Goal: Task Accomplishment & Management: Complete application form

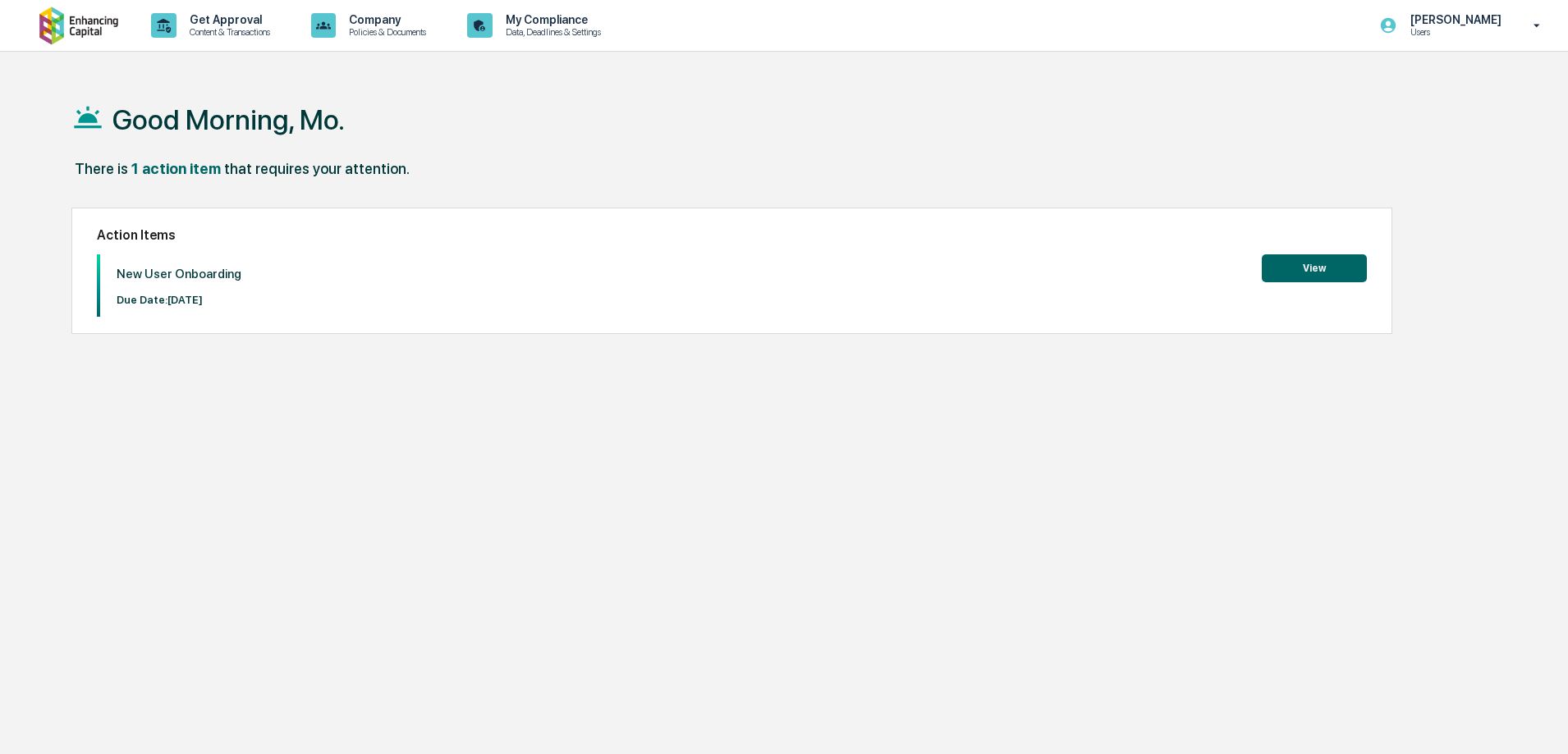
click at [1314, 284] on div "New User Onboarding Due Date: [DATE] View" at bounding box center [732, 286] width 1270 height 63
click at [1322, 263] on button "View" at bounding box center [1314, 269] width 105 height 28
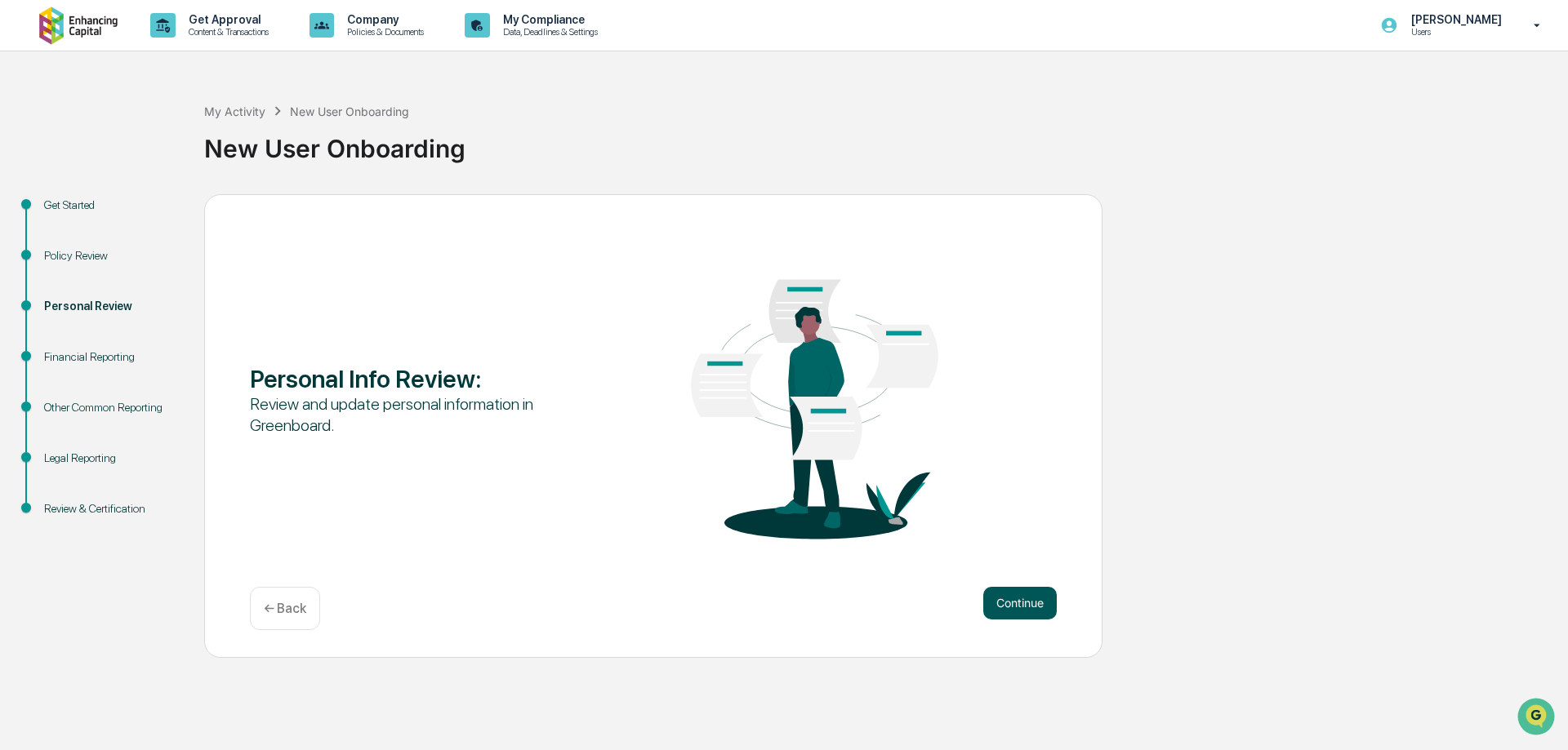
click at [1020, 612] on button "Continue" at bounding box center [1019, 604] width 74 height 33
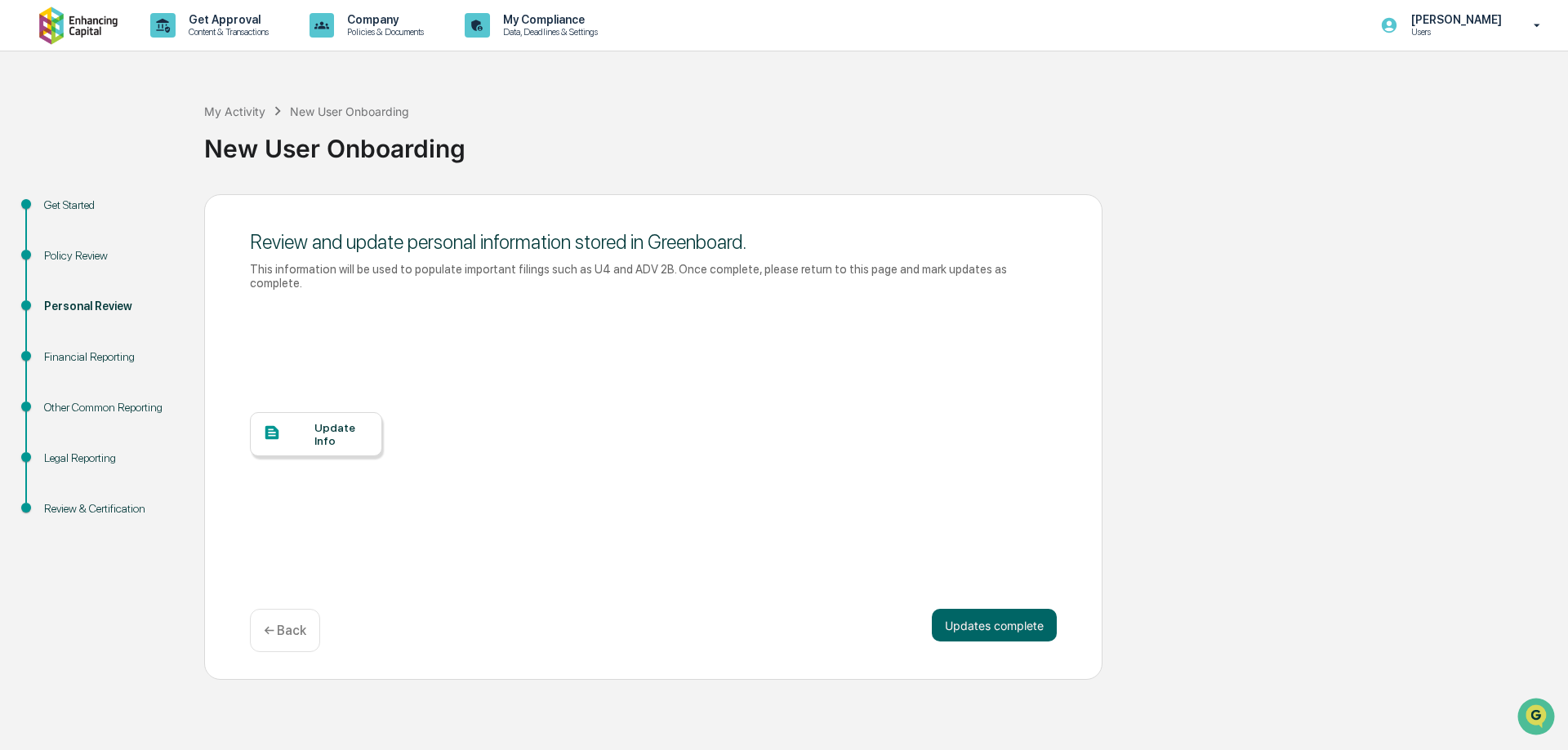
click at [393, 407] on div "Update Info" at bounding box center [653, 446] width 806 height 294
click at [308, 424] on div at bounding box center [288, 434] width 51 height 21
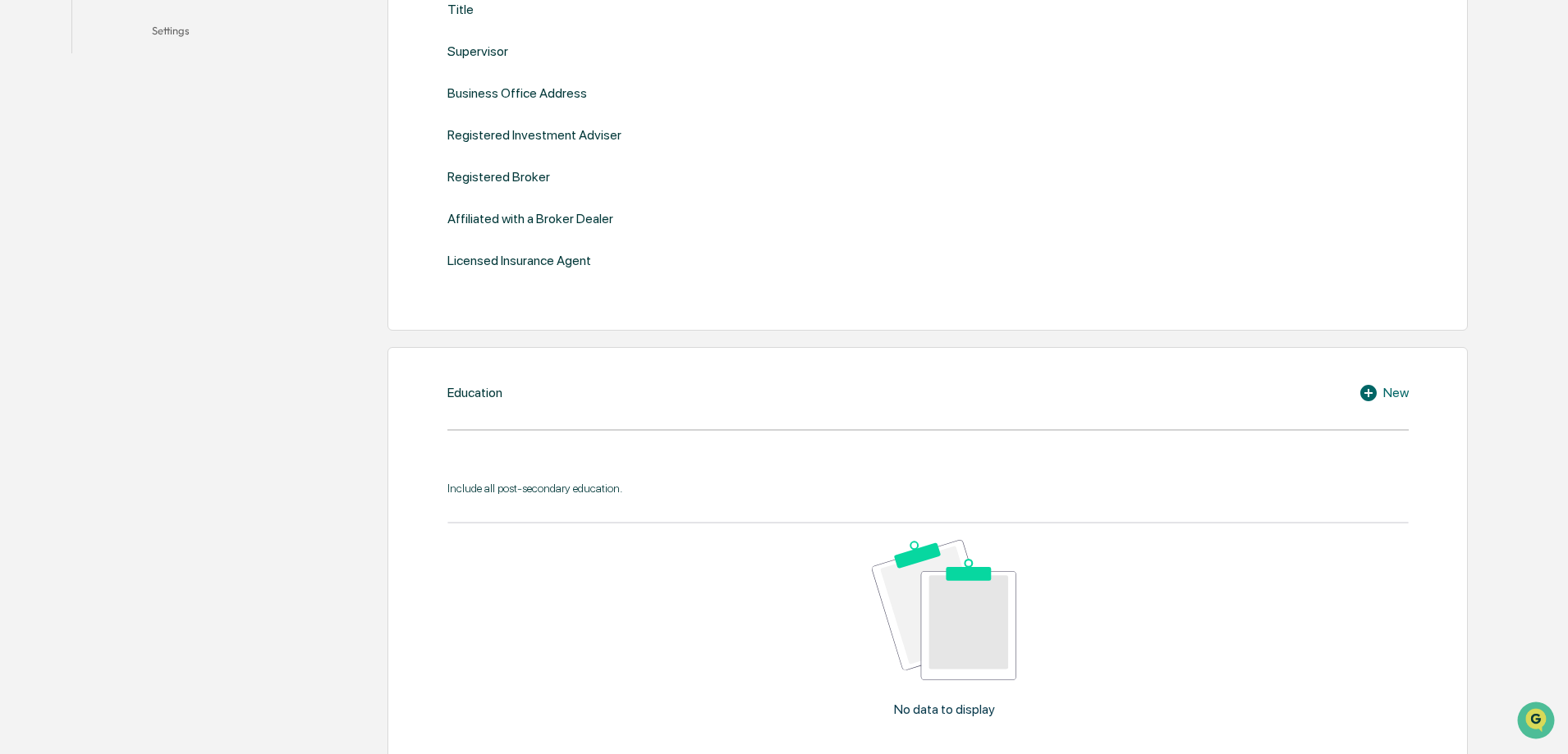
scroll to position [657, 0]
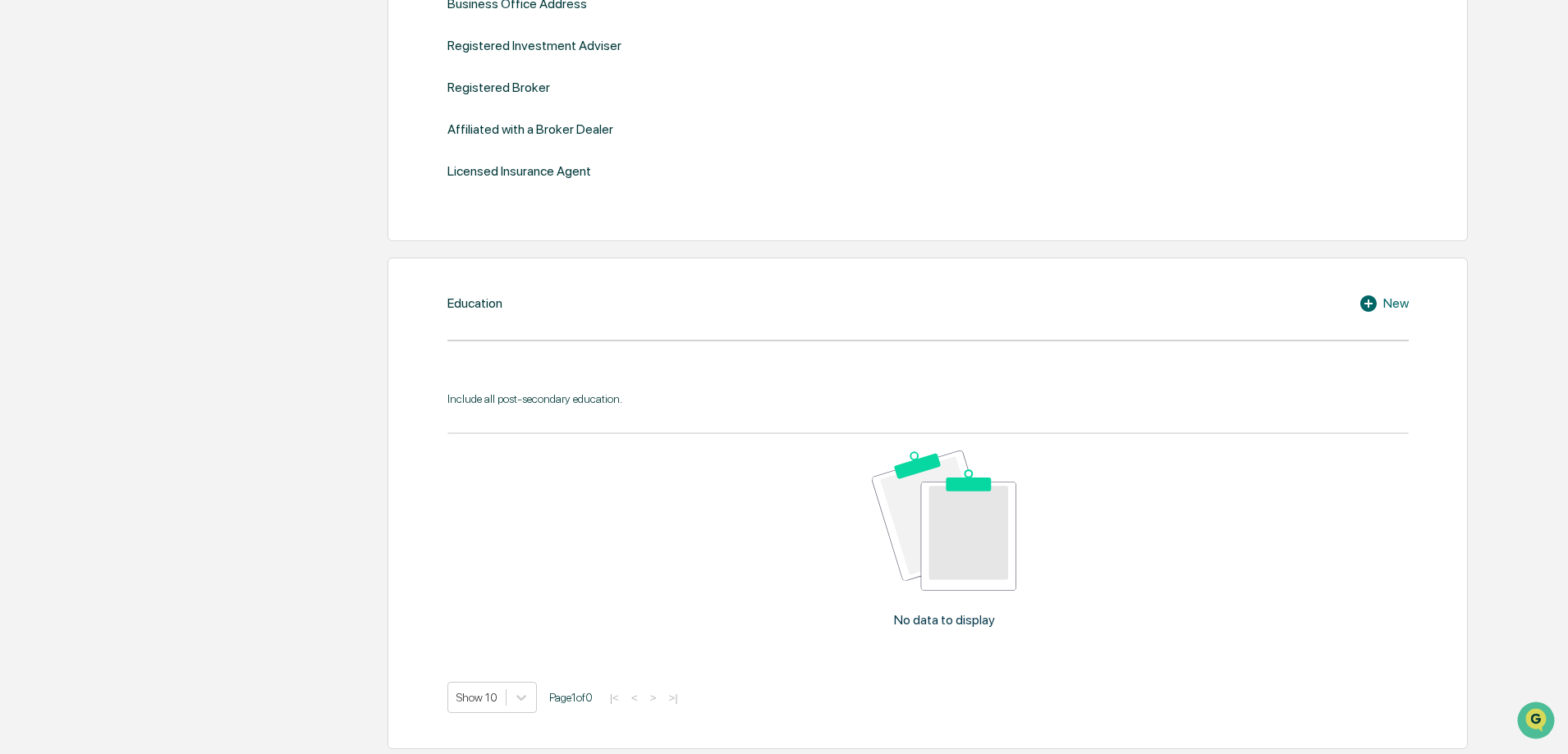
click at [1392, 300] on div "New" at bounding box center [1384, 304] width 50 height 20
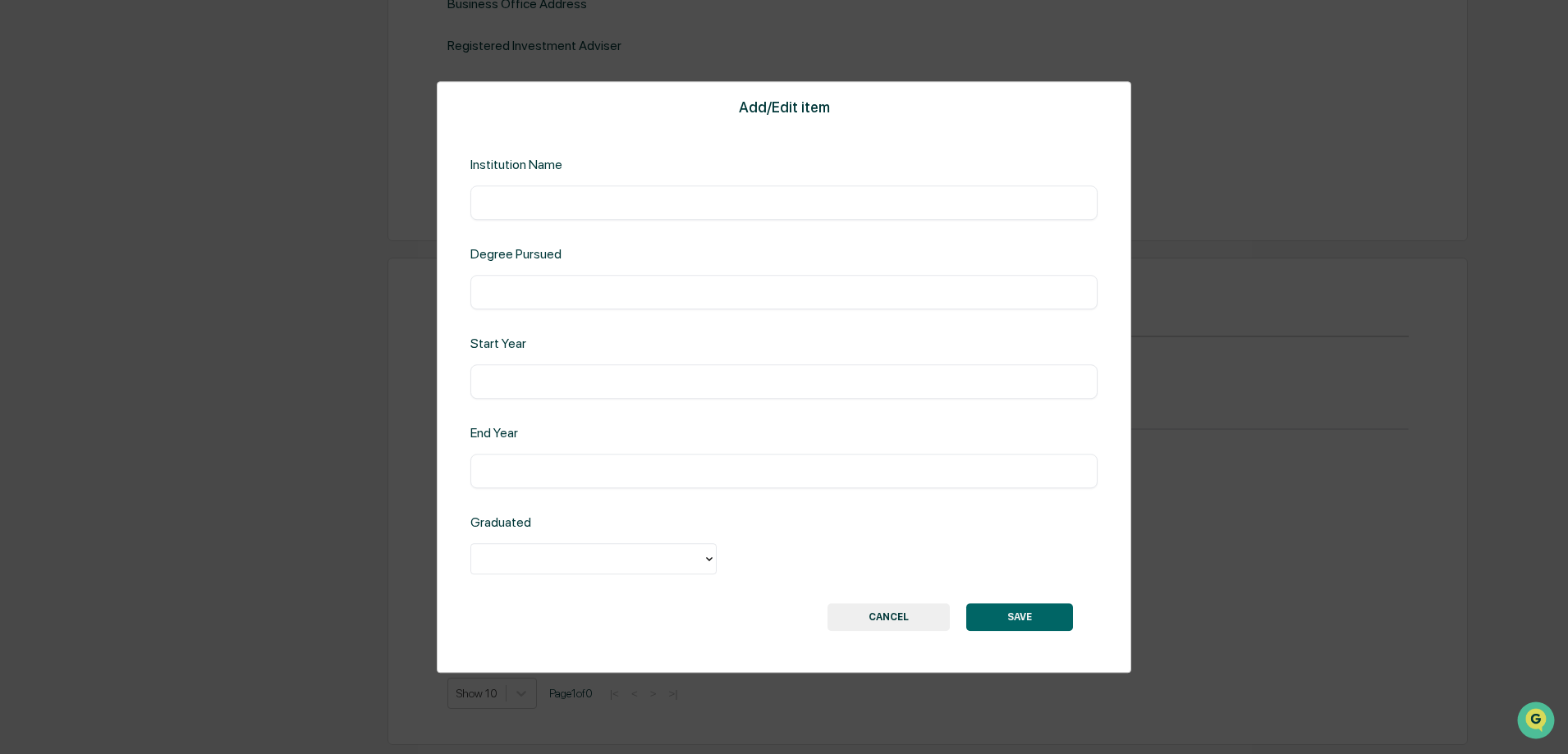
click at [746, 198] on input "text" at bounding box center [784, 203] width 603 height 17
type input "**********"
type input "****"
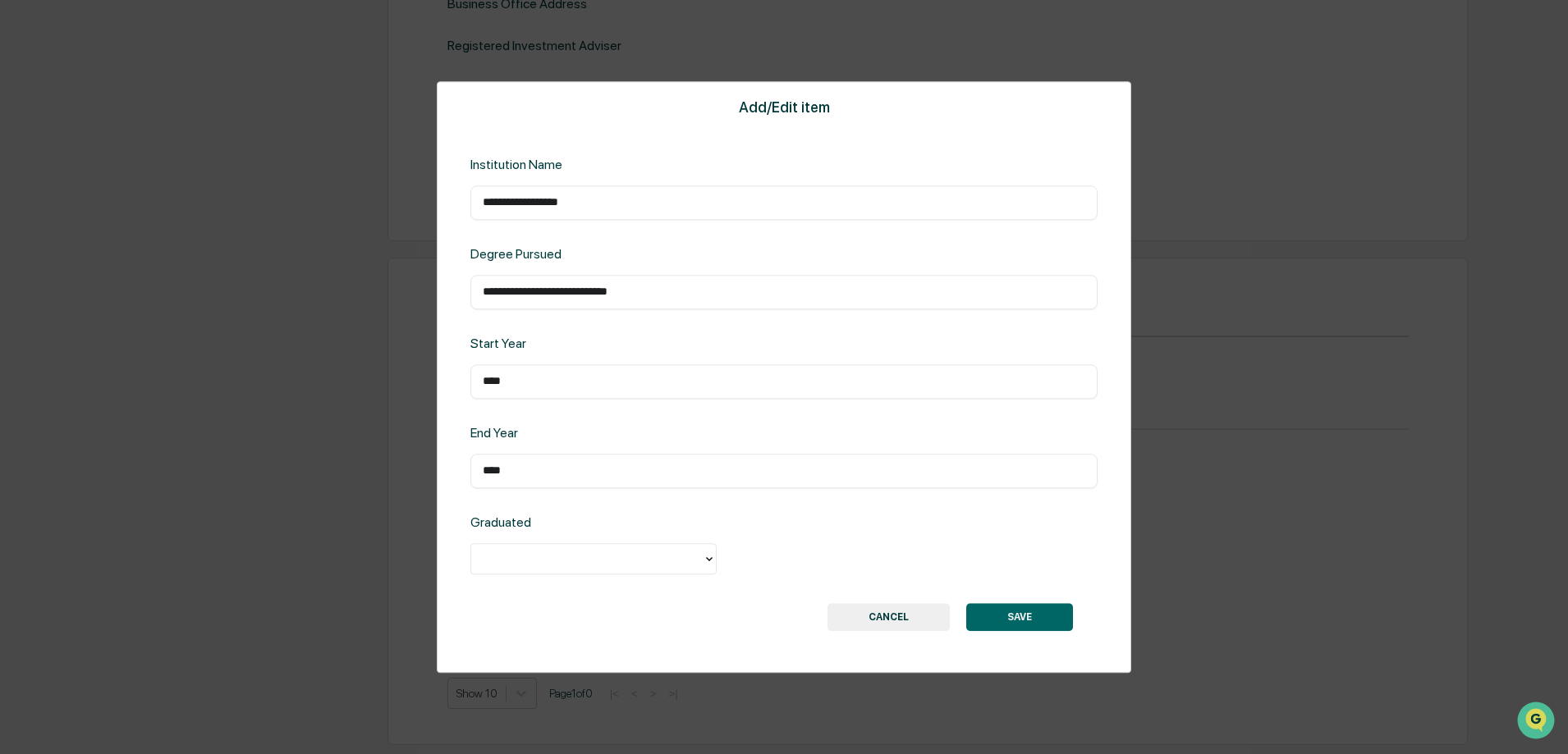
drag, startPoint x: 583, startPoint y: 534, endPoint x: 589, endPoint y: 541, distance: 9.2
click at [587, 540] on div "Graduated" at bounding box center [784, 546] width 627 height 63
click at [599, 559] on div at bounding box center [586, 559] width 215 height 19
click at [592, 599] on div "Yes" at bounding box center [593, 597] width 246 height 33
click at [1051, 618] on button "SAVE" at bounding box center [1020, 617] width 107 height 28
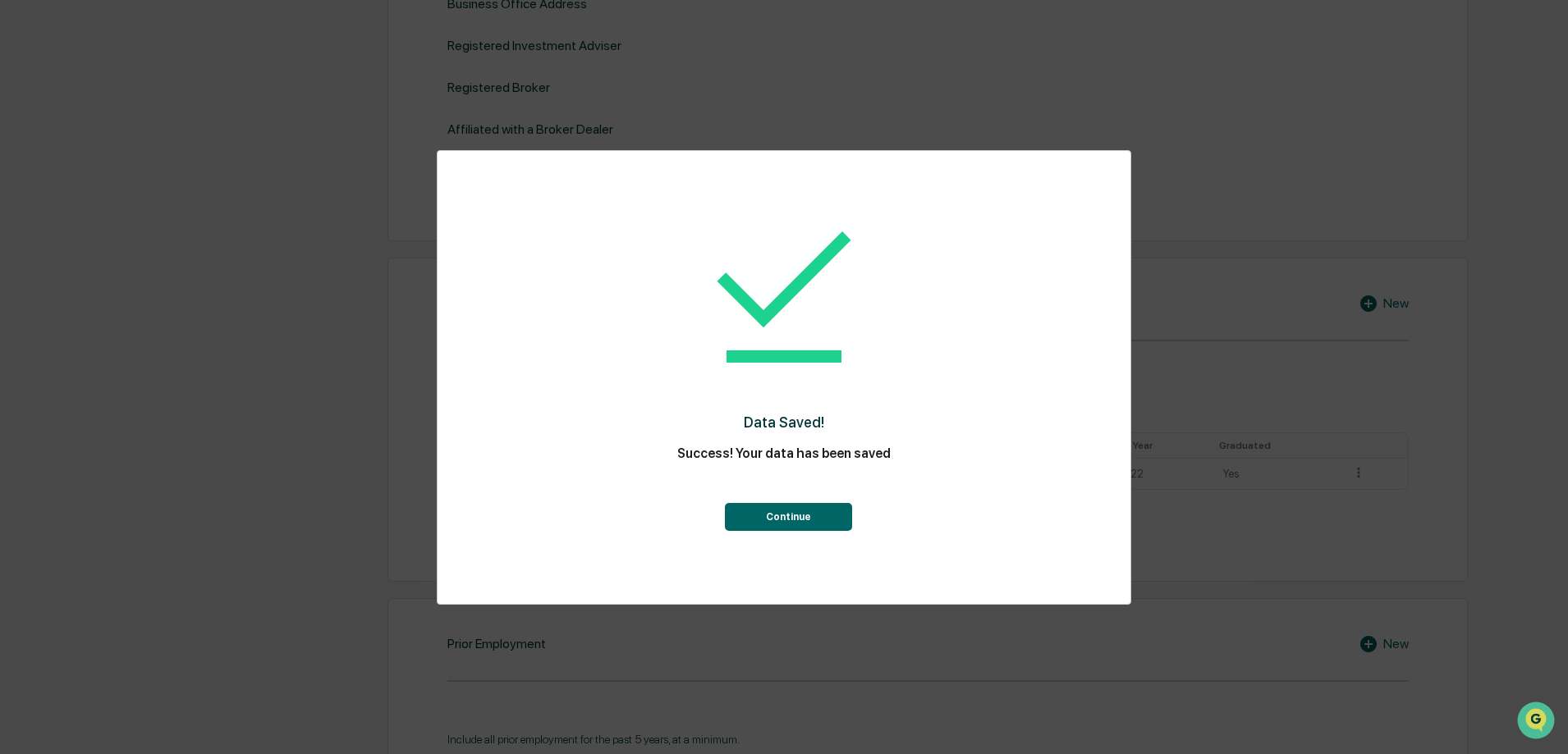
click at [774, 517] on button "Continue" at bounding box center [788, 517] width 127 height 28
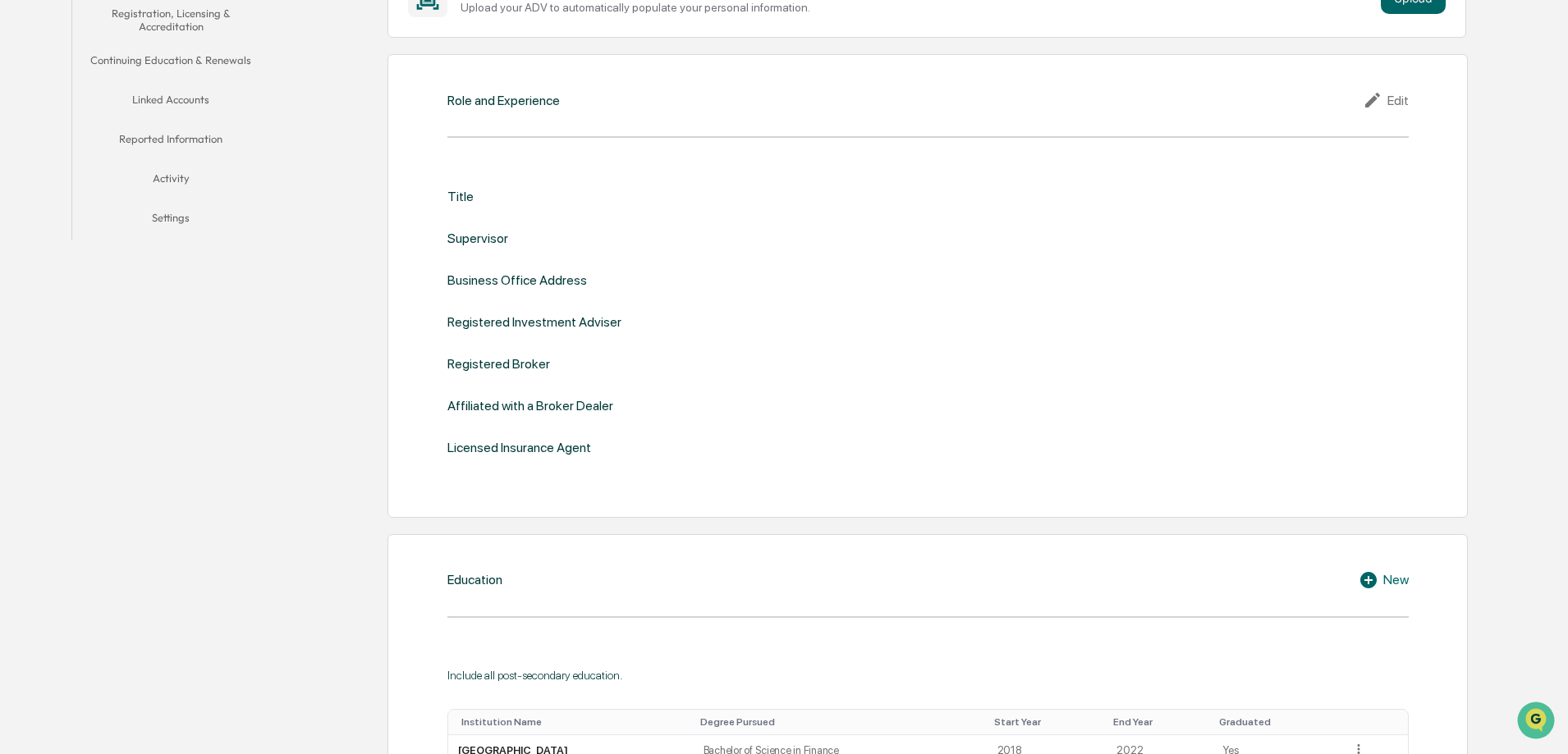
scroll to position [328, 0]
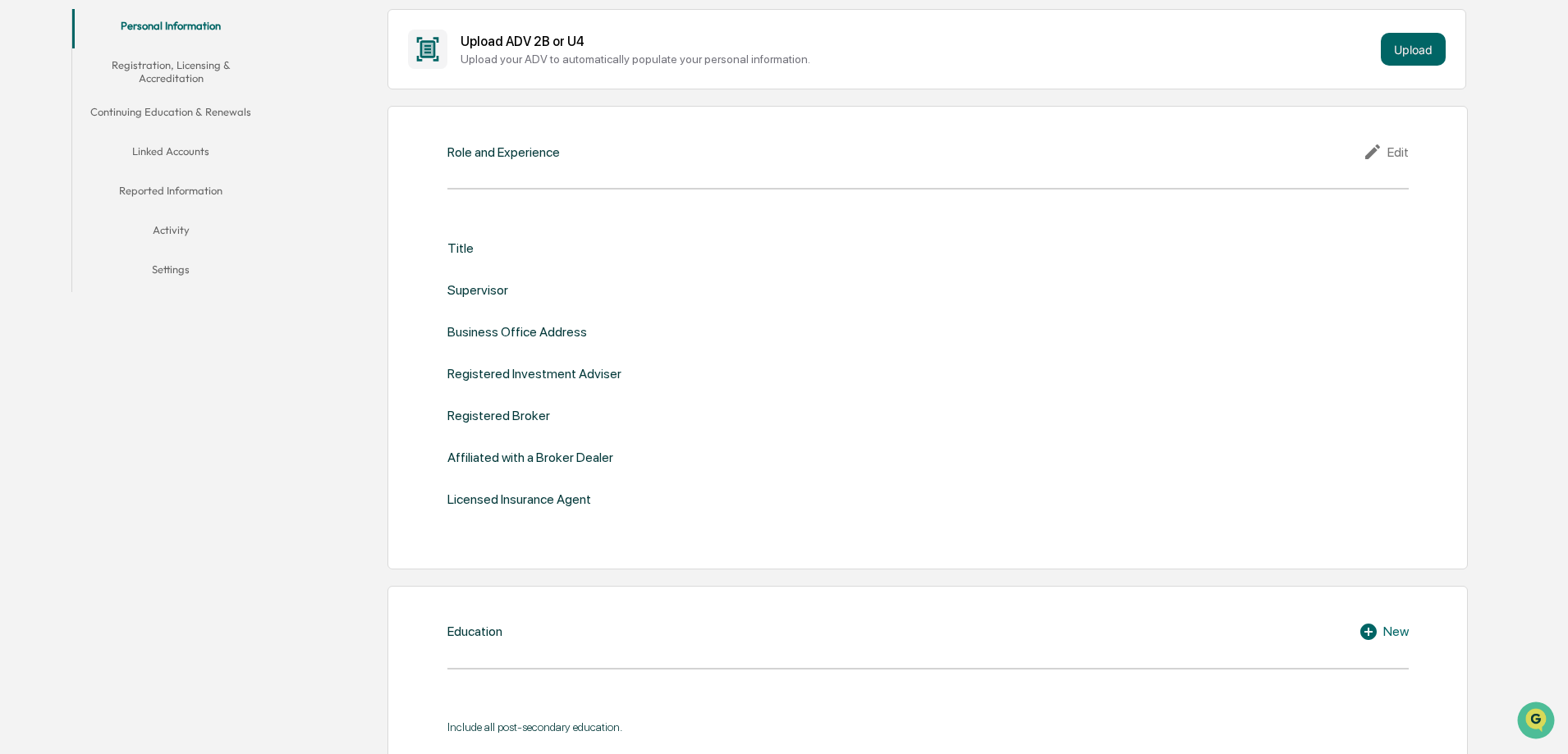
click at [1378, 156] on icon at bounding box center [1376, 151] width 24 height 20
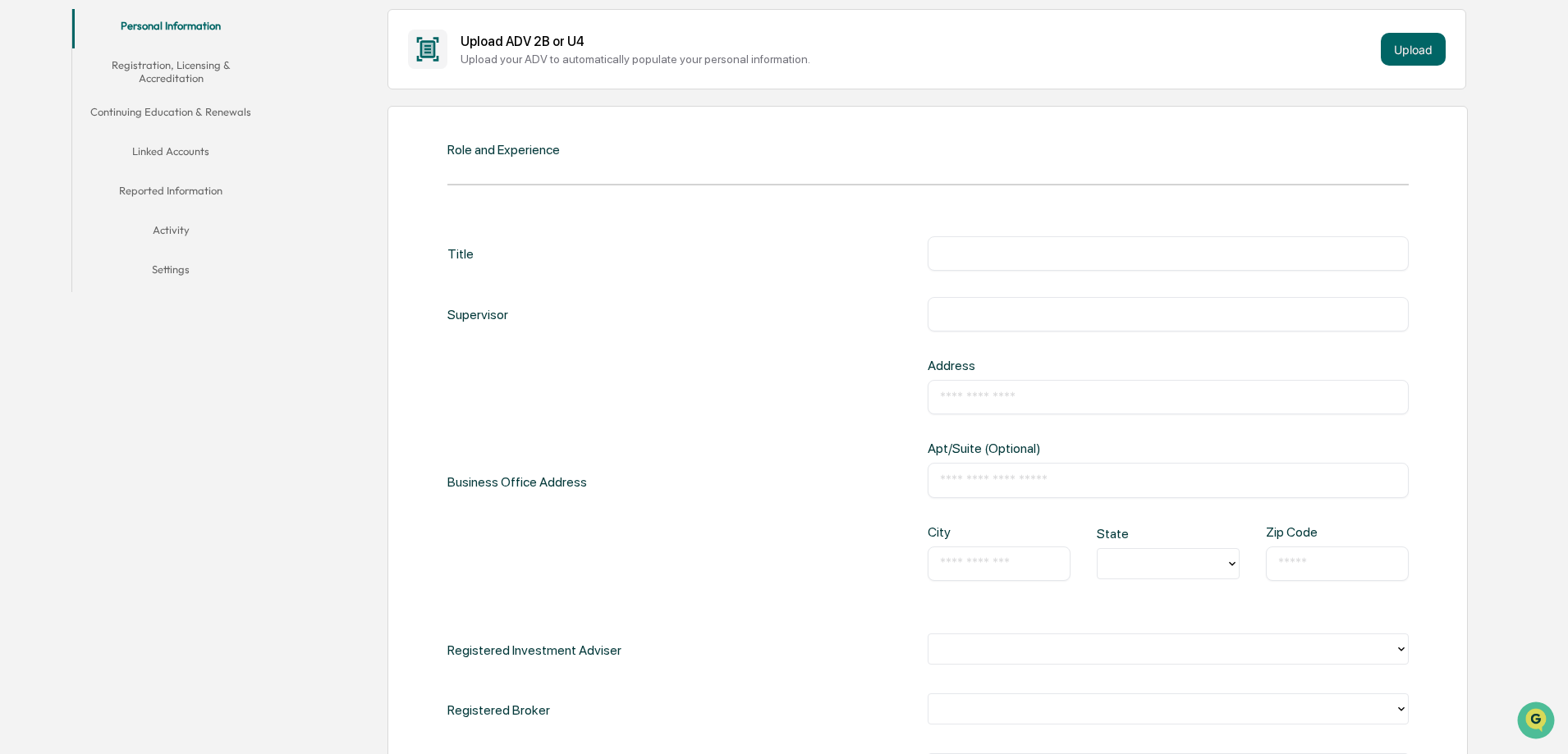
click at [1010, 268] on div "​" at bounding box center [1168, 254] width 481 height 35
click at [1013, 256] on input "text" at bounding box center [1169, 253] width 457 height 17
type input "**********"
click at [1043, 322] on input "text" at bounding box center [1169, 314] width 457 height 17
click at [1043, 324] on div "​" at bounding box center [1168, 315] width 481 height 35
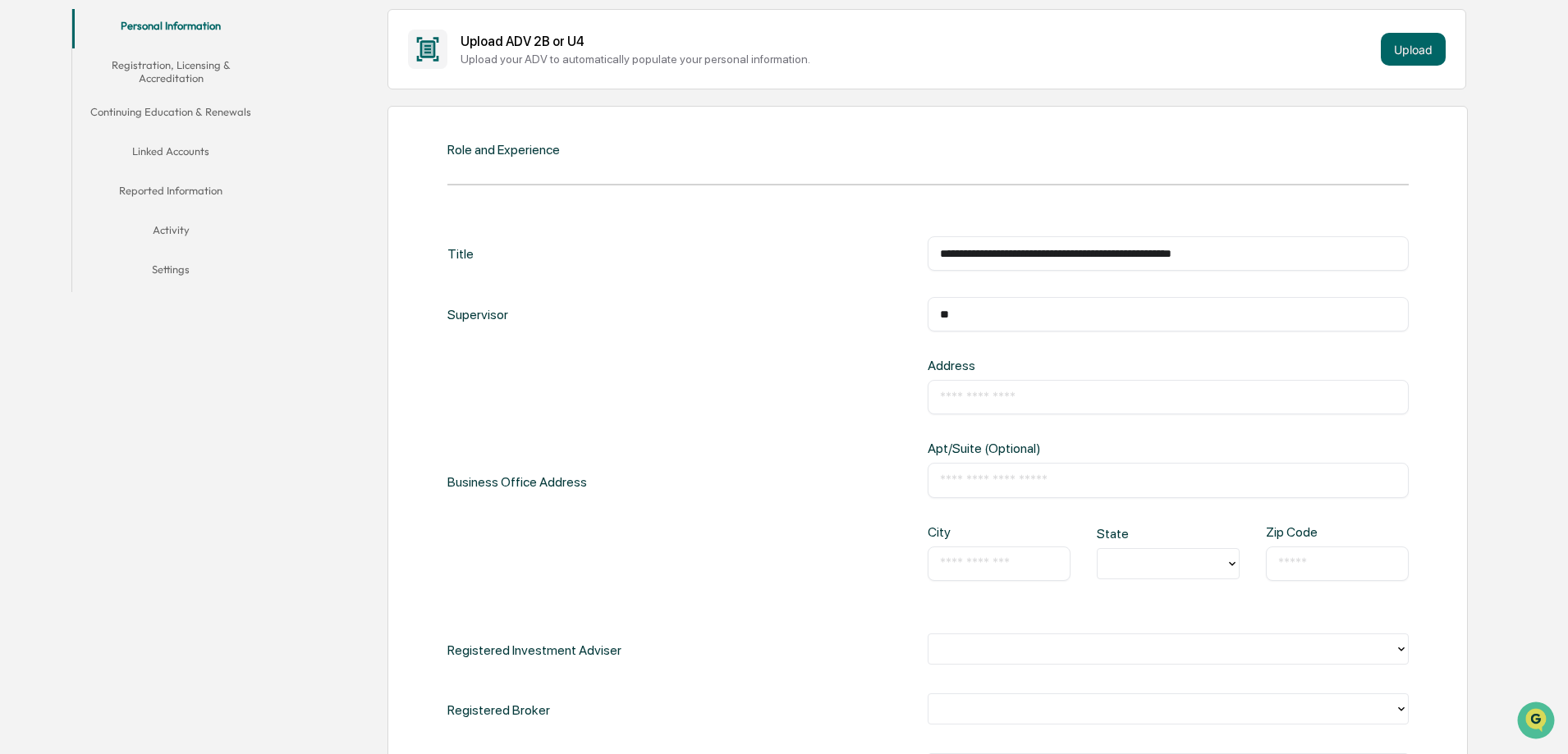
type input "*"
type input "**********"
click at [962, 571] on input "text" at bounding box center [1000, 564] width 118 height 17
type input "**********"
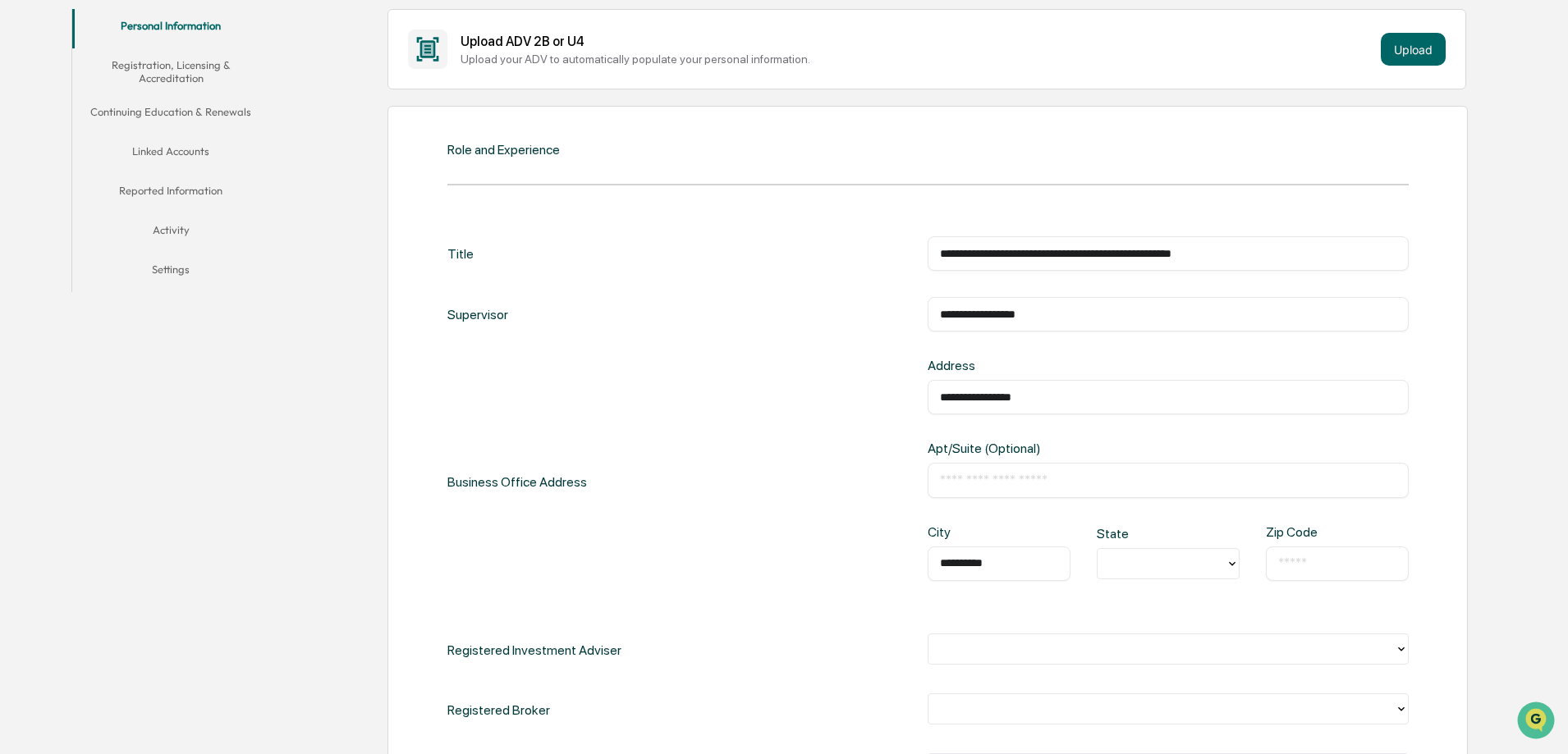
click at [1184, 577] on div at bounding box center [1169, 564] width 143 height 31
type input "**"
click at [1188, 593] on div "PA" at bounding box center [1169, 602] width 143 height 33
click at [1317, 556] on input "text" at bounding box center [1337, 564] width 118 height 17
click at [1315, 569] on input "text" at bounding box center [1337, 564] width 118 height 17
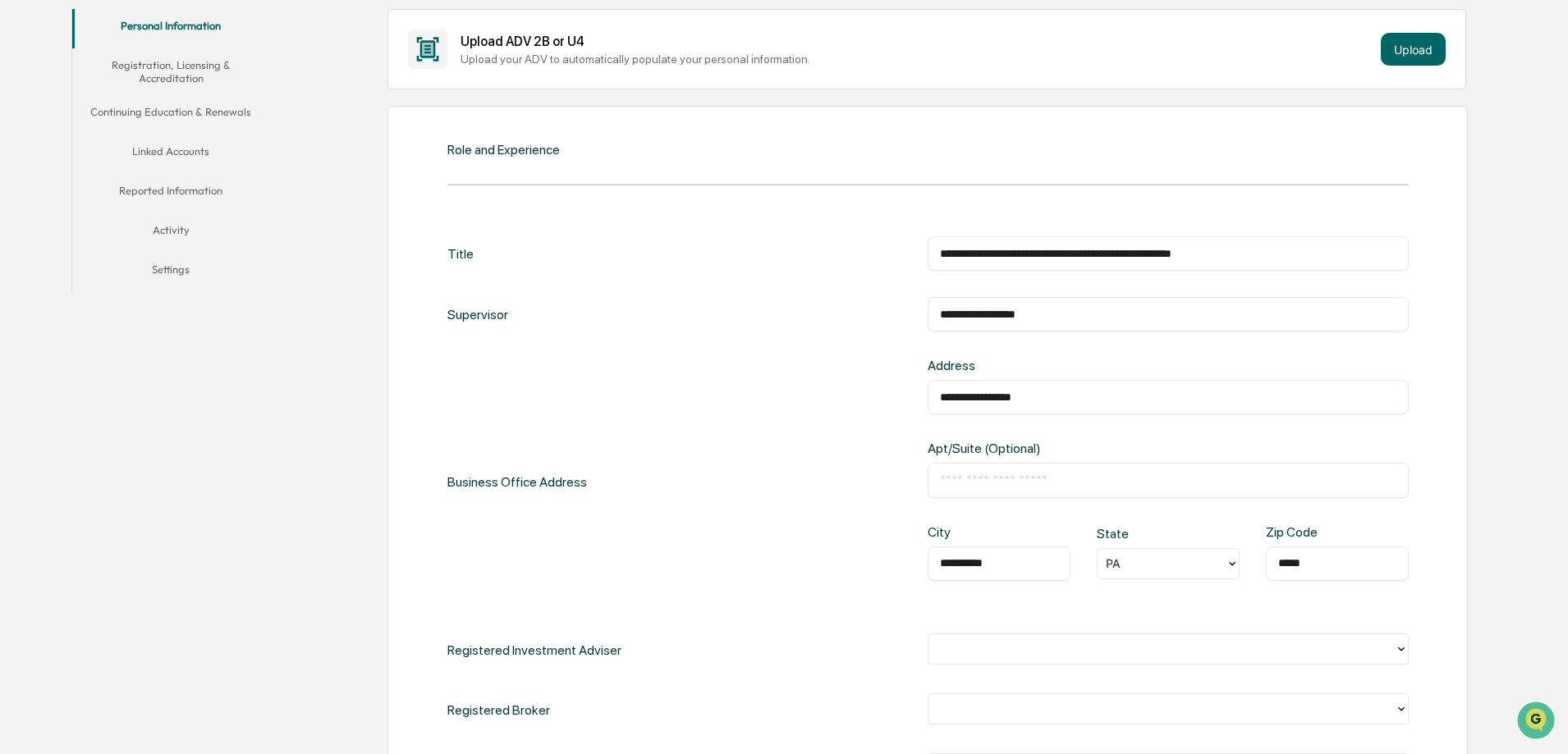
type input "*****"
click at [1424, 605] on div "**********" at bounding box center [928, 524] width 1081 height 836
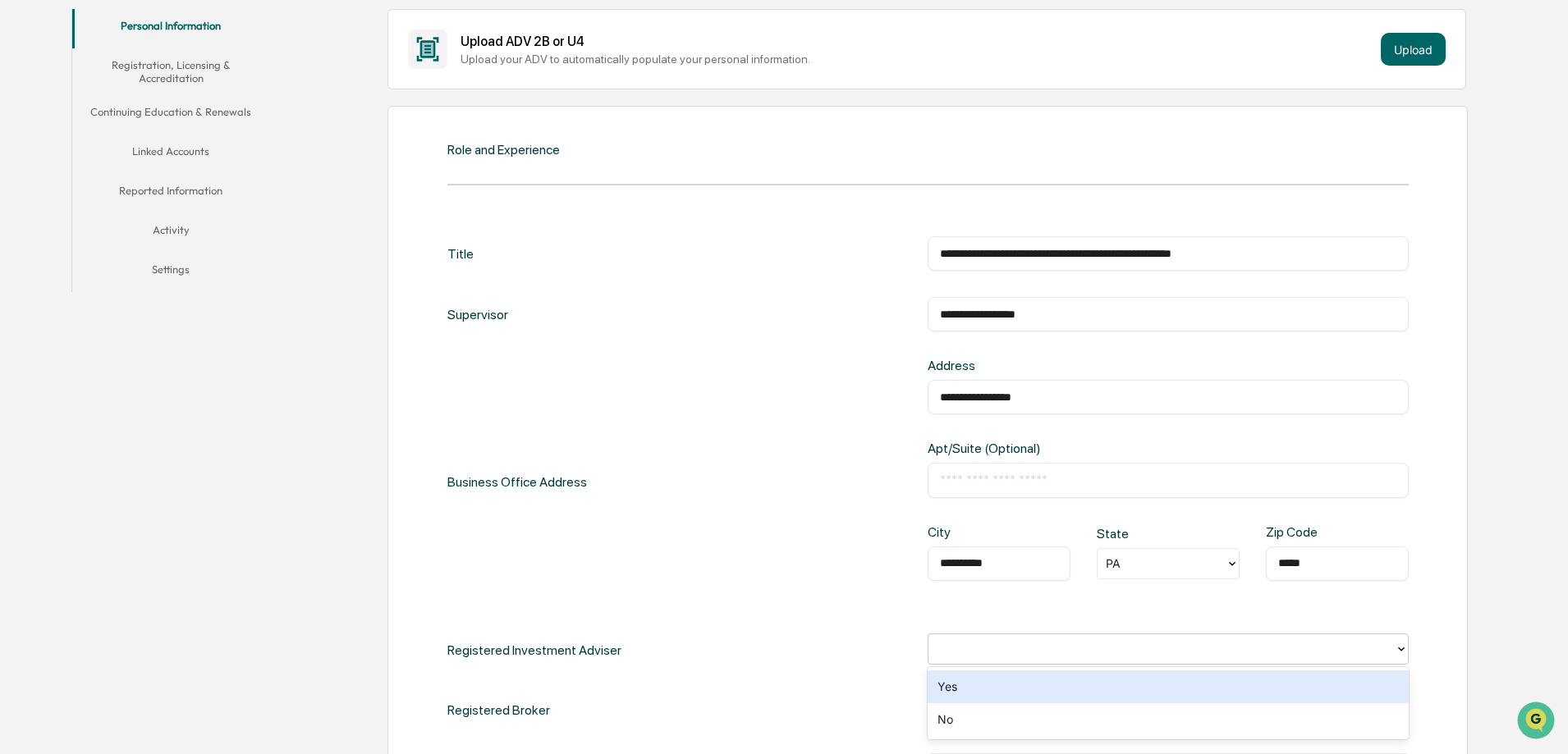
click at [1338, 640] on div at bounding box center [1162, 649] width 450 height 19
click at [1216, 696] on div "Yes" at bounding box center [1168, 687] width 481 height 33
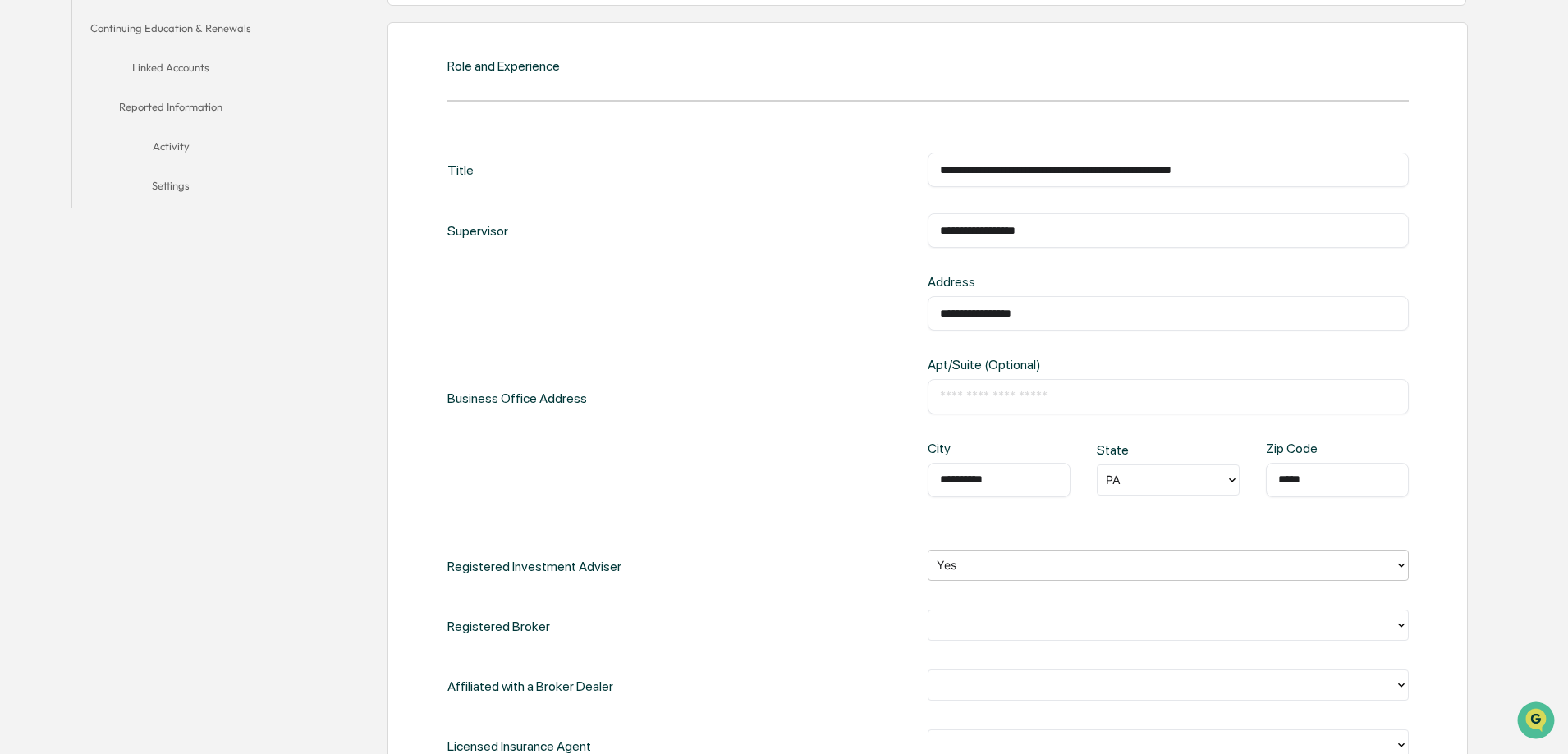
scroll to position [492, 0]
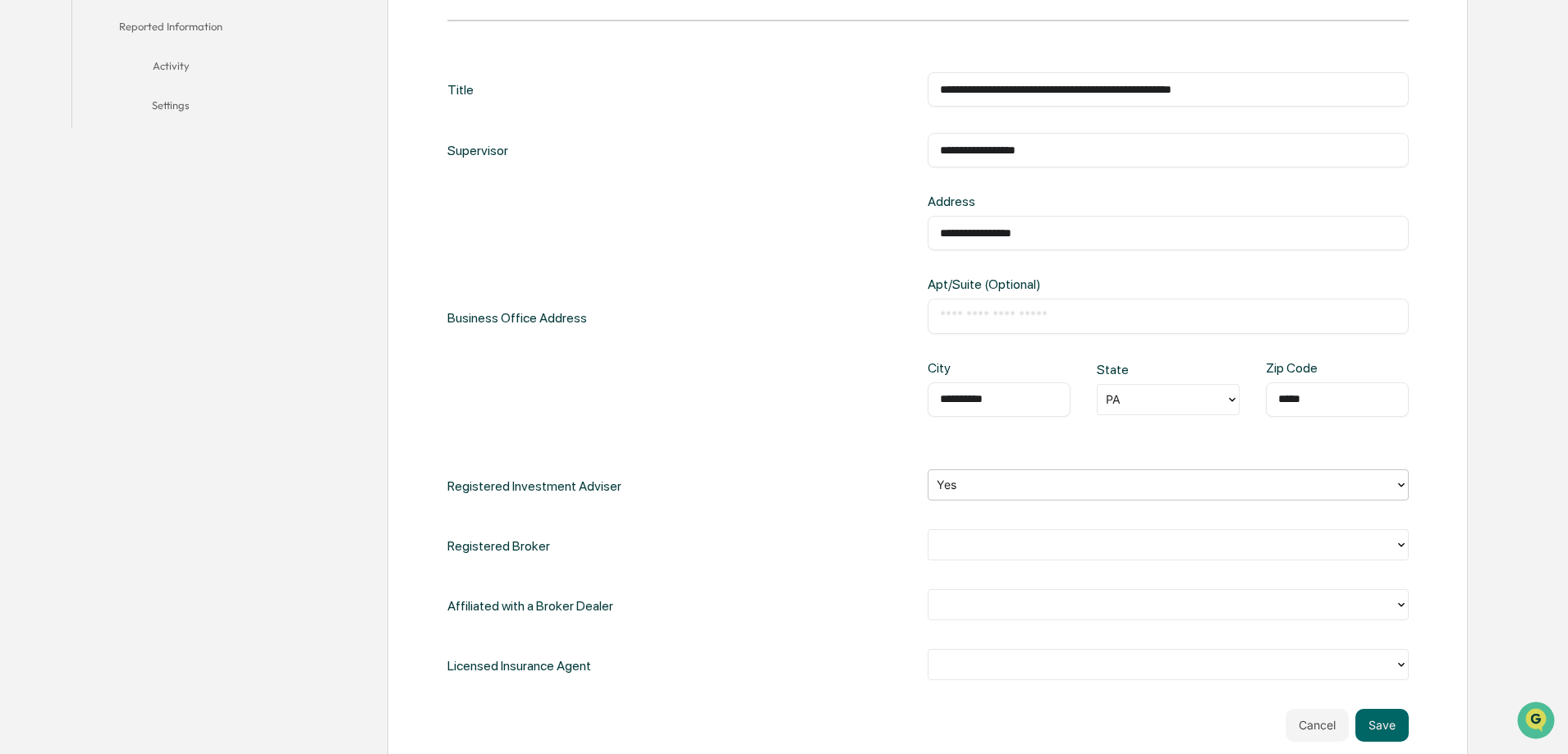
click at [1085, 544] on div at bounding box center [1162, 544] width 450 height 19
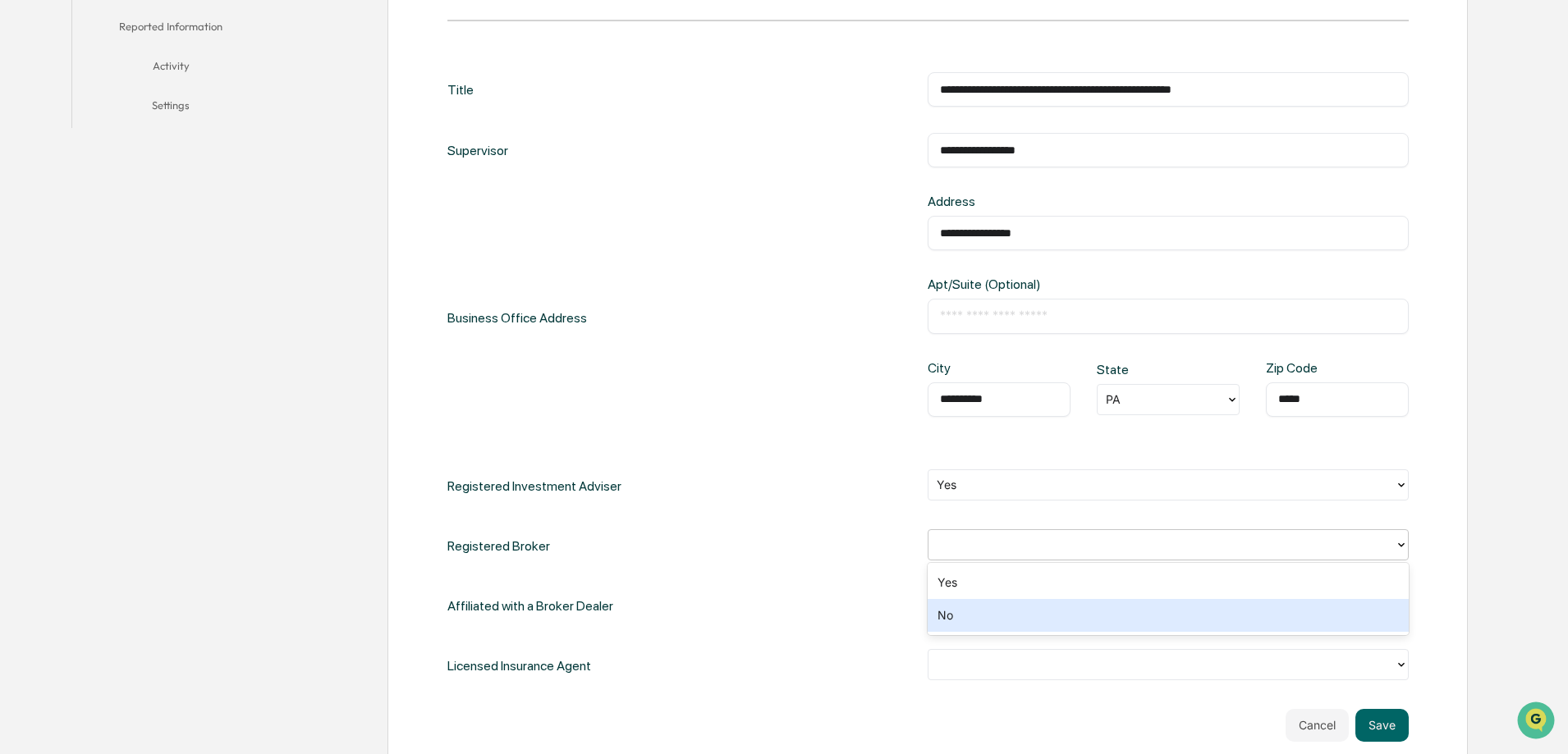
click at [1052, 624] on div "No" at bounding box center [1168, 616] width 481 height 33
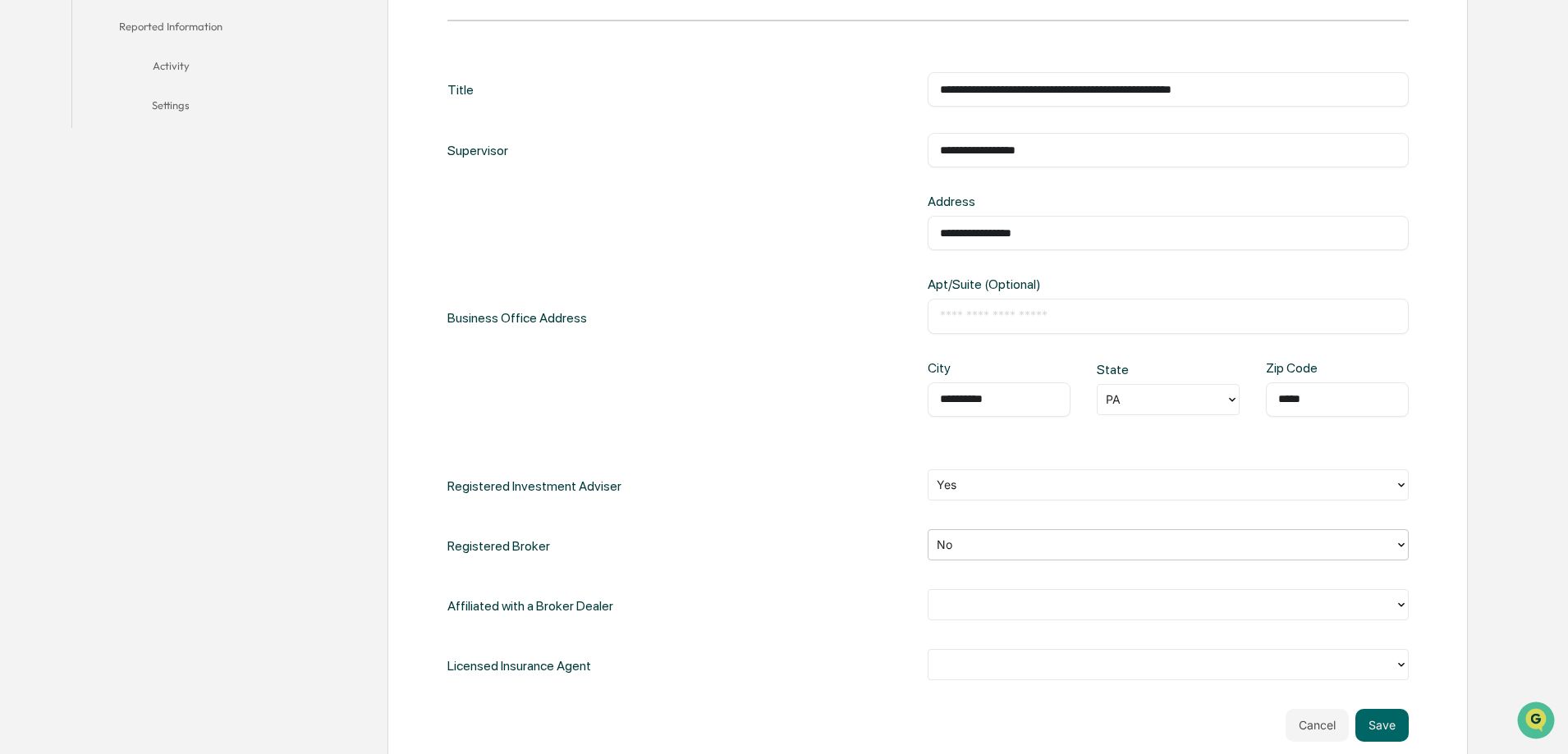
click at [1057, 611] on div at bounding box center [1162, 604] width 450 height 19
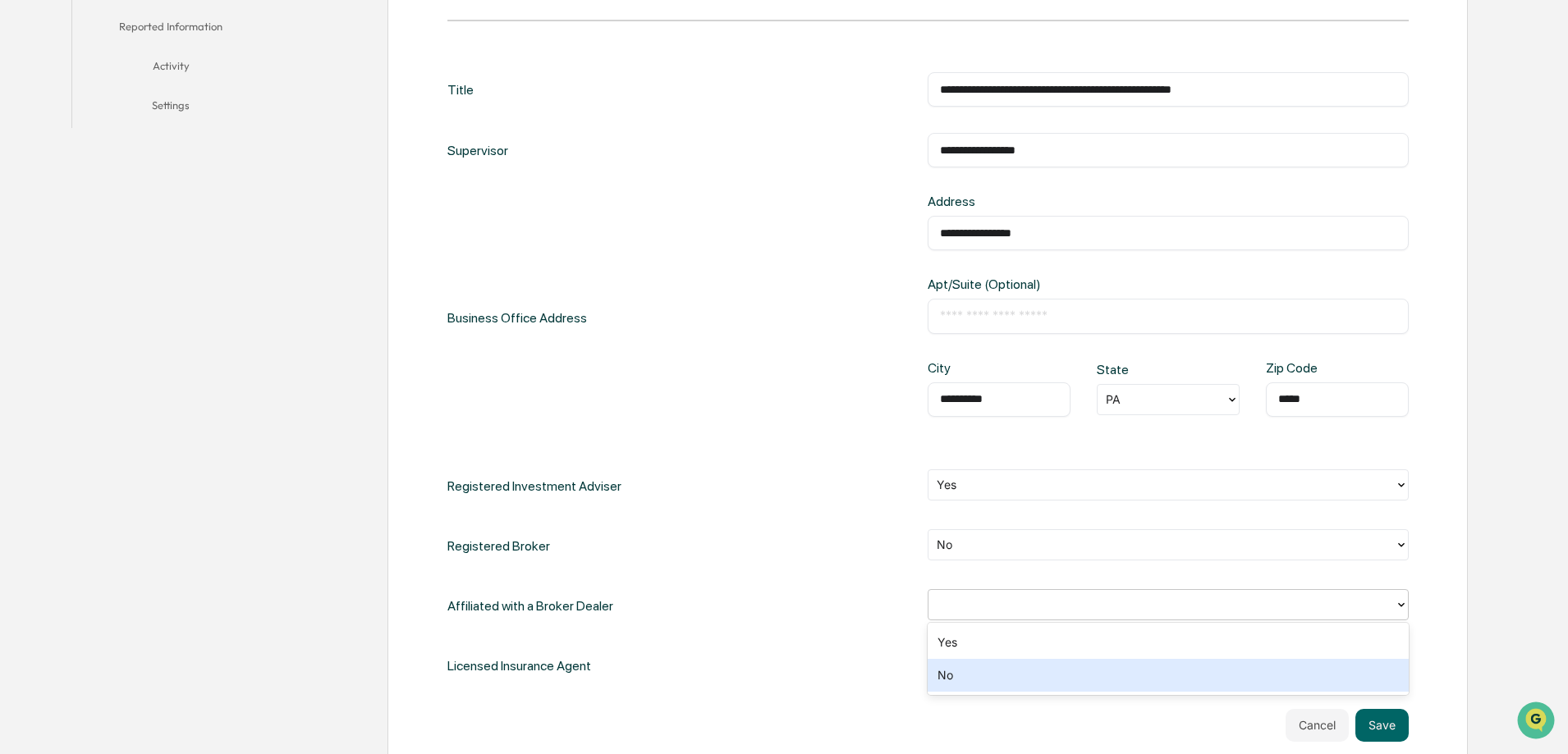
click at [1074, 679] on div "No" at bounding box center [1168, 676] width 481 height 33
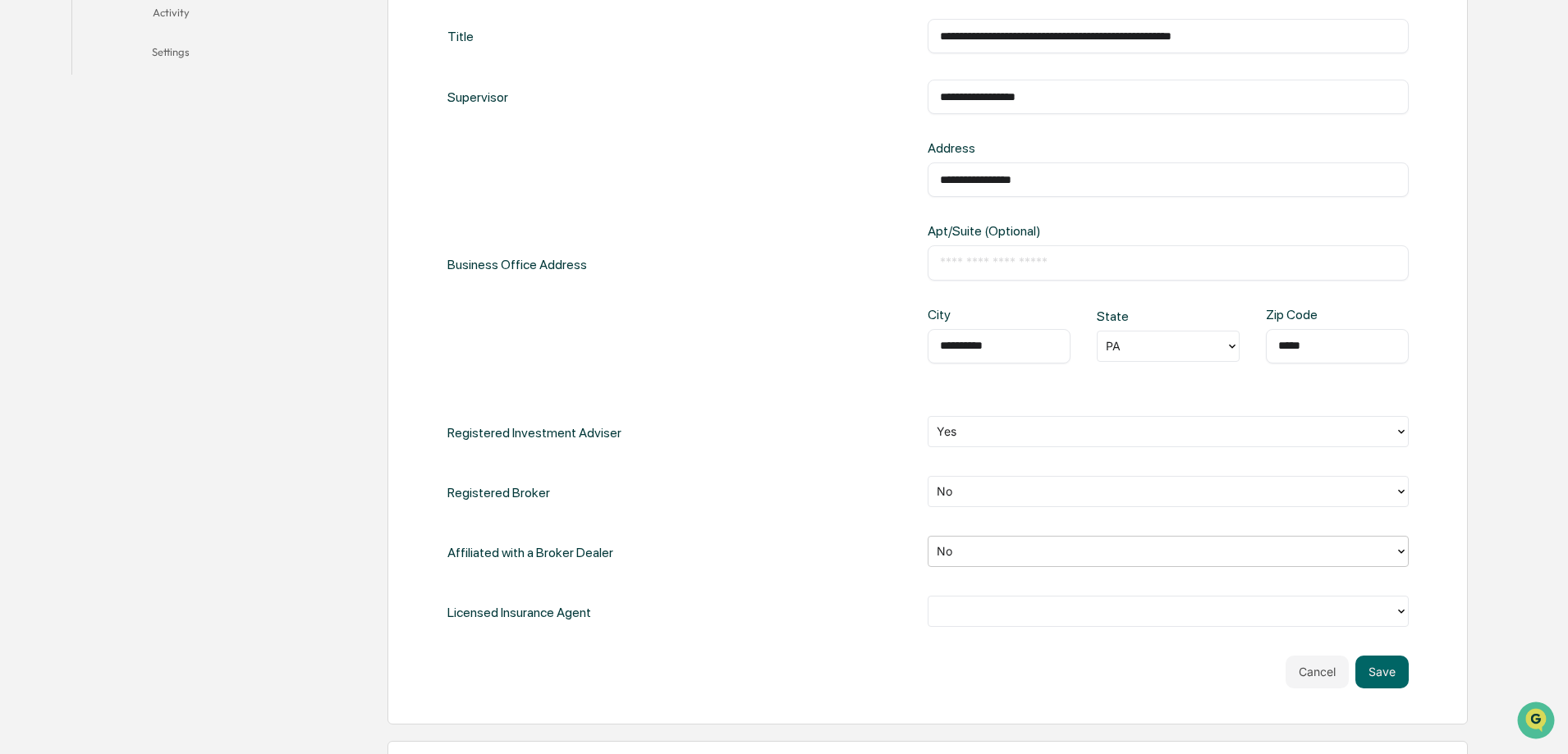
scroll to position [575, 0]
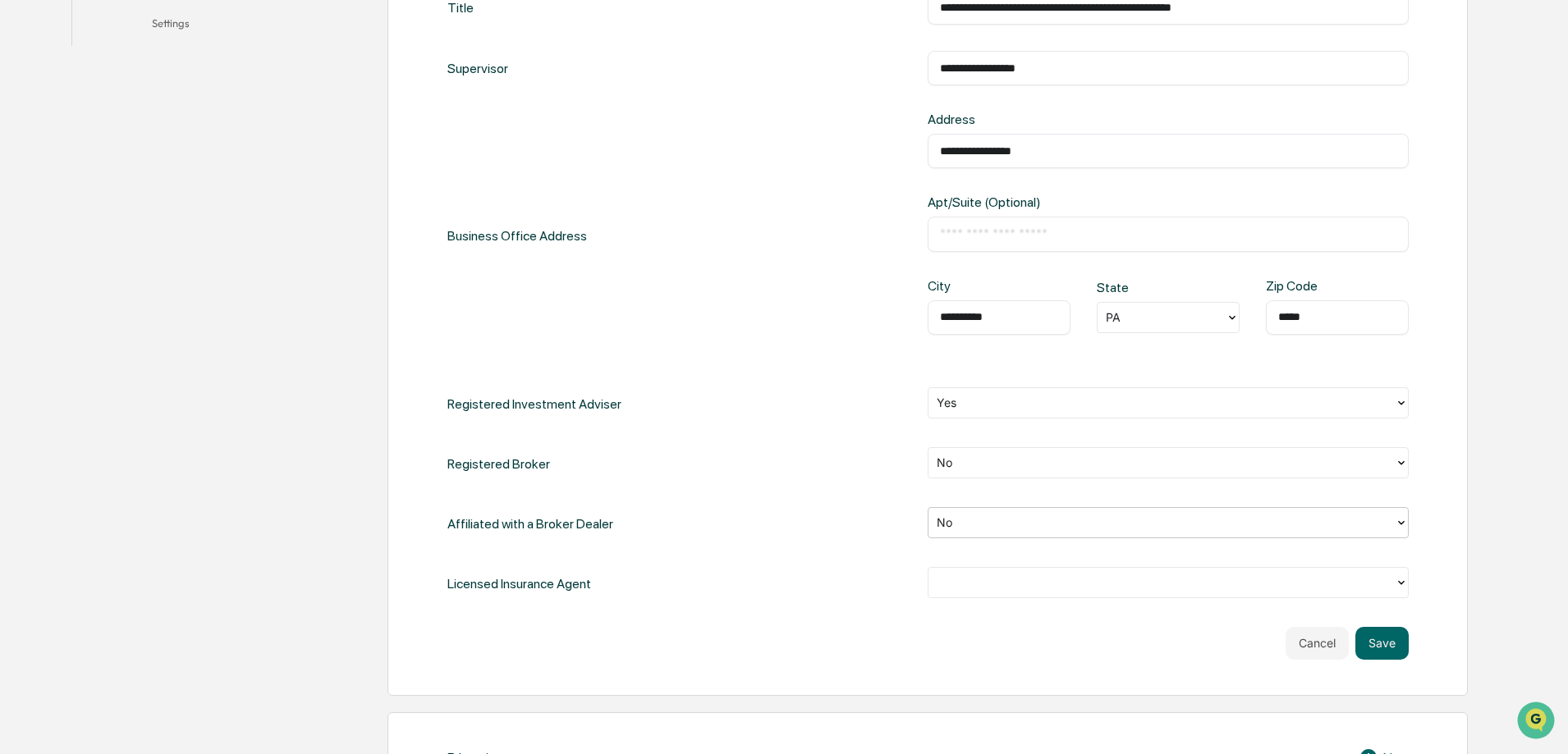
click at [1054, 591] on div at bounding box center [1162, 583] width 450 height 19
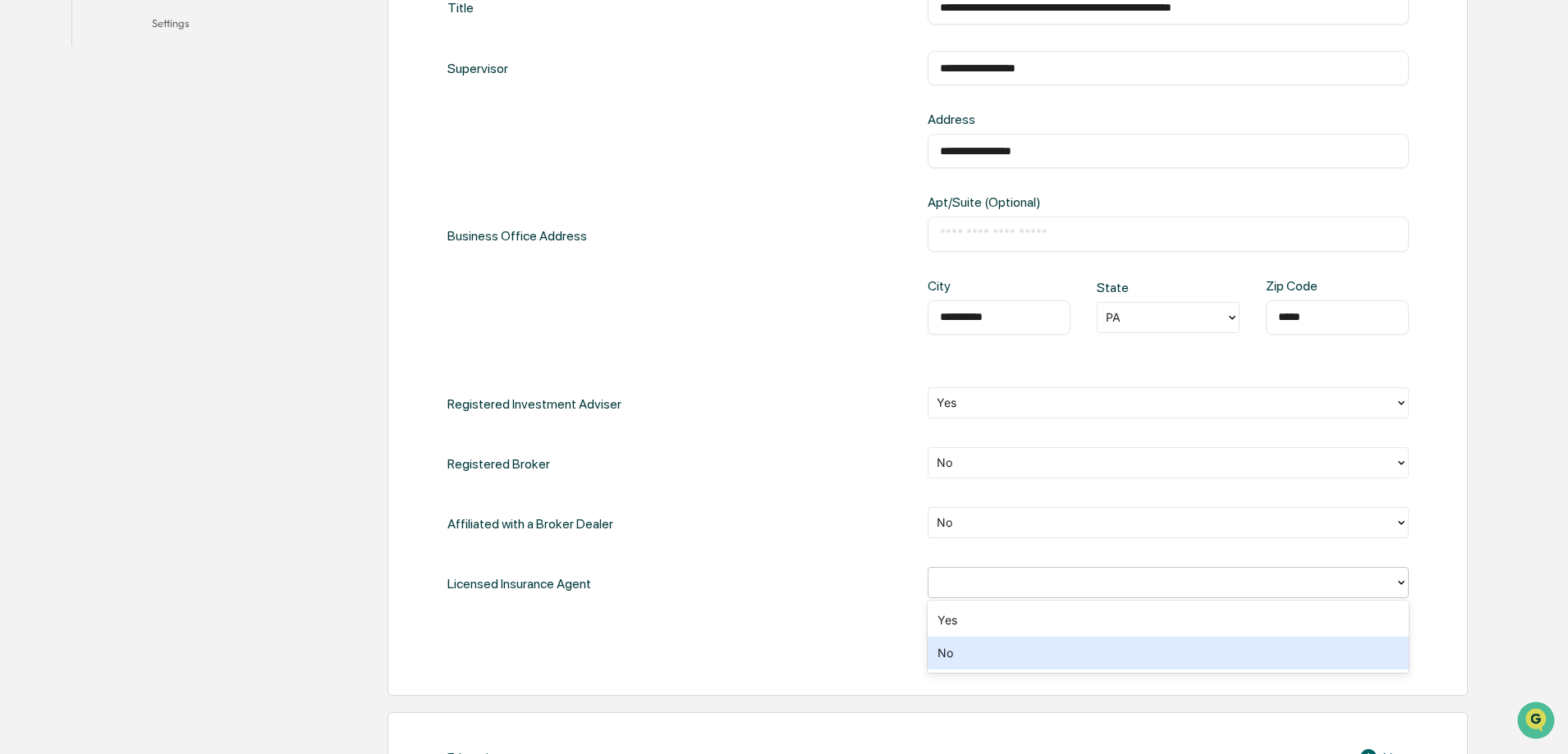
click at [1027, 661] on div "No" at bounding box center [1168, 653] width 481 height 33
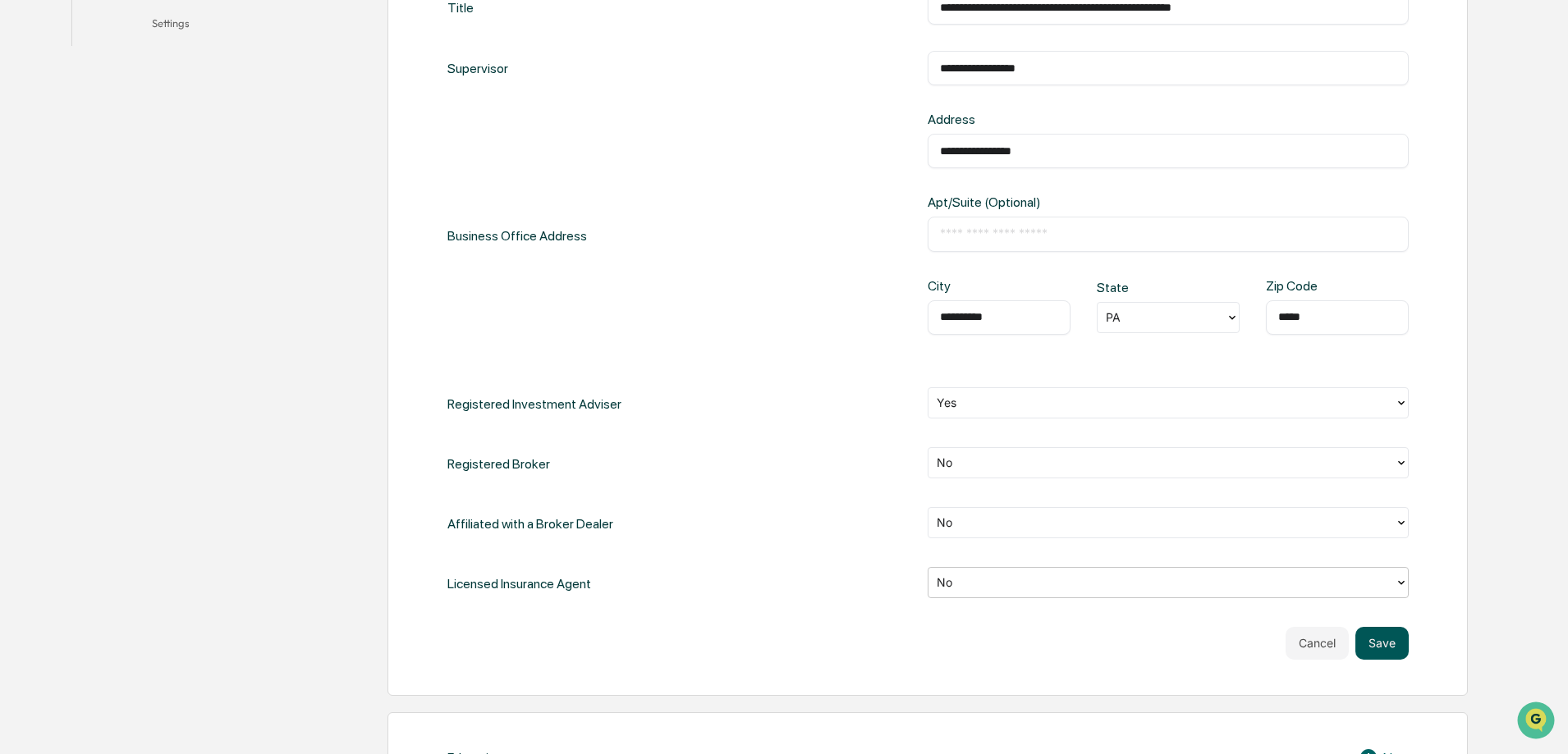
click at [1370, 654] on button "Save" at bounding box center [1382, 644] width 53 height 33
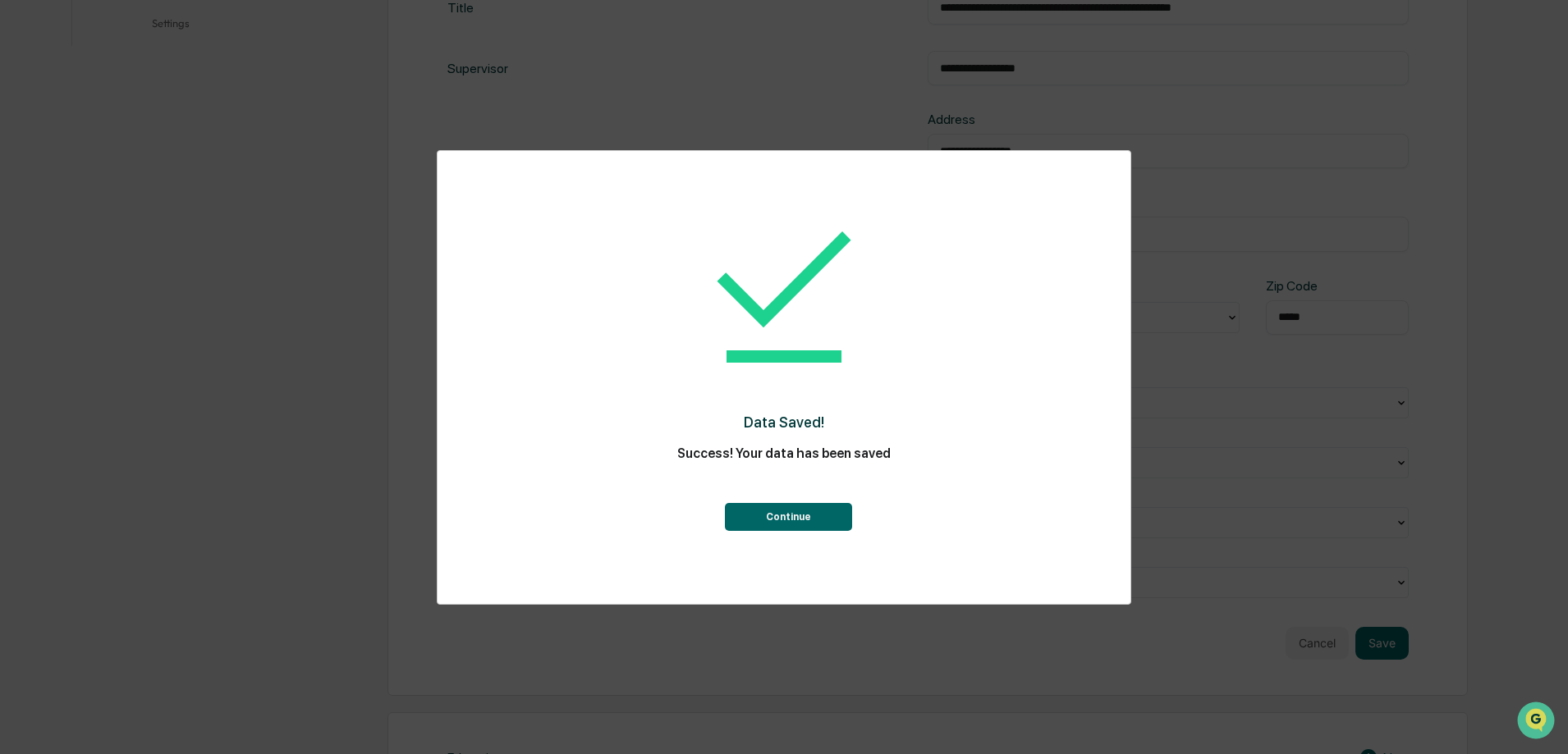
click at [754, 515] on button "Continue" at bounding box center [788, 517] width 127 height 28
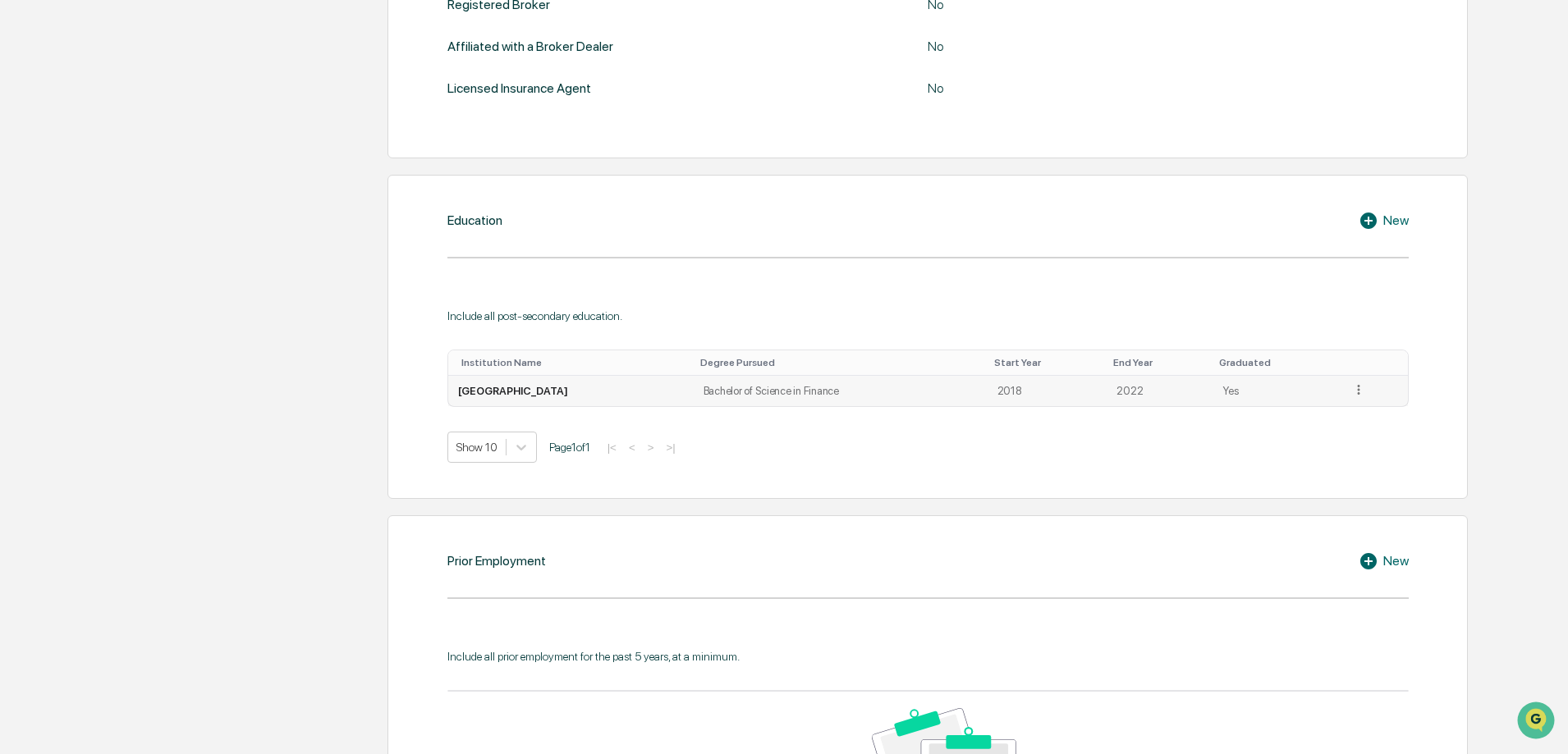
scroll to position [738, 0]
click at [1377, 224] on icon at bounding box center [1369, 221] width 17 height 17
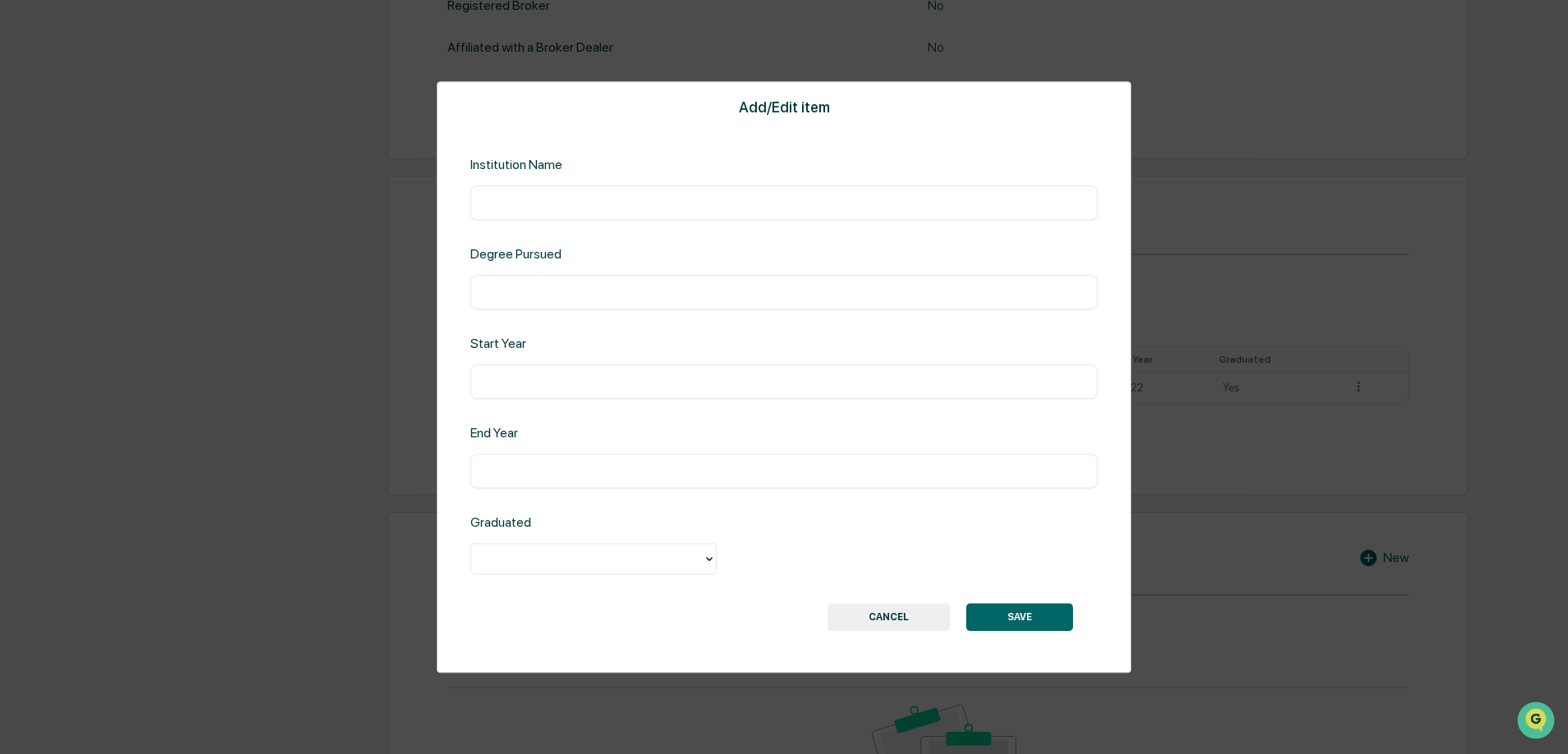
click at [933, 622] on button "CANCEL" at bounding box center [888, 617] width 123 height 28
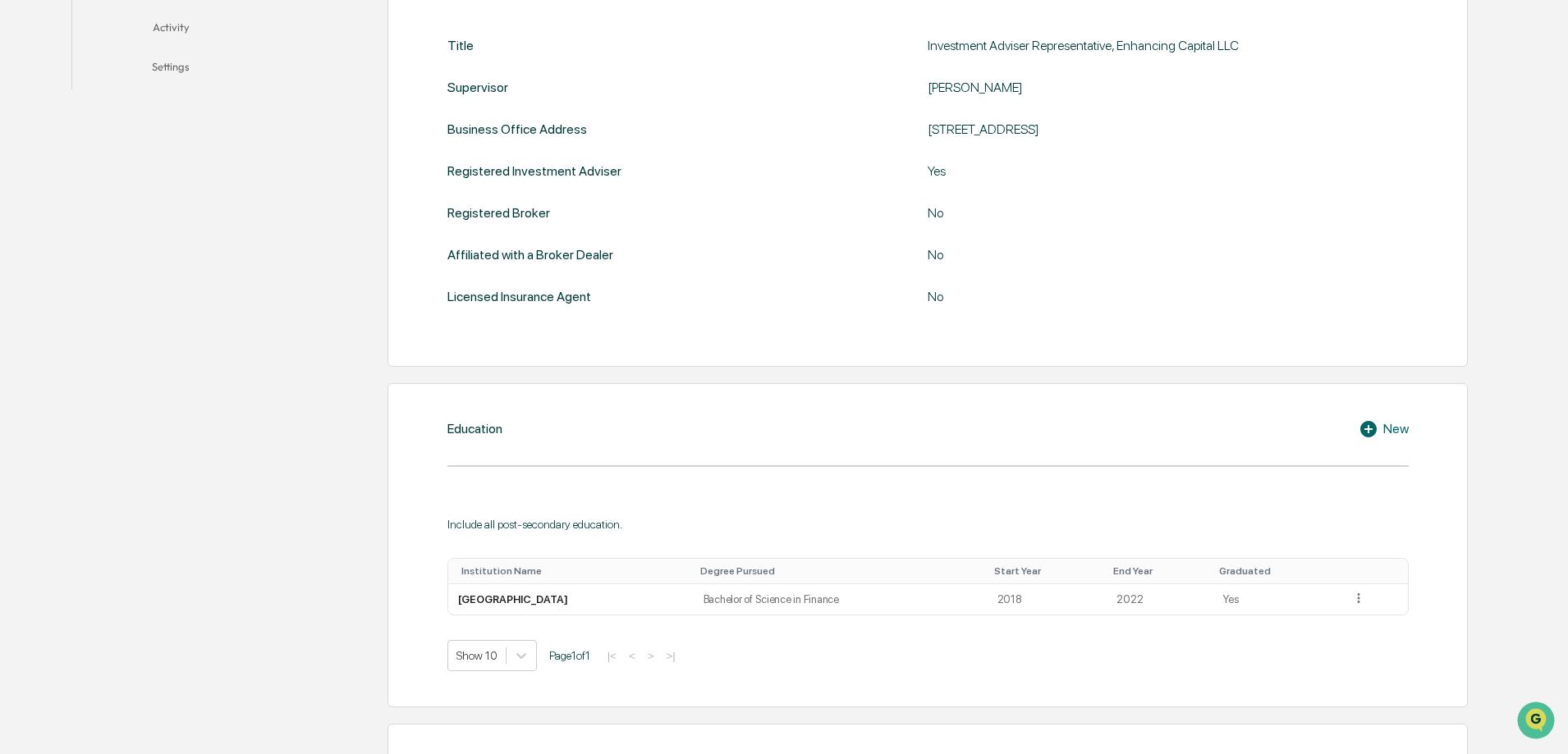
scroll to position [903, 0]
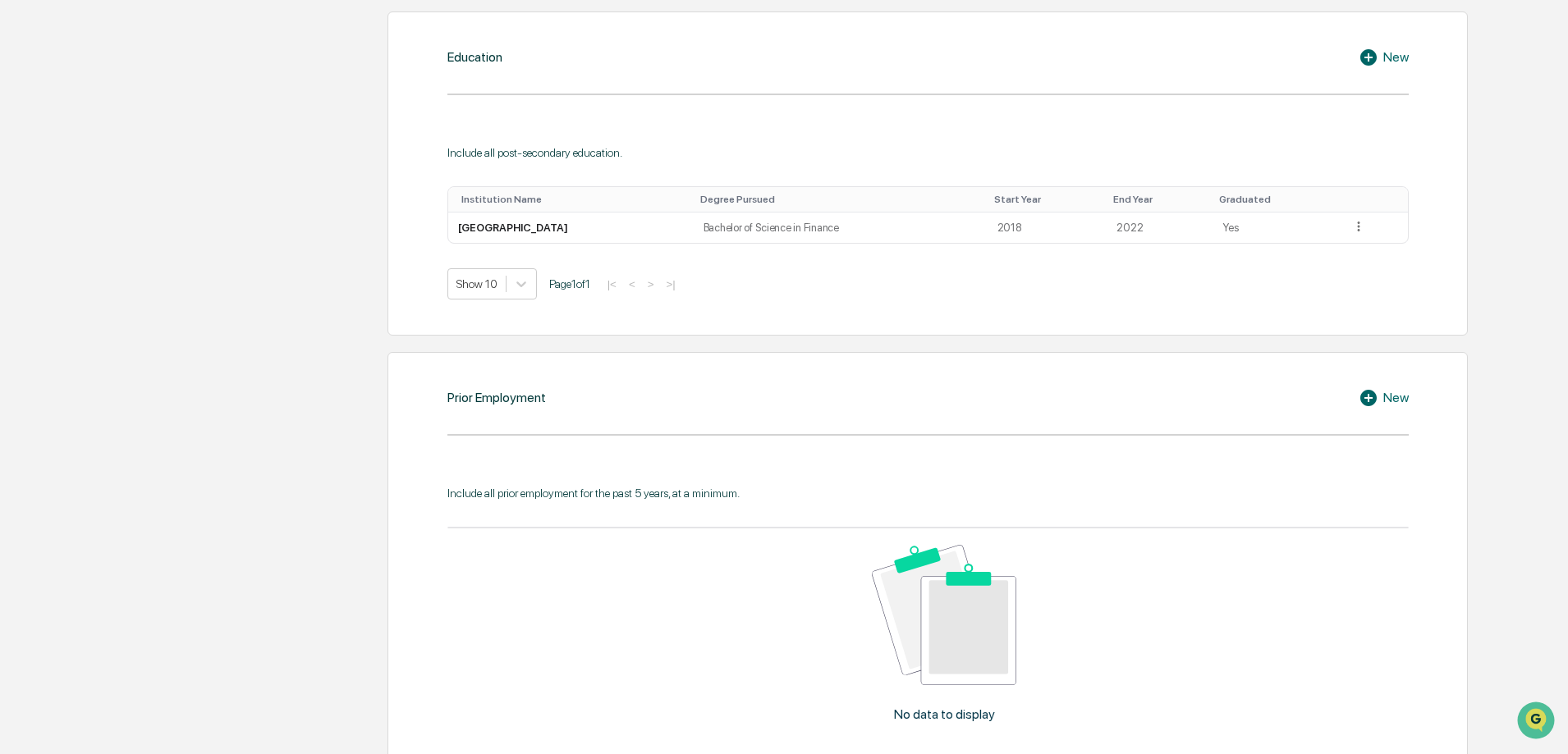
click at [1383, 397] on icon at bounding box center [1371, 397] width 24 height 20
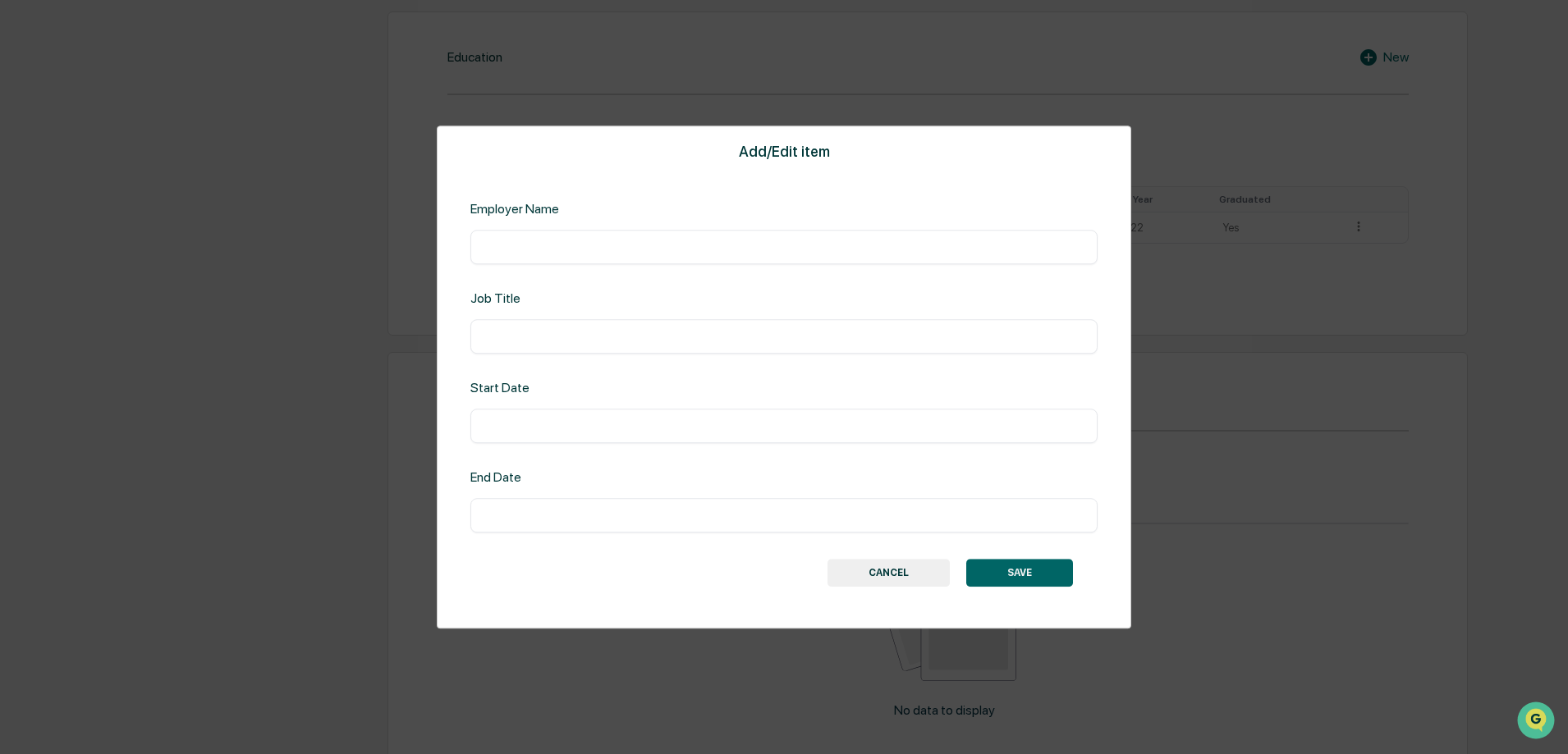
click at [1010, 242] on input "text" at bounding box center [784, 247] width 603 height 17
type input "**********"
type input "*******"
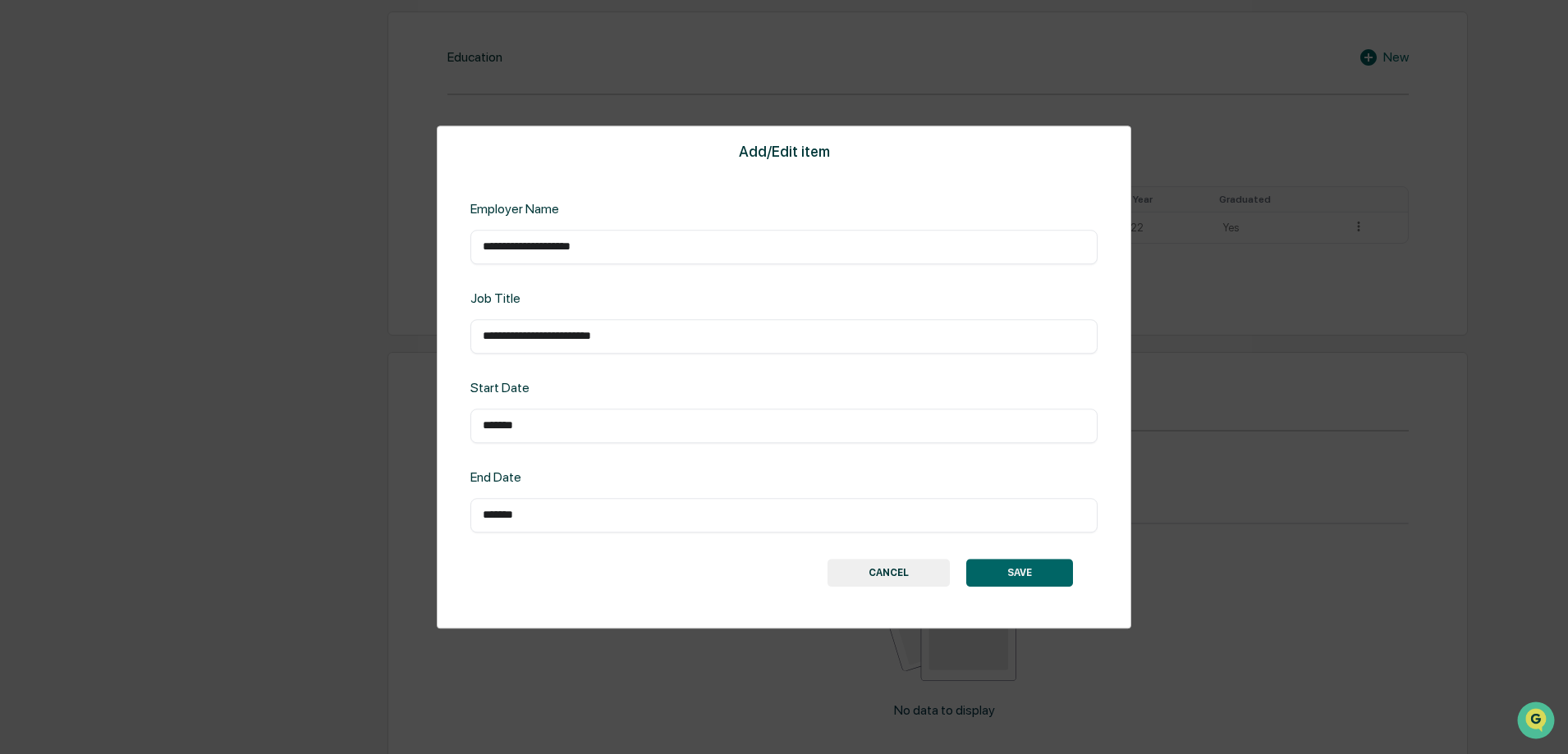
click at [1048, 566] on button "SAVE" at bounding box center [1020, 573] width 107 height 28
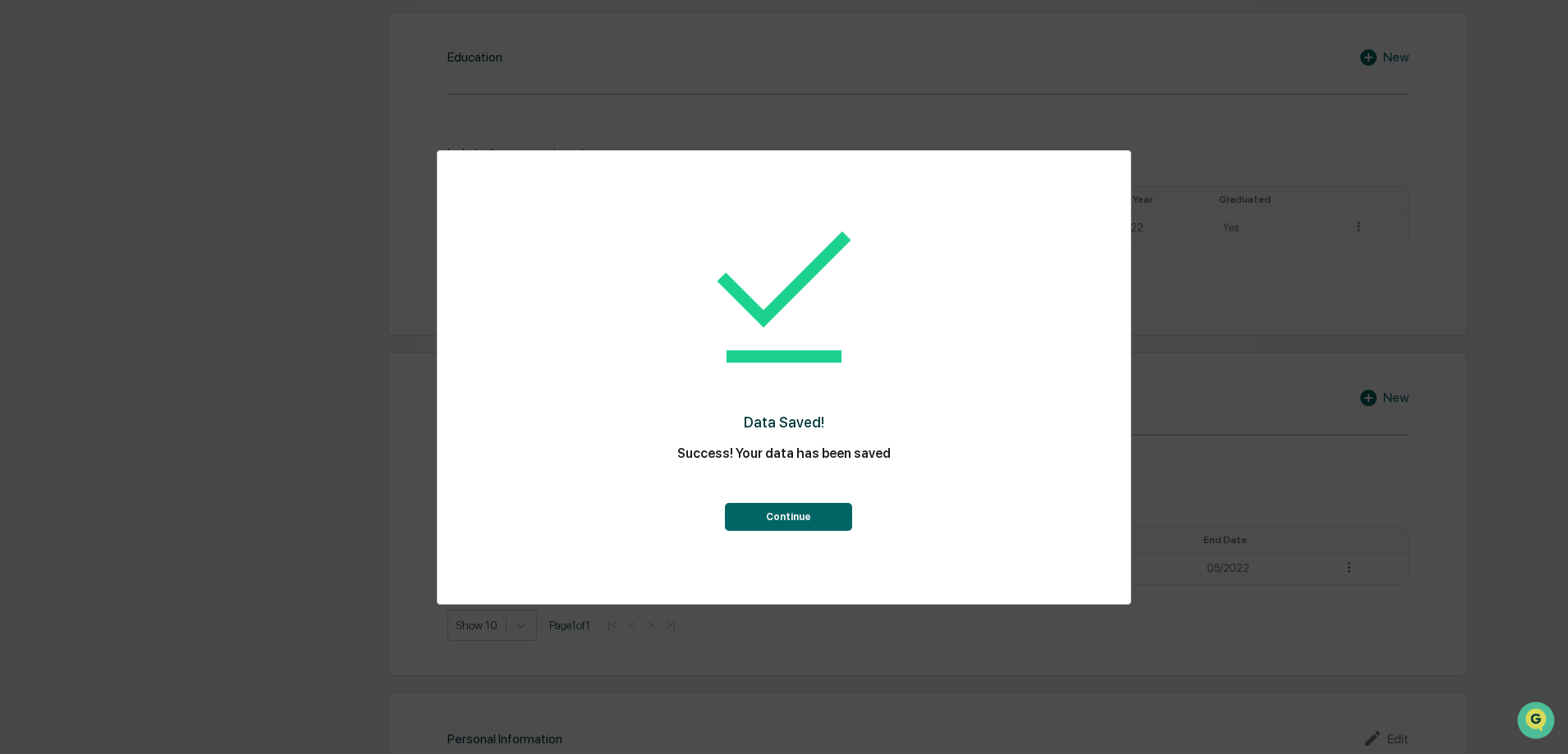
click at [732, 515] on button "Continue" at bounding box center [788, 517] width 127 height 28
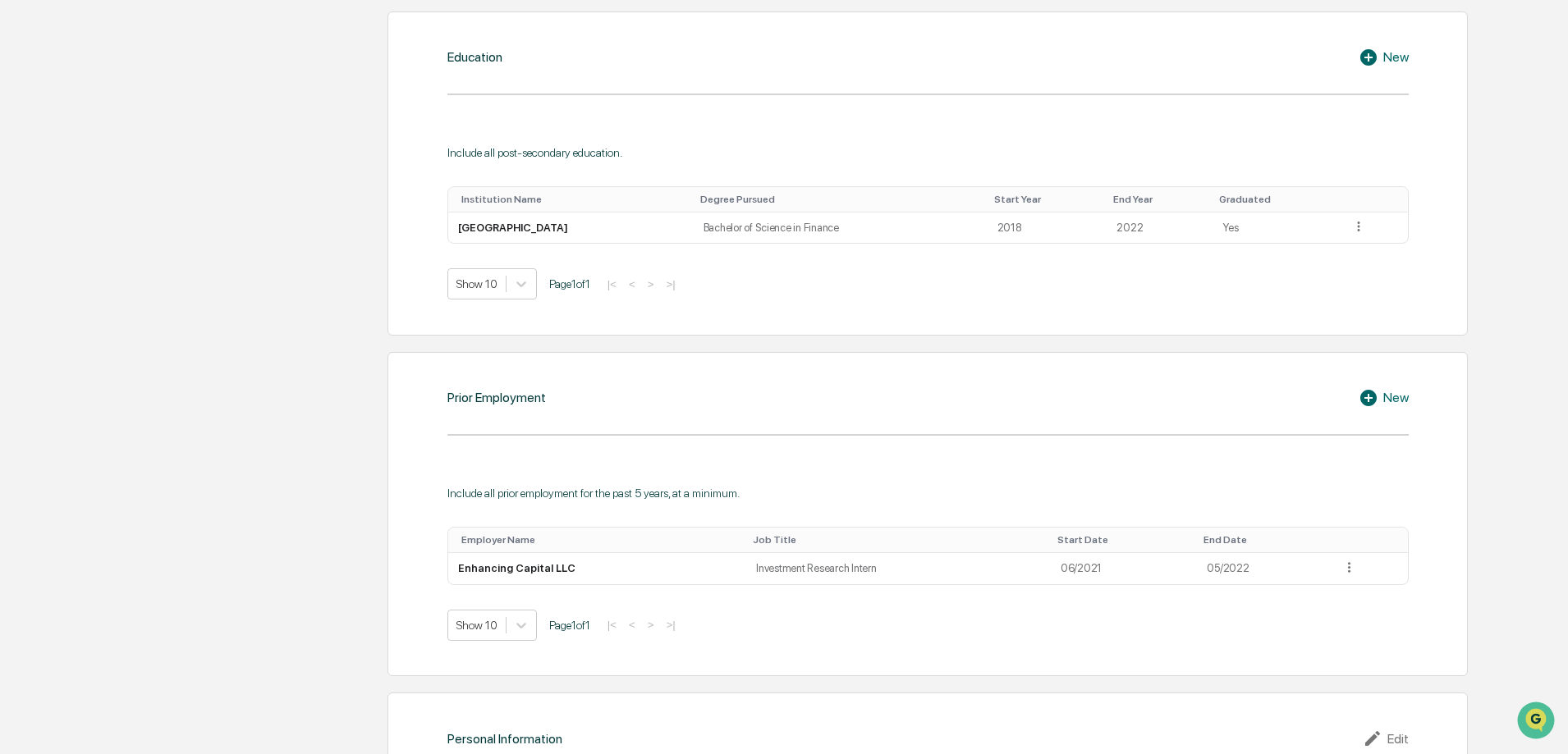
click at [1374, 401] on icon at bounding box center [1369, 397] width 17 height 17
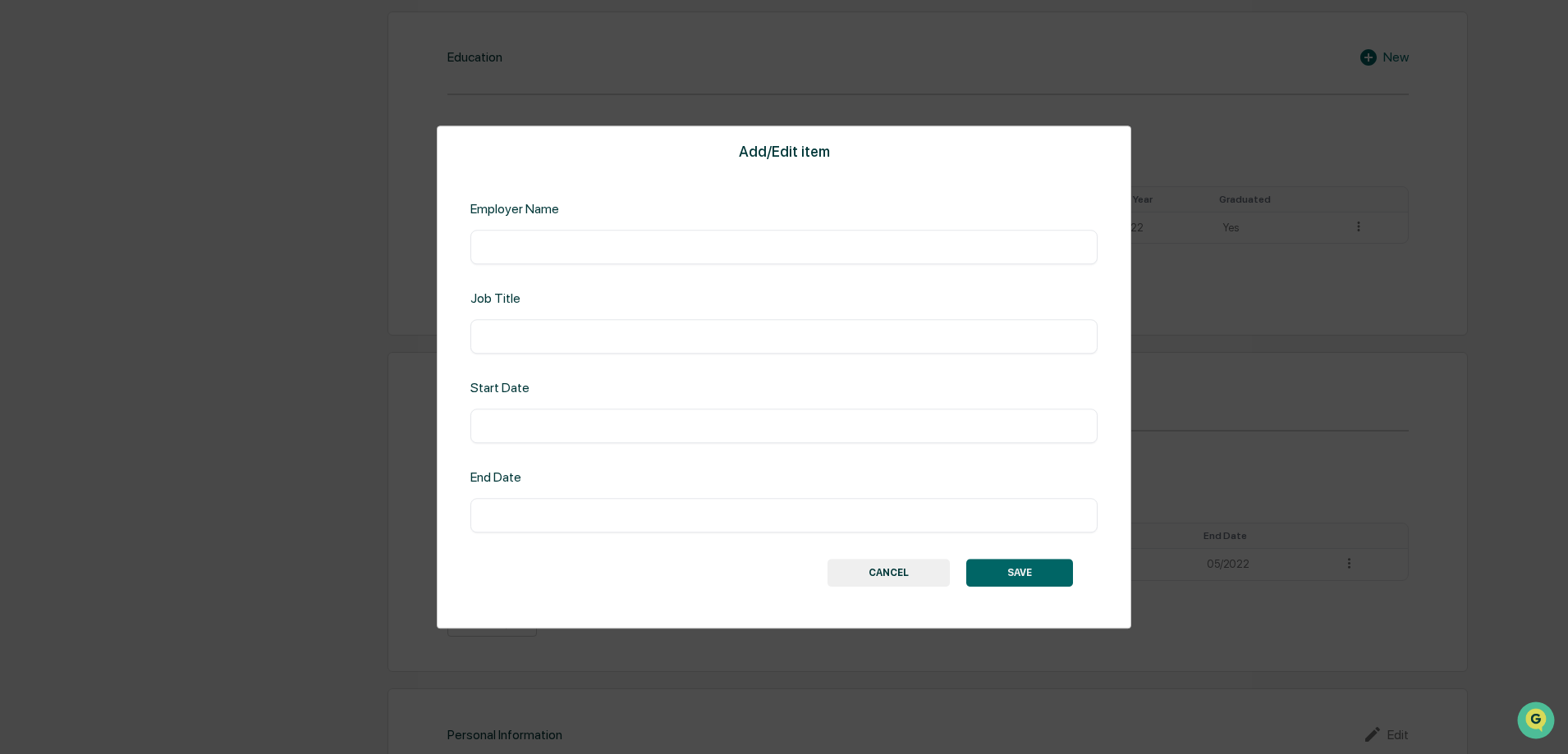
click at [1075, 245] on input "text" at bounding box center [784, 247] width 603 height 17
type input "*"
type input "**********"
click at [1015, 334] on input "**********" at bounding box center [784, 336] width 603 height 17
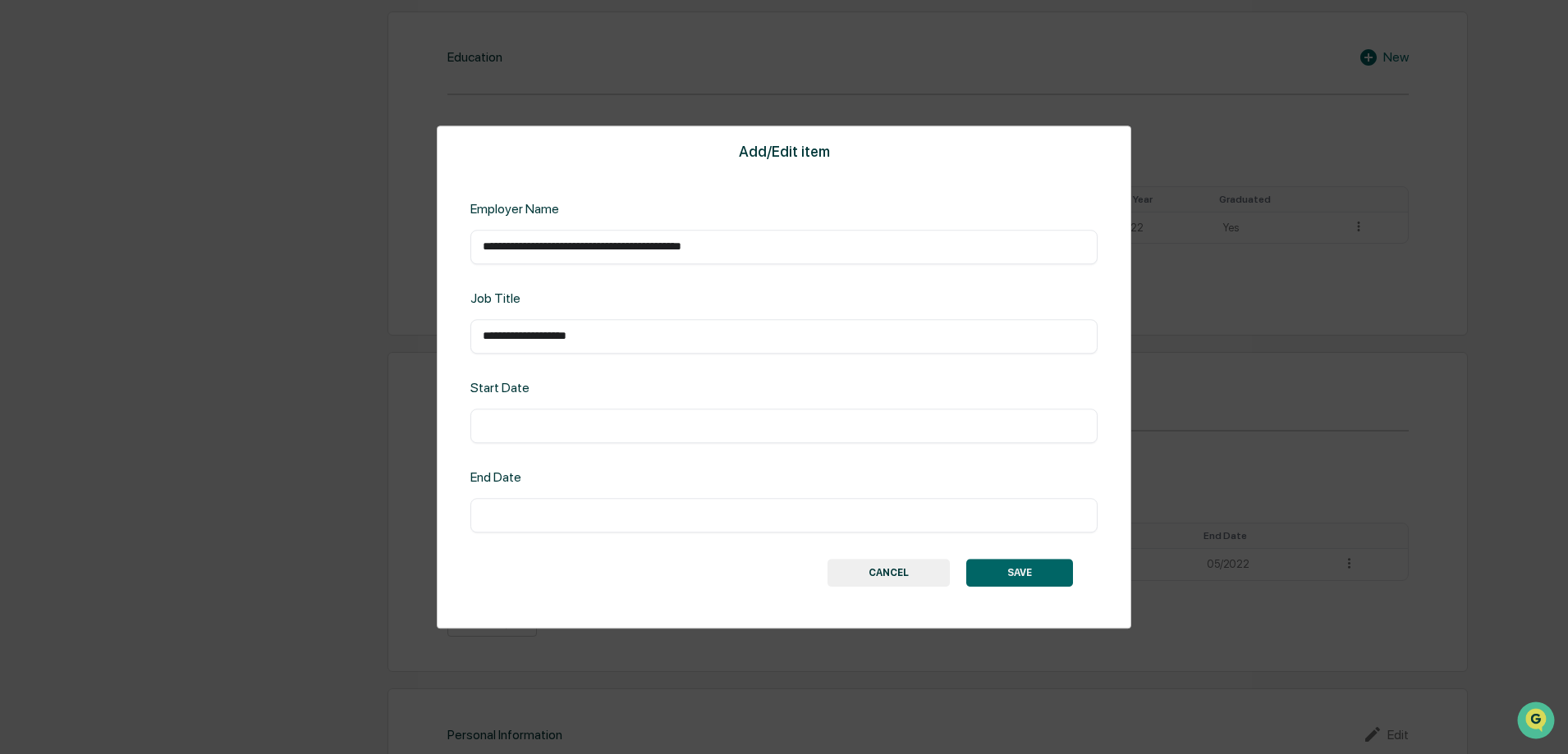
type input "**********"
click at [665, 428] on input "text" at bounding box center [784, 425] width 603 height 17
click at [707, 430] on input "text" at bounding box center [784, 425] width 603 height 17
type input "*******"
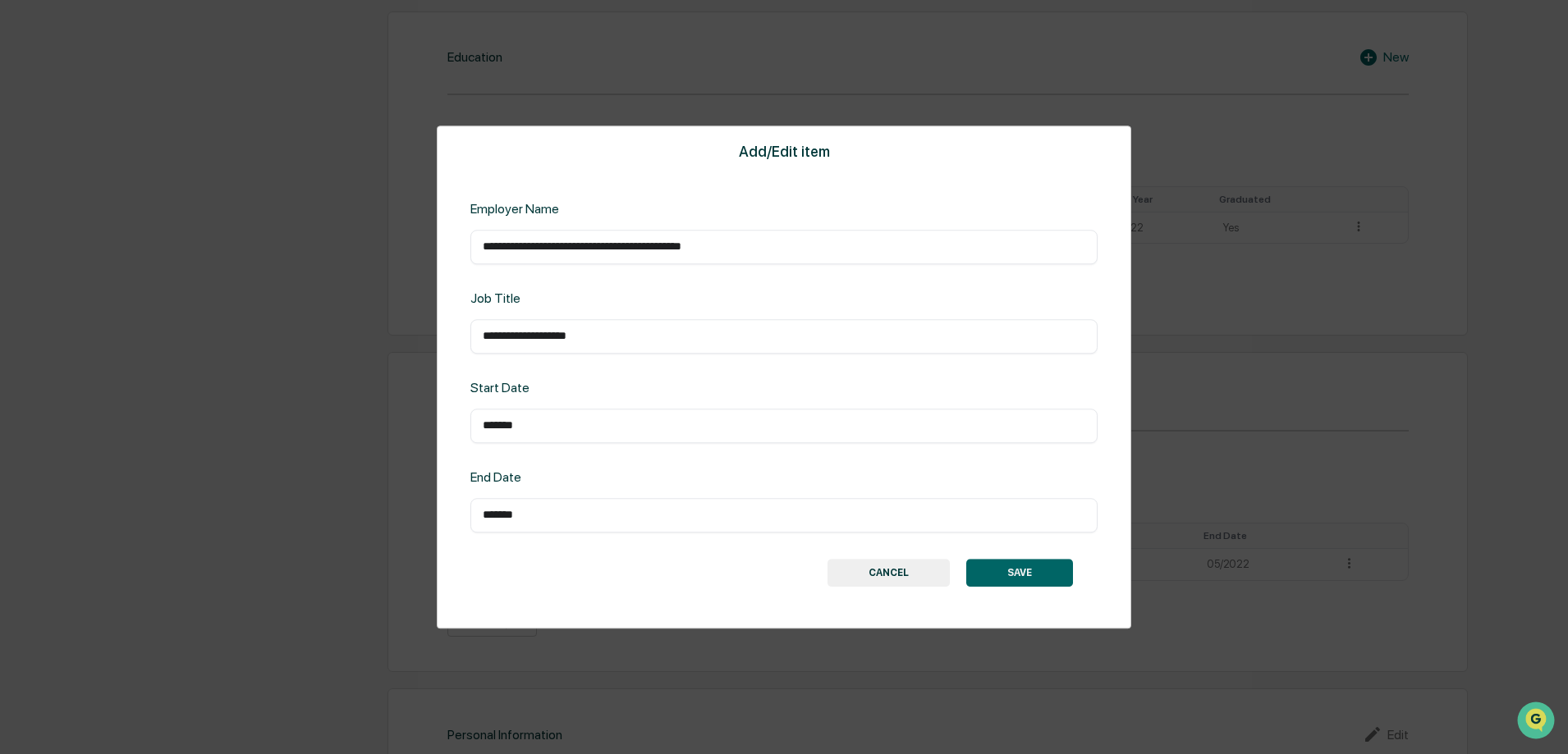
click at [998, 575] on button "SAVE" at bounding box center [1020, 573] width 107 height 28
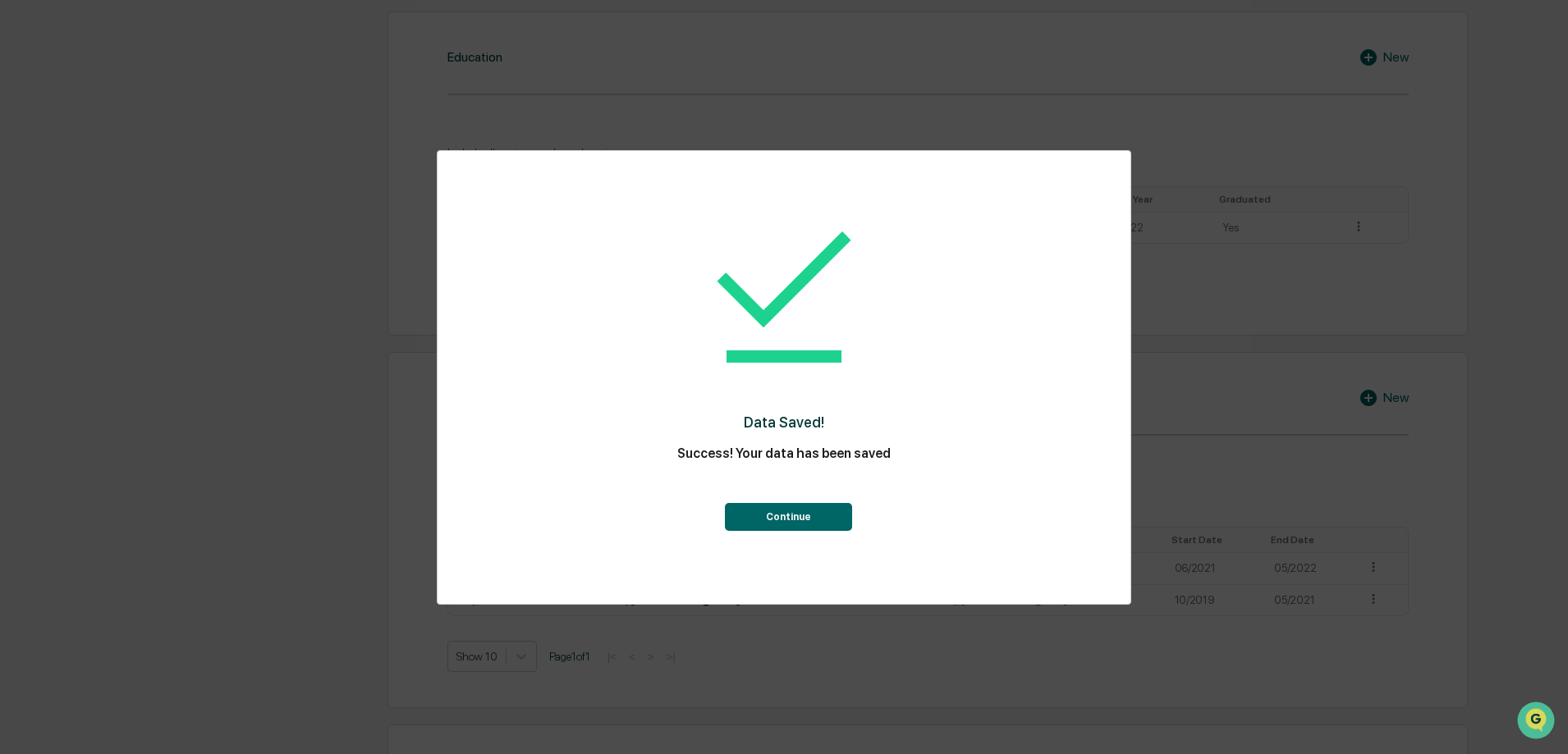
click at [806, 511] on button "Continue" at bounding box center [788, 517] width 127 height 28
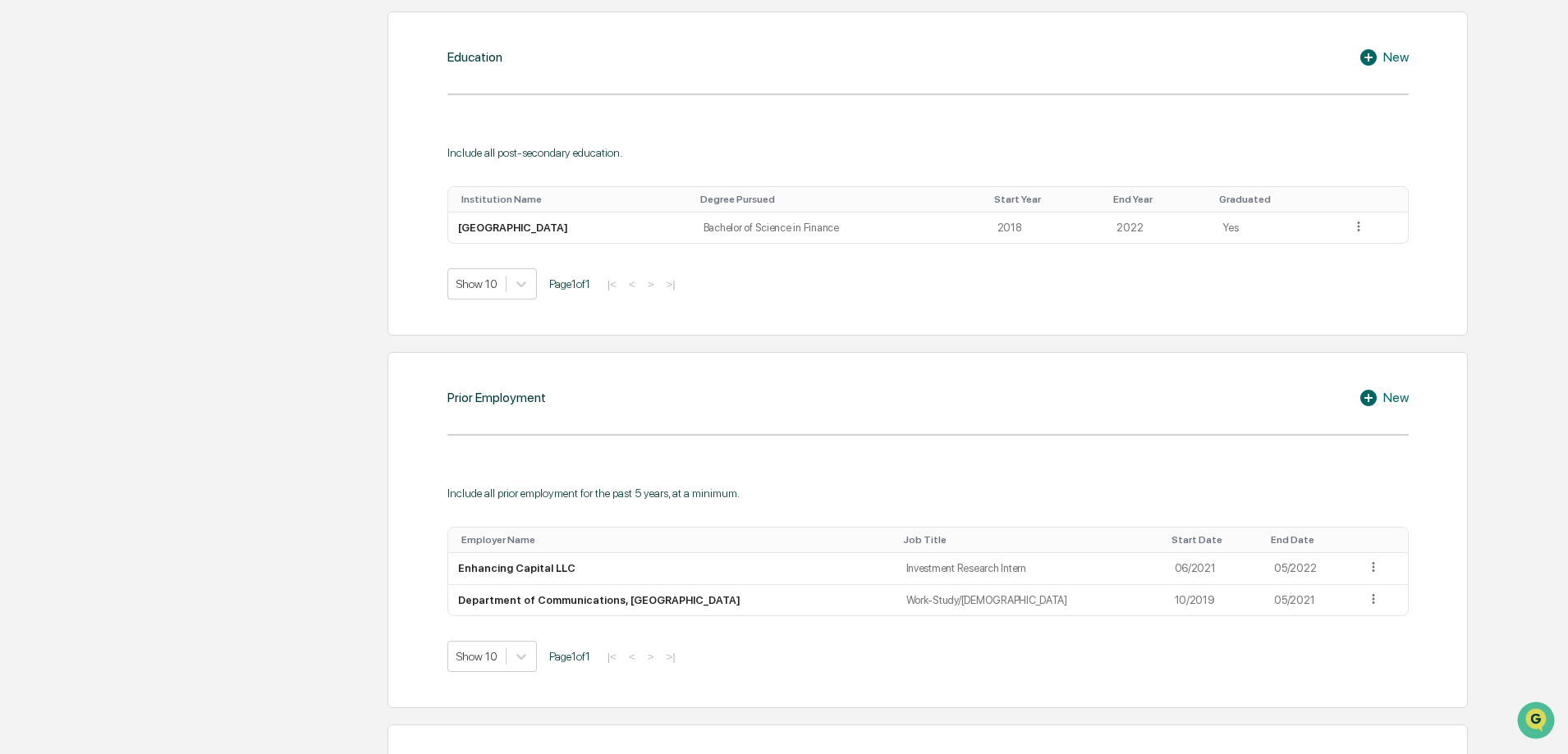
click at [1393, 404] on div "New" at bounding box center [1384, 397] width 50 height 20
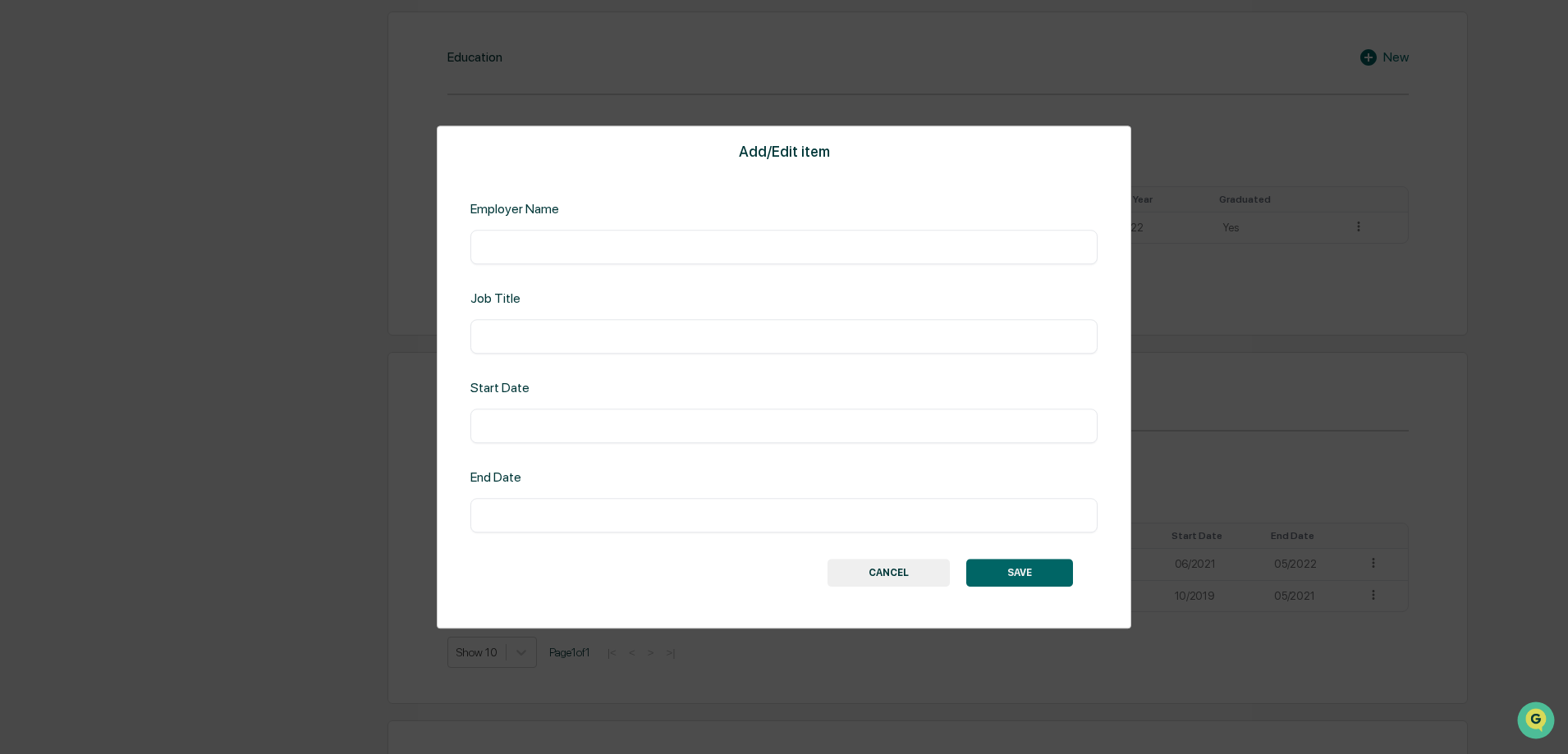
click at [843, 252] on input "text" at bounding box center [784, 247] width 603 height 17
type input "**********"
type input "*********"
type input "*******"
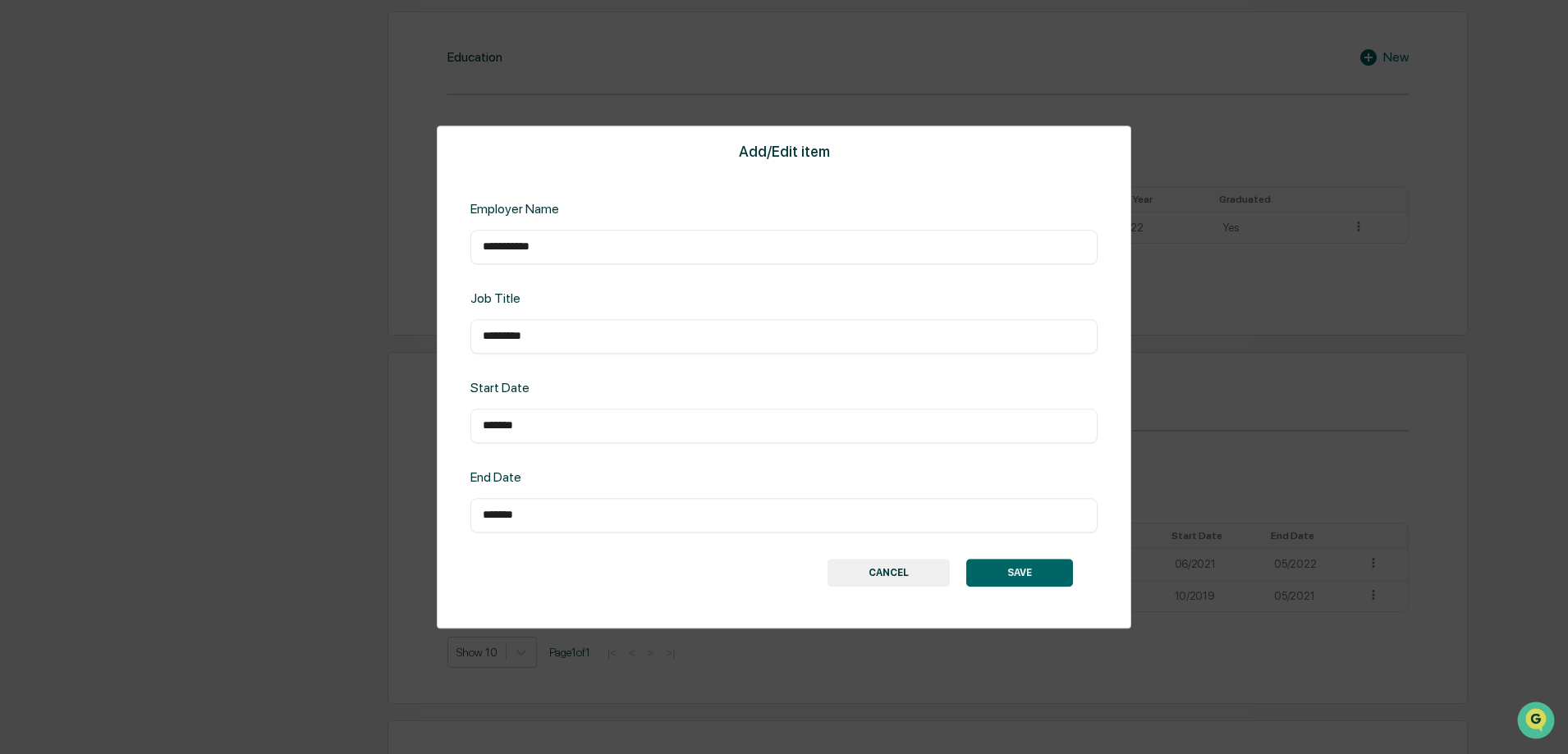
click at [1047, 584] on button "SAVE" at bounding box center [1020, 573] width 107 height 28
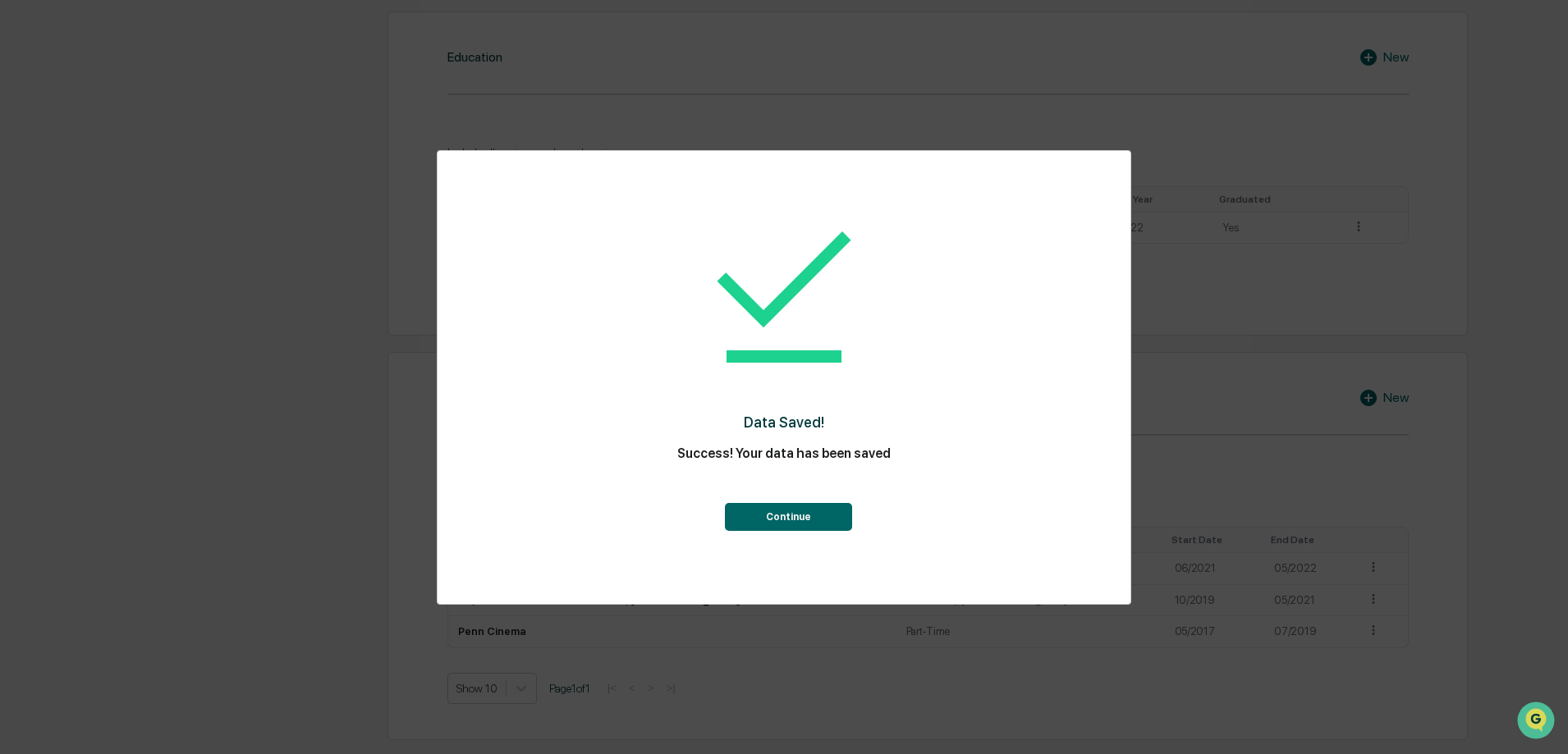
click at [755, 523] on button "Continue" at bounding box center [788, 517] width 127 height 28
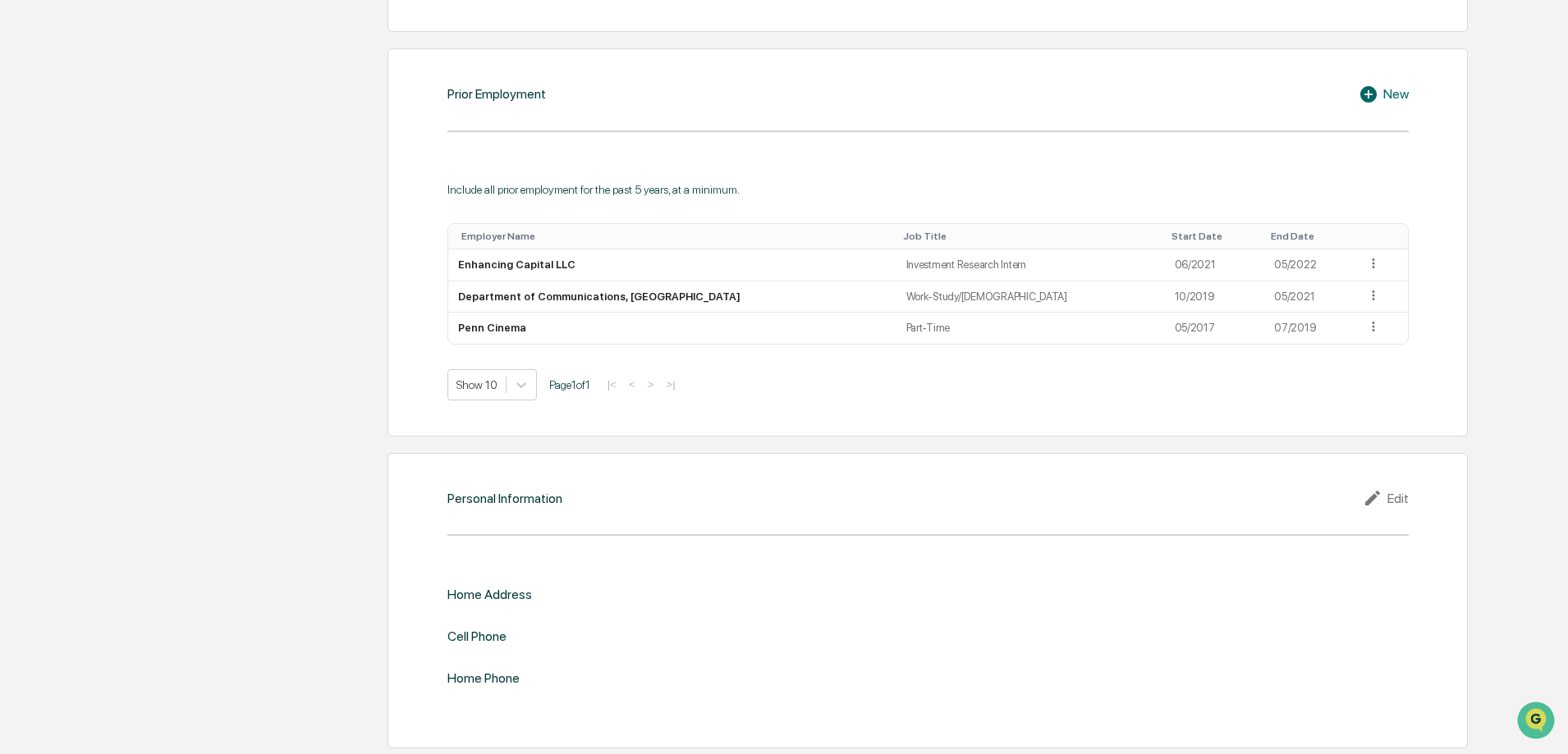
scroll to position [1209, 0]
click at [1387, 493] on icon at bounding box center [1376, 496] width 24 height 20
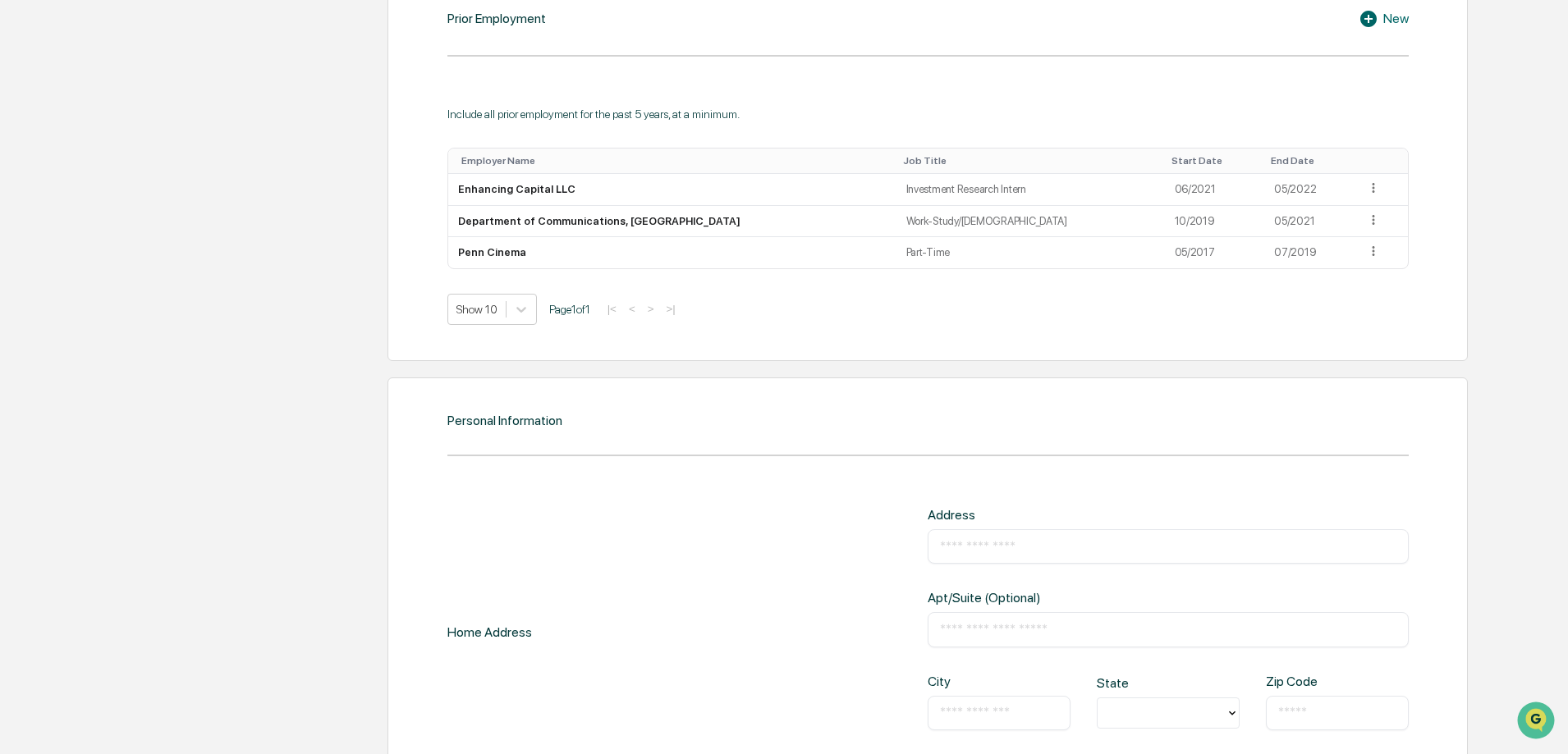
scroll to position [1373, 0]
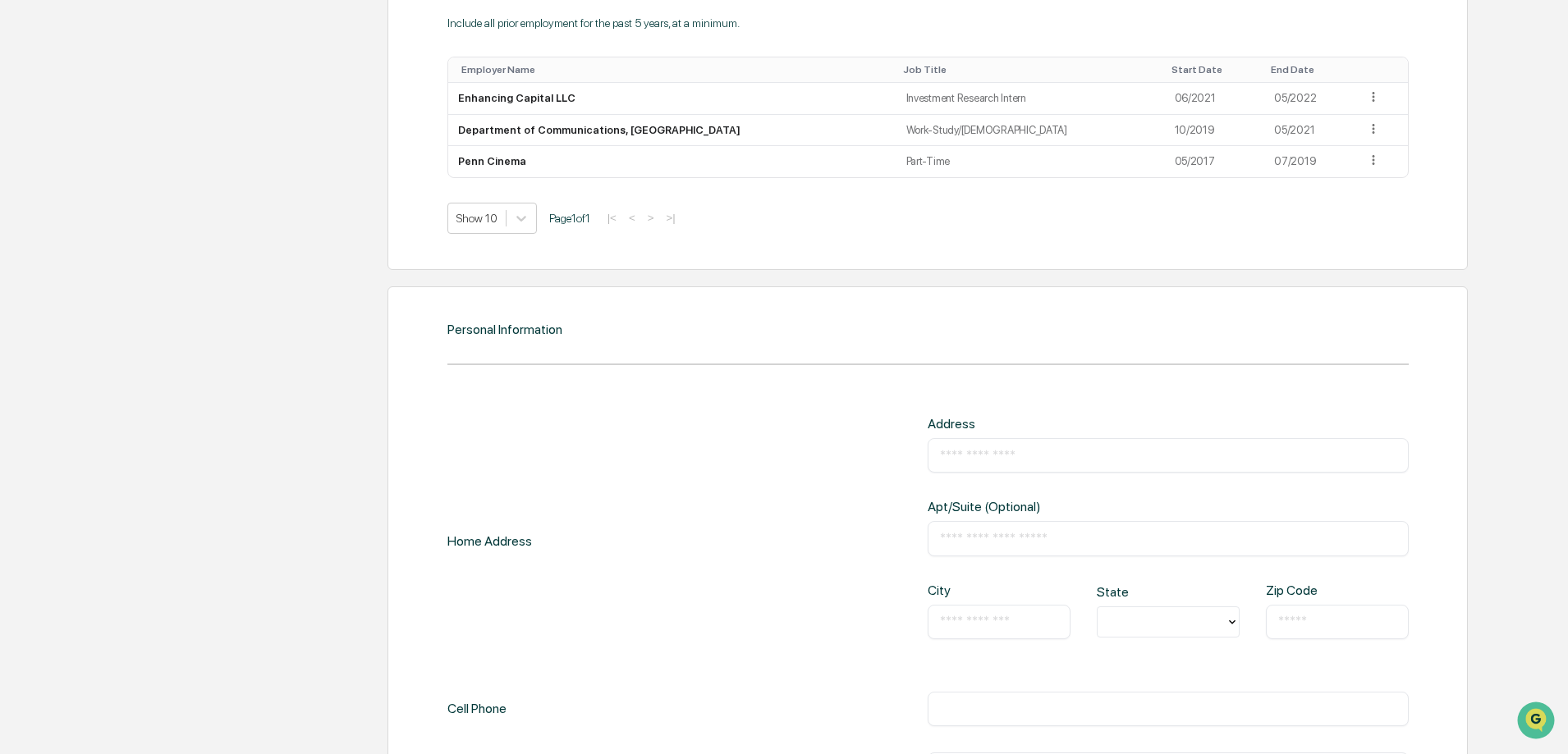
click at [1022, 458] on input "text" at bounding box center [1169, 455] width 457 height 17
type input "**********"
click at [1015, 629] on input "text" at bounding box center [1000, 622] width 118 height 17
type input "******"
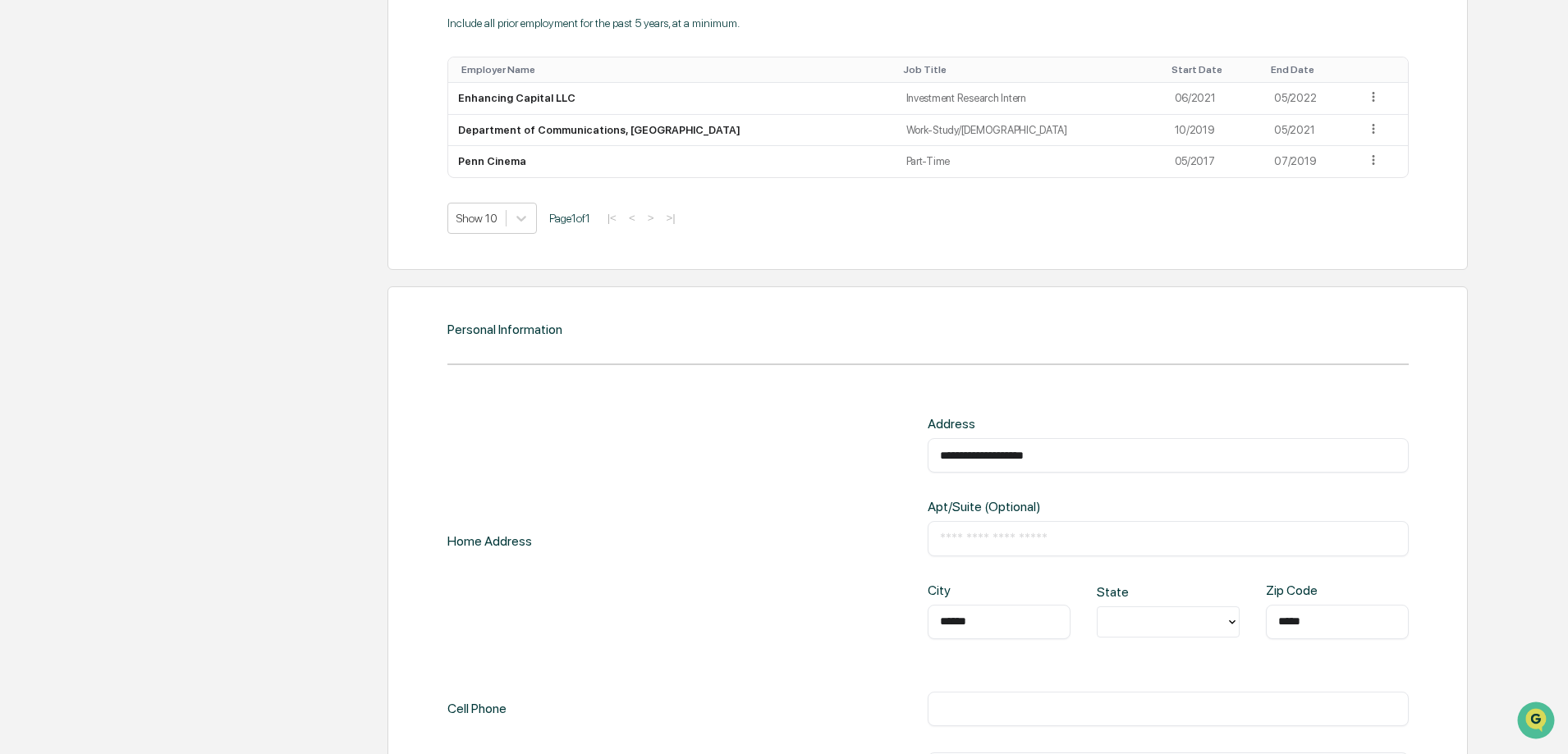
type input "*****"
click at [1156, 617] on div at bounding box center [1162, 622] width 111 height 19
type input "**"
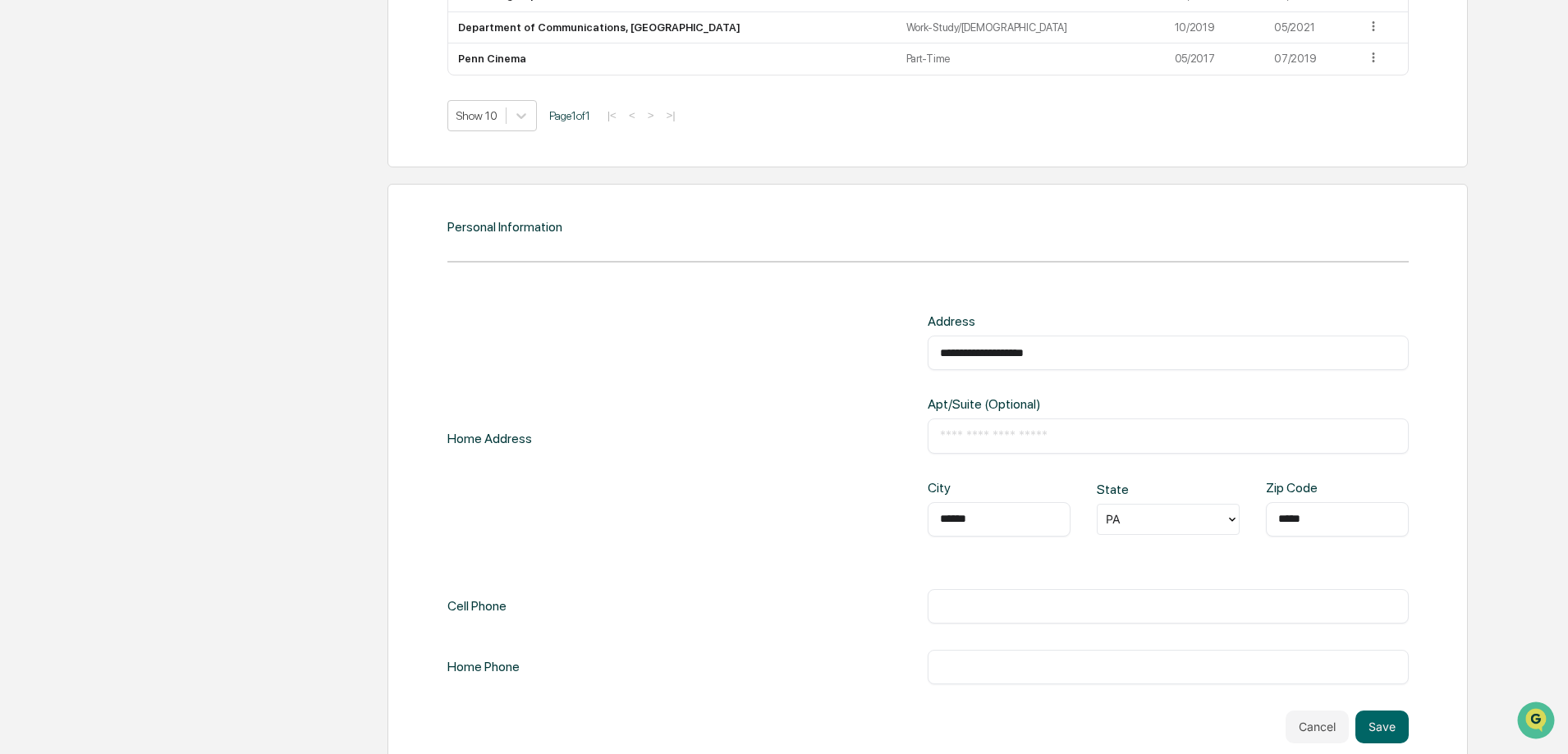
scroll to position [1509, 0]
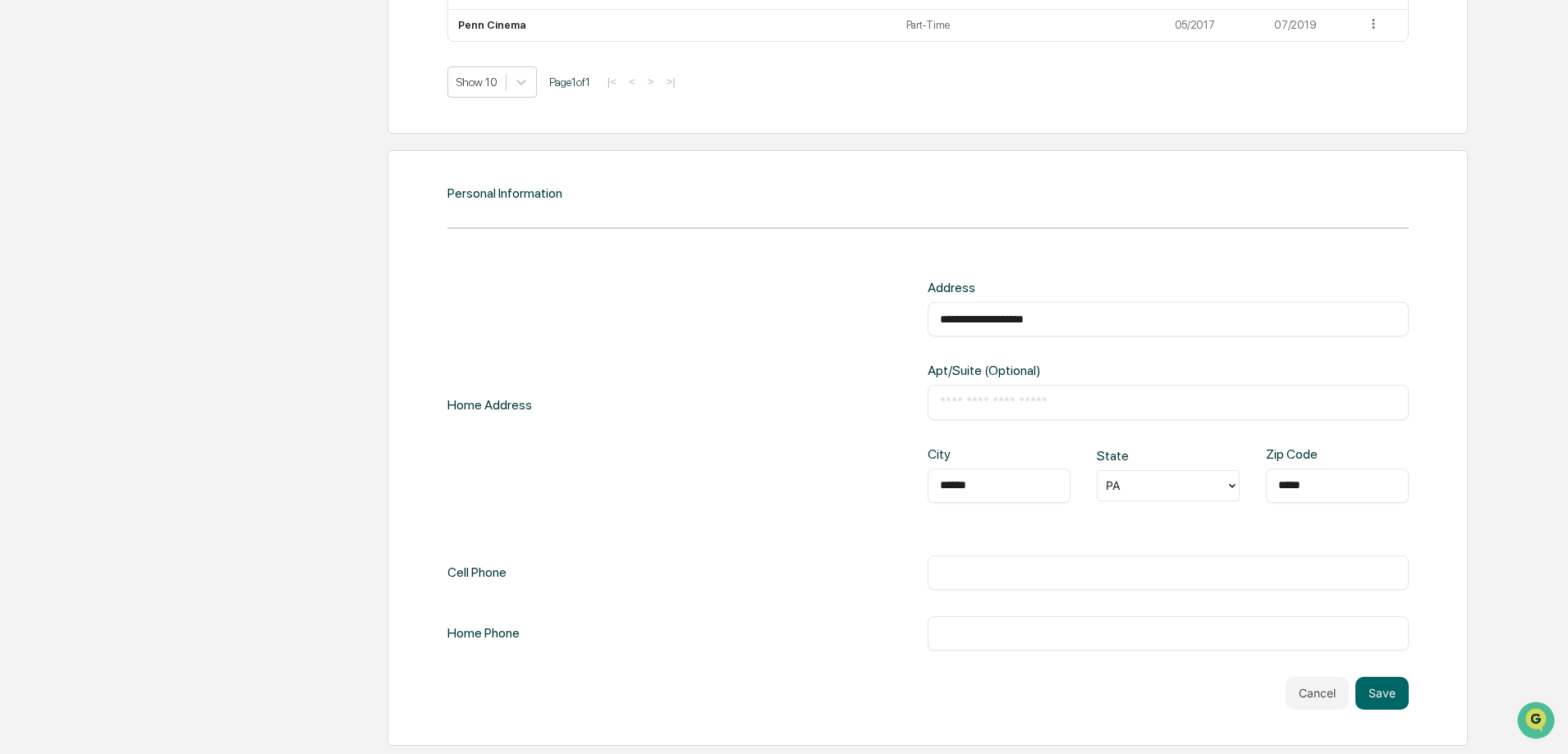
click at [1065, 550] on div "**********" at bounding box center [928, 465] width 962 height 371
click at [1059, 561] on div "​" at bounding box center [1168, 573] width 481 height 35
click at [1057, 567] on input "text" at bounding box center [1169, 572] width 457 height 17
type input "**********"
click at [1380, 692] on button "Save" at bounding box center [1382, 694] width 53 height 33
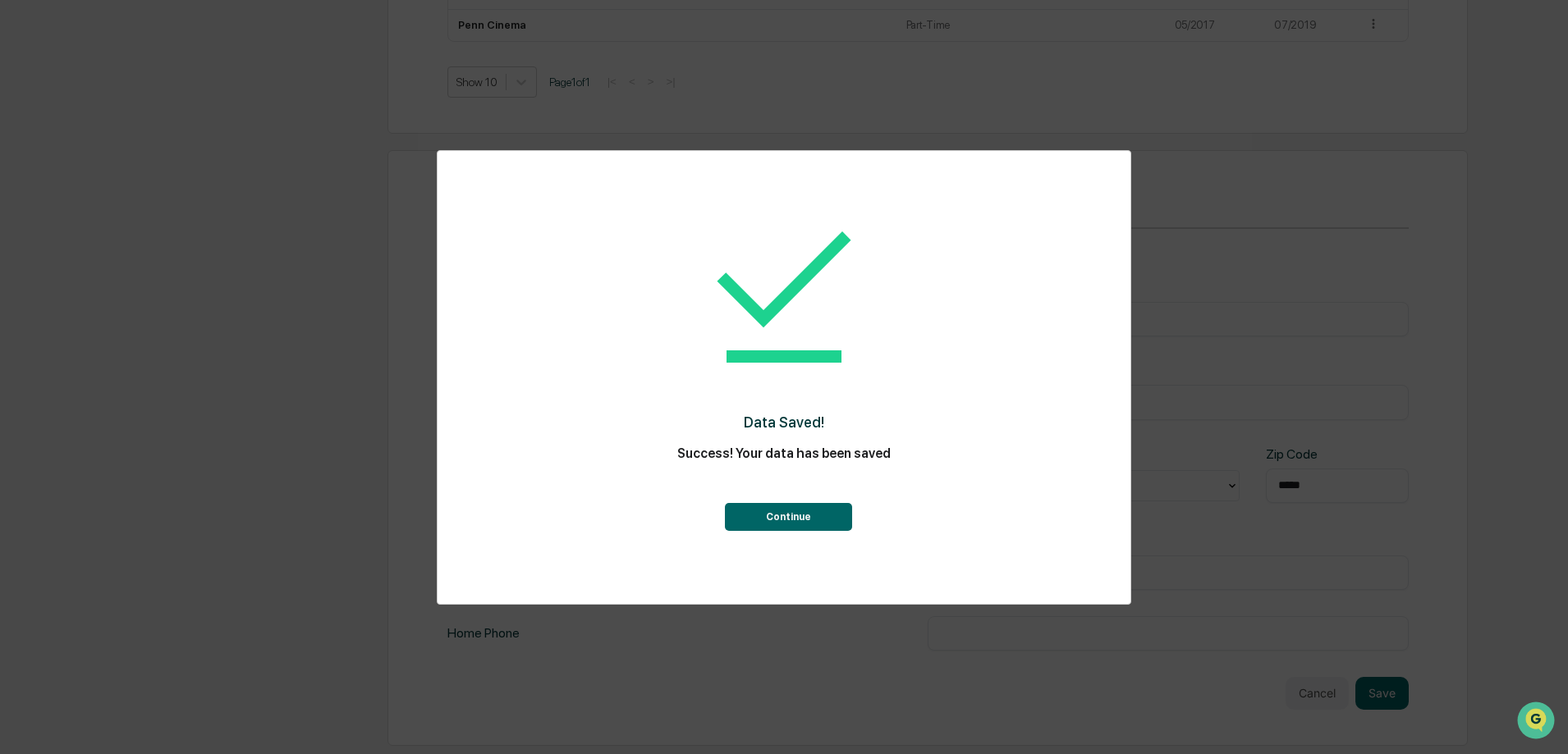
click at [809, 511] on button "Continue" at bounding box center [788, 517] width 127 height 28
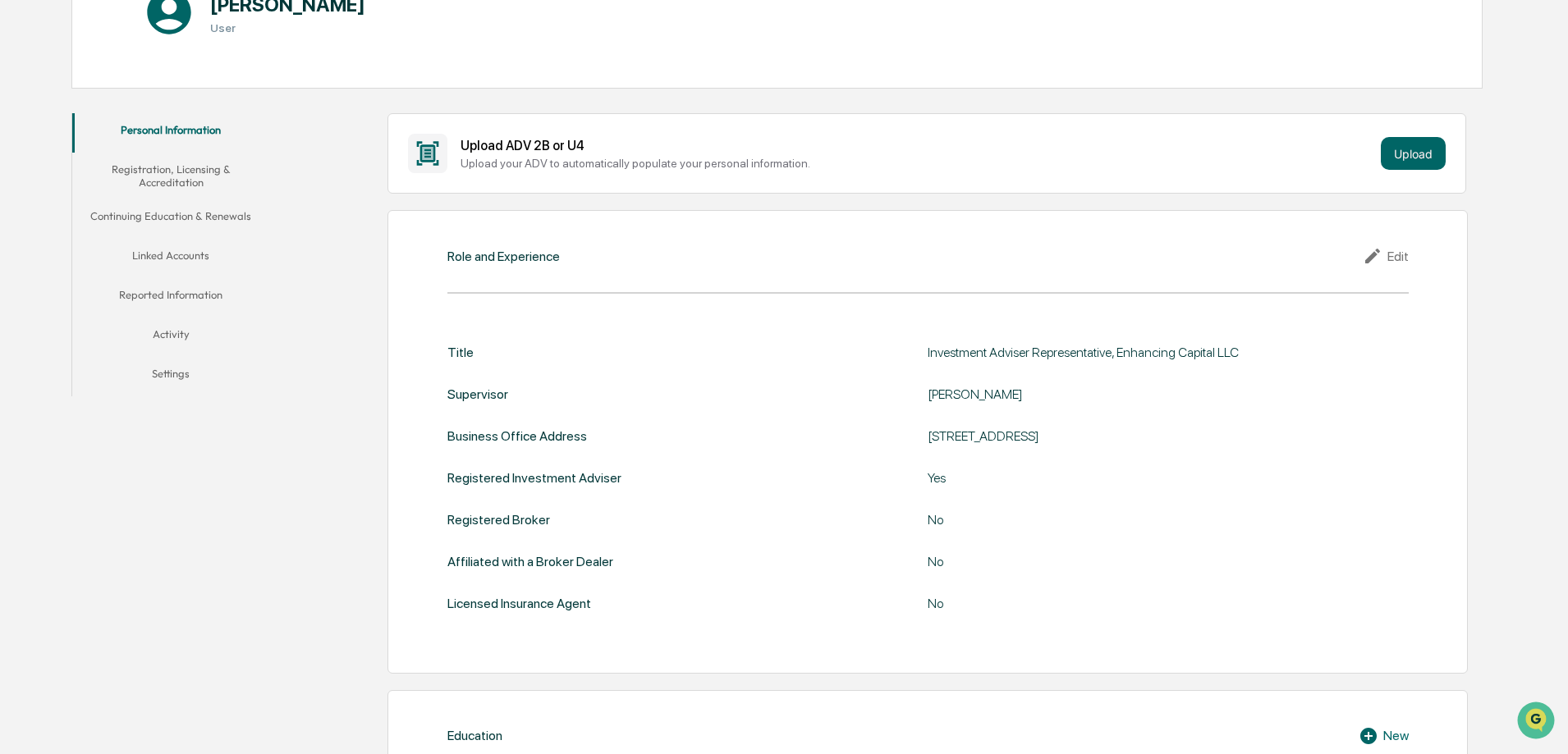
scroll to position [0, 0]
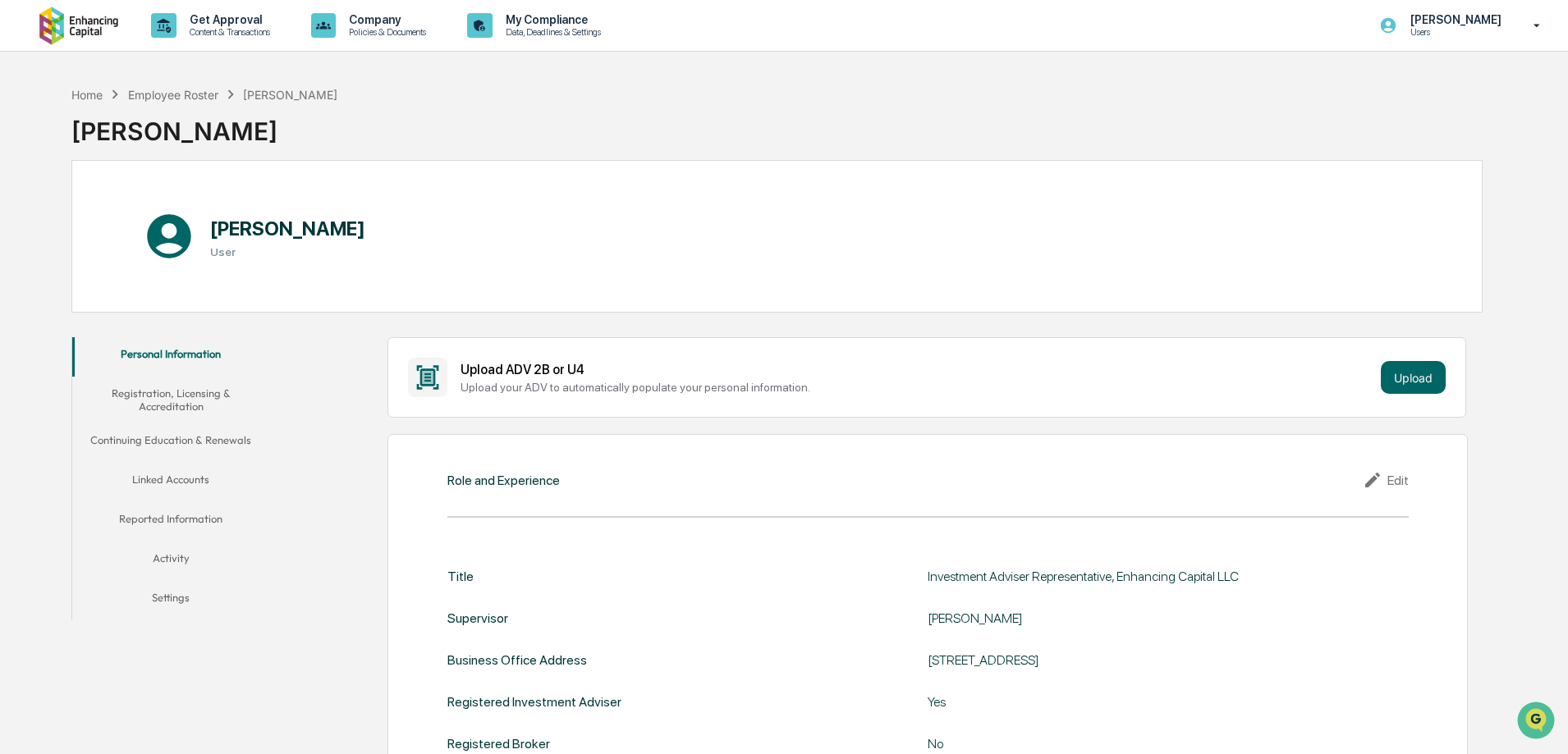
click at [161, 407] on button "Registration, Licensing & Accreditation" at bounding box center [171, 400] width 197 height 47
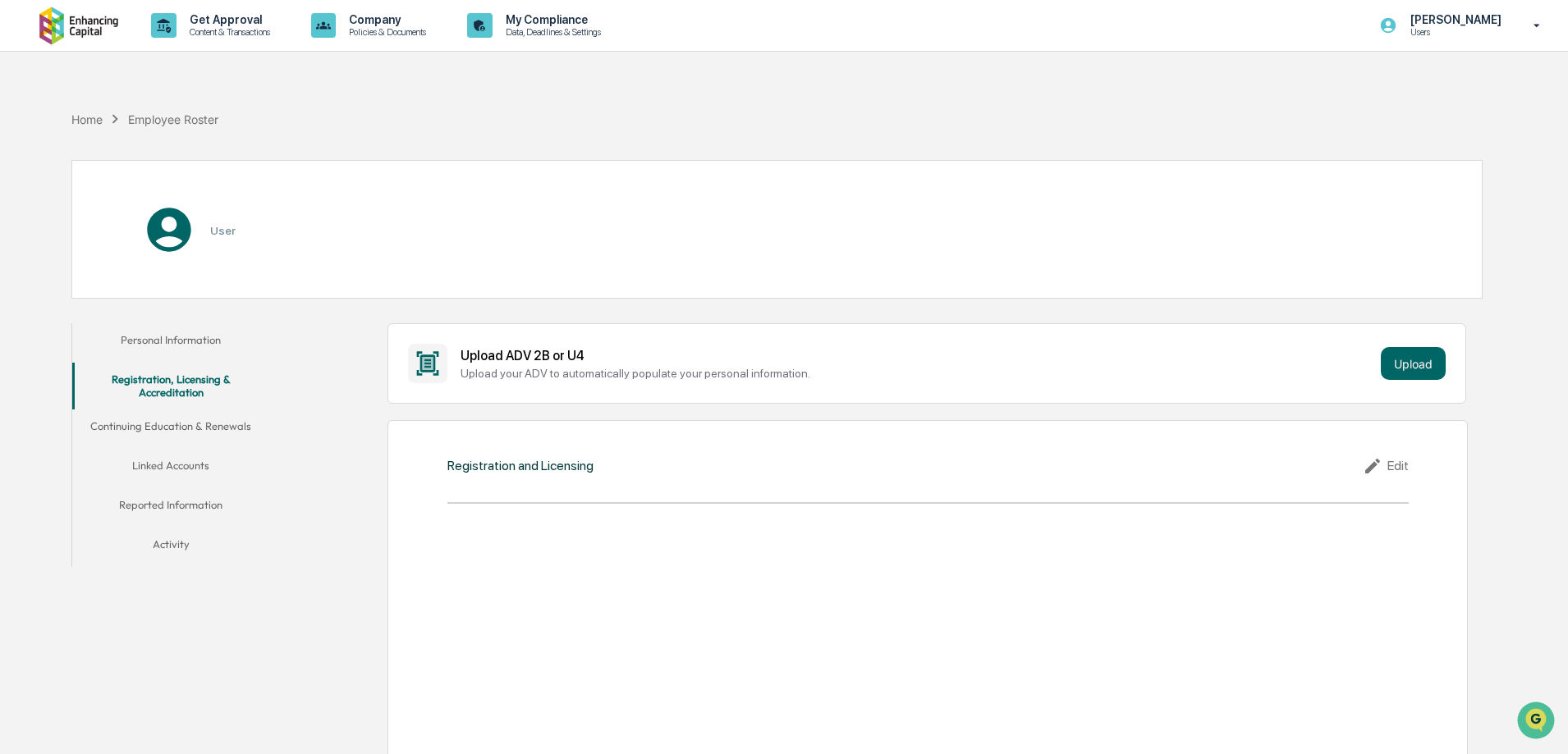
click at [159, 354] on button "Personal Information" at bounding box center [171, 343] width 197 height 39
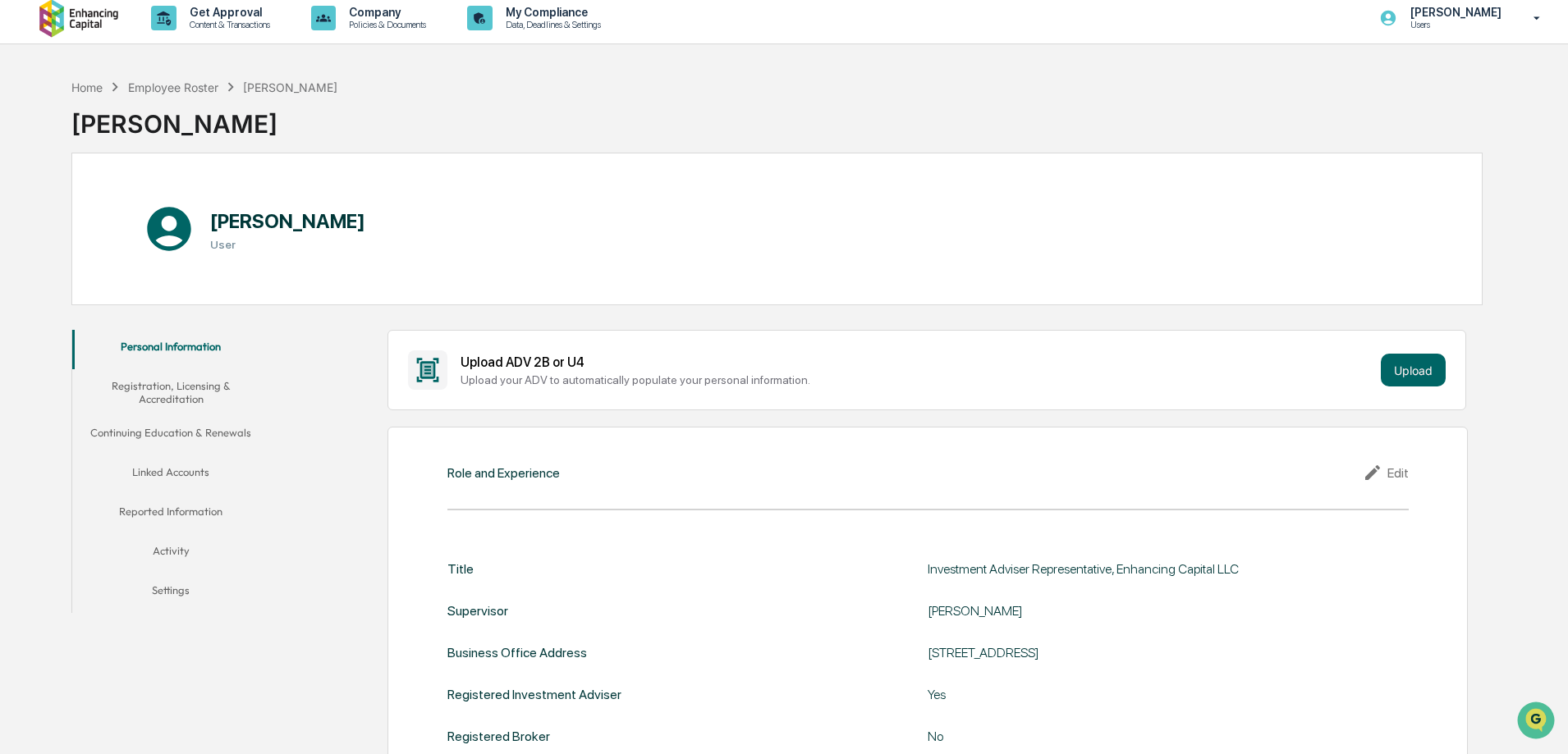
scroll to position [7, 0]
click at [192, 402] on button "Registration, Licensing & Accreditation" at bounding box center [171, 394] width 197 height 47
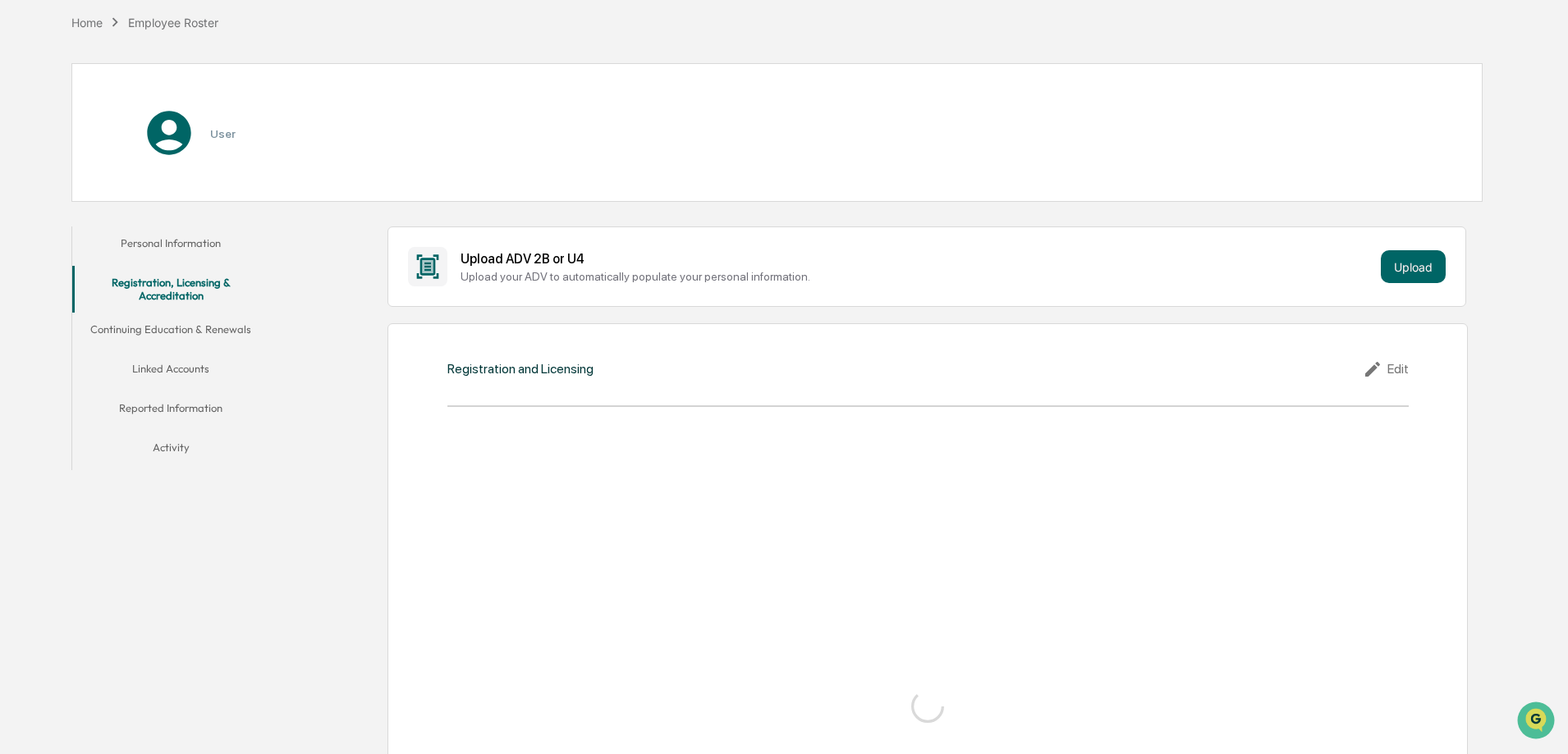
scroll to position [170, 0]
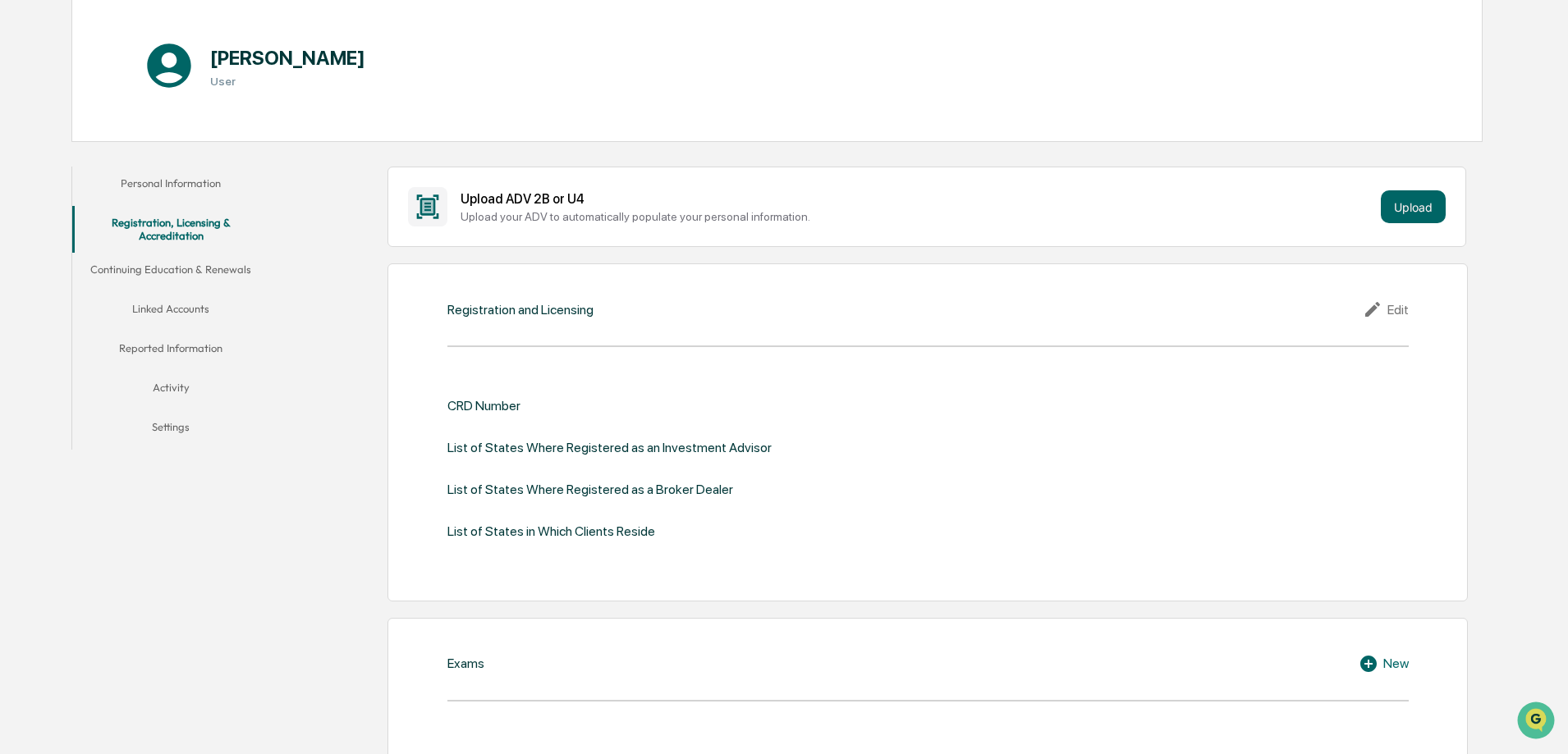
click at [228, 197] on button "Personal Information" at bounding box center [171, 186] width 197 height 39
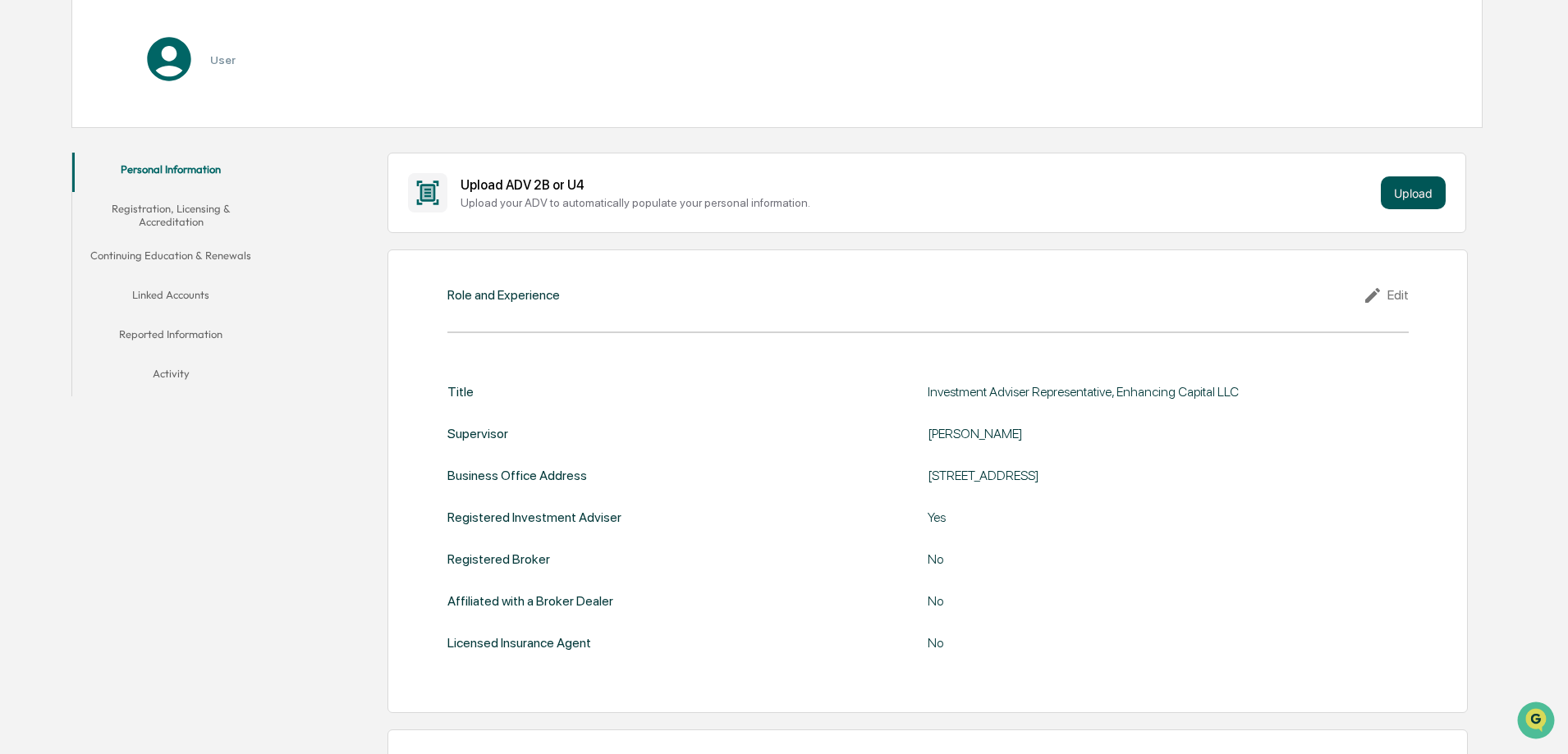
click at [1422, 184] on div "Upload ADV 2B or U4 Upload your ADV to automatically populate your personal inf…" at bounding box center [927, 193] width 1079 height 80
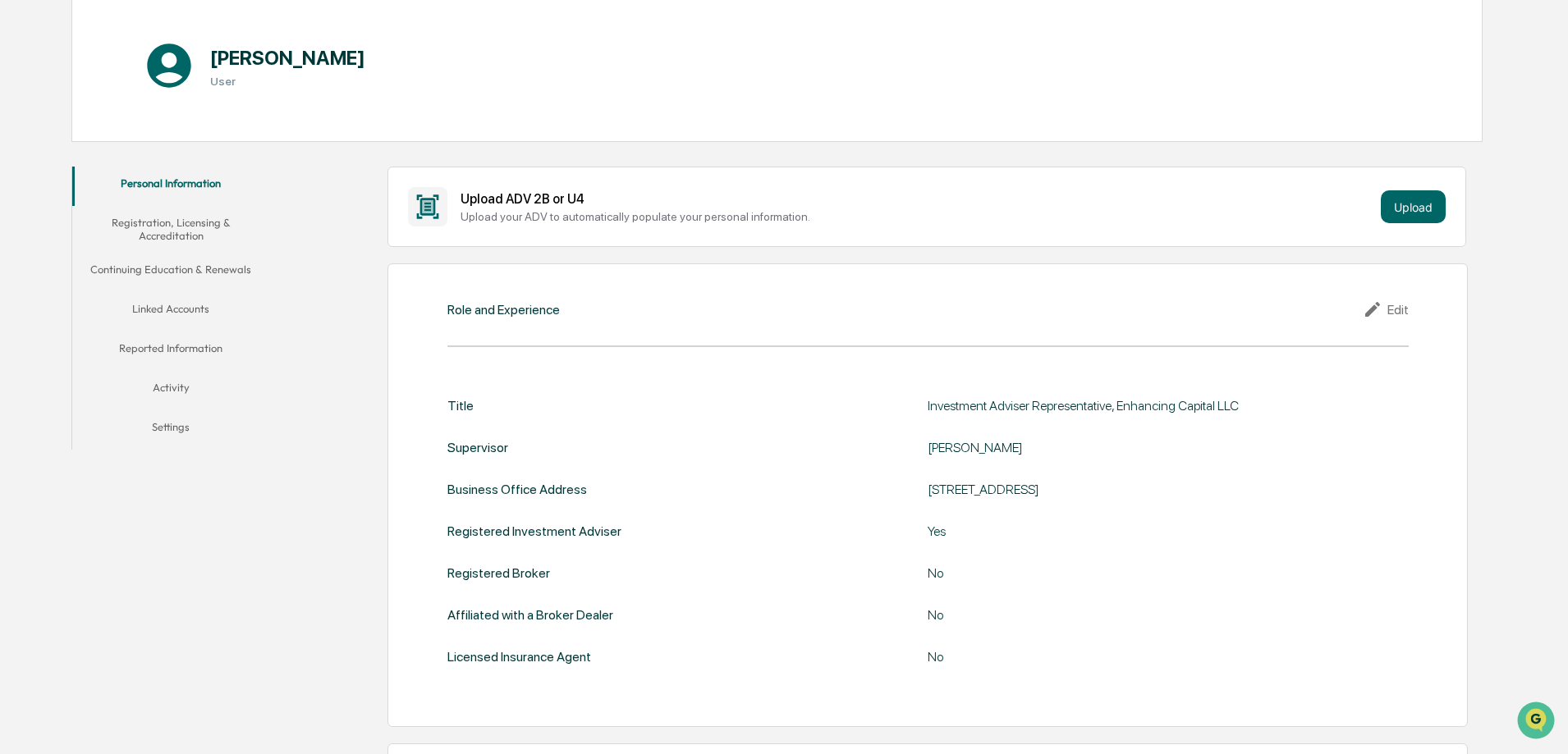
click at [1412, 225] on div "Upload ADV 2B or U4 Upload your ADV to automatically populate your personal inf…" at bounding box center [927, 206] width 1038 height 39
click at [1412, 217] on button "Upload" at bounding box center [1413, 207] width 65 height 33
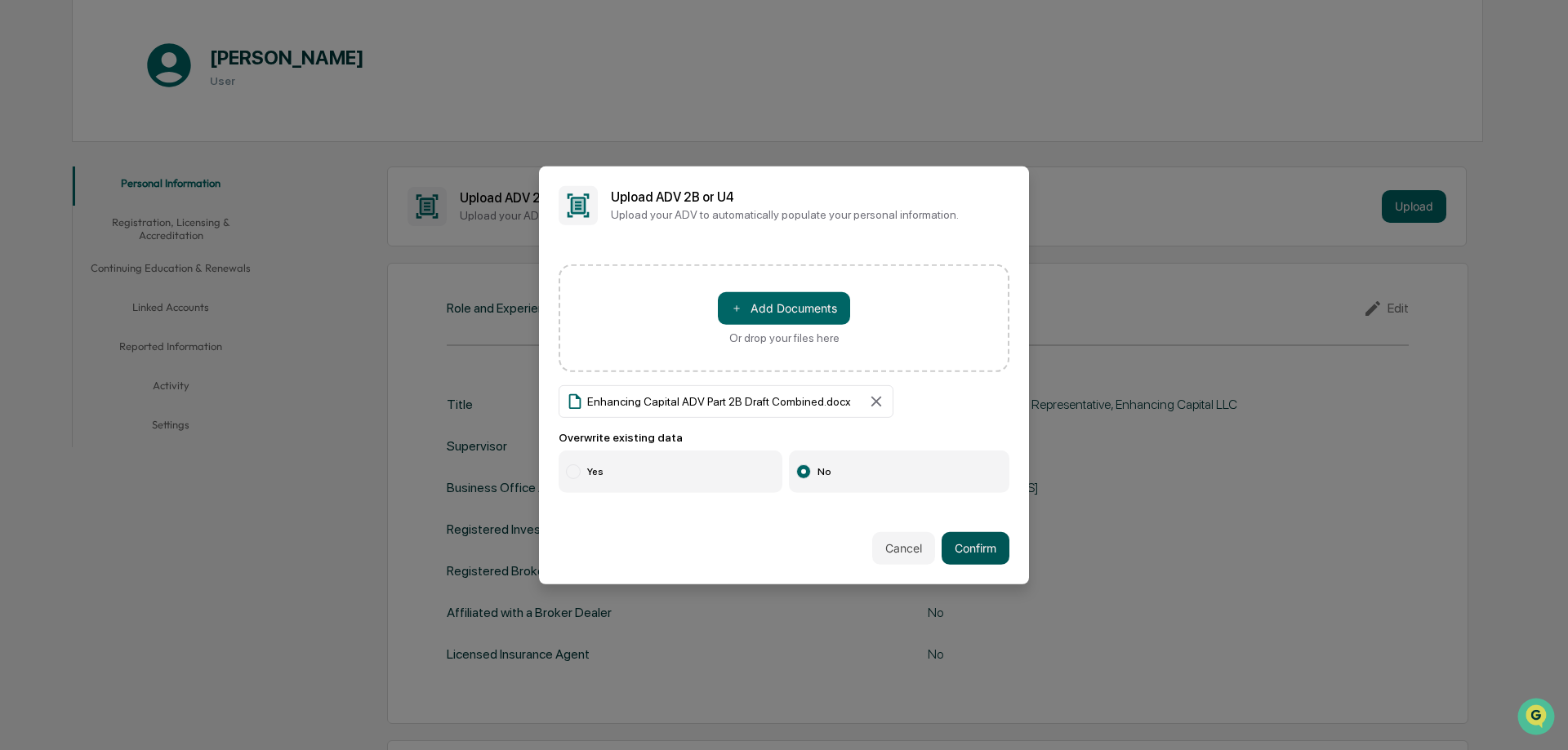
click at [956, 548] on button "Confirm" at bounding box center [975, 548] width 67 height 33
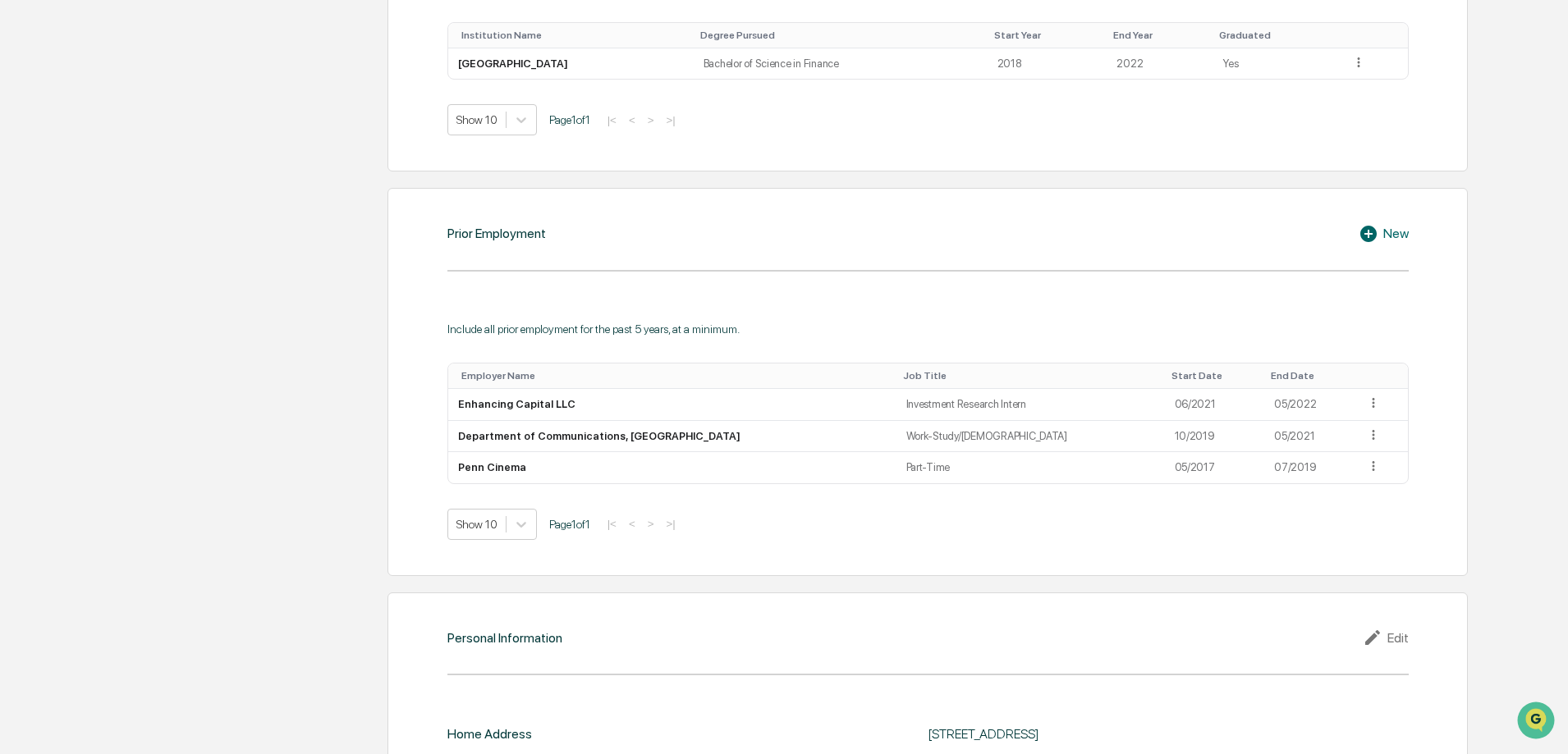
scroll to position [1231, 0]
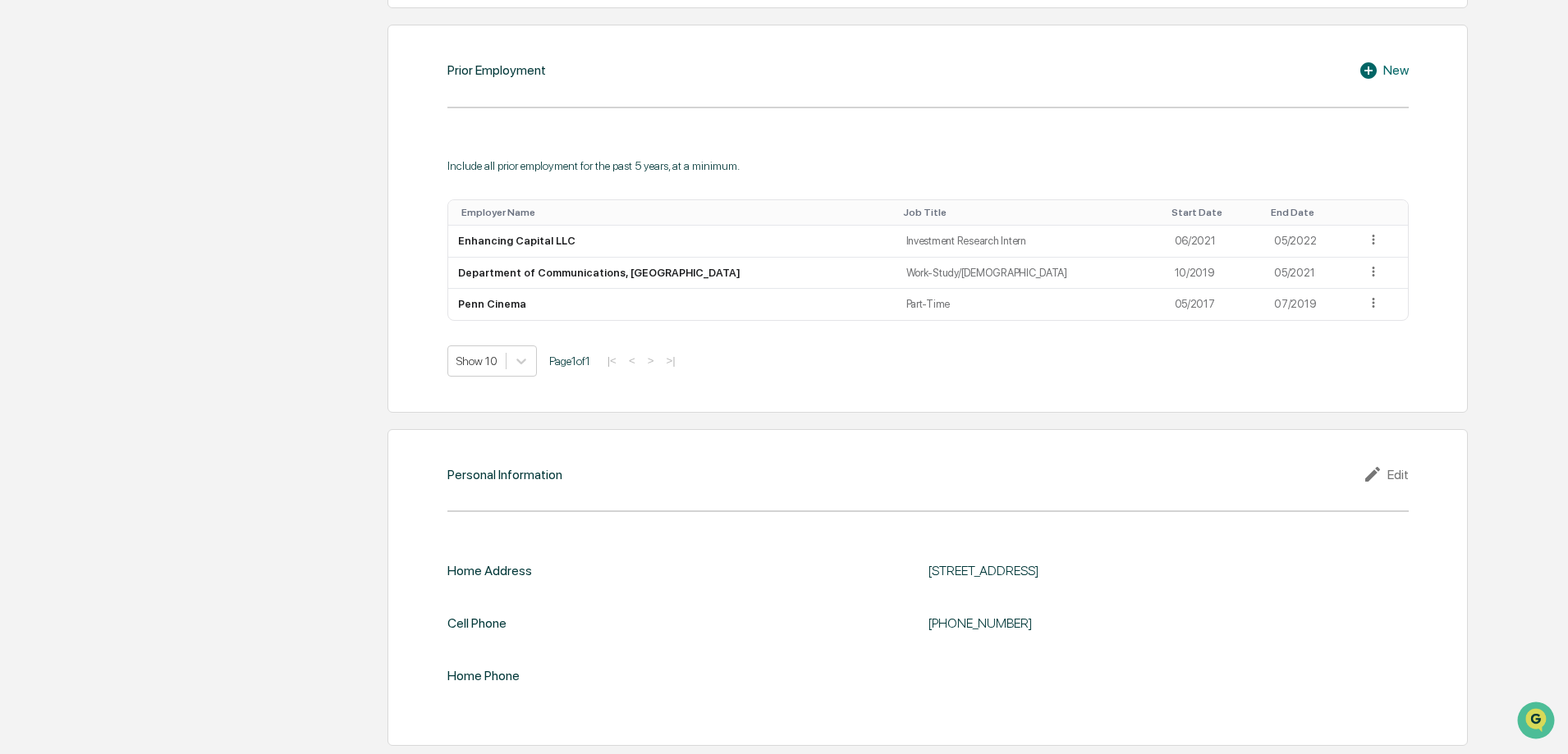
click at [1385, 470] on icon at bounding box center [1376, 474] width 24 height 20
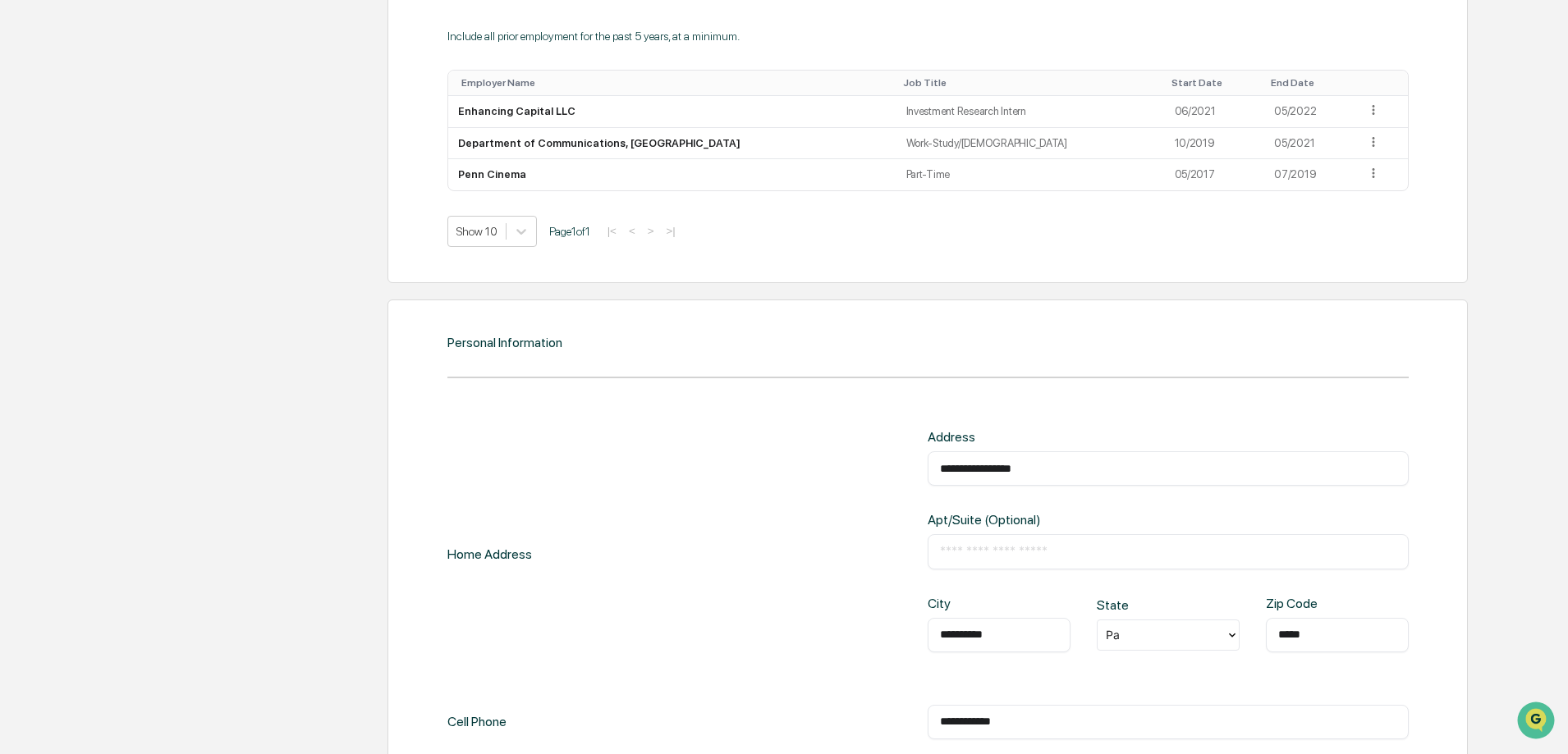
scroll to position [1509, 0]
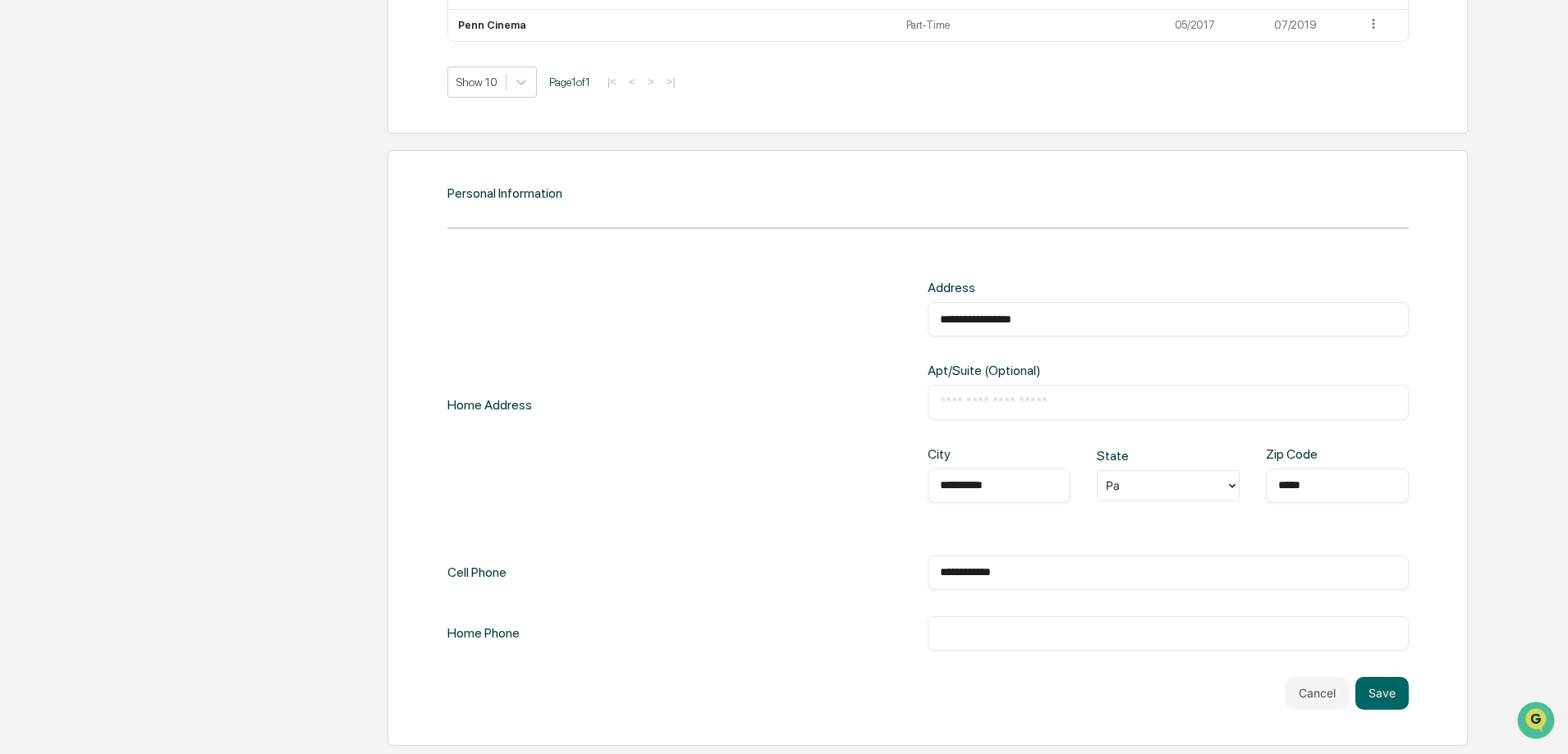
drag, startPoint x: 1094, startPoint y: 324, endPoint x: 784, endPoint y: 315, distance: 310.1
click at [784, 315] on div "**********" at bounding box center [928, 404] width 962 height 249
type input "**********"
click at [1008, 492] on input "**********" at bounding box center [1000, 485] width 118 height 17
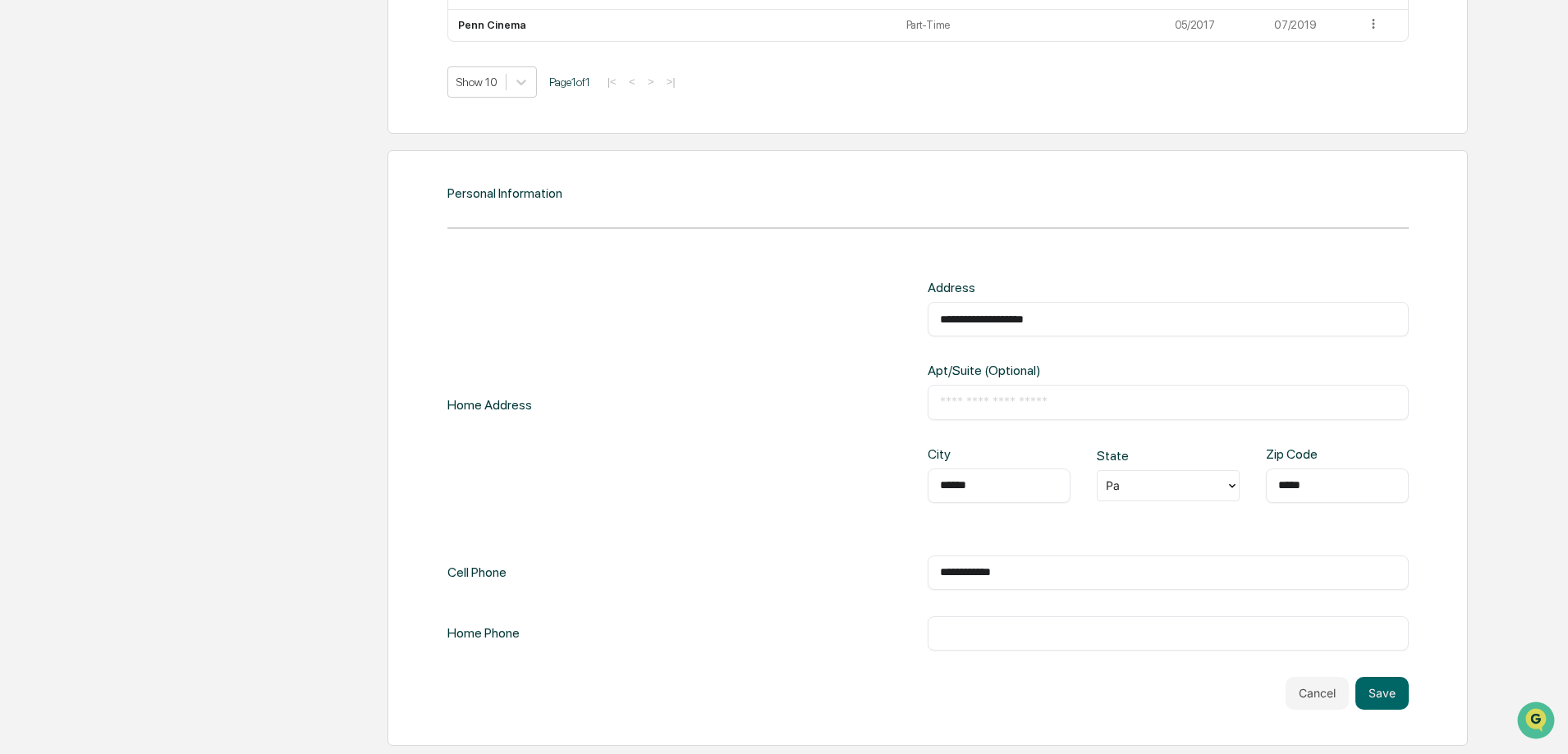
type input "******"
type input "*****"
click at [1398, 691] on button "Save" at bounding box center [1382, 694] width 53 height 33
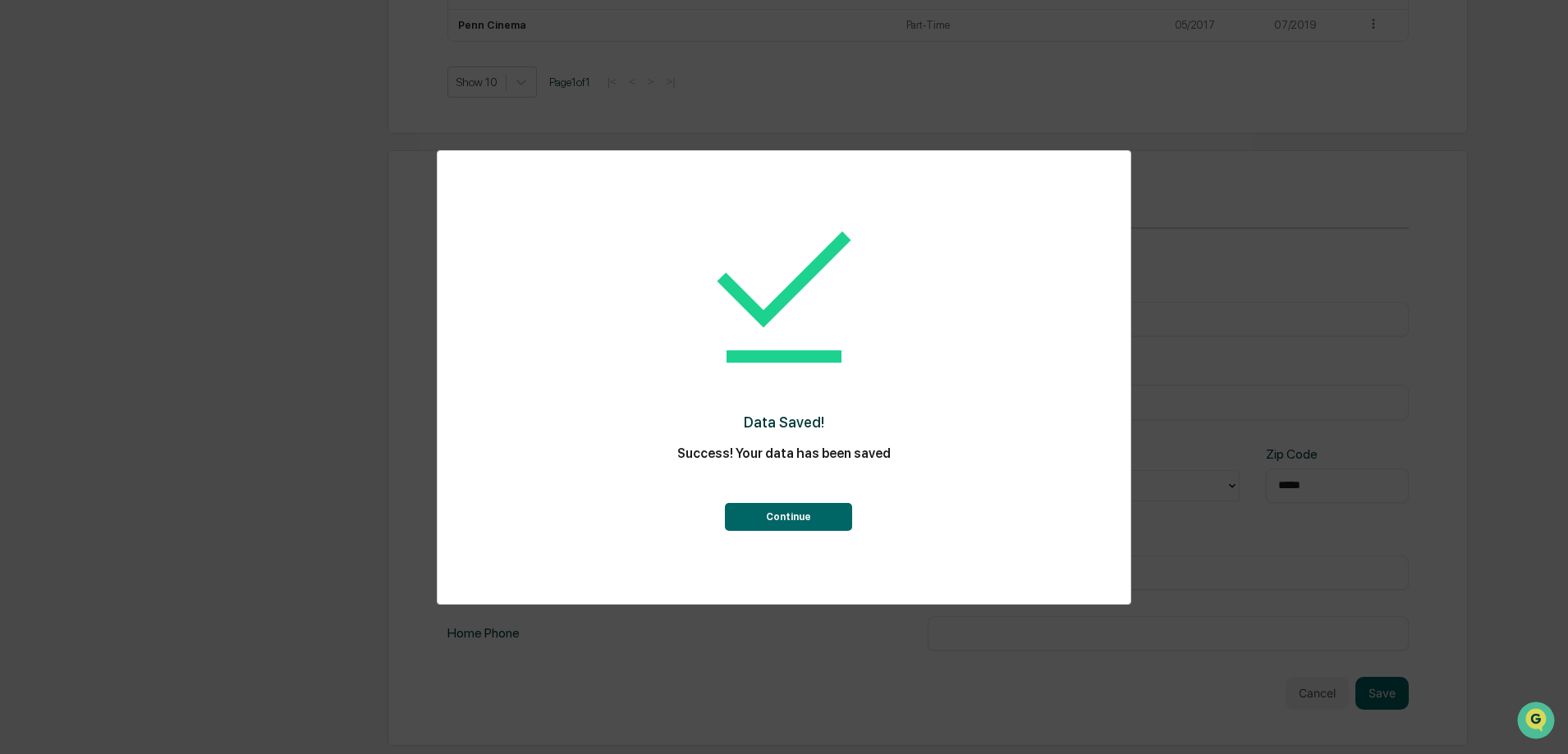
click at [824, 512] on button "Continue" at bounding box center [788, 517] width 127 height 28
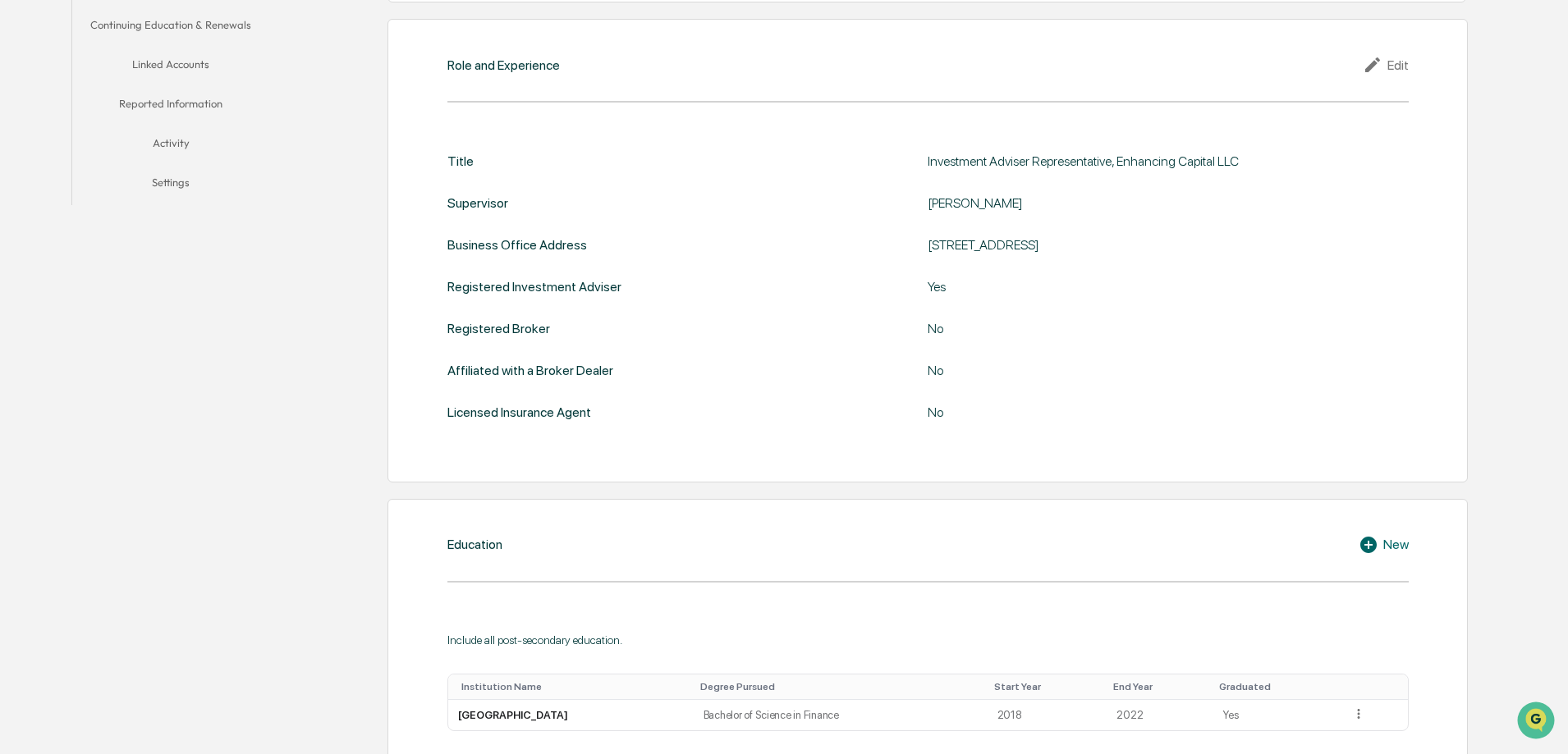
scroll to position [328, 0]
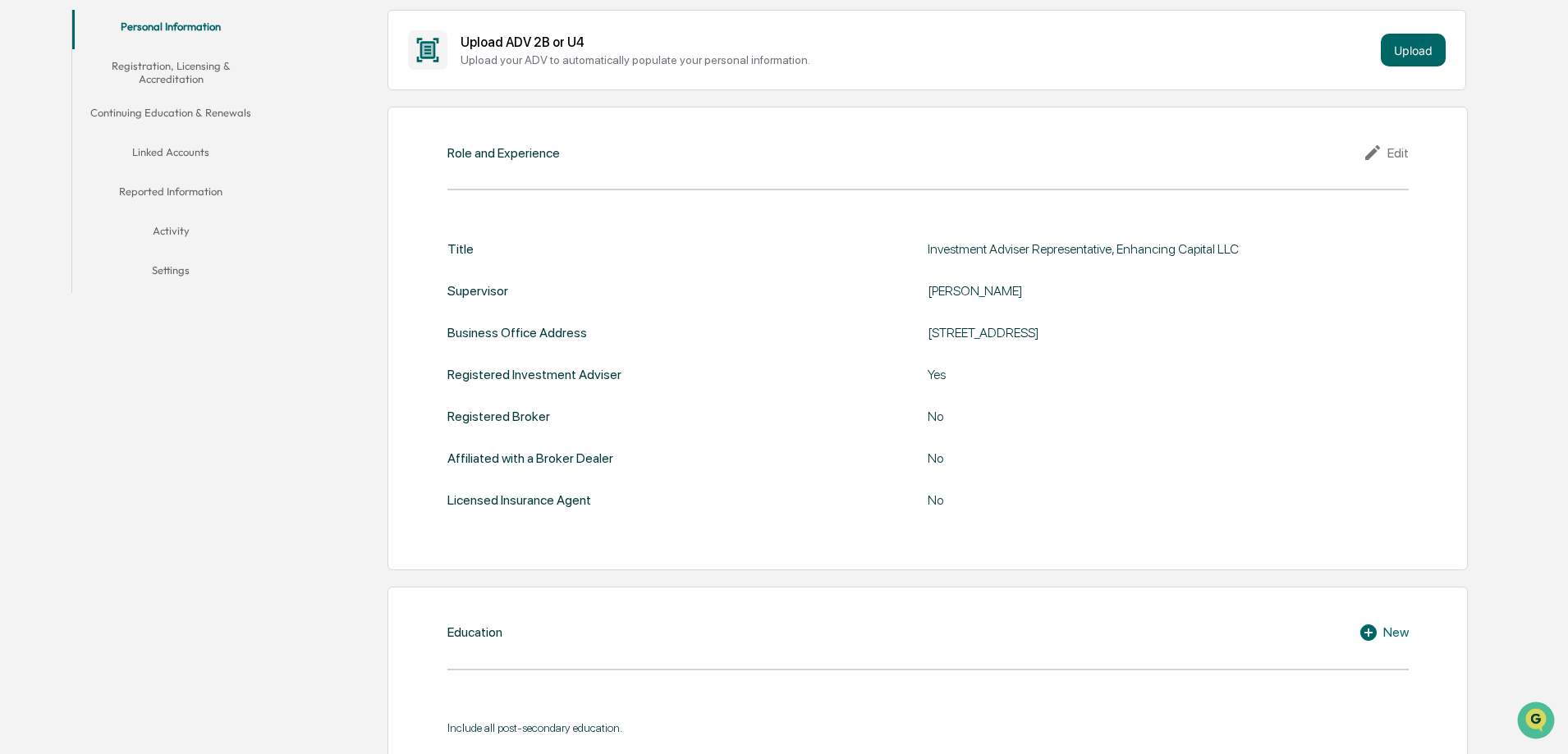
click at [1375, 152] on icon at bounding box center [1372, 152] width 15 height 15
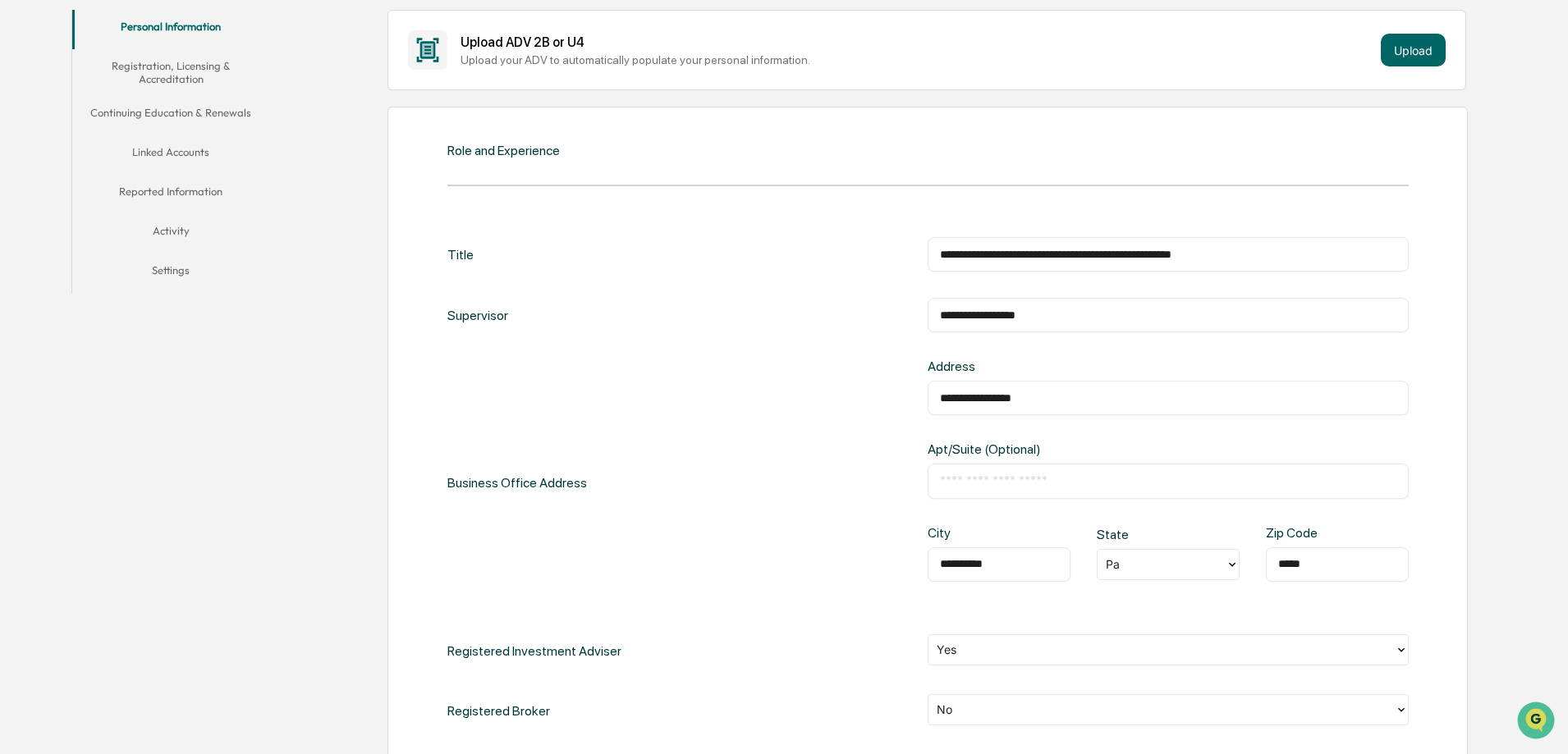
click at [944, 397] on input "**********" at bounding box center [1169, 397] width 457 height 17
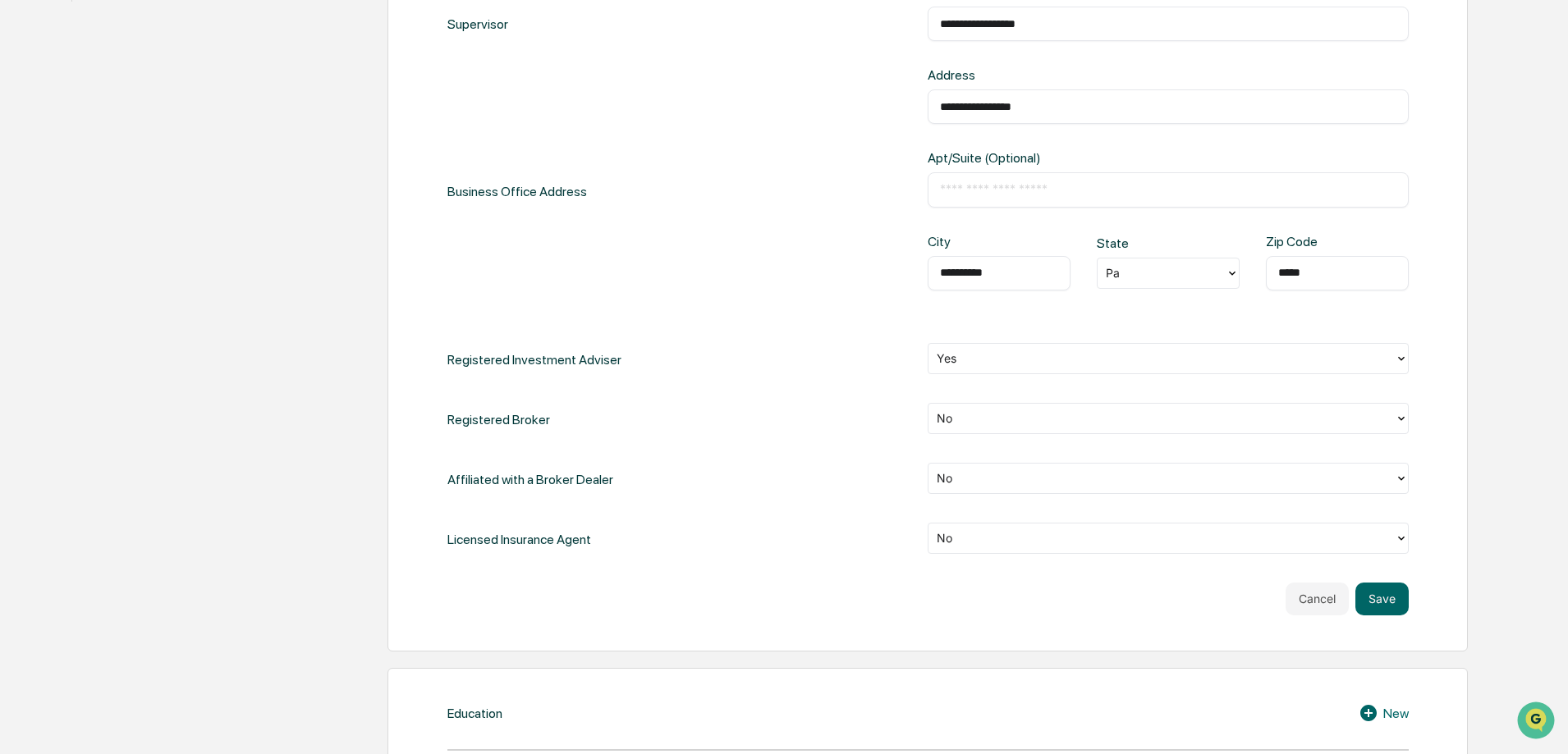
scroll to position [737, 0]
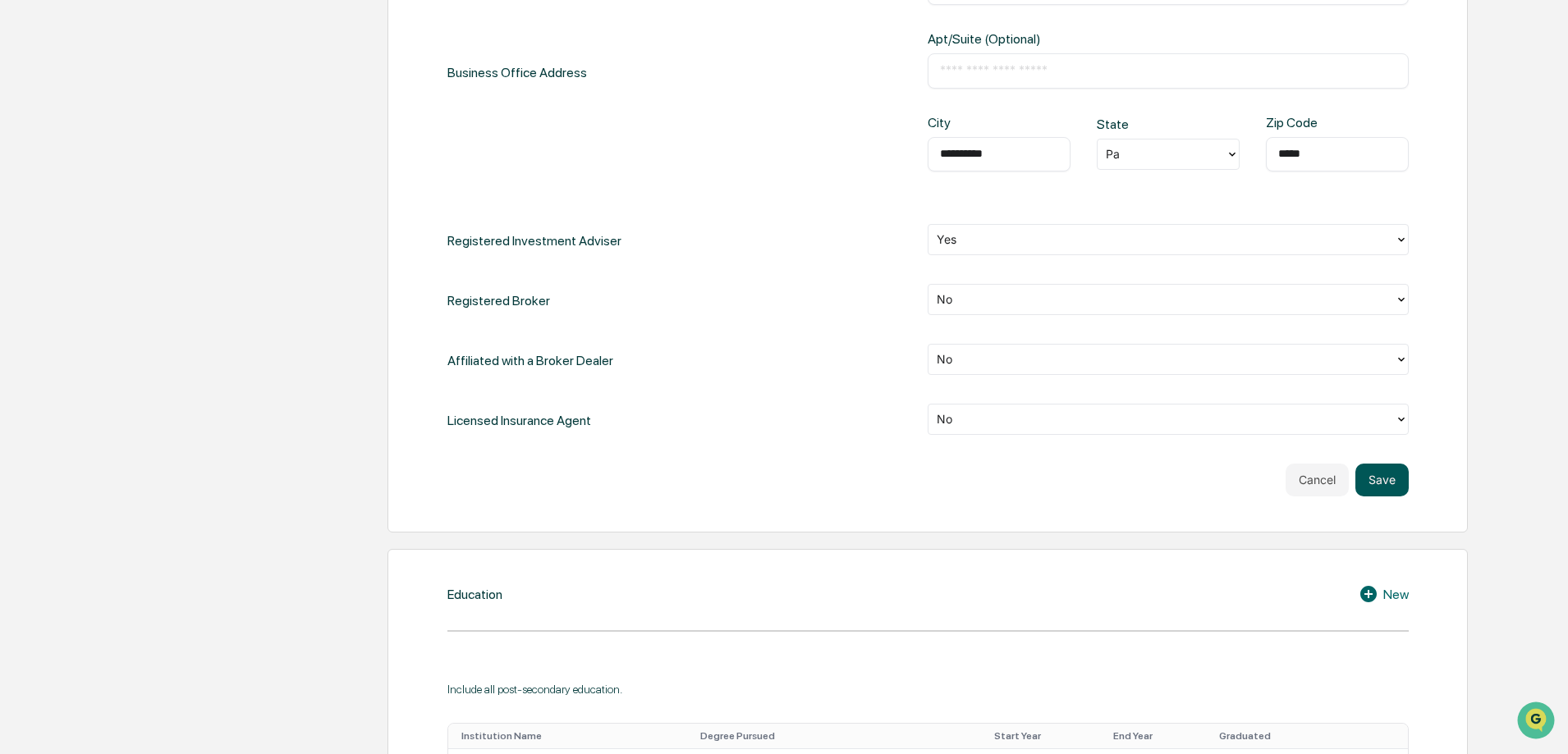
type input "**********"
click at [1361, 484] on button "Save" at bounding box center [1382, 480] width 53 height 33
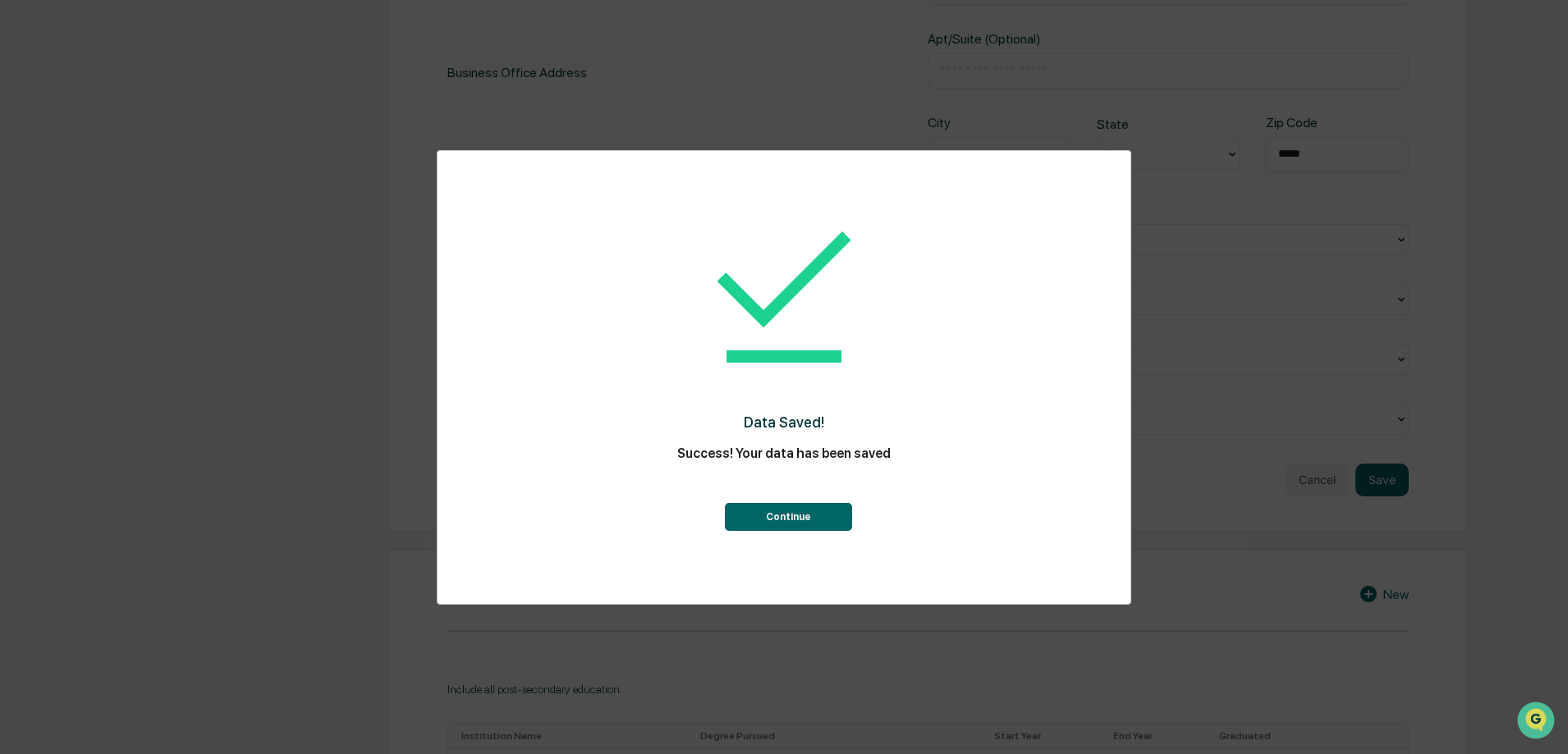
click at [805, 517] on button "Continue" at bounding box center [788, 517] width 127 height 28
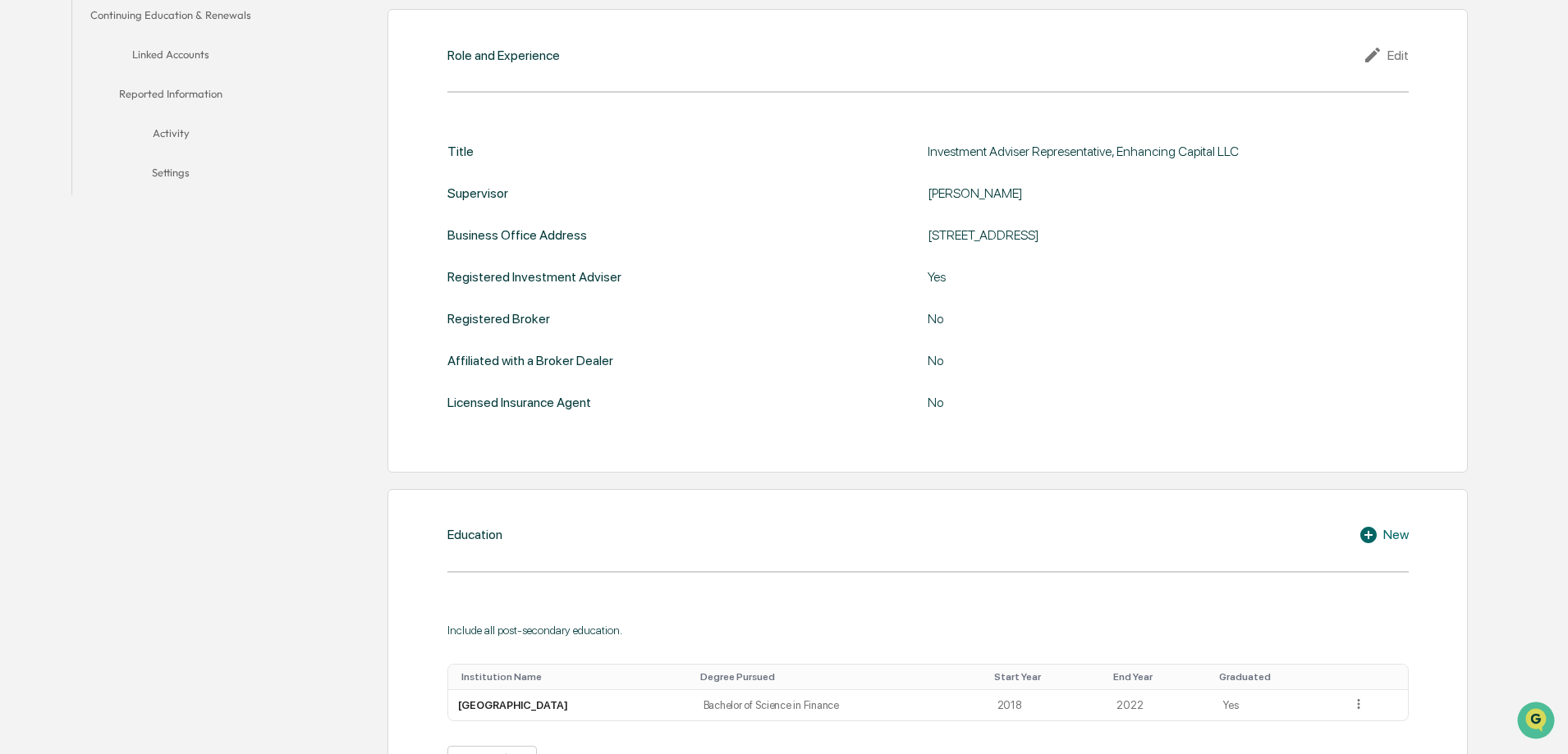
scroll to position [95, 0]
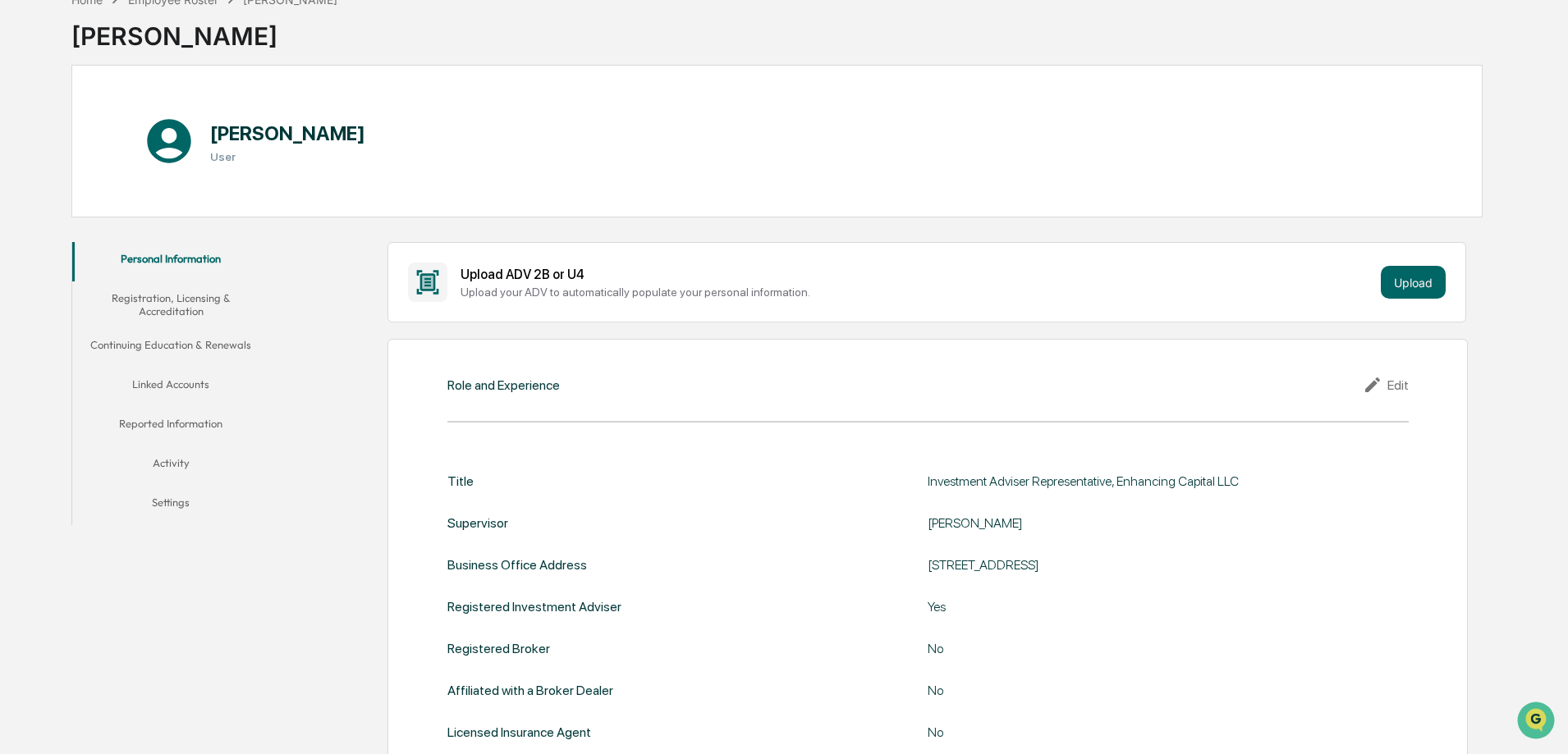
click at [129, 301] on button "Registration, Licensing & Accreditation" at bounding box center [171, 305] width 197 height 47
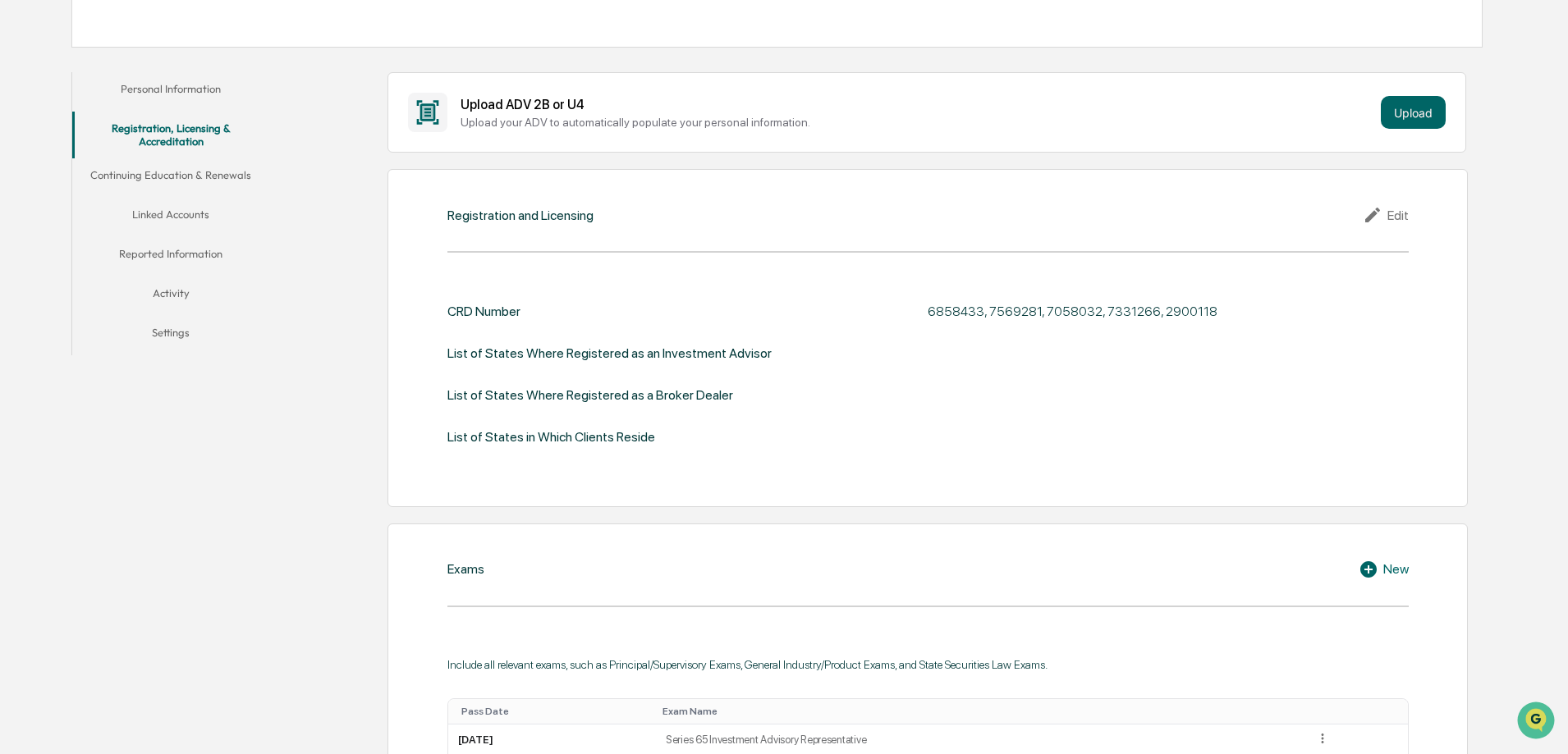
scroll to position [259, 0]
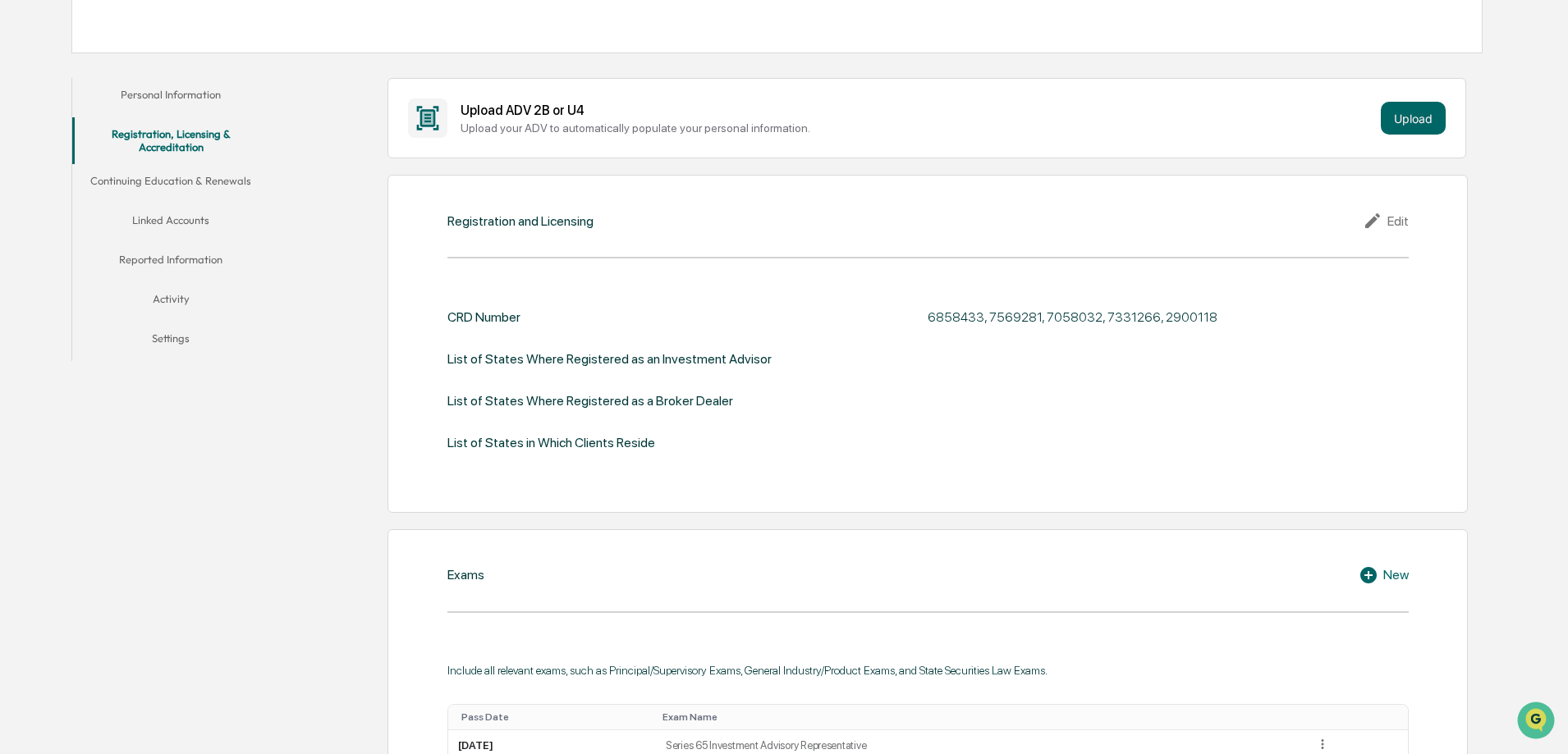
click at [1393, 218] on div "Edit" at bounding box center [1386, 221] width 46 height 20
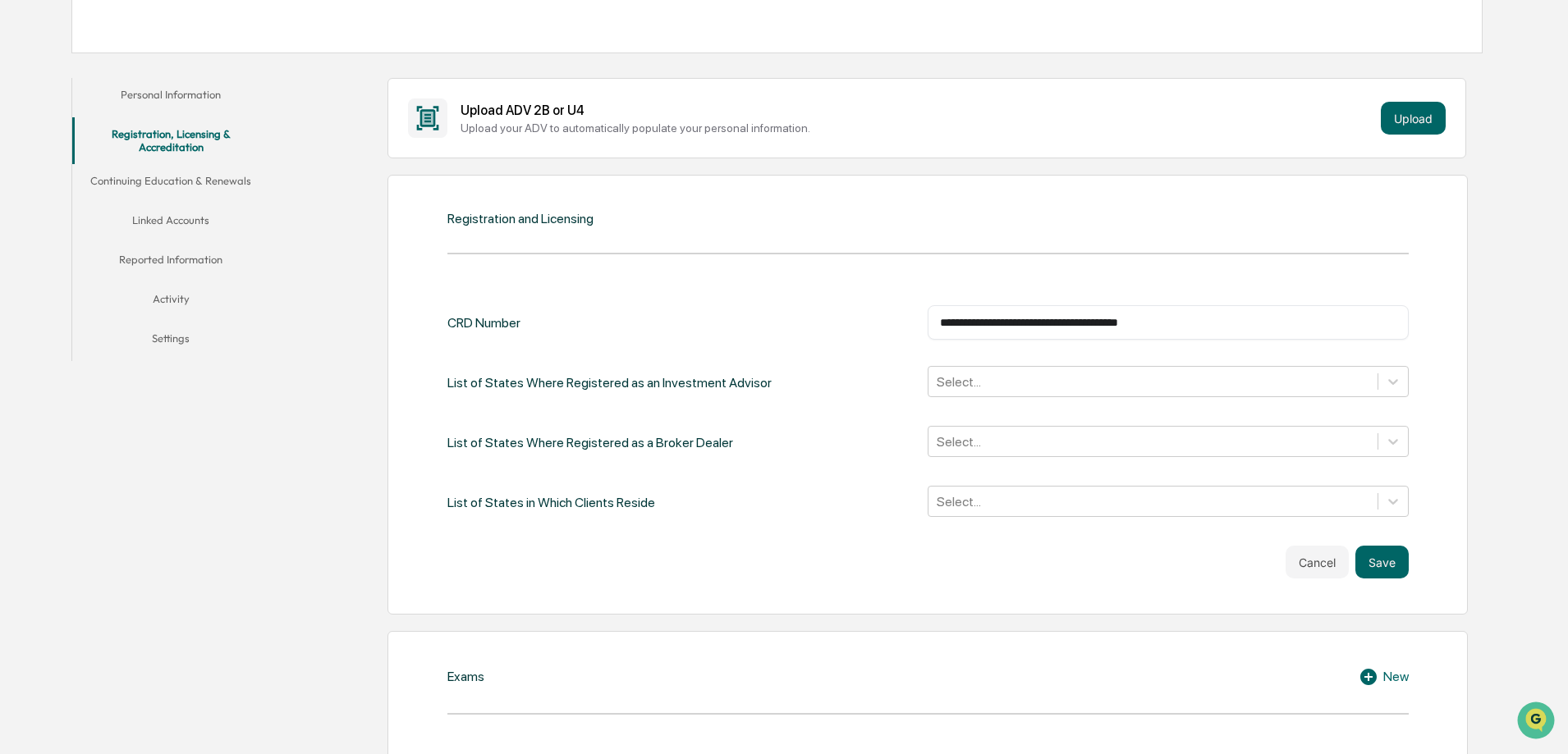
drag, startPoint x: 1243, startPoint y: 318, endPoint x: 797, endPoint y: 317, distance: 446.0
click at [797, 317] on div "**********" at bounding box center [928, 323] width 962 height 35
type input "*******"
click at [1387, 552] on button "Save" at bounding box center [1382, 563] width 53 height 33
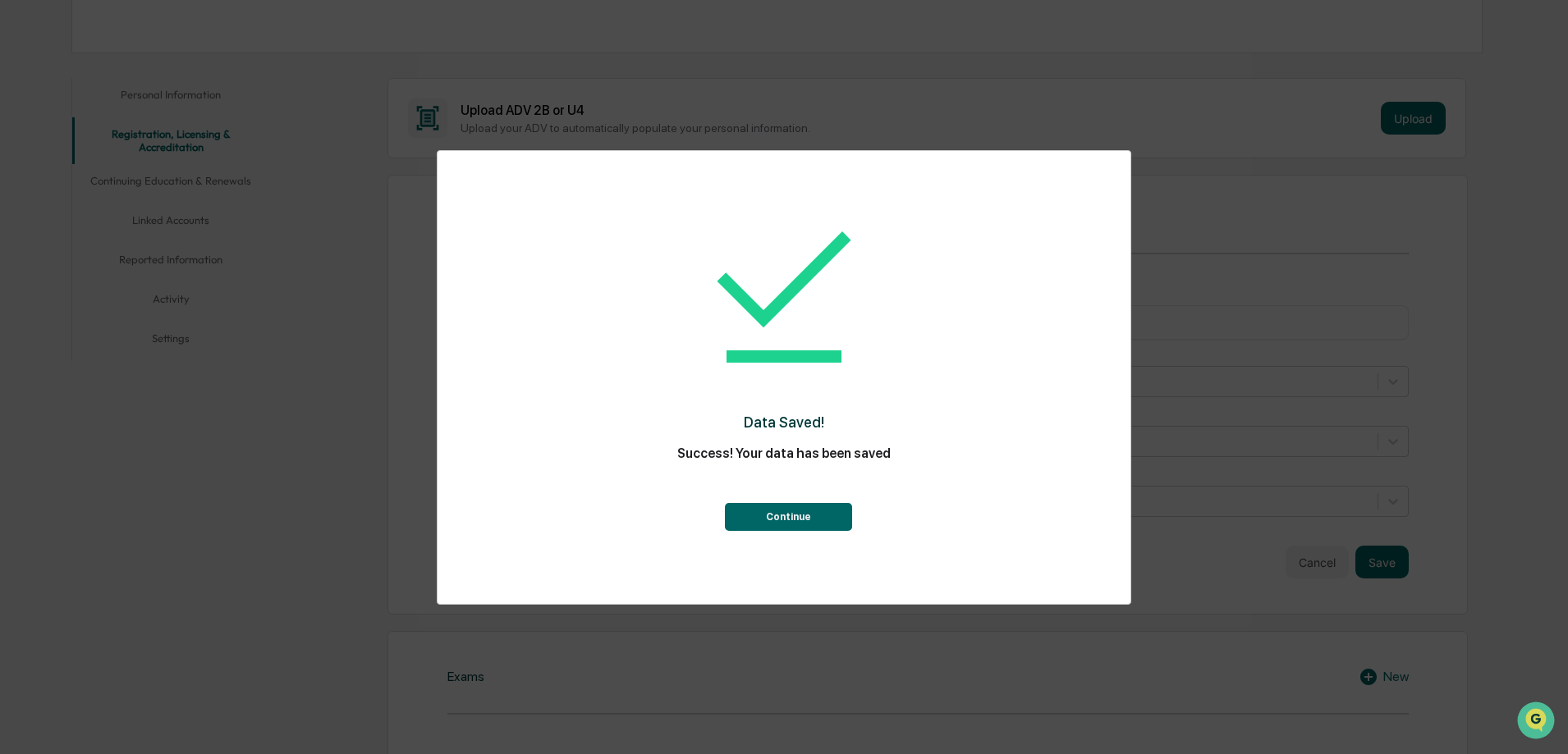
click at [745, 519] on button "Continue" at bounding box center [788, 517] width 127 height 28
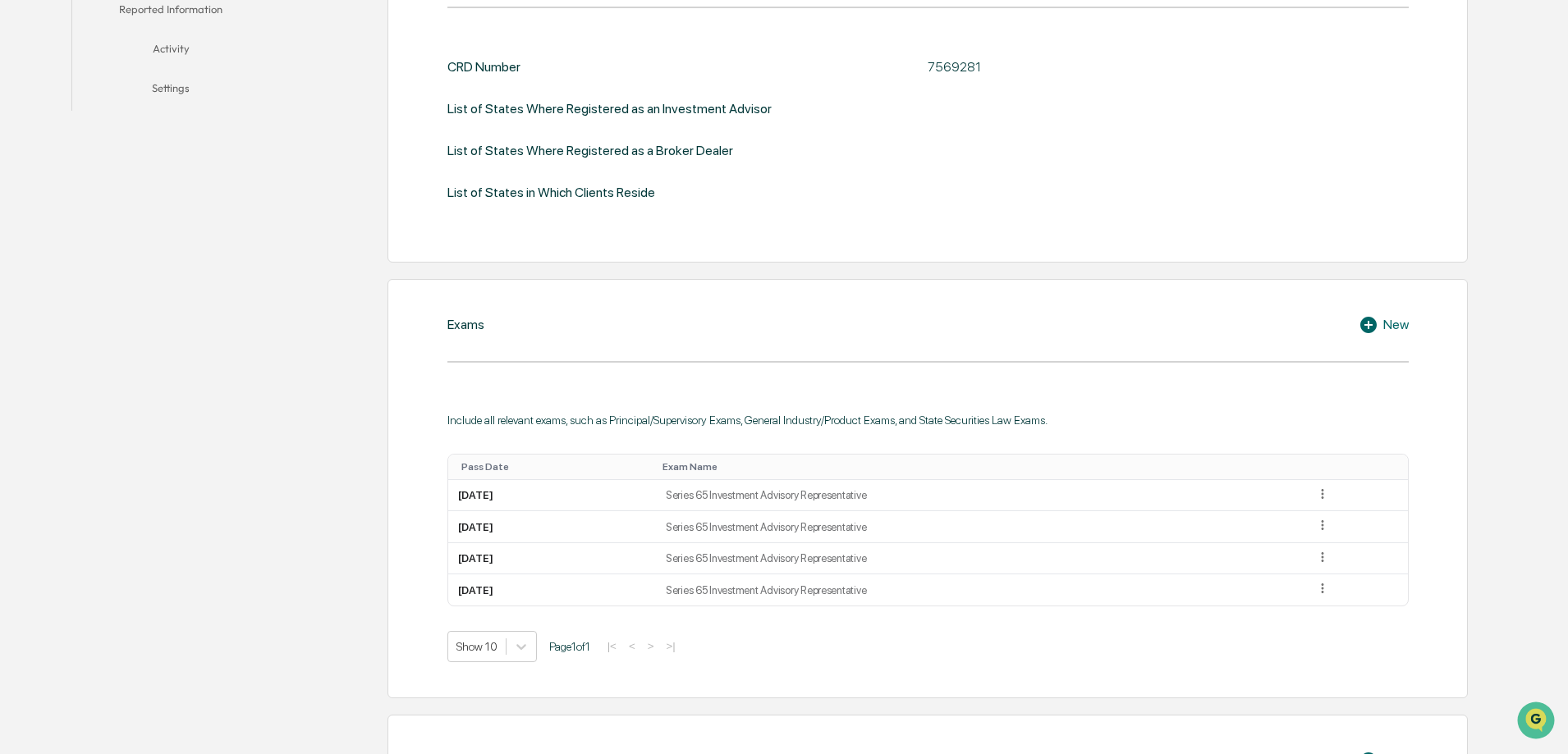
scroll to position [588, 0]
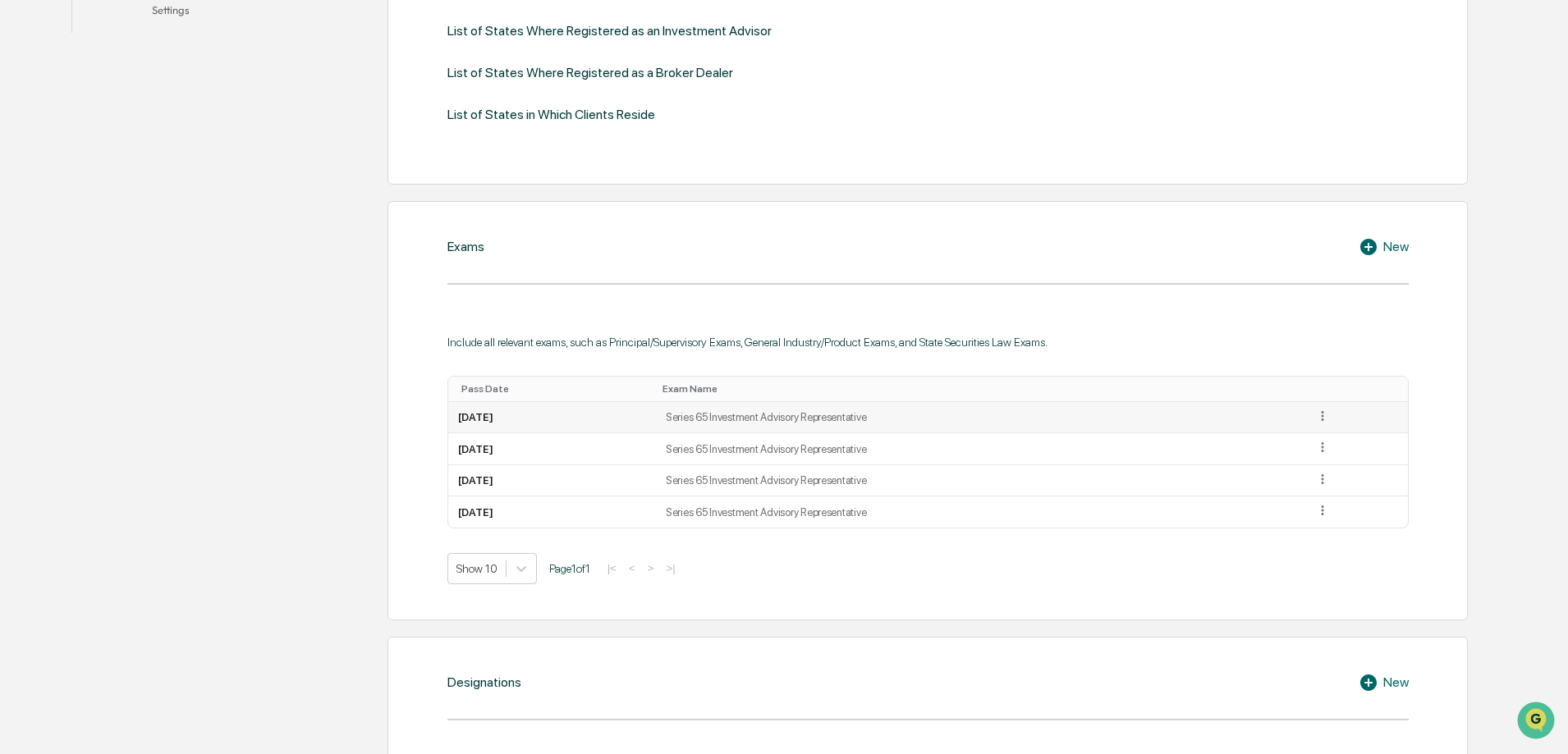
click at [1323, 423] on icon at bounding box center [1323, 417] width 16 height 16
click at [1323, 460] on div "Delete" at bounding box center [1303, 465] width 52 height 26
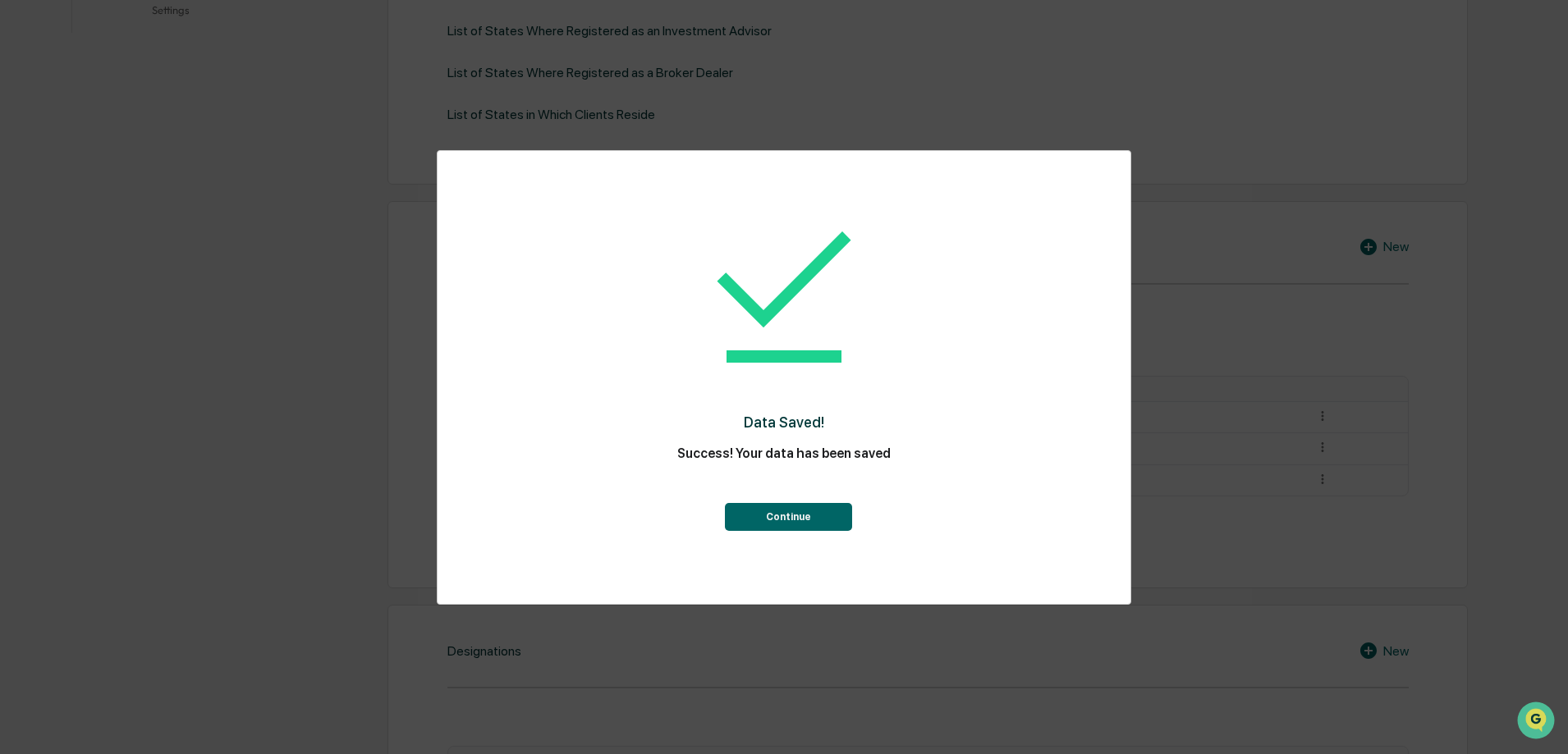
click at [762, 507] on button "Continue" at bounding box center [788, 517] width 127 height 28
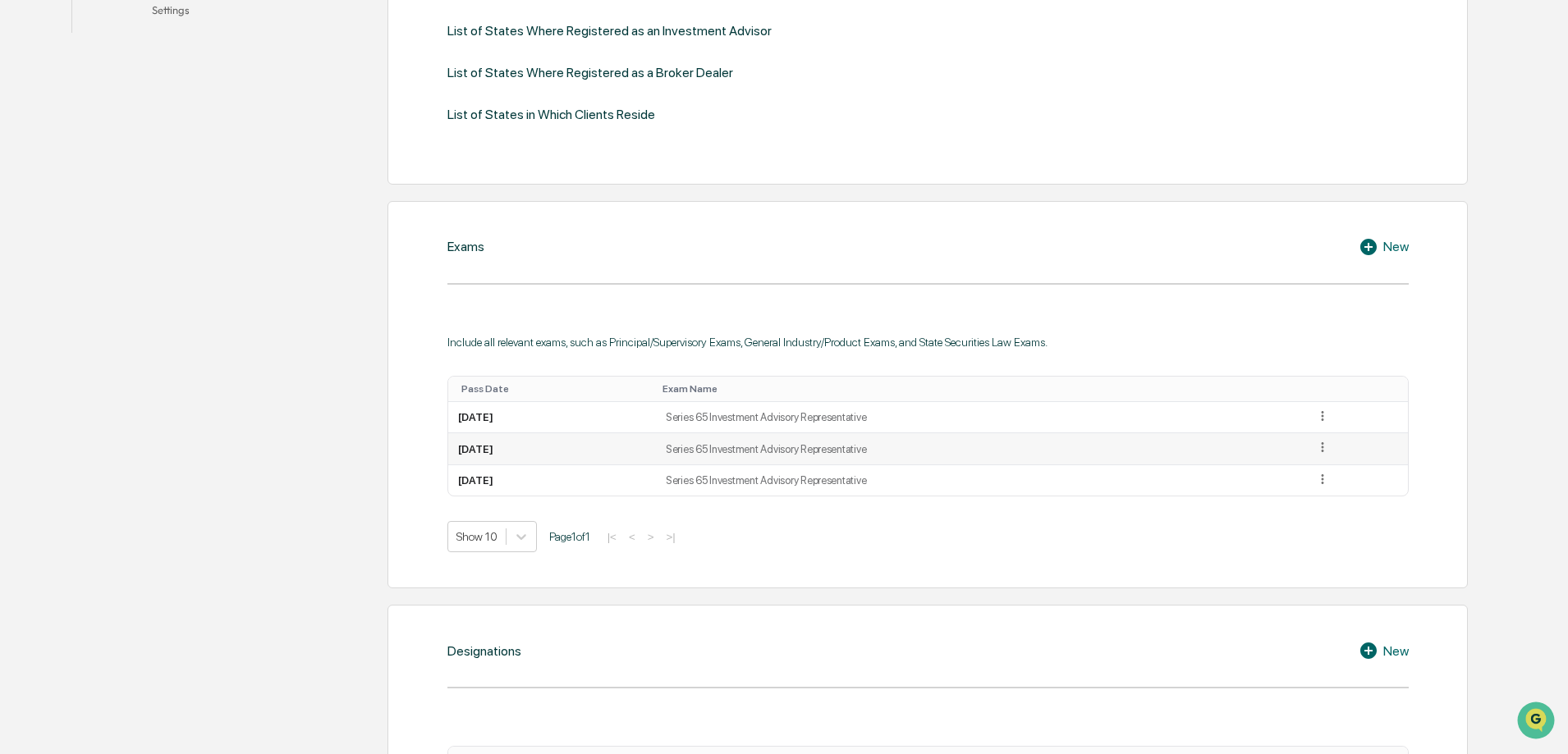
click at [1322, 449] on icon at bounding box center [1323, 448] width 16 height 16
click at [1284, 497] on div "Delete" at bounding box center [1303, 497] width 52 height 26
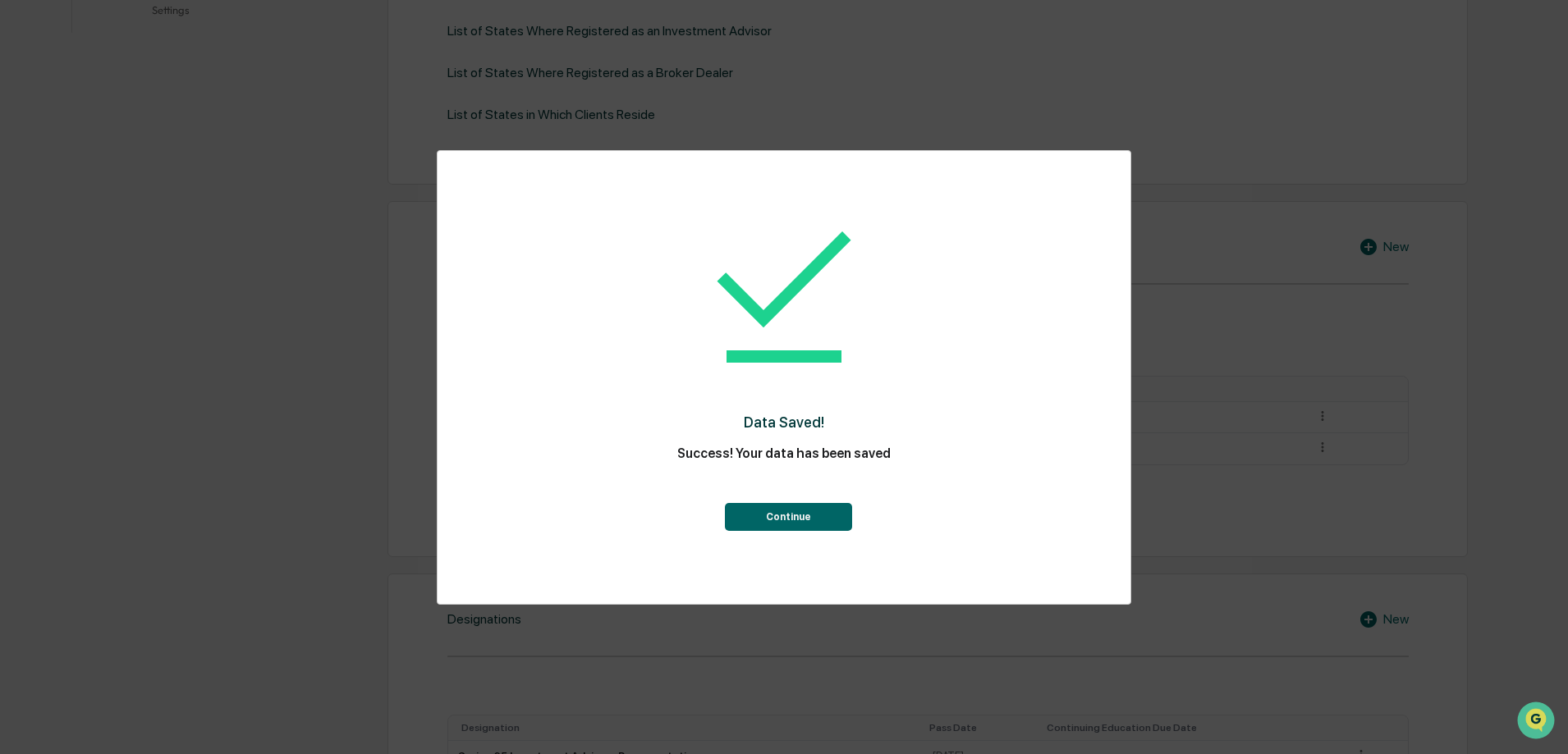
click at [793, 514] on button "Continue" at bounding box center [788, 517] width 127 height 28
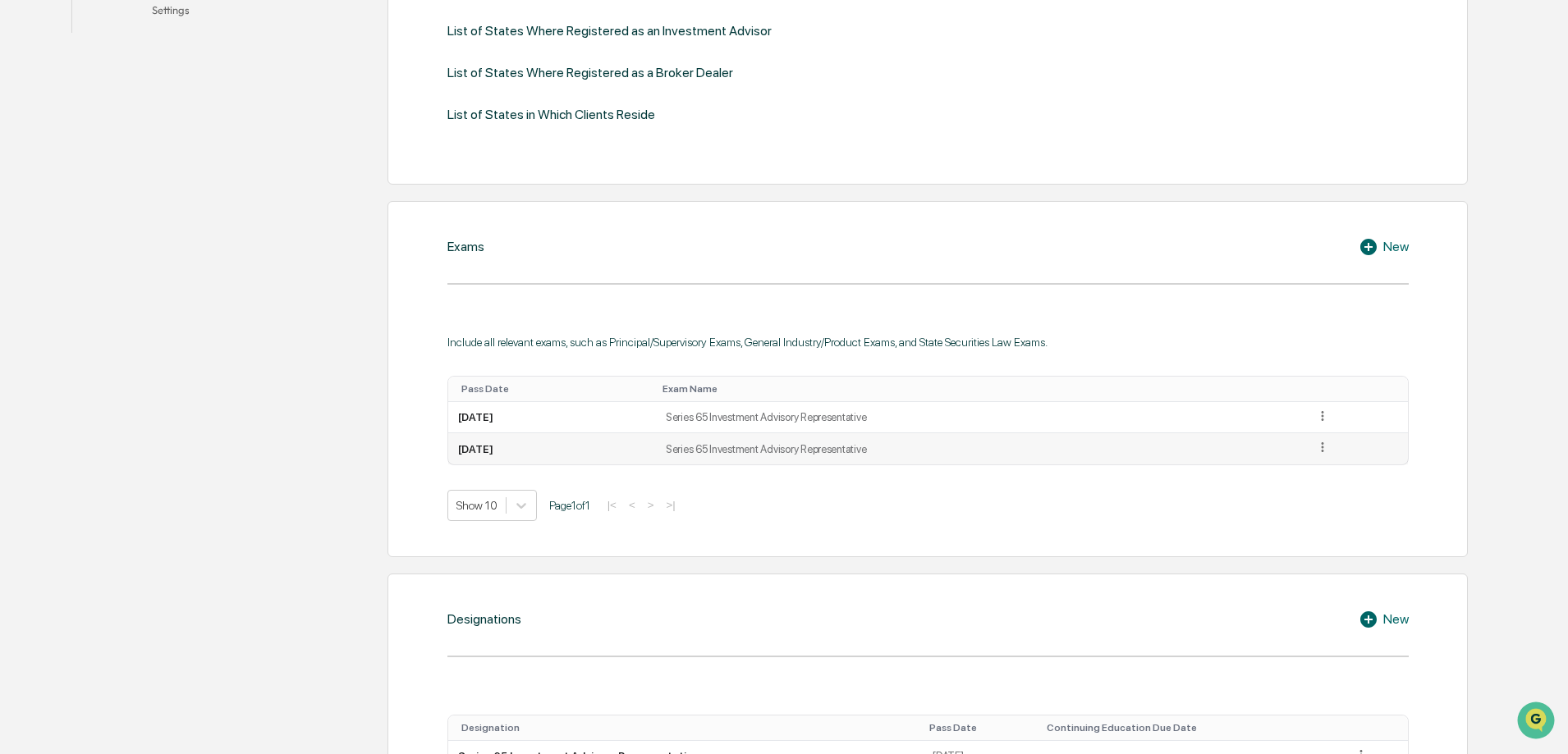
click at [1323, 444] on icon at bounding box center [1322, 447] width 3 height 10
click at [1310, 500] on div "Delete" at bounding box center [1303, 497] width 52 height 26
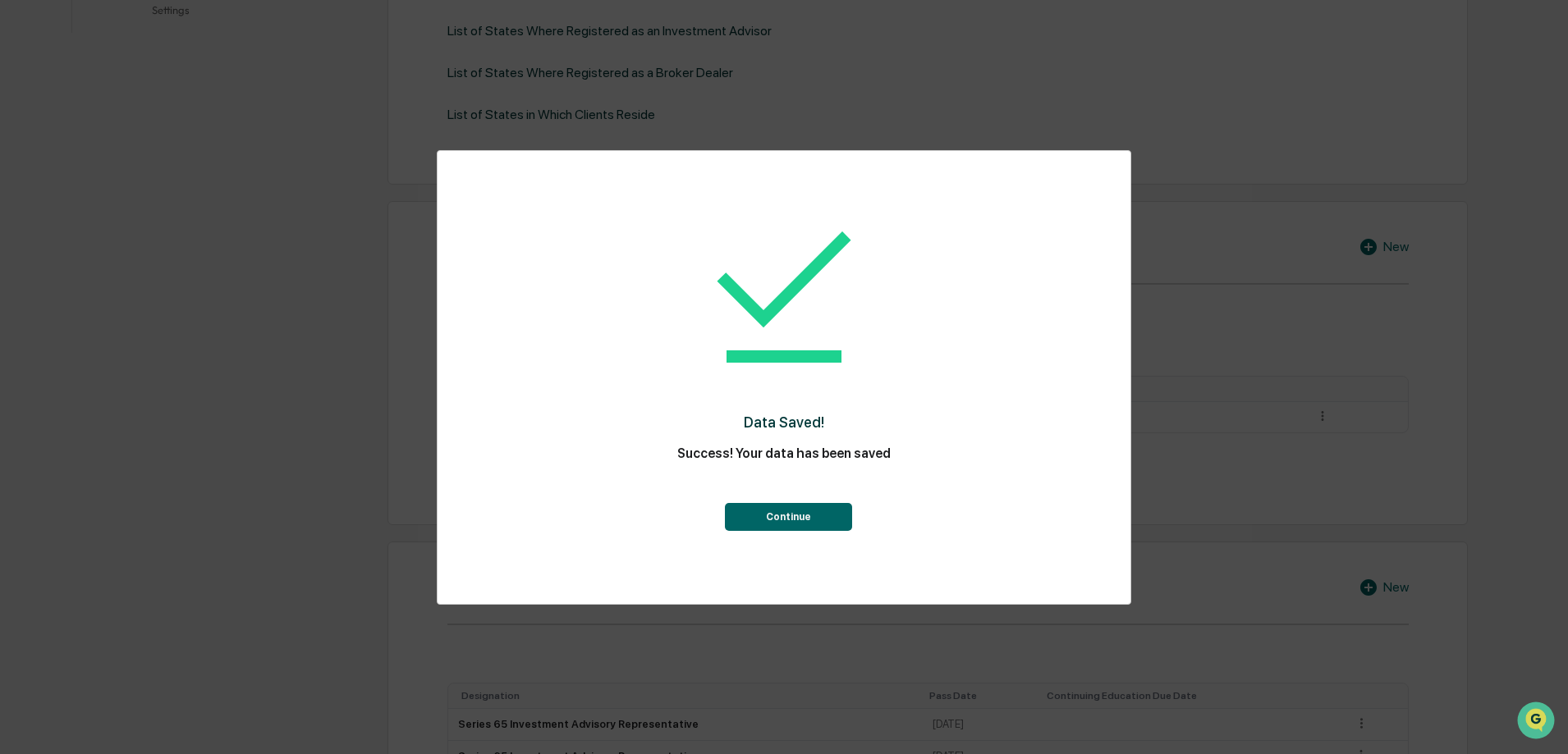
click at [841, 510] on button "Continue" at bounding box center [788, 517] width 127 height 28
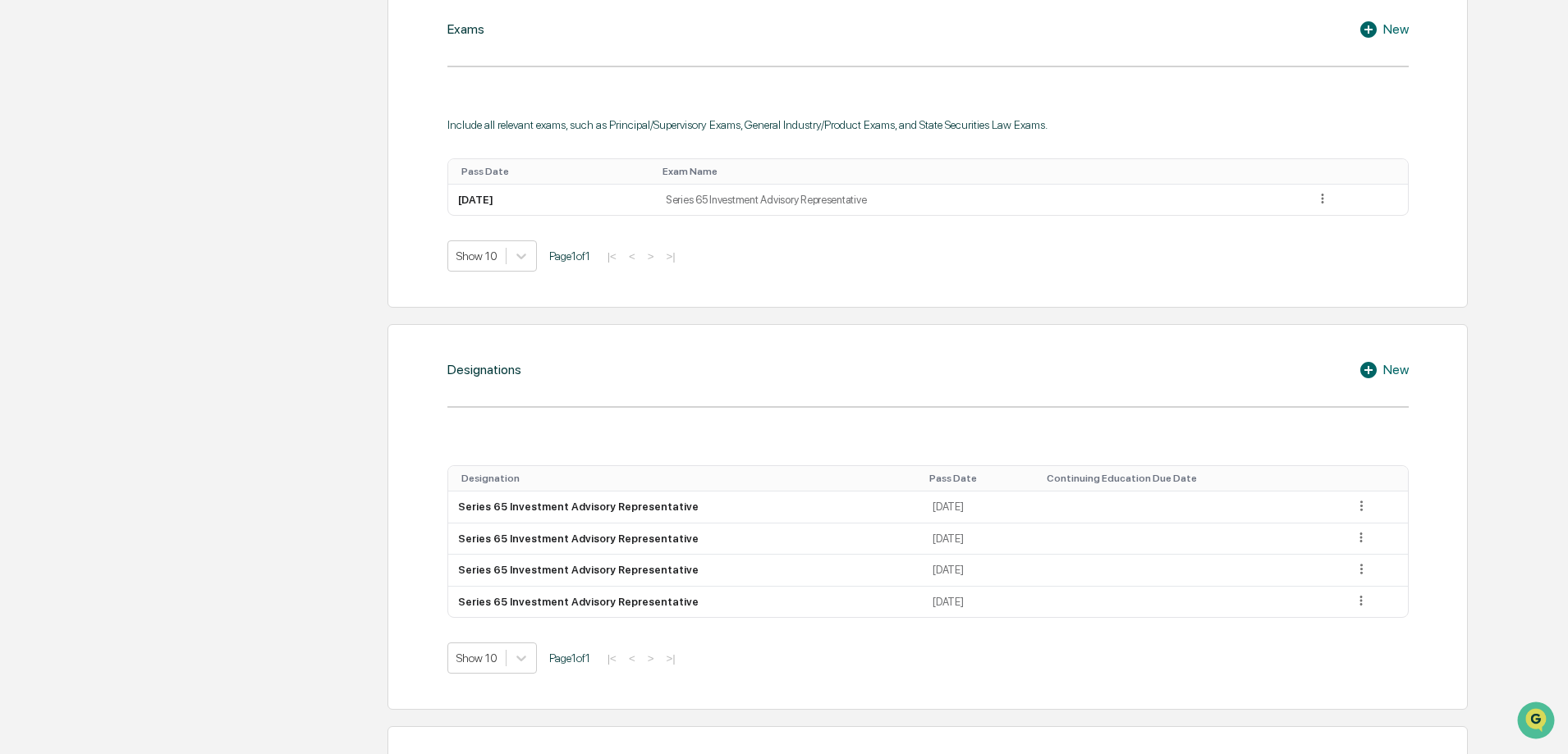
scroll to position [834, 0]
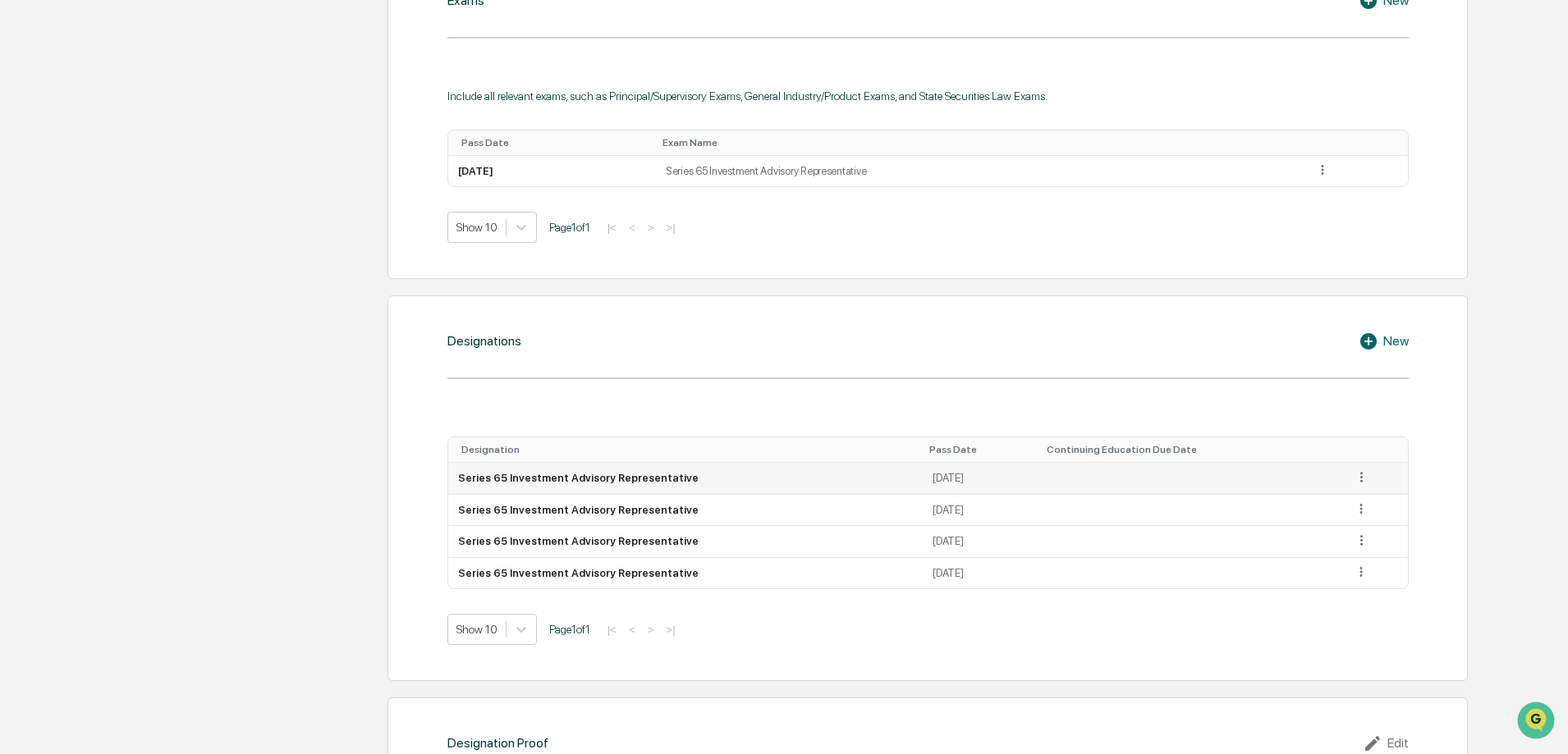
click at [1354, 484] on icon at bounding box center [1362, 477] width 16 height 16
click at [1353, 531] on div "Delete" at bounding box center [1343, 527] width 52 height 26
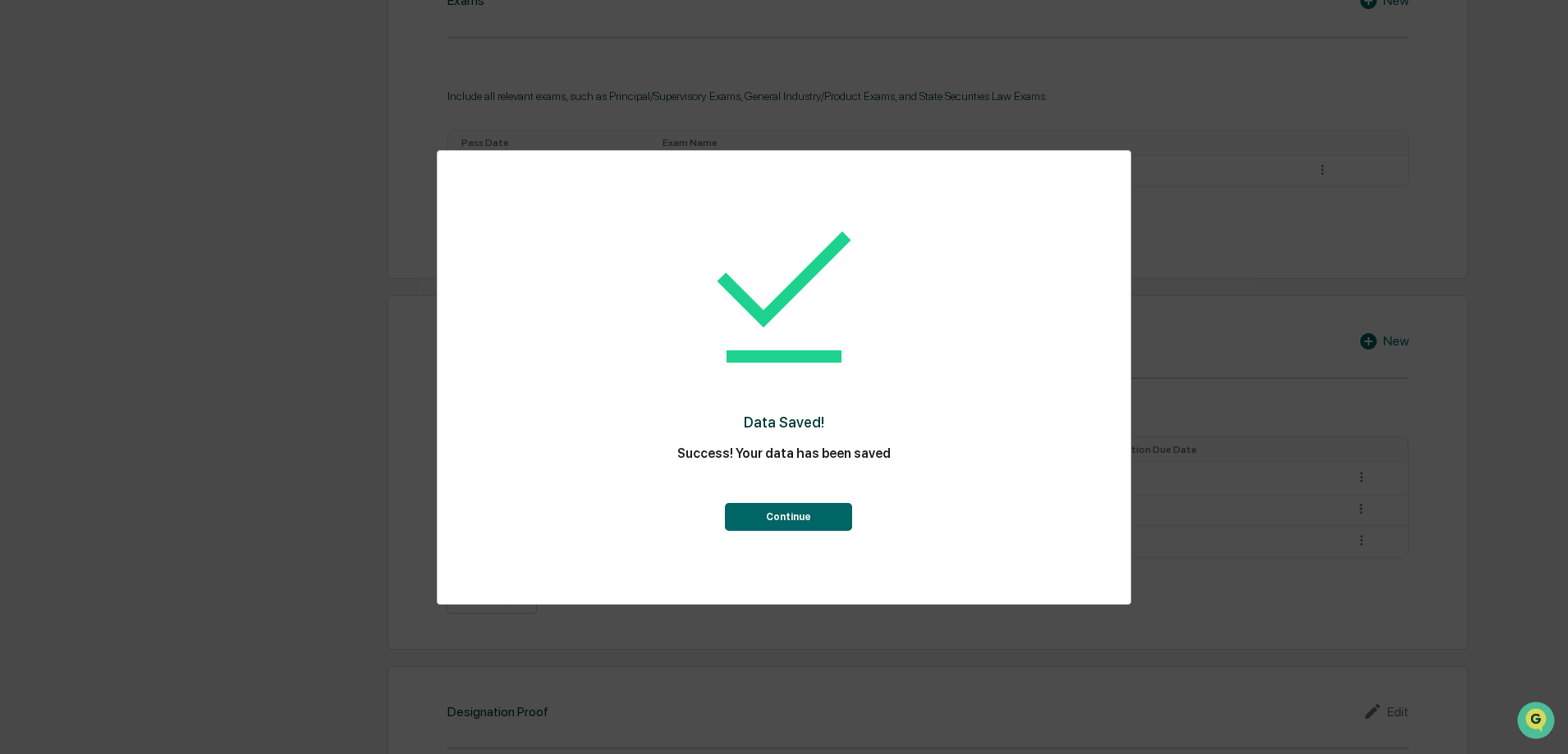
click at [809, 510] on button "Continue" at bounding box center [788, 517] width 127 height 28
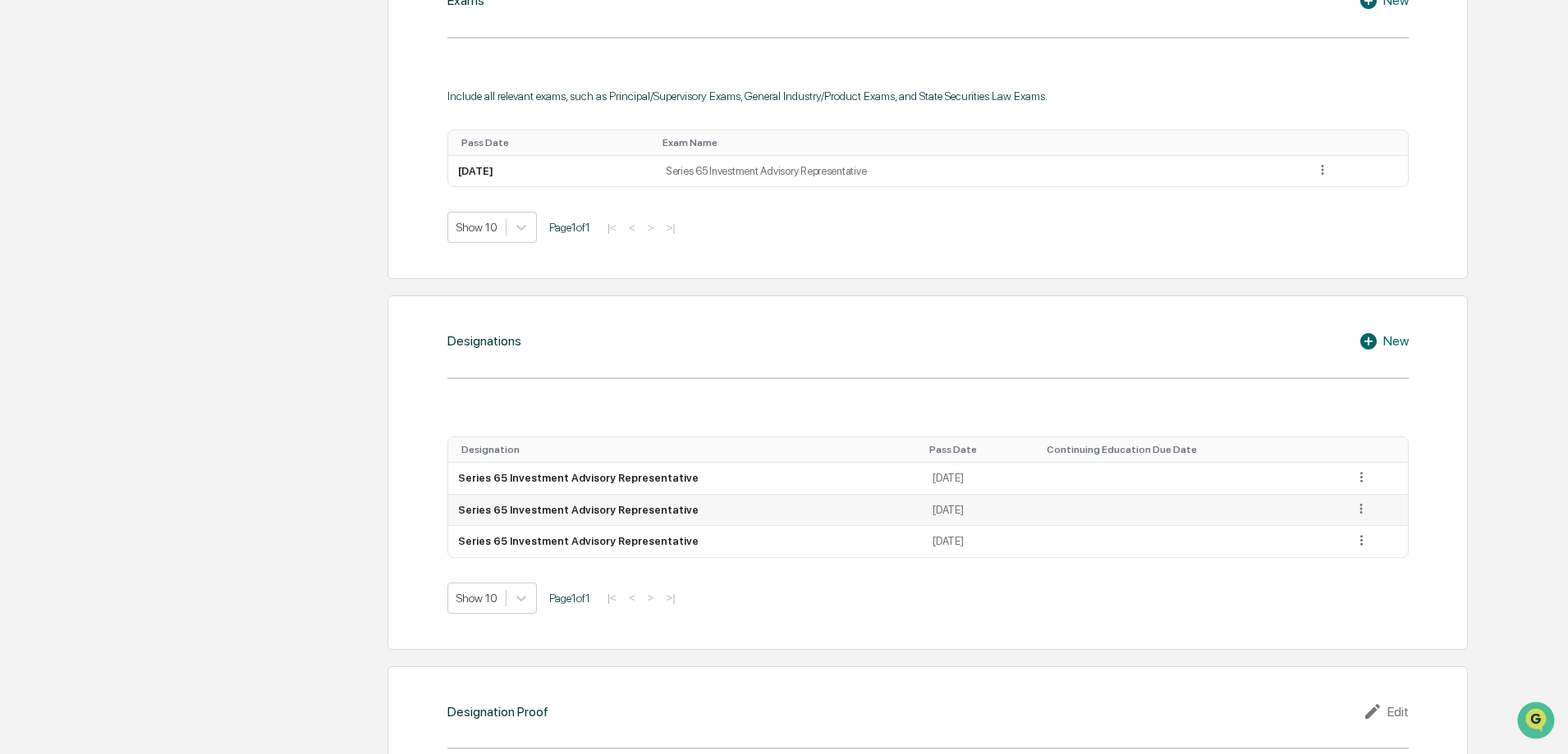
drag, startPoint x: 1364, startPoint y: 510, endPoint x: 1316, endPoint y: 515, distance: 48.3
click at [1364, 515] on icon at bounding box center [1362, 510] width 16 height 16
click at [1347, 565] on div "Delete" at bounding box center [1343, 558] width 52 height 26
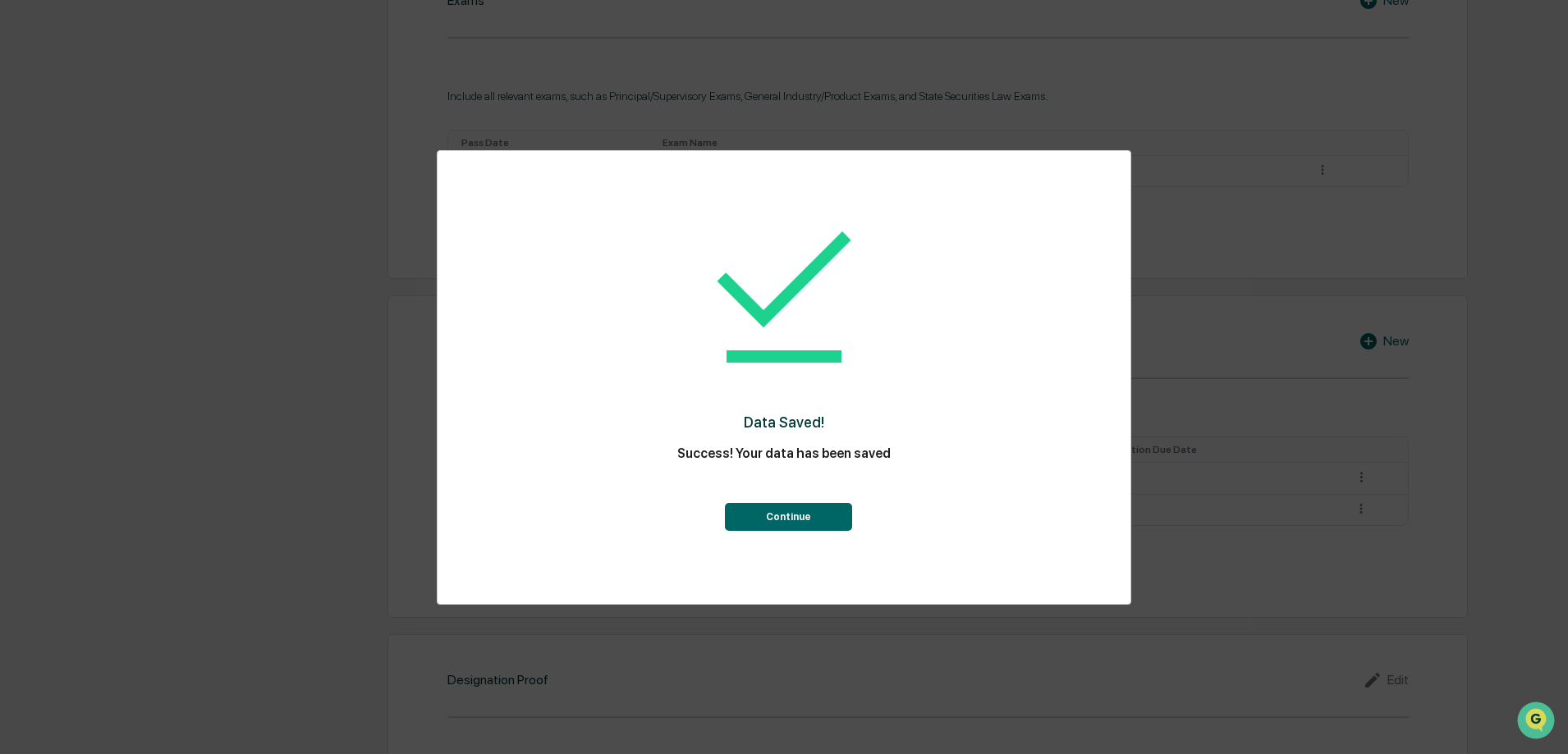
drag, startPoint x: 882, startPoint y: 509, endPoint x: 807, endPoint y: 527, distance: 77.1
click at [863, 510] on div "Continue" at bounding box center [784, 502] width 627 height 59
click at [798, 531] on button "Continue" at bounding box center [788, 517] width 127 height 28
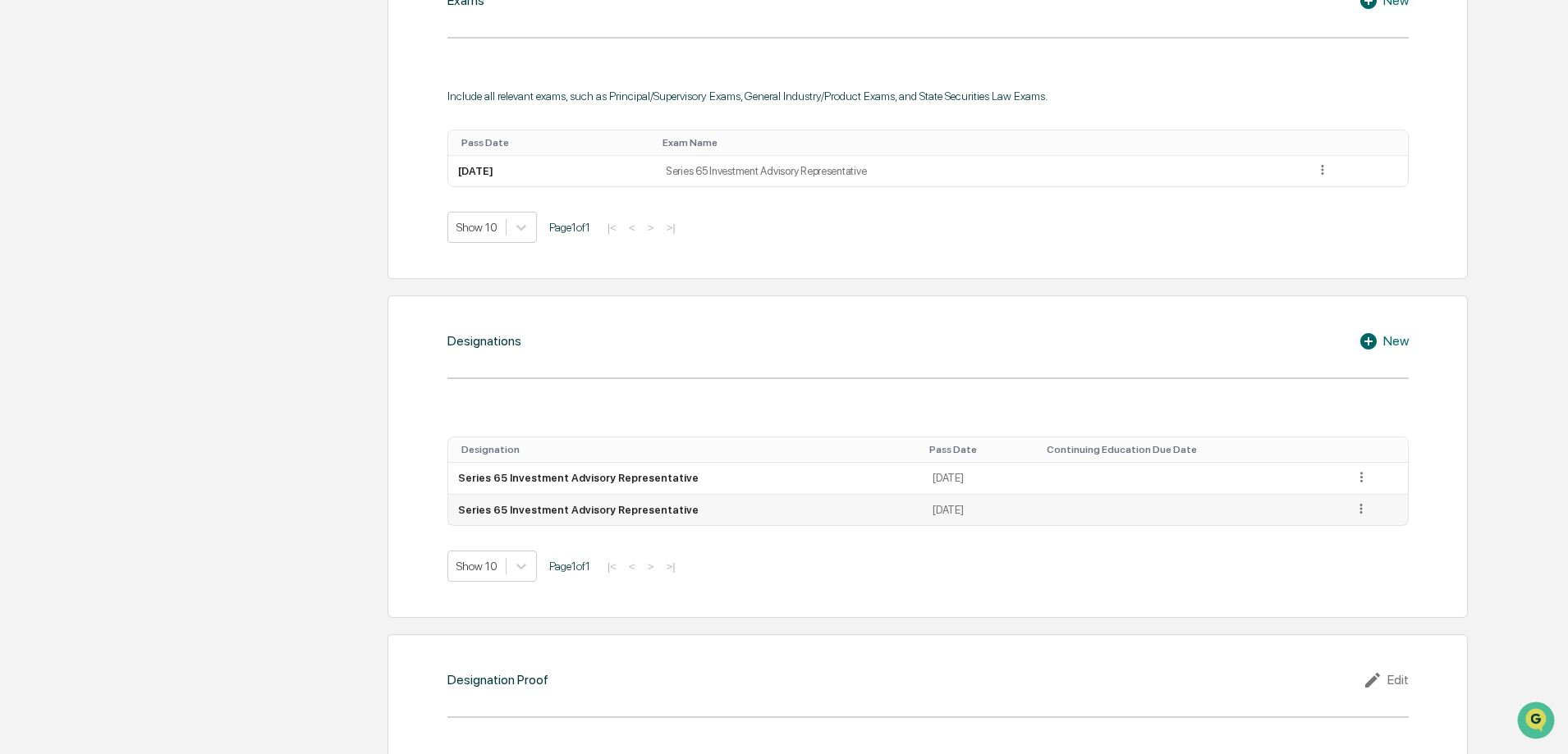
click at [1337, 506] on td at bounding box center [1193, 510] width 305 height 31
drag, startPoint x: 1361, startPoint y: 517, endPoint x: 1291, endPoint y: 521, distance: 70.1
click at [1361, 517] on div at bounding box center [1362, 510] width 16 height 18
click at [1330, 557] on div "Delete" at bounding box center [1343, 558] width 52 height 26
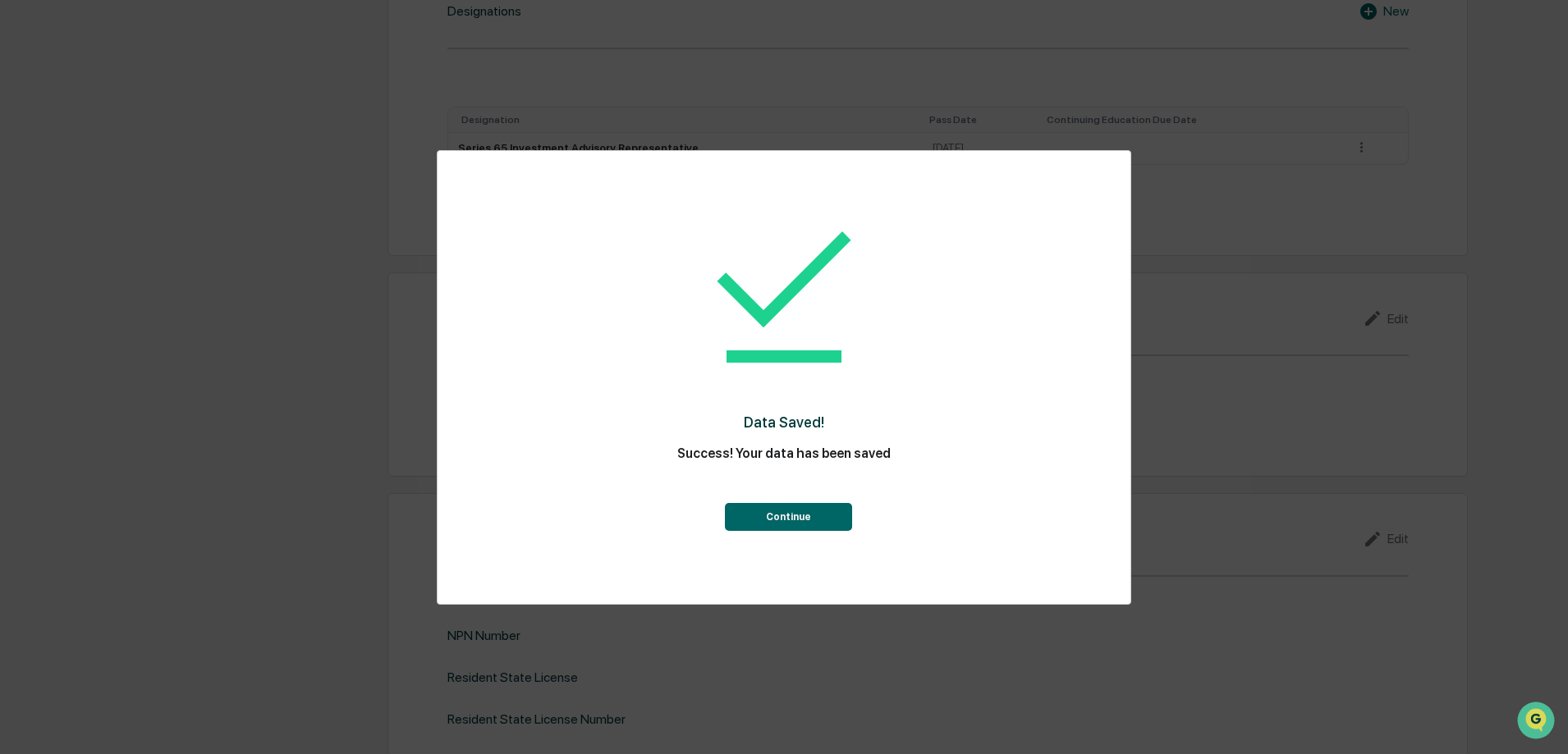
scroll to position [1326, 0]
click at [781, 524] on button "Continue" at bounding box center [788, 517] width 127 height 28
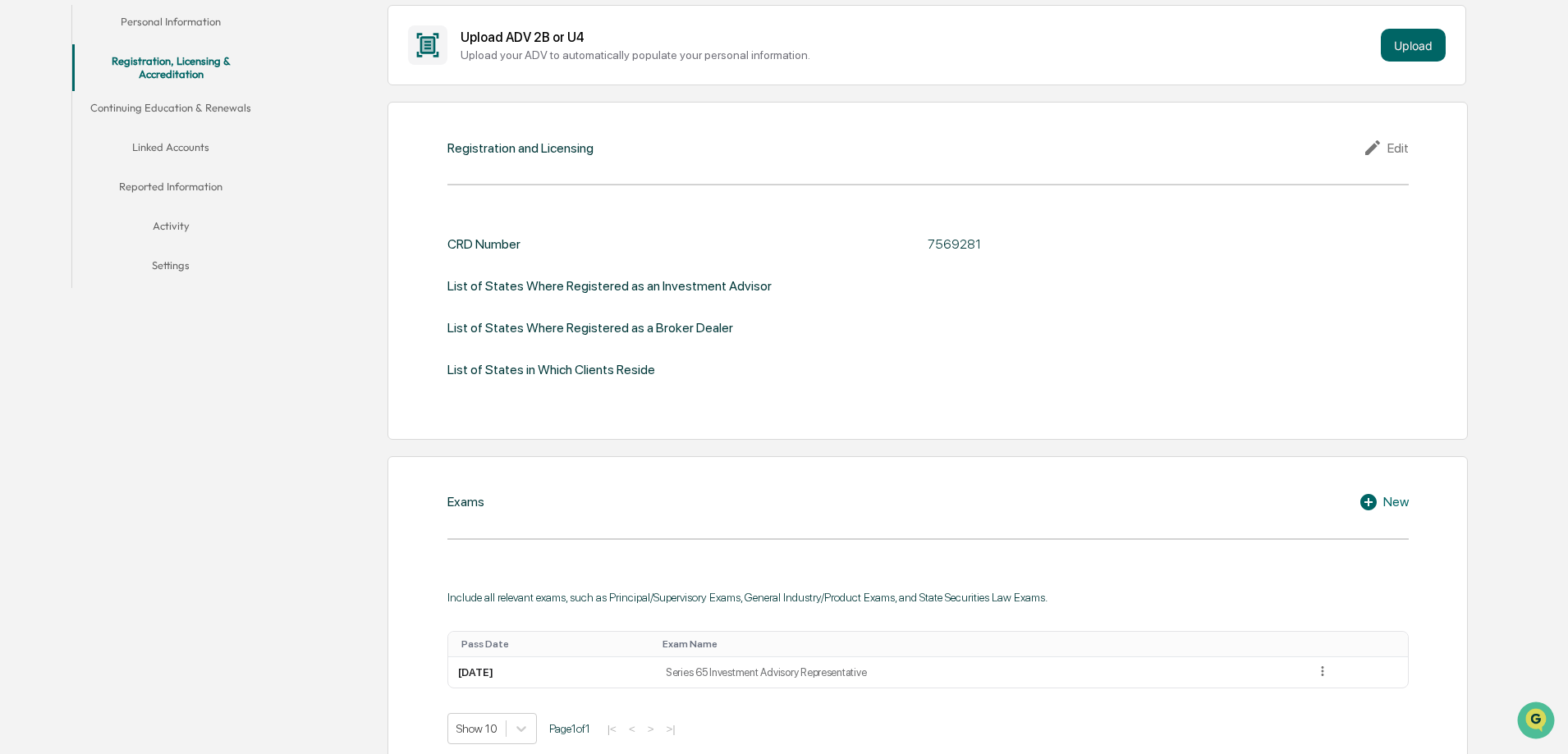
scroll to position [259, 0]
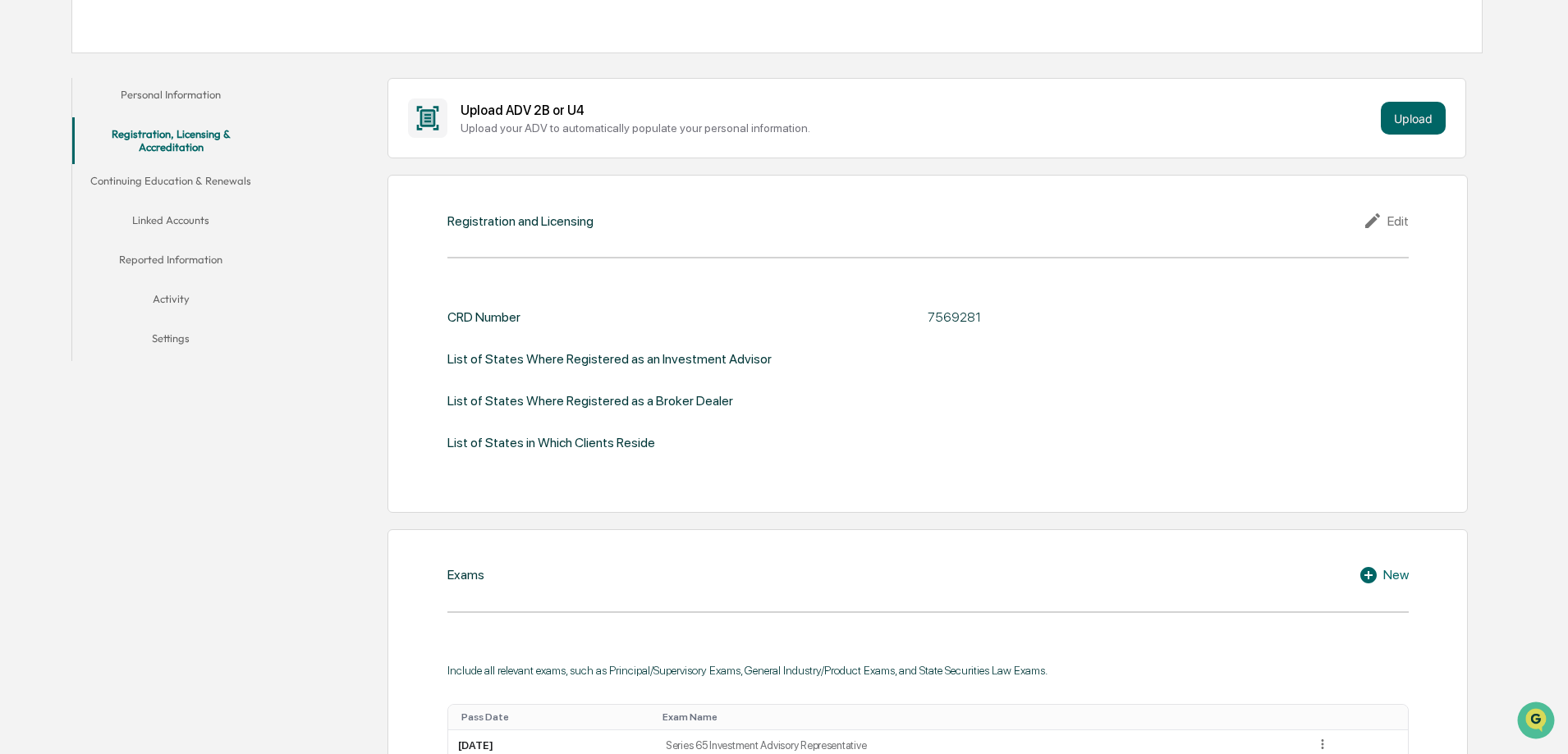
click at [1393, 223] on div "Edit" at bounding box center [1386, 221] width 46 height 20
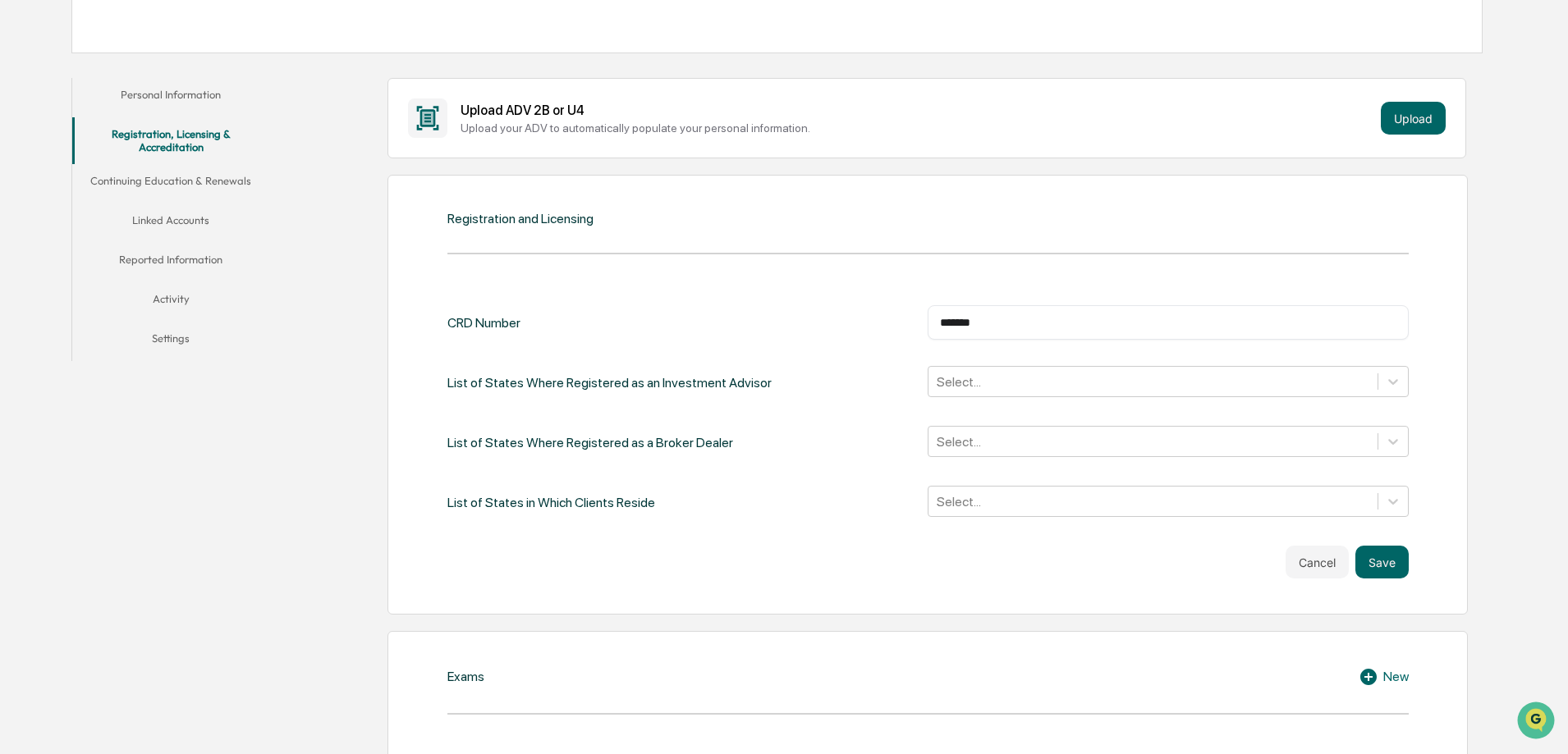
click at [1189, 399] on div "Select..." at bounding box center [1168, 383] width 481 height 34
click at [1119, 386] on div at bounding box center [1153, 382] width 432 height 19
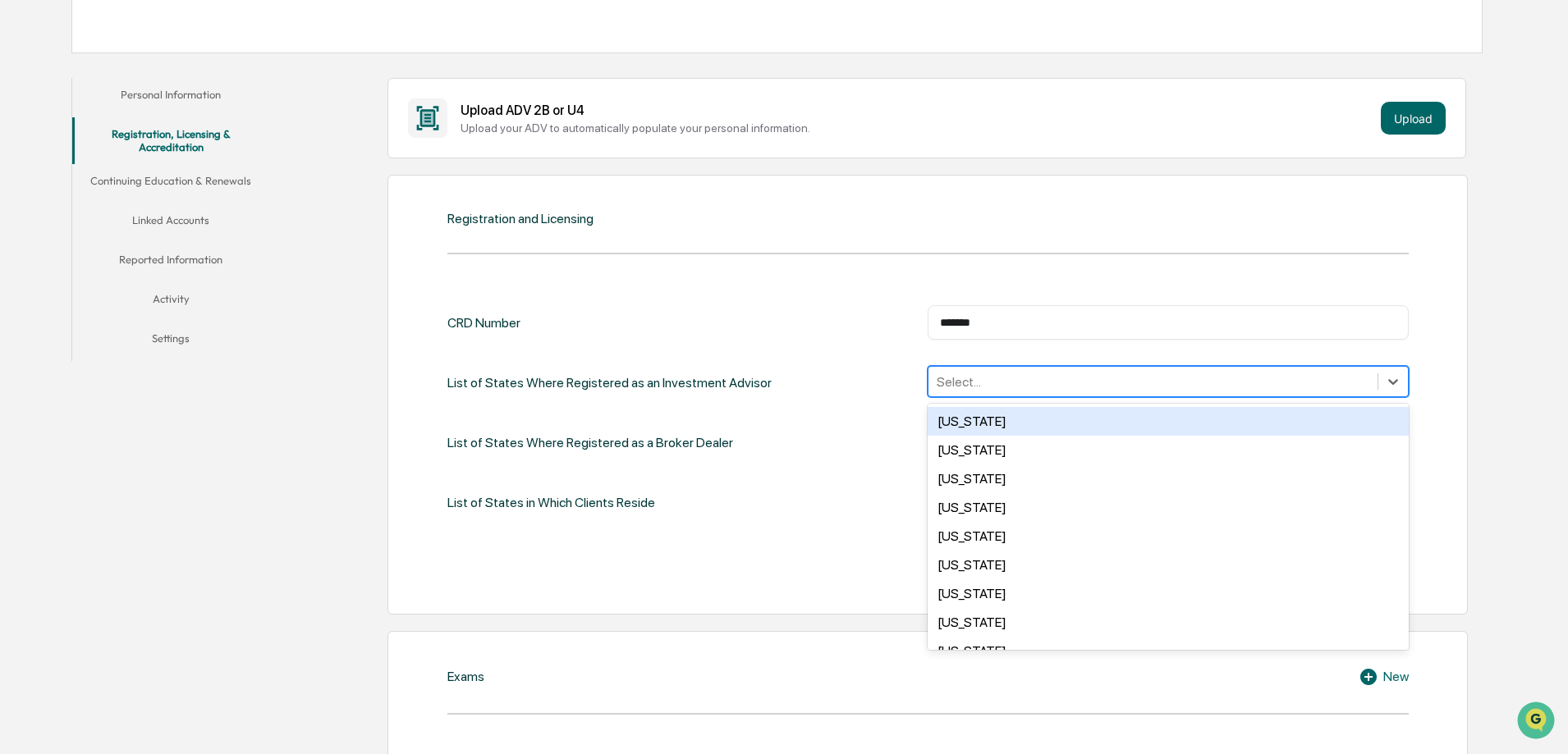
click at [1117, 377] on div at bounding box center [1153, 382] width 432 height 19
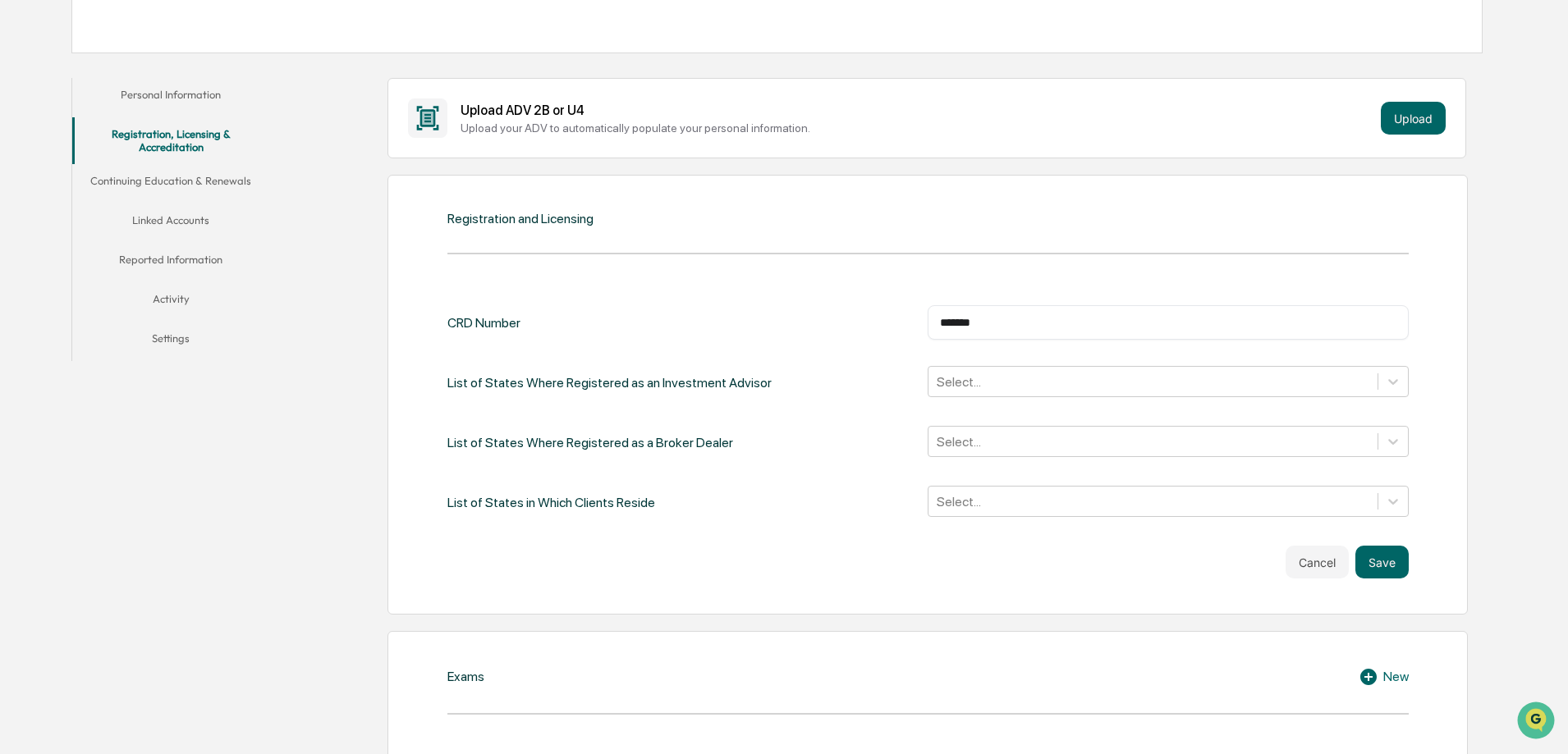
click at [1082, 407] on div "CRD Number ******* ​ List of States Where Registered as an Investment Advisor S…" at bounding box center [928, 412] width 962 height 214
click at [1082, 396] on div "Select..." at bounding box center [1168, 382] width 481 height 31
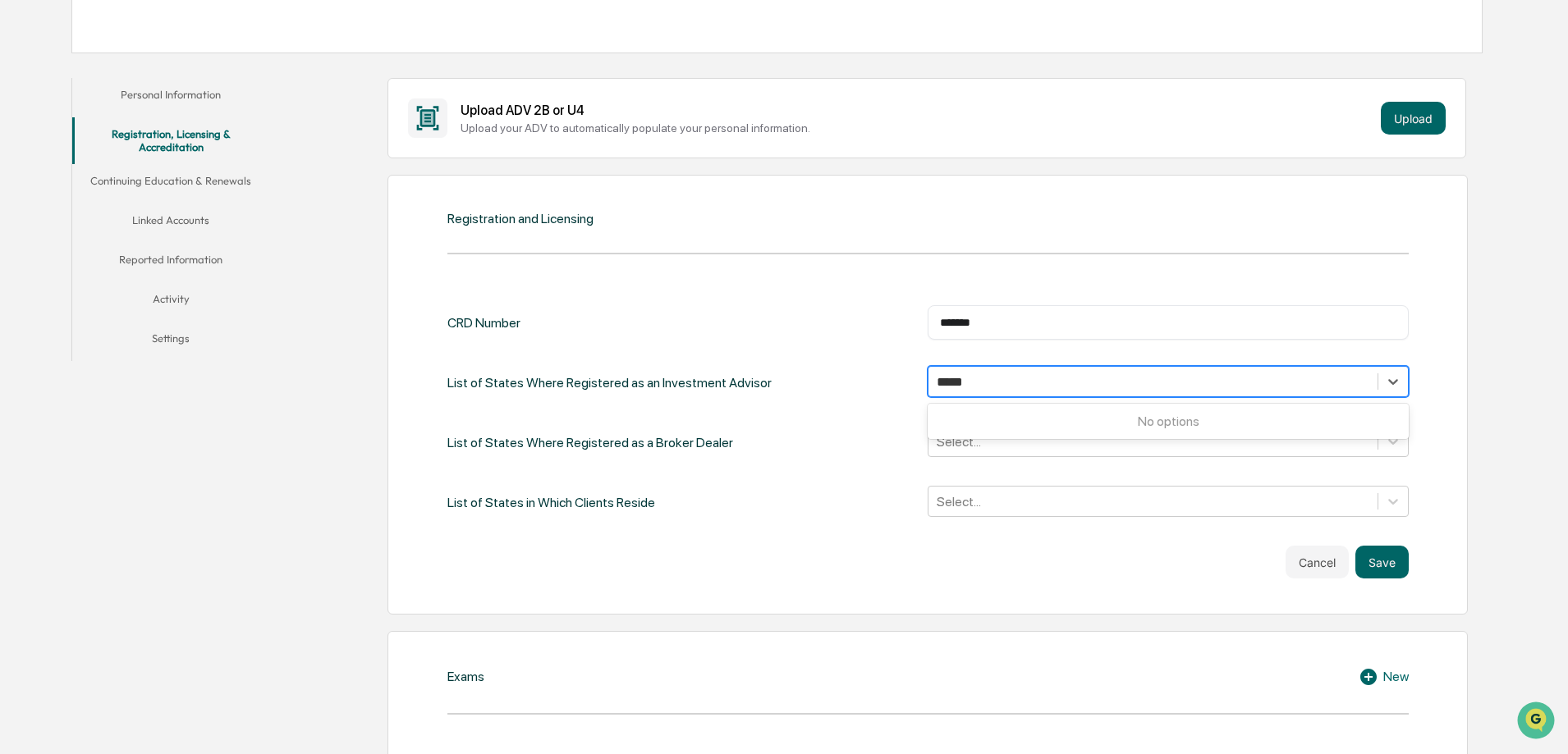
type input "****"
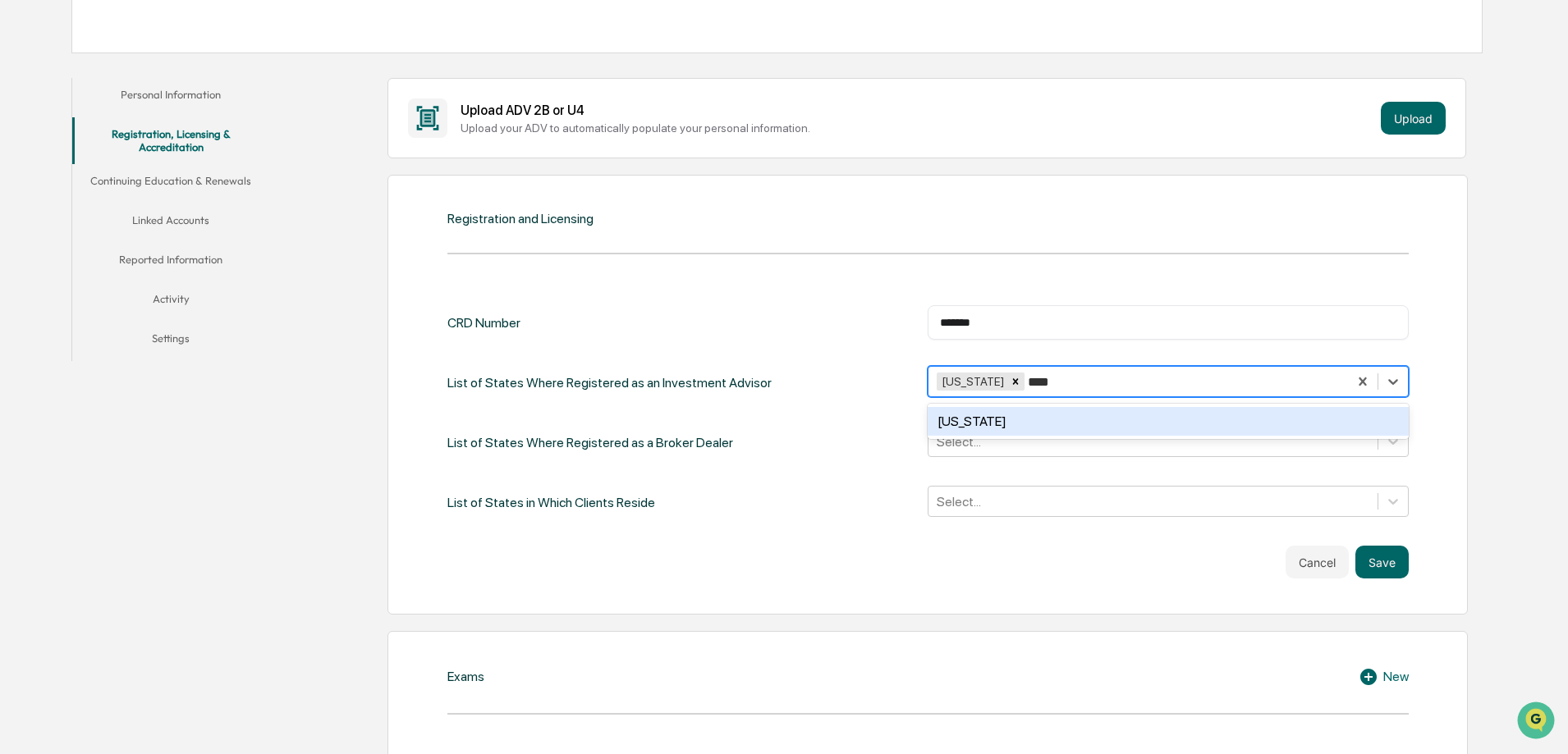
type input "*****"
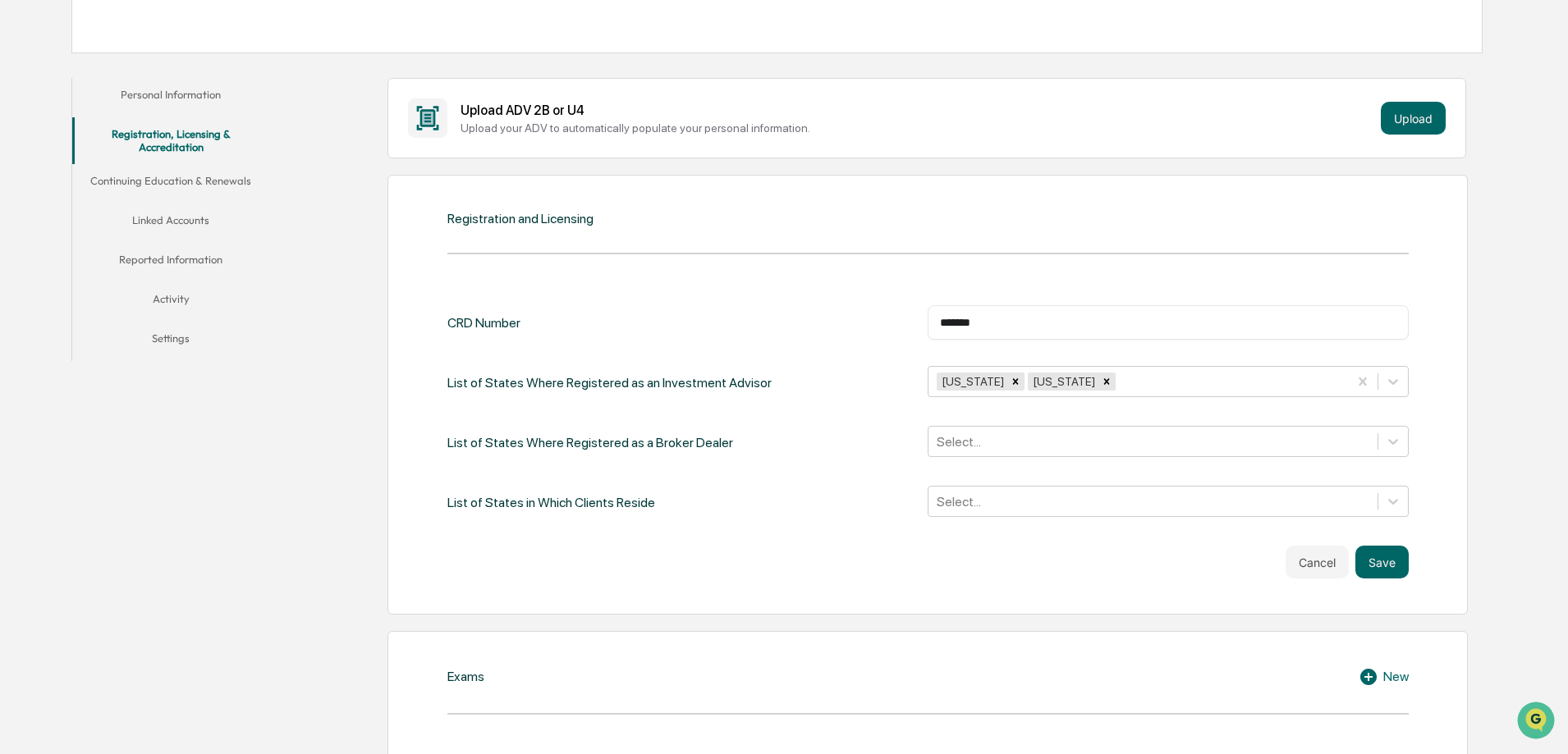
drag, startPoint x: 1389, startPoint y: 568, endPoint x: 1453, endPoint y: 583, distance: 65.7
click at [1453, 583] on div "Registration and Licensing CRD Number ******* ​ List of States Where Registered…" at bounding box center [928, 395] width 1081 height 440
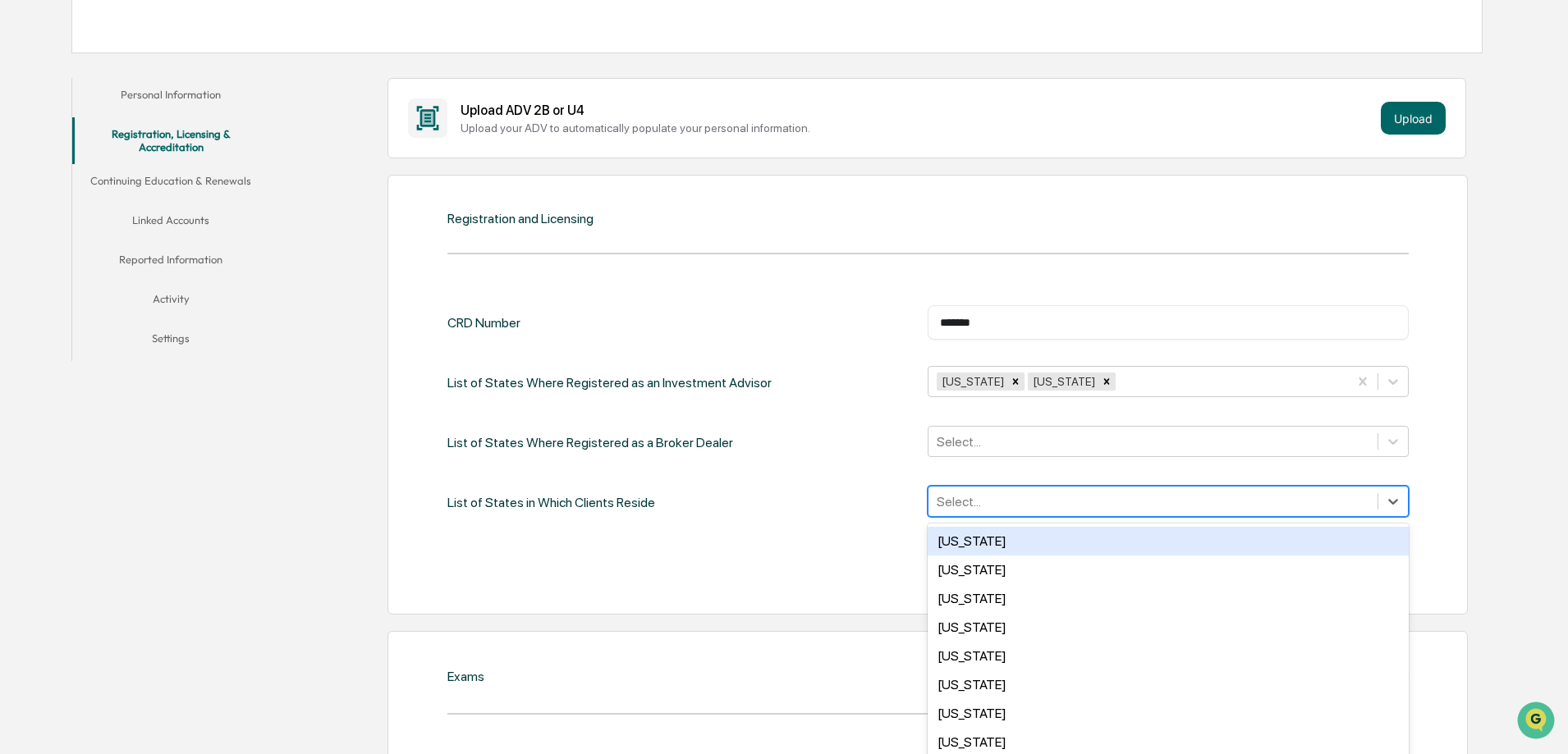
scroll to position [282, 0]
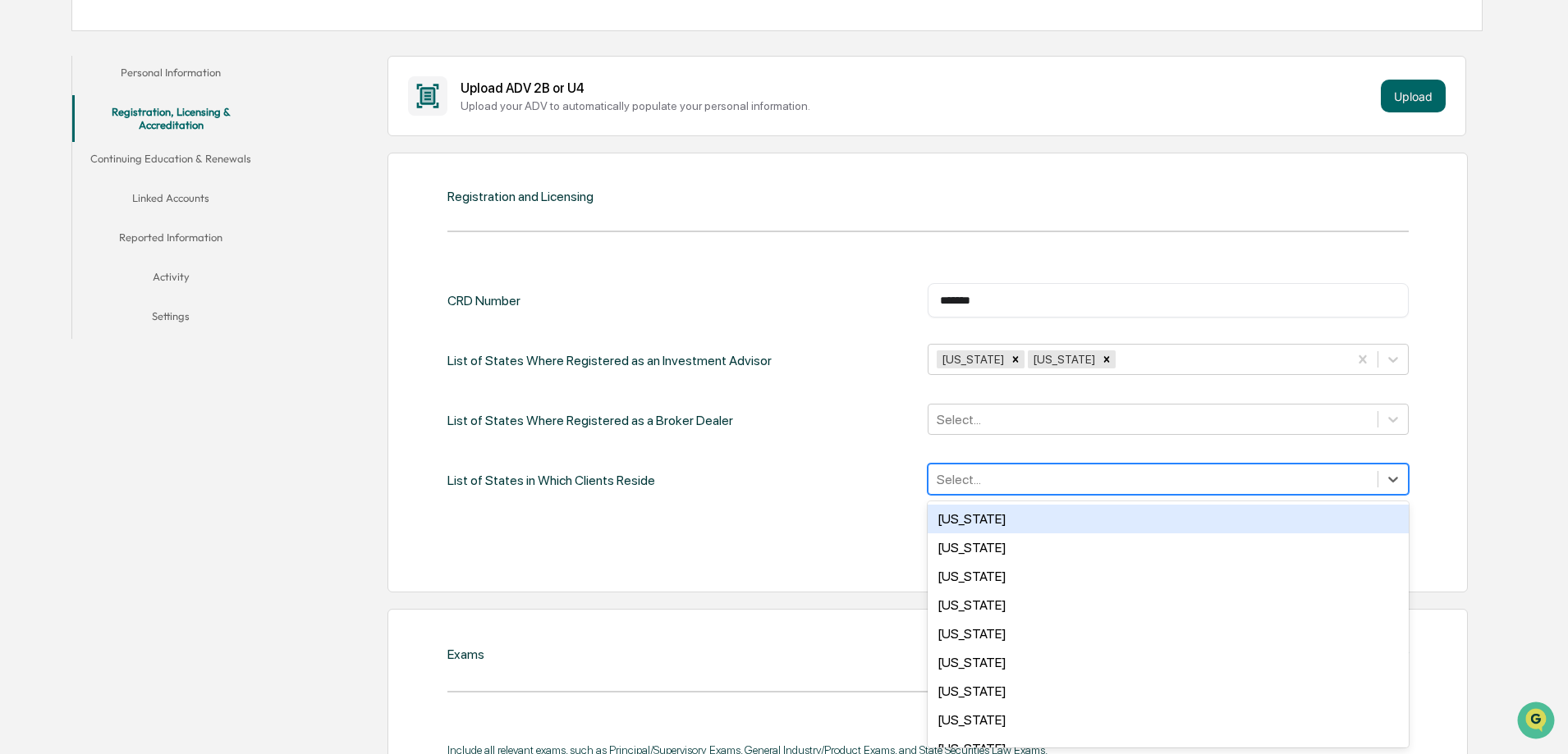
click at [1359, 499] on div "CRD Number ******* ​ List of States Where Registered as an Investment Advisor P…" at bounding box center [928, 420] width 962 height 273
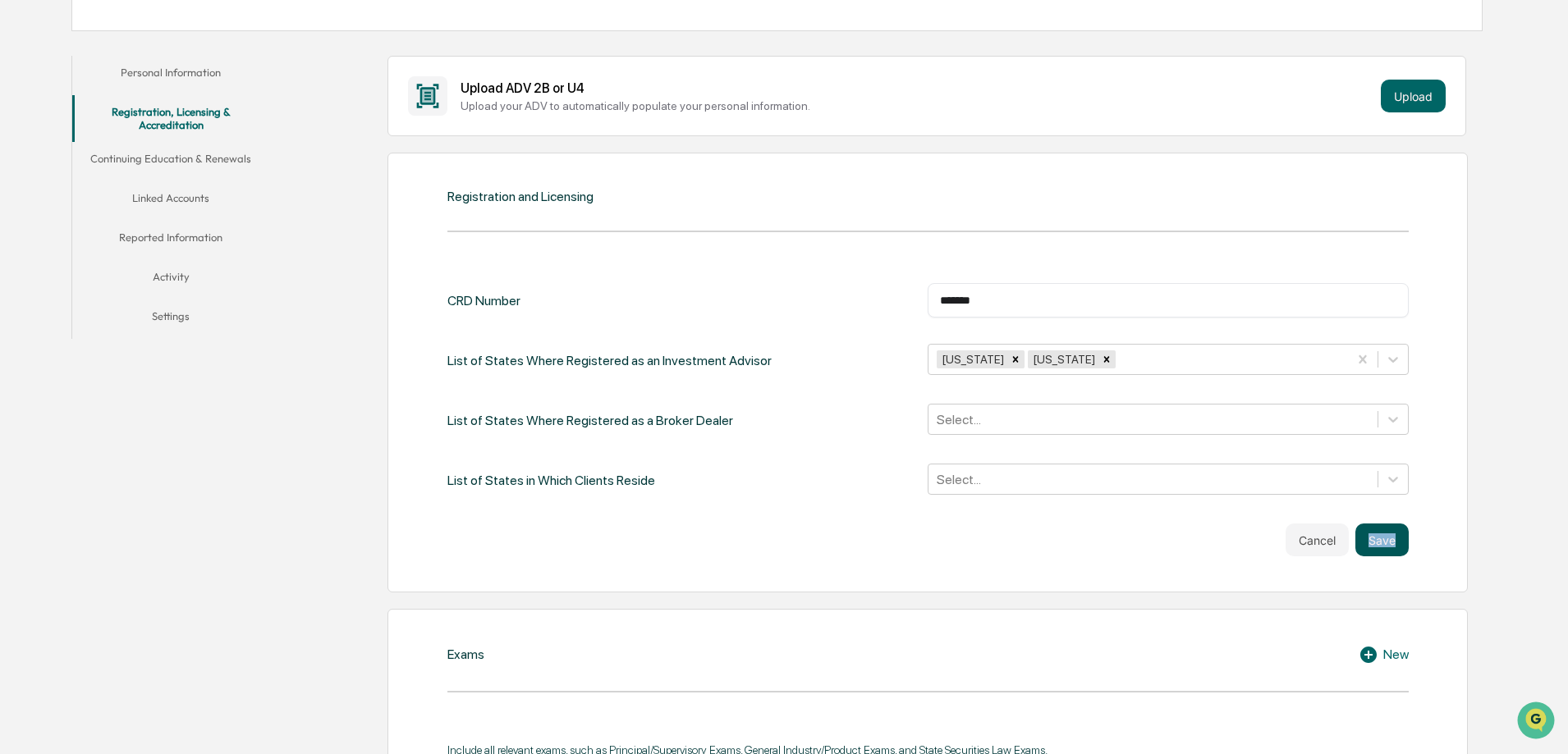
click at [1404, 553] on button "Save" at bounding box center [1382, 540] width 53 height 33
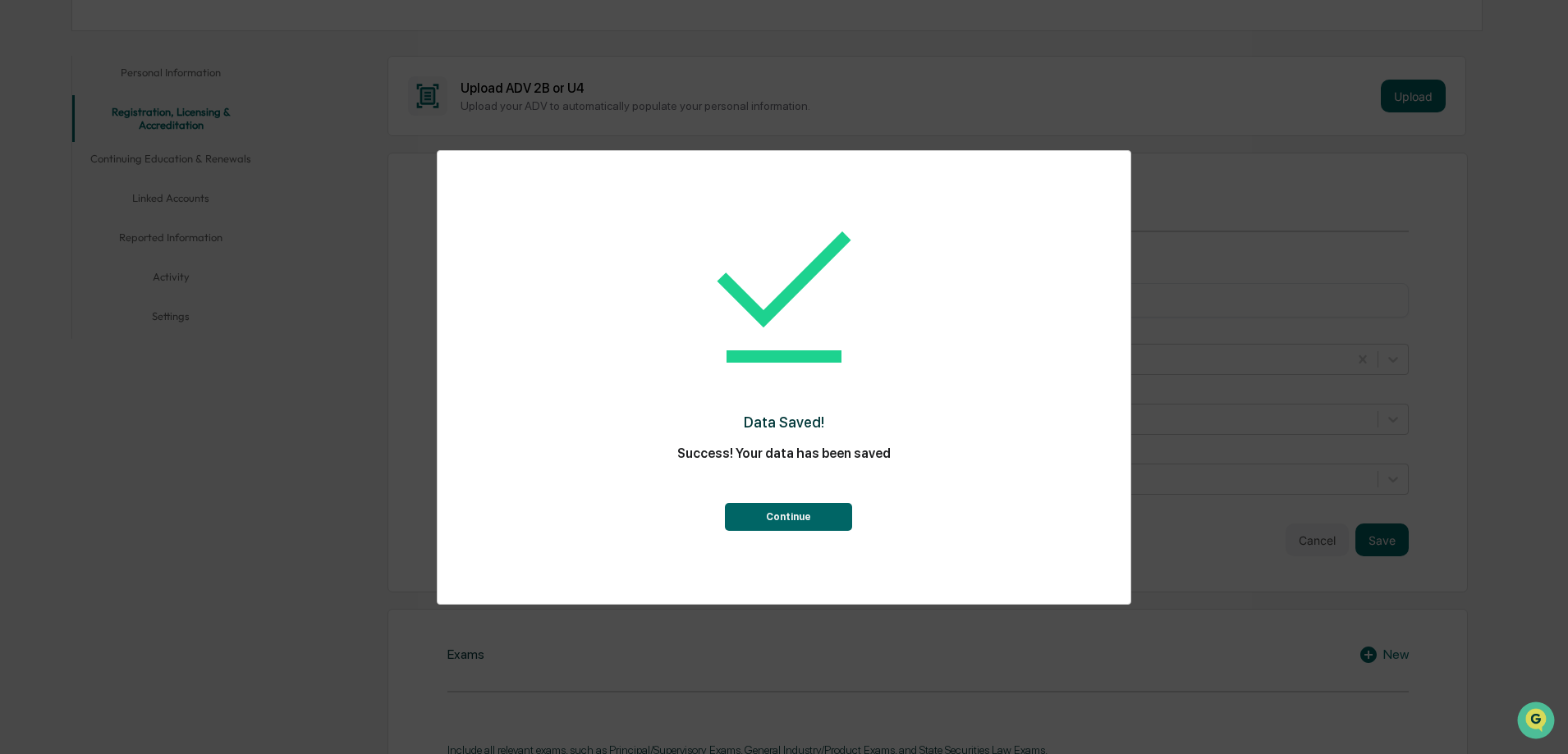
click at [697, 517] on div "Continue" at bounding box center [784, 502] width 627 height 59
click at [727, 519] on div "Continue" at bounding box center [784, 502] width 627 height 59
click at [744, 515] on button "Continue" at bounding box center [788, 517] width 127 height 28
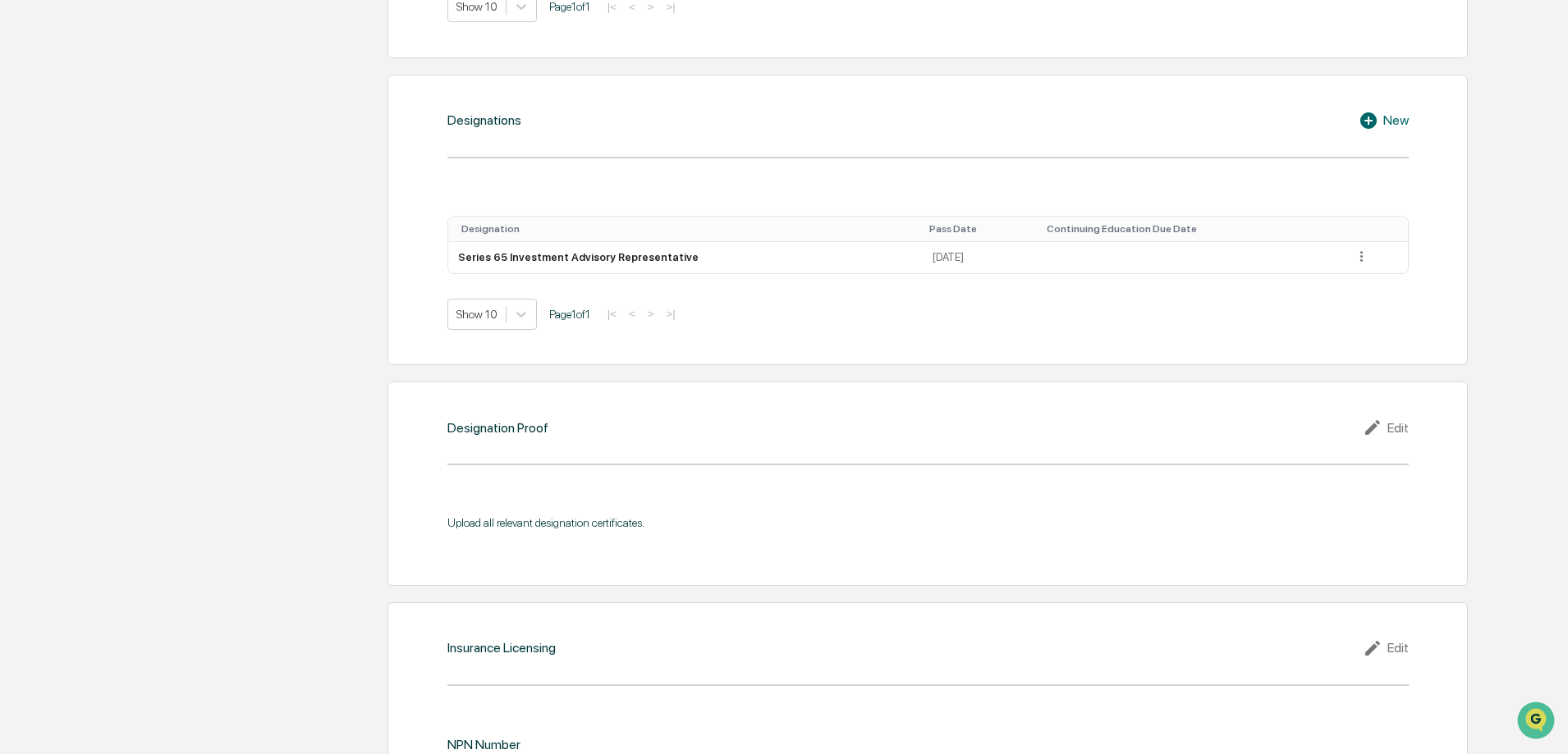
scroll to position [0, 0]
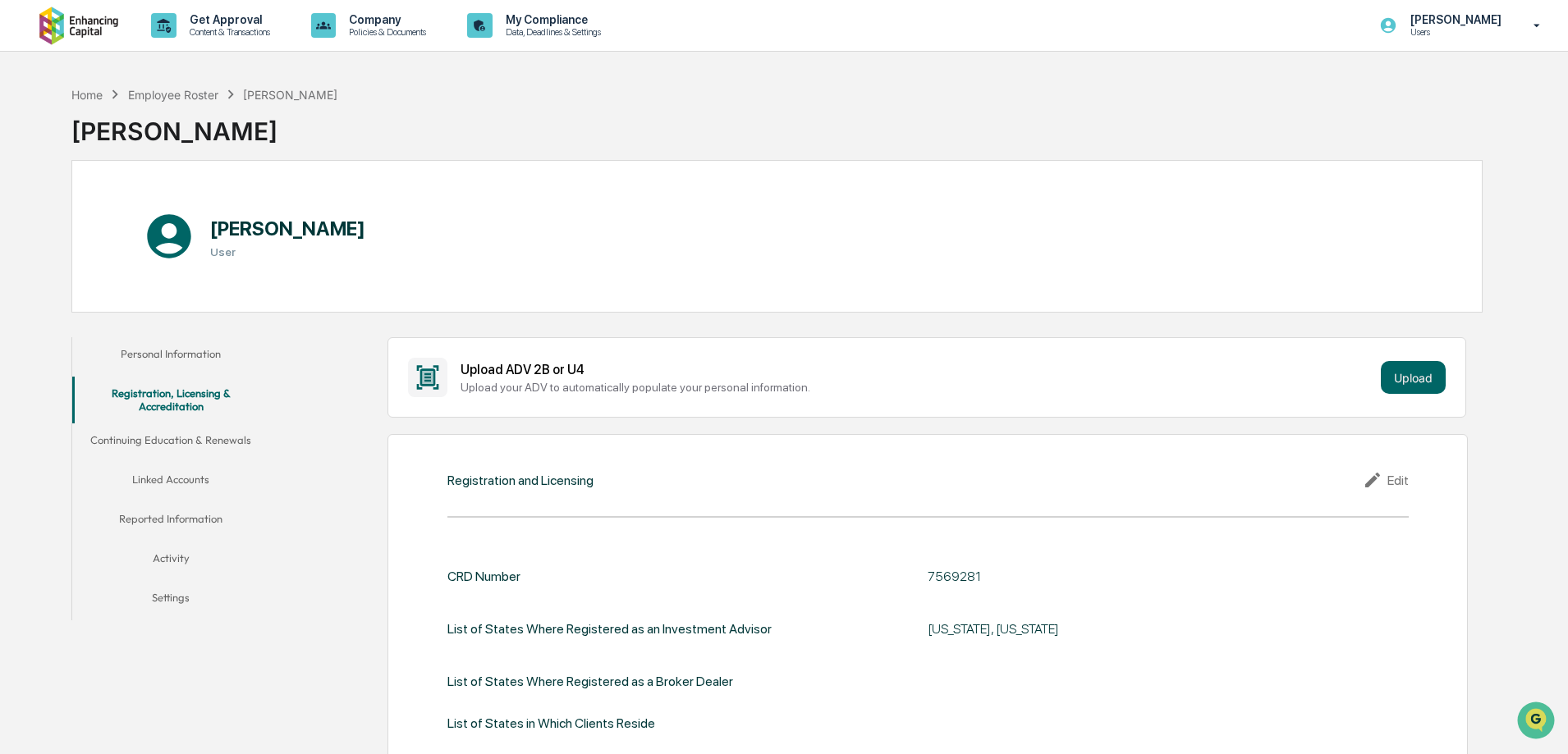
click at [184, 454] on button "Continuing Education & Renewals" at bounding box center [171, 443] width 197 height 39
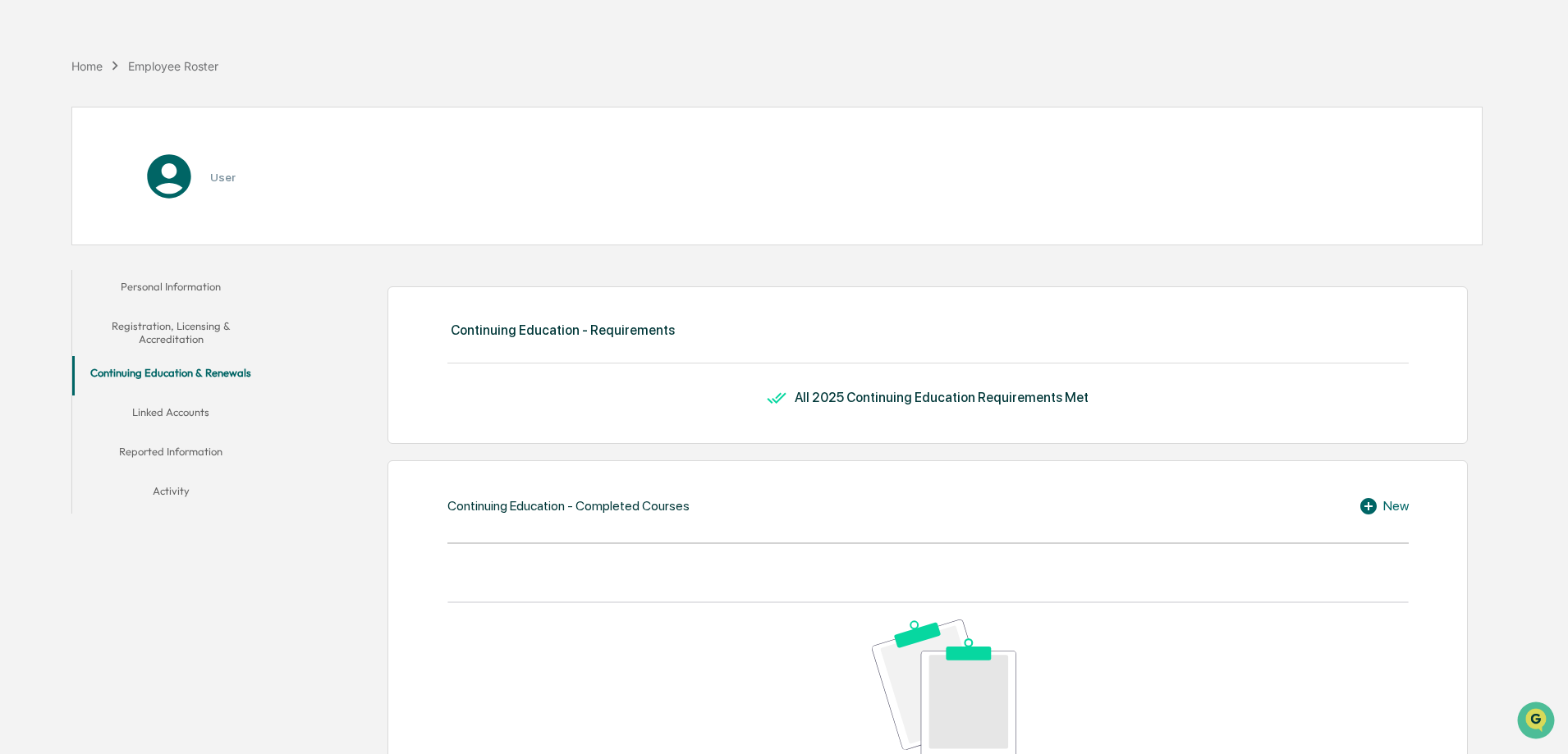
scroll to position [57, 0]
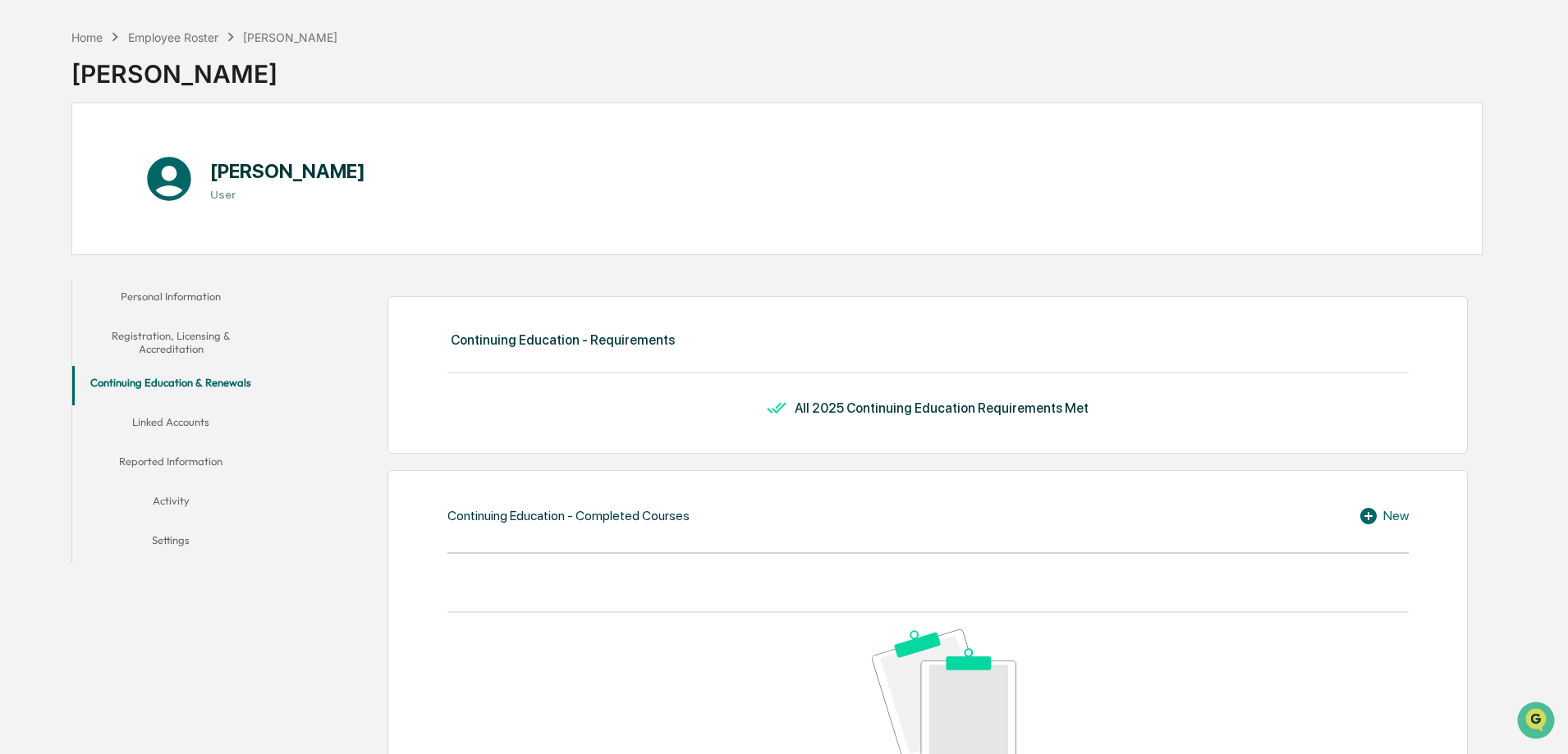
click at [941, 412] on div "All 2025 Continuing Education Requirements Met" at bounding box center [942, 409] width 294 height 16
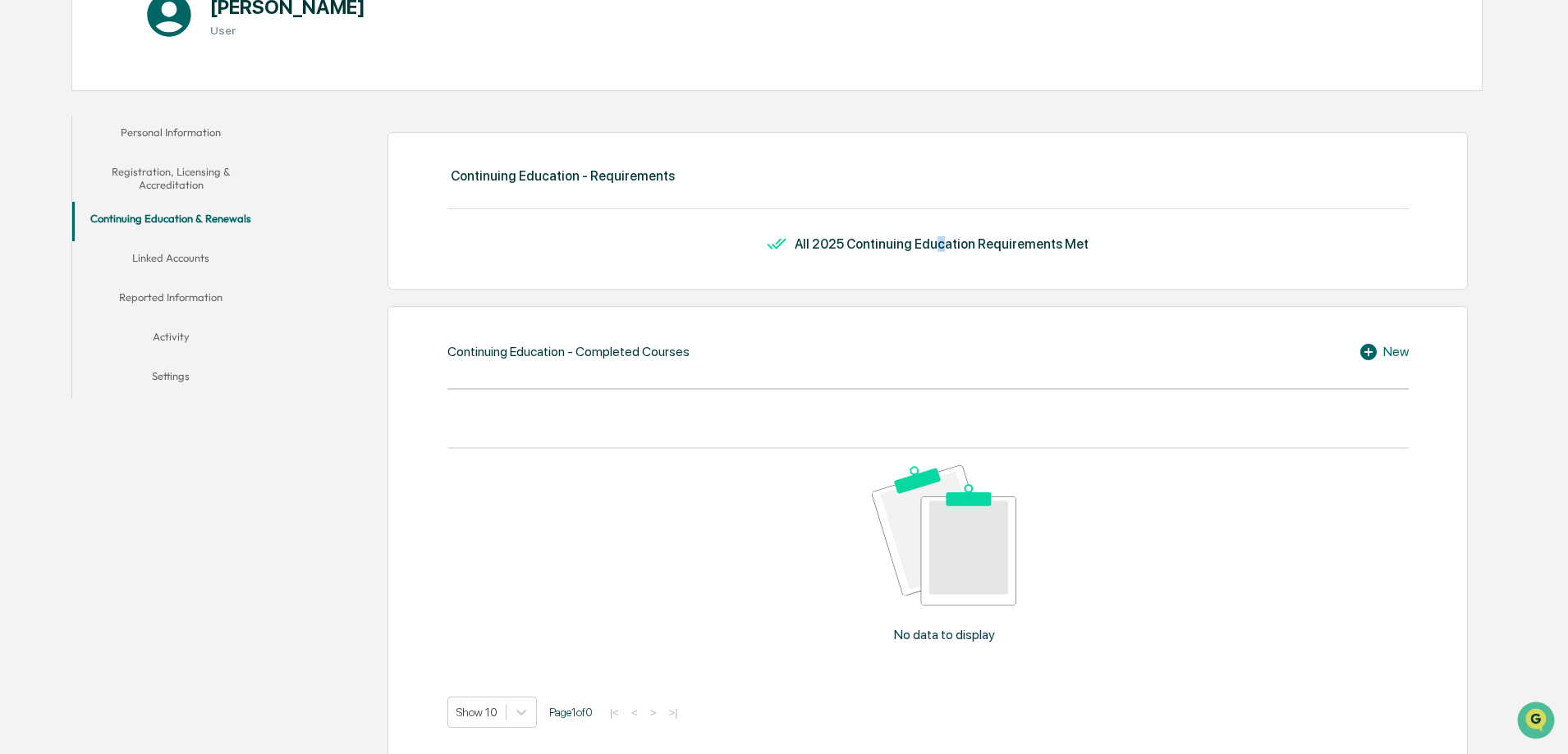
click at [185, 263] on button "Linked Accounts" at bounding box center [171, 260] width 197 height 39
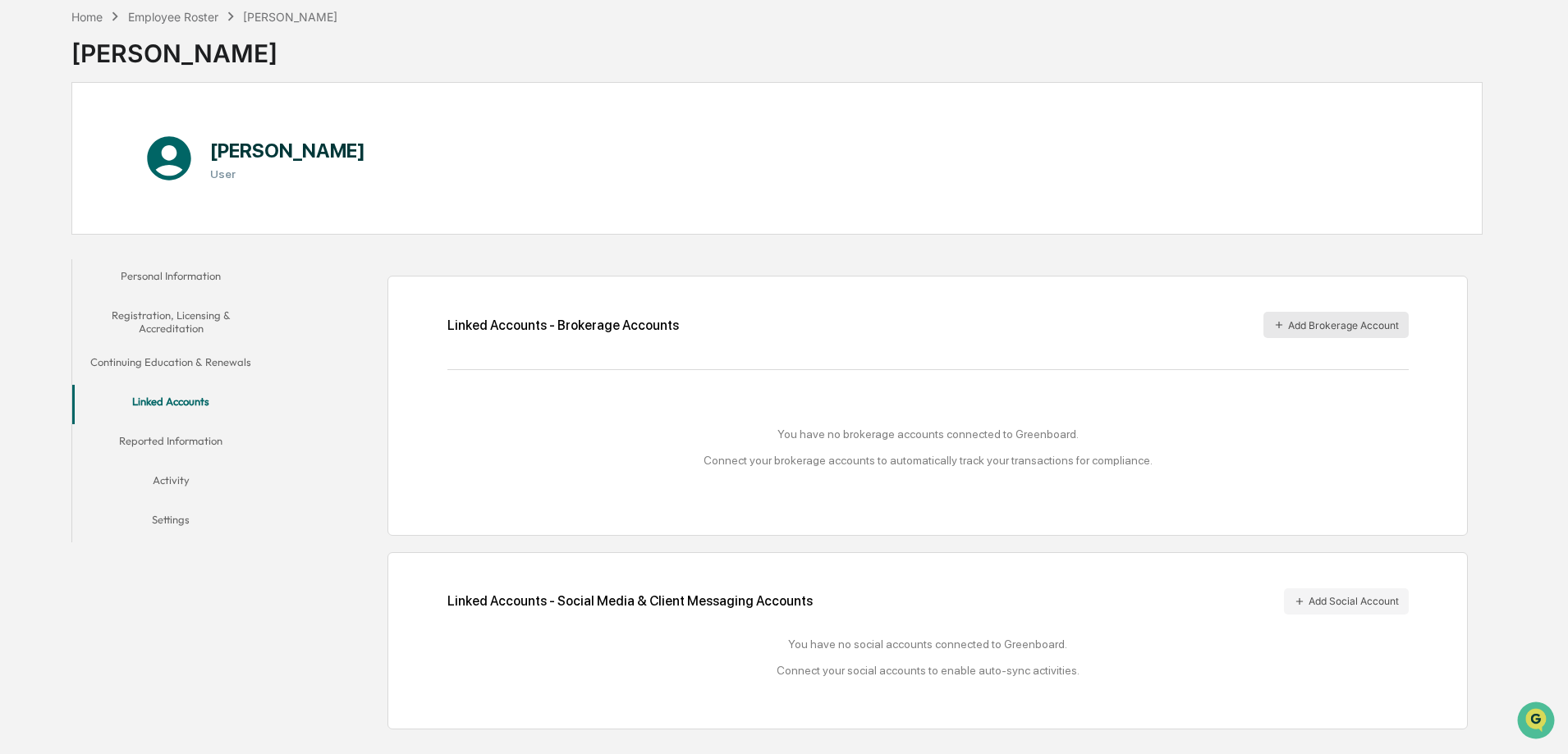
click at [1354, 337] on button "Add Brokerage Account" at bounding box center [1336, 325] width 145 height 26
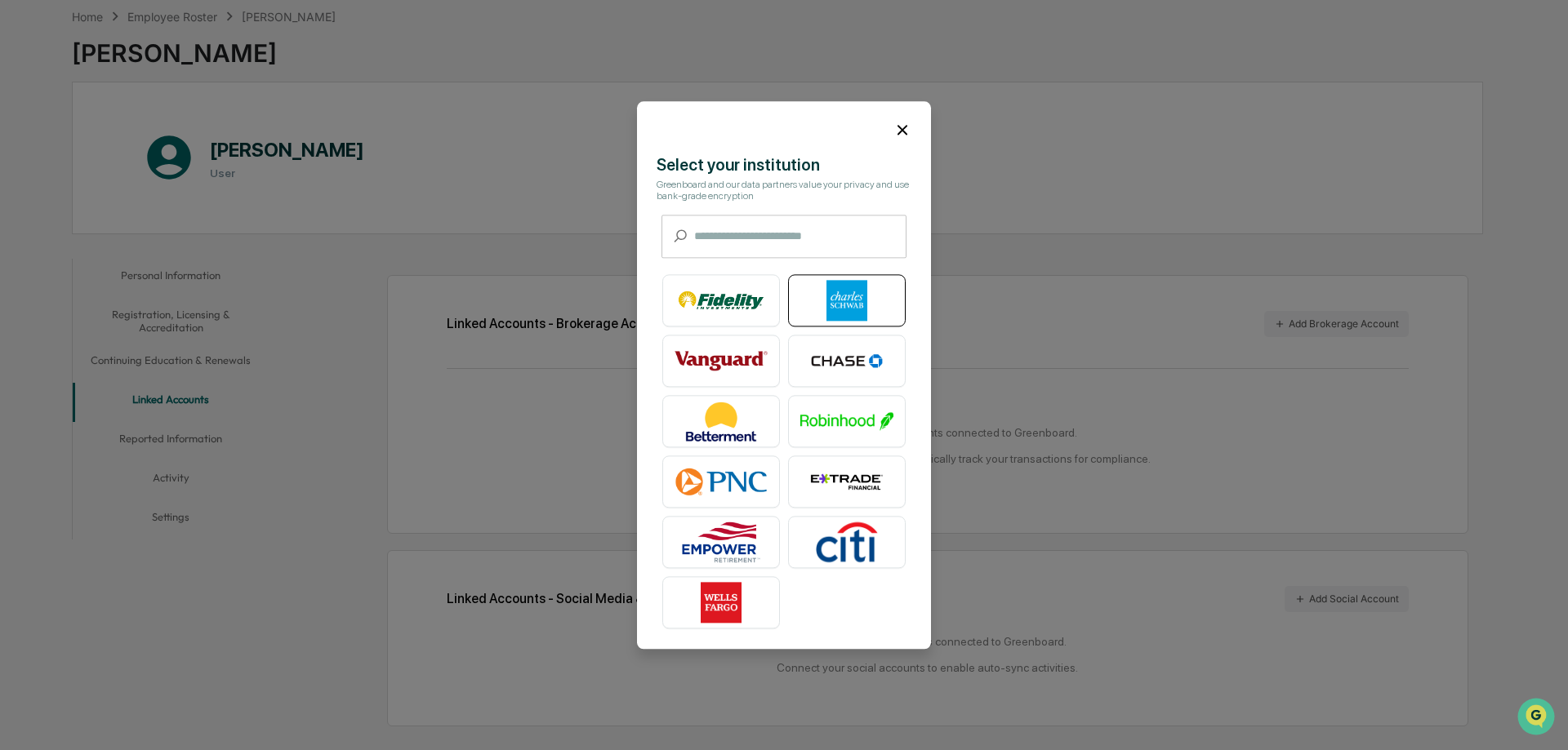
click at [863, 311] on img at bounding box center [847, 300] width 93 height 41
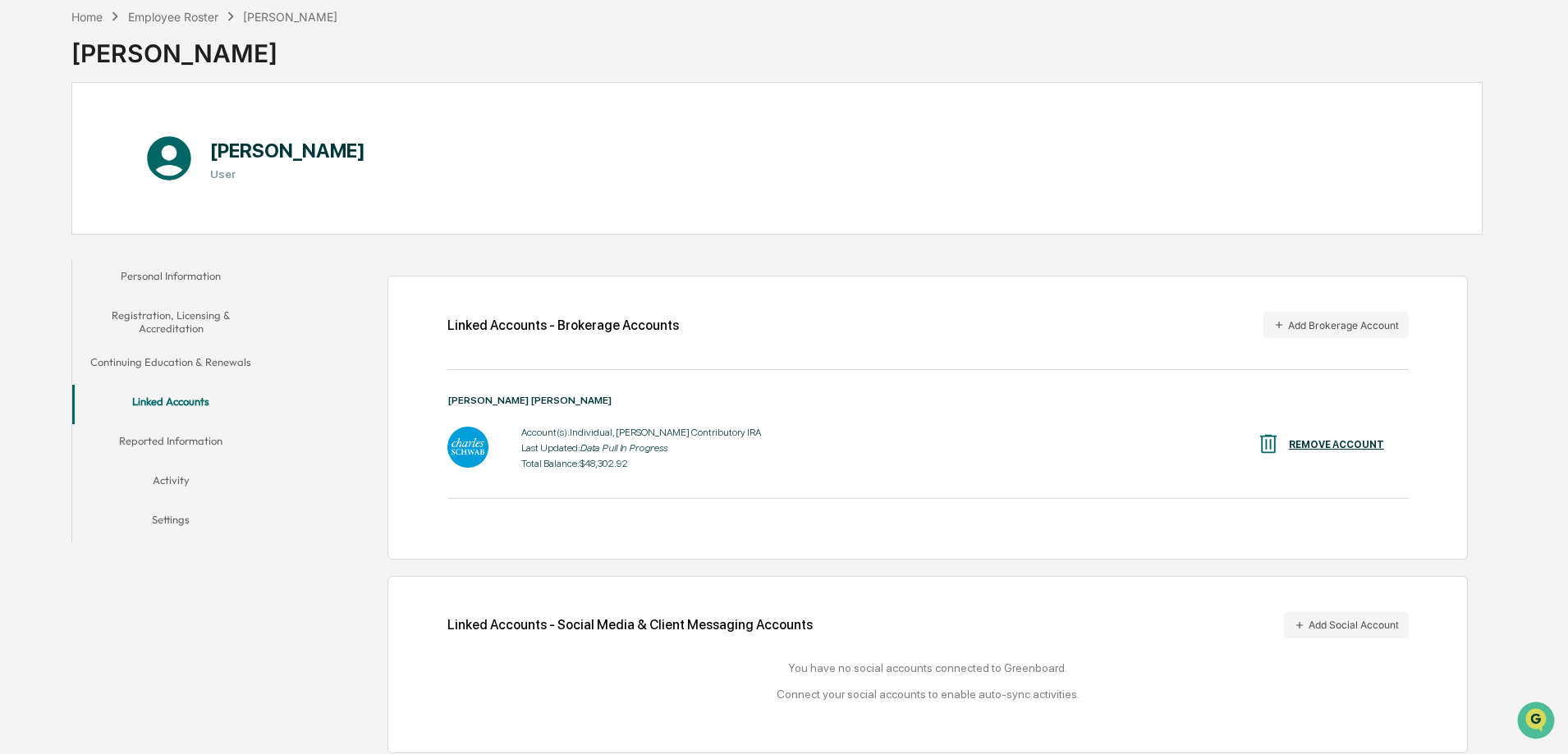
click at [198, 449] on button "Reported Information" at bounding box center [171, 444] width 197 height 39
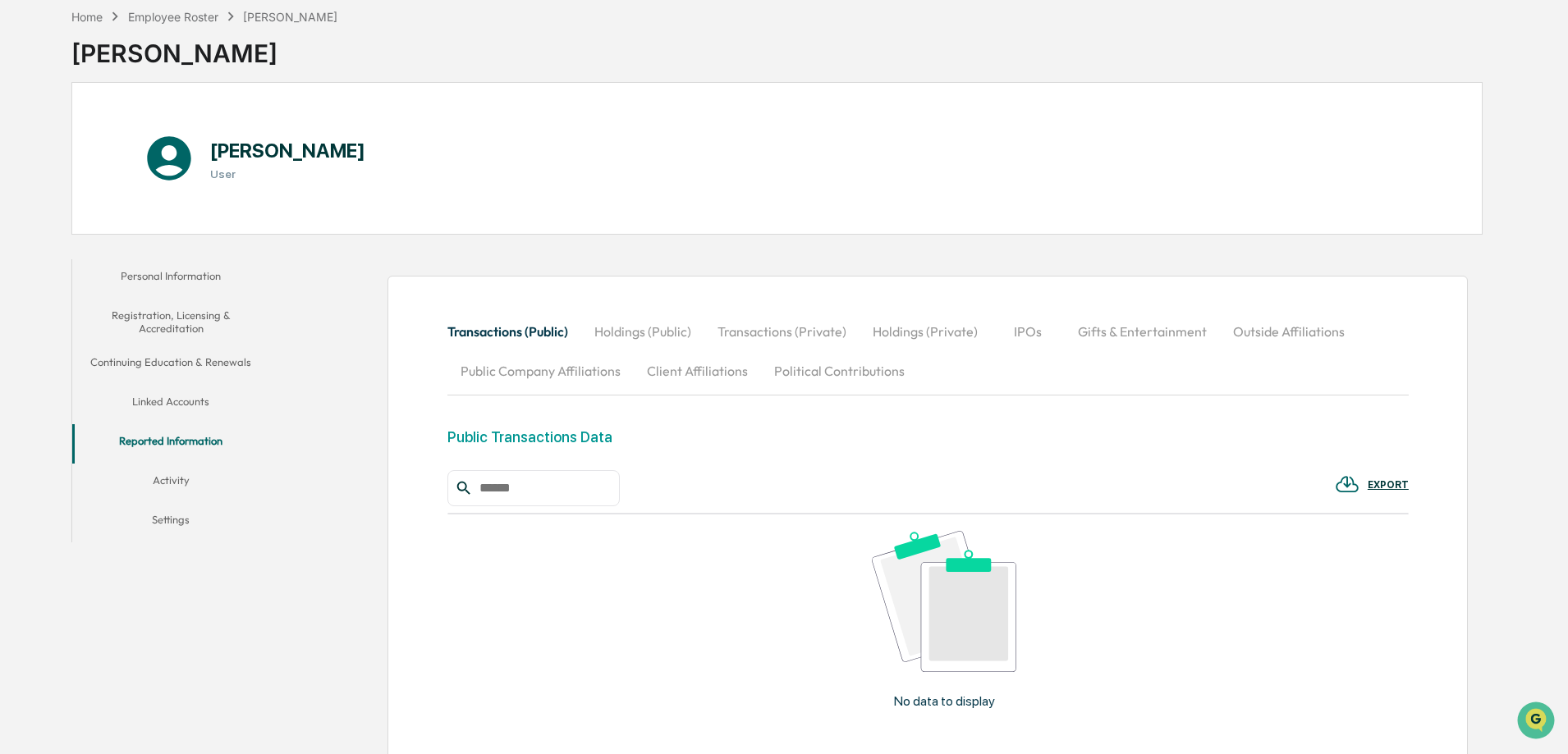
click at [654, 330] on button "Holdings (Public)" at bounding box center [643, 331] width 124 height 39
click at [526, 329] on button "Transactions (Public)" at bounding box center [514, 331] width 134 height 39
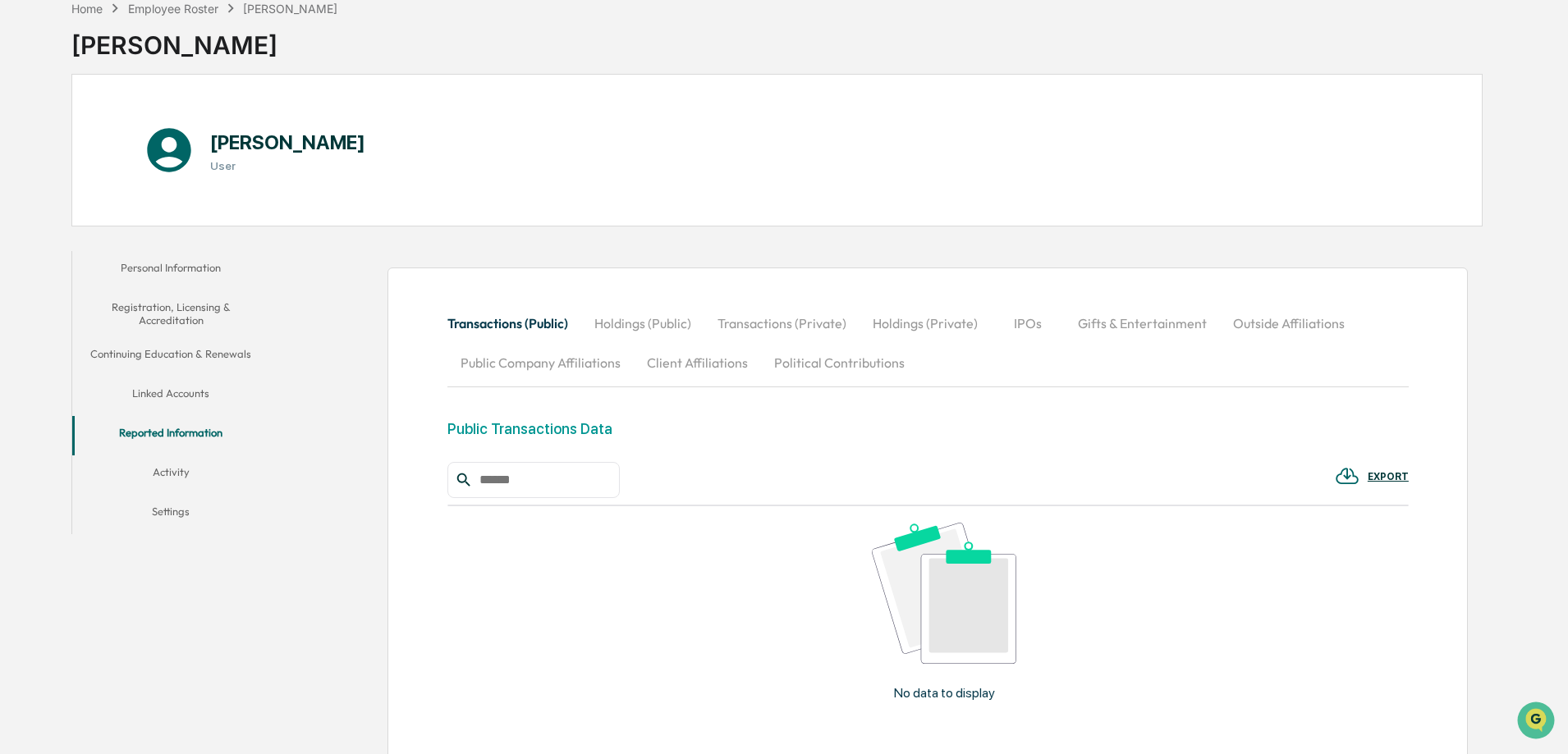
scroll to position [11, 0]
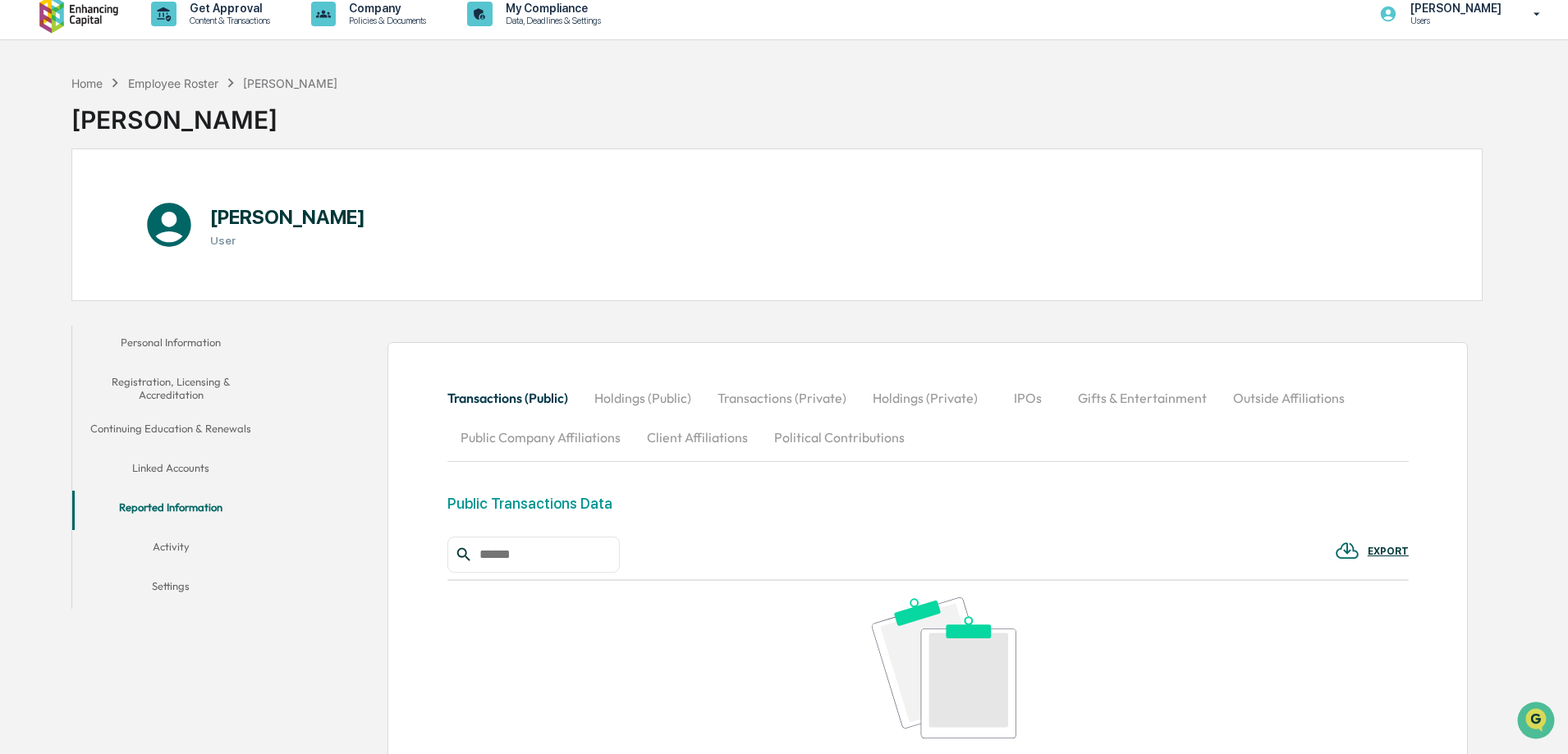
click at [156, 564] on button "Activity" at bounding box center [171, 550] width 197 height 39
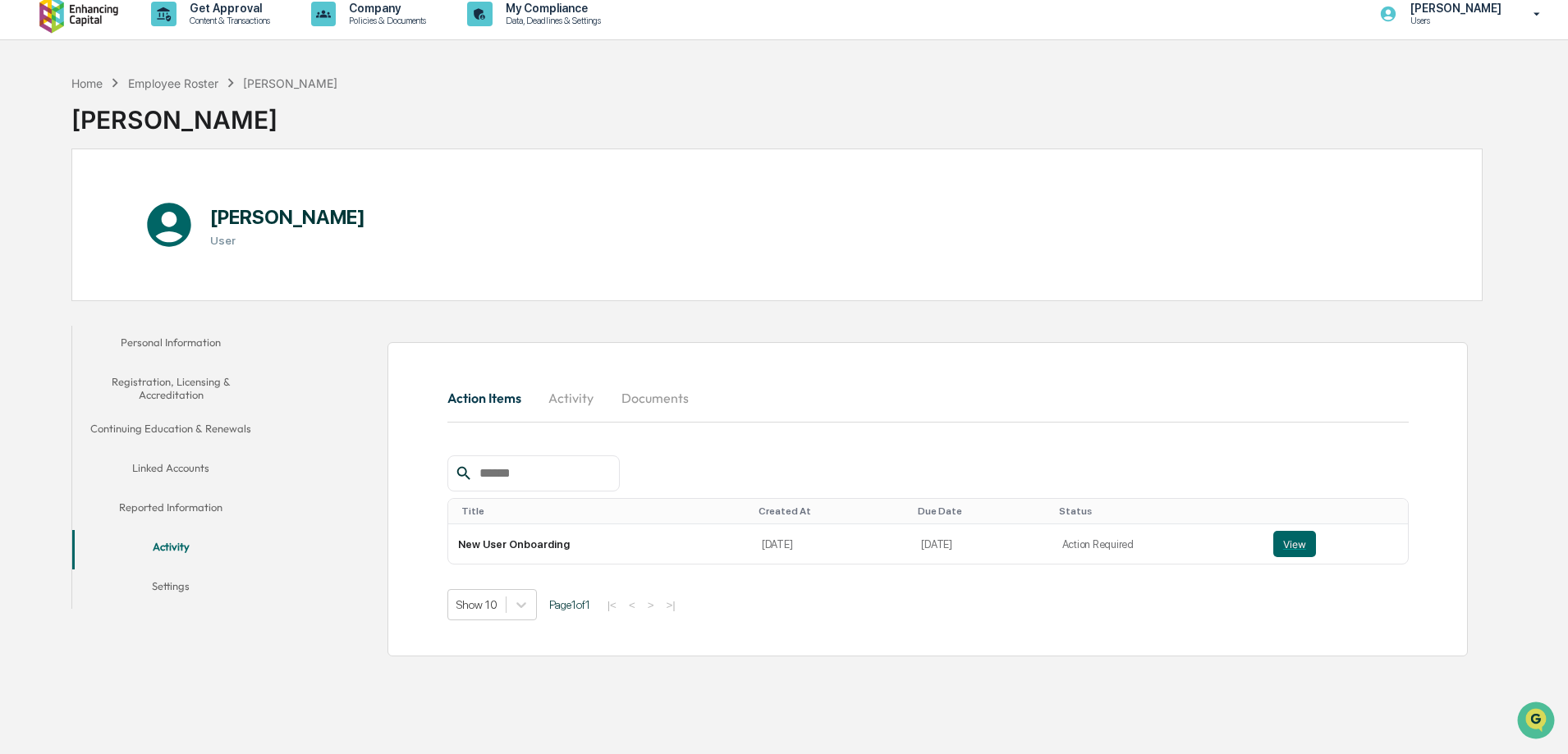
click at [152, 591] on button "Settings" at bounding box center [171, 589] width 197 height 39
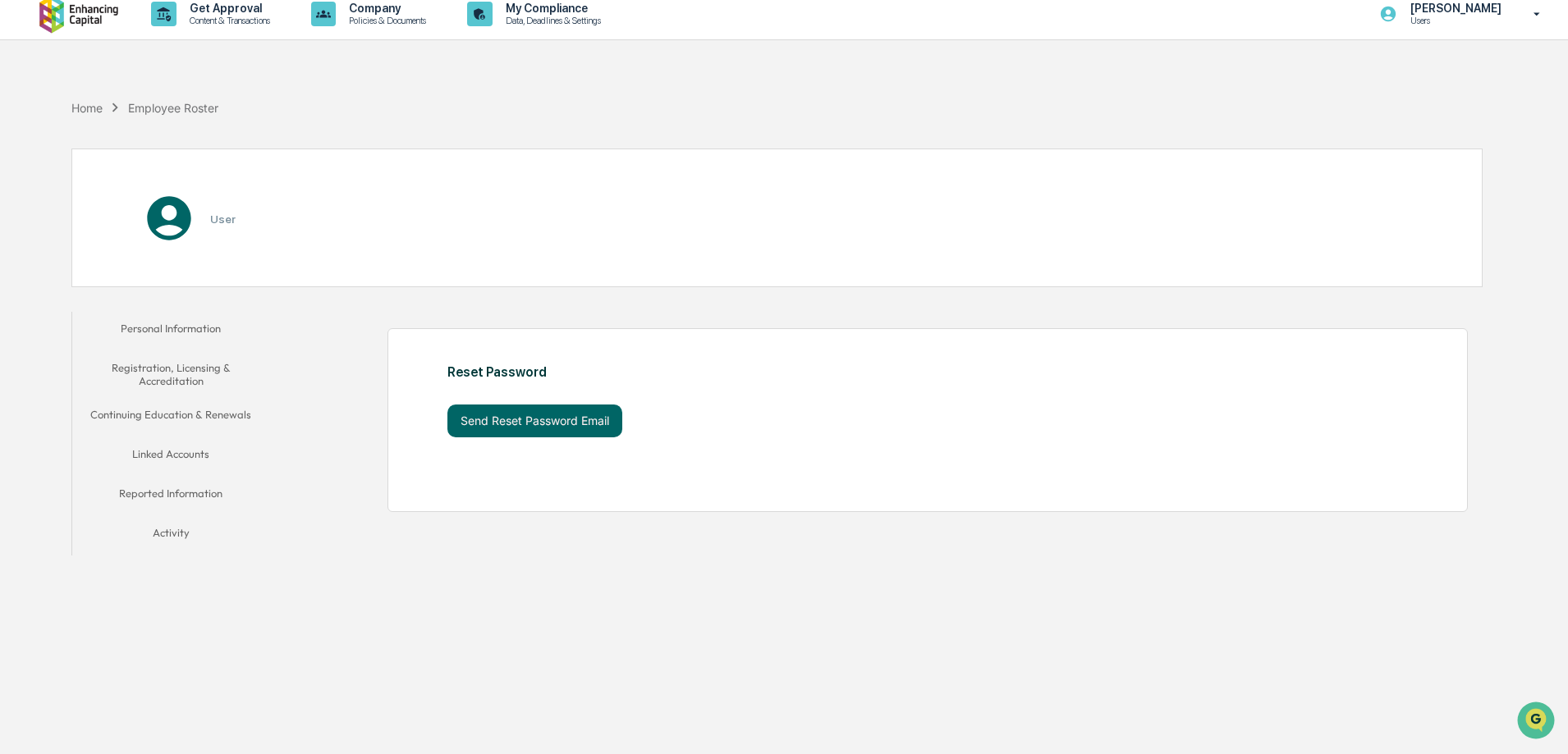
click at [199, 509] on button "Reported Information" at bounding box center [171, 496] width 197 height 39
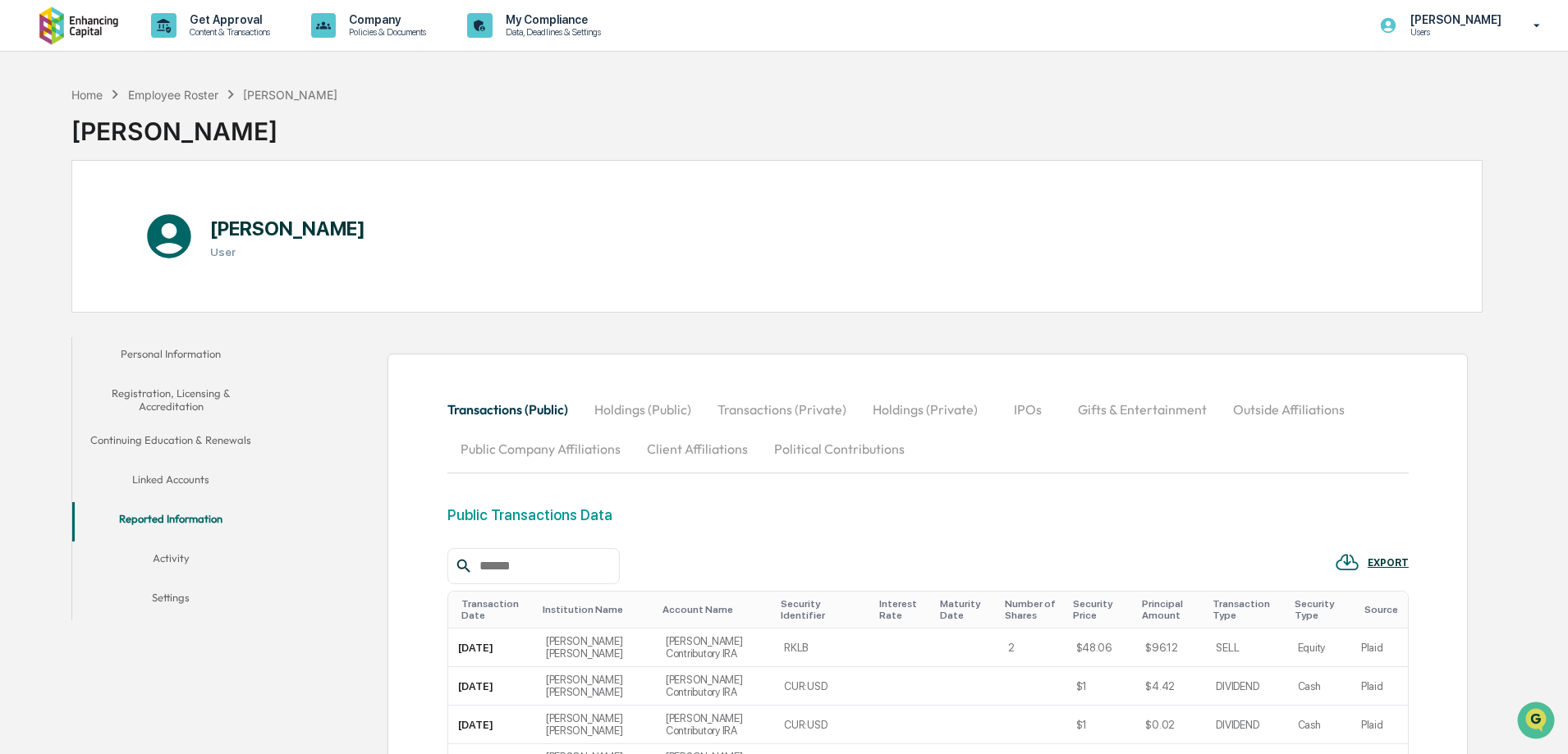
click at [163, 578] on button "Activity" at bounding box center [171, 561] width 197 height 39
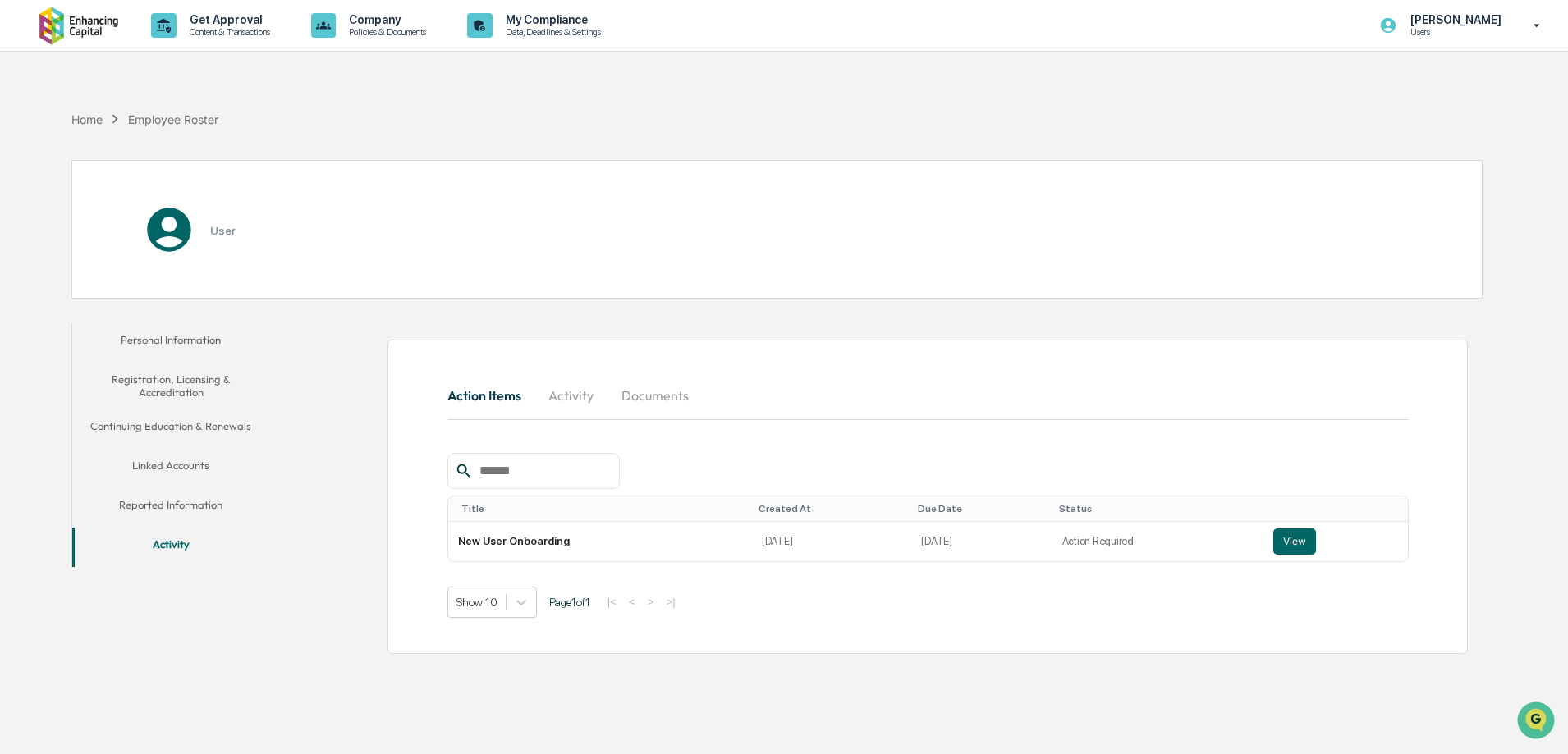
click at [178, 520] on button "Reported Information" at bounding box center [171, 508] width 197 height 39
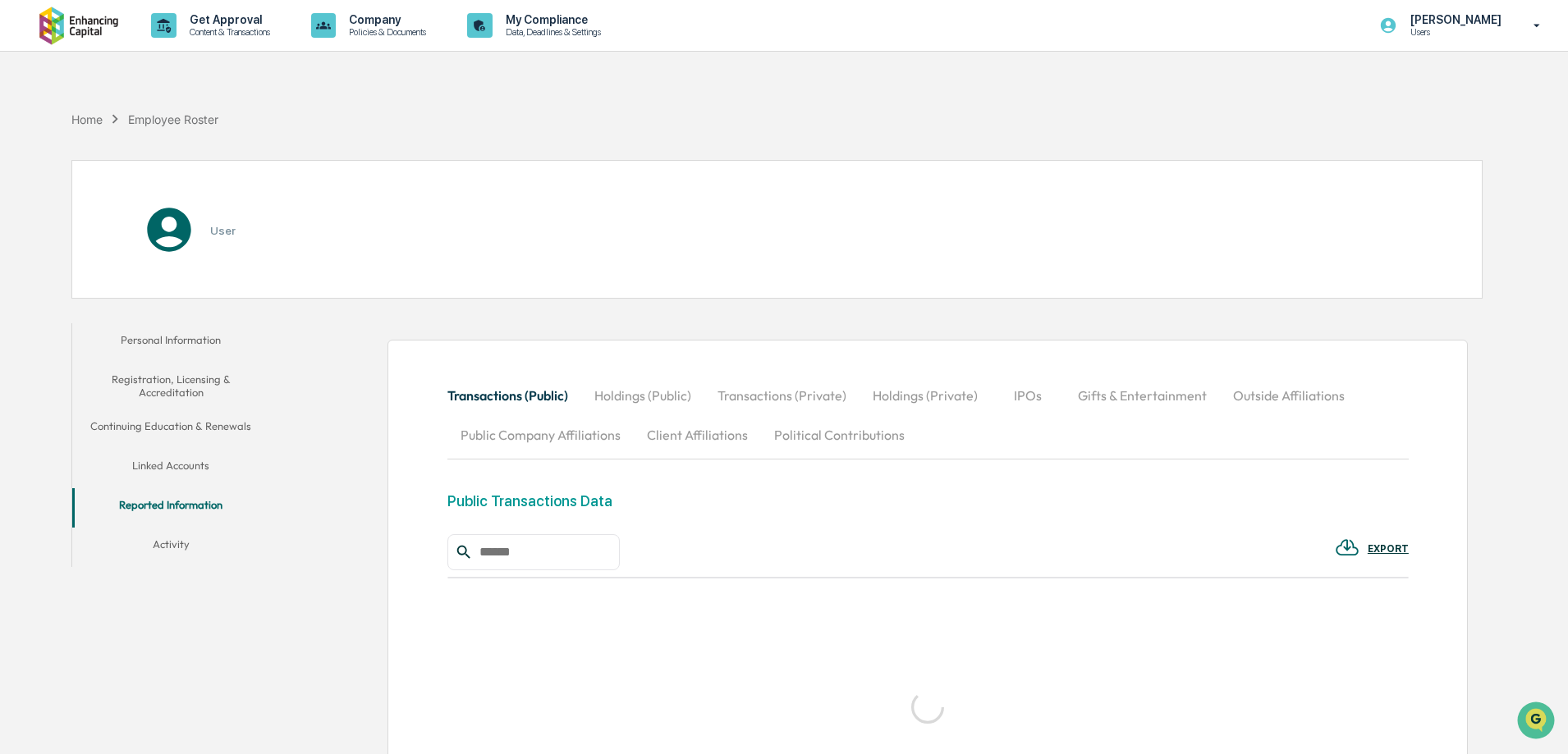
click at [174, 540] on button "Activity" at bounding box center [171, 547] width 197 height 39
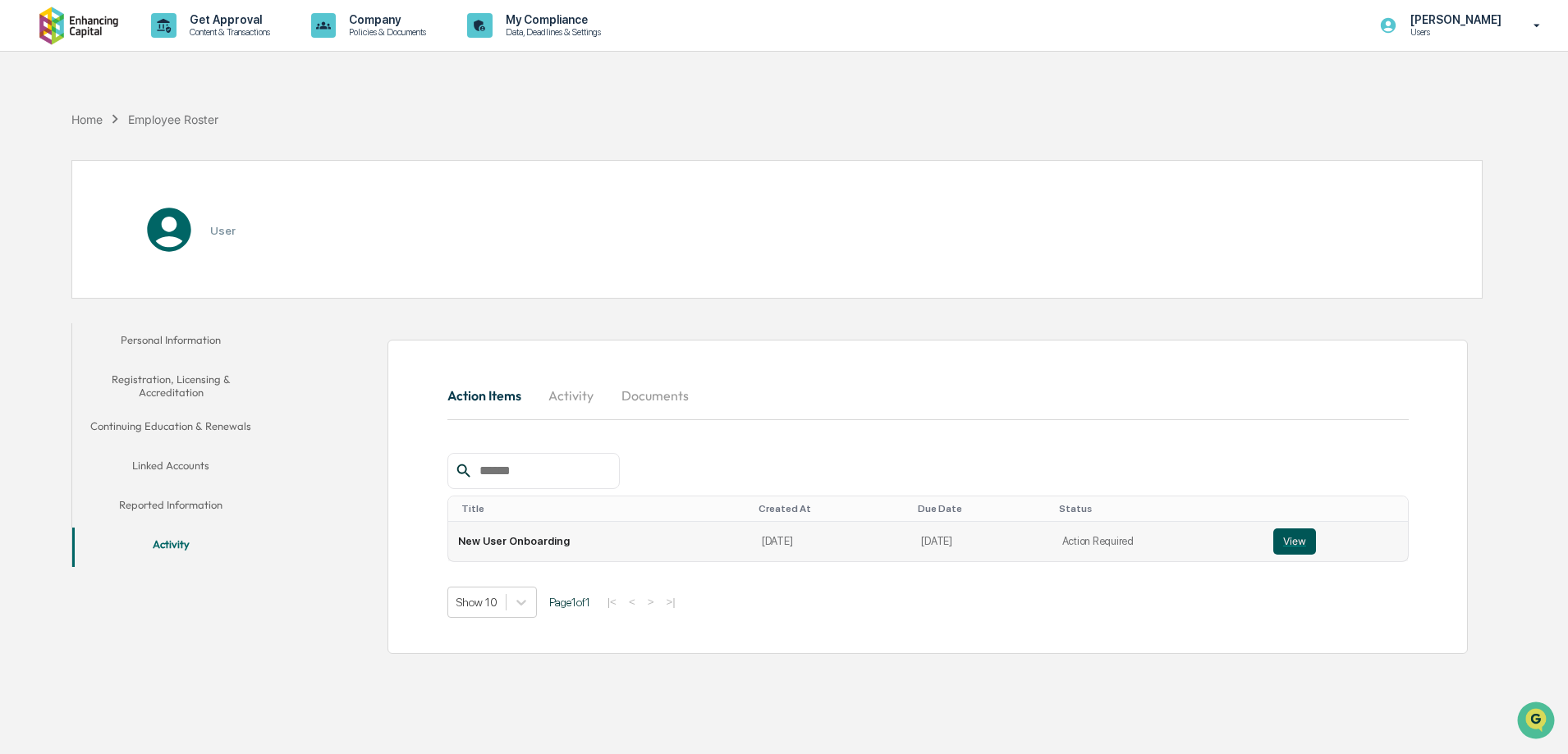
click at [1290, 550] on button "View" at bounding box center [1295, 542] width 43 height 26
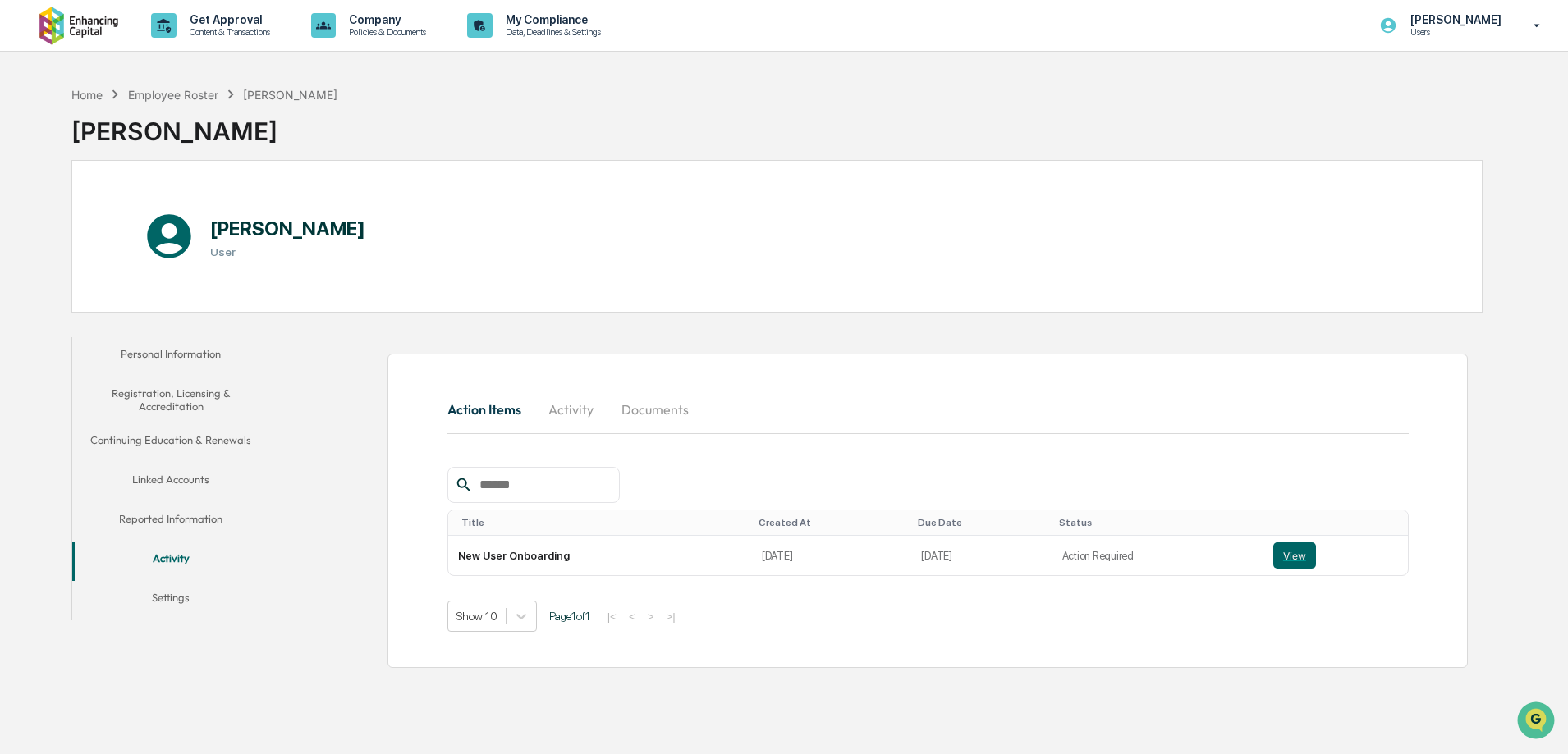
click at [144, 367] on button "Personal Information" at bounding box center [171, 357] width 197 height 39
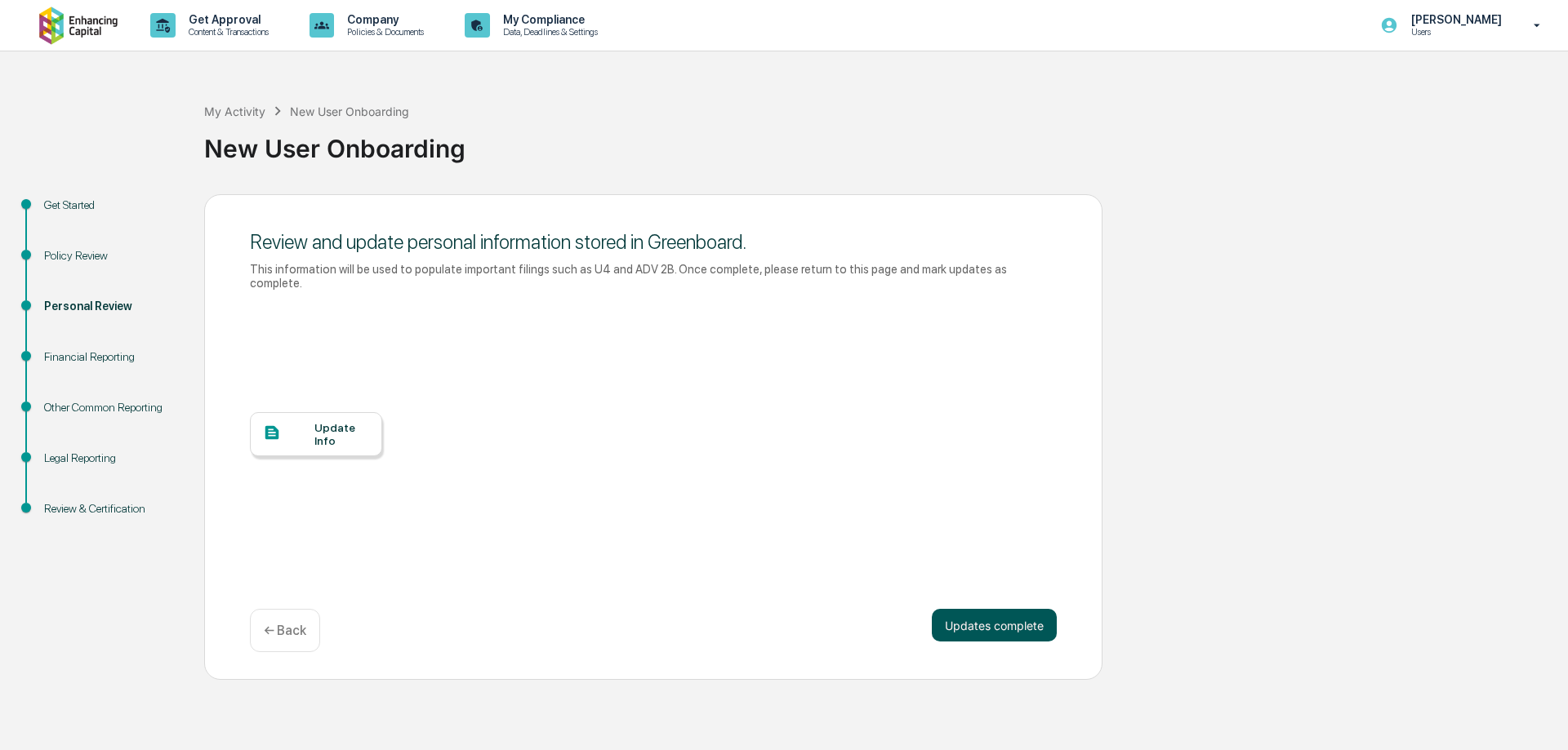
click at [1005, 609] on button "Updates complete" at bounding box center [994, 625] width 125 height 33
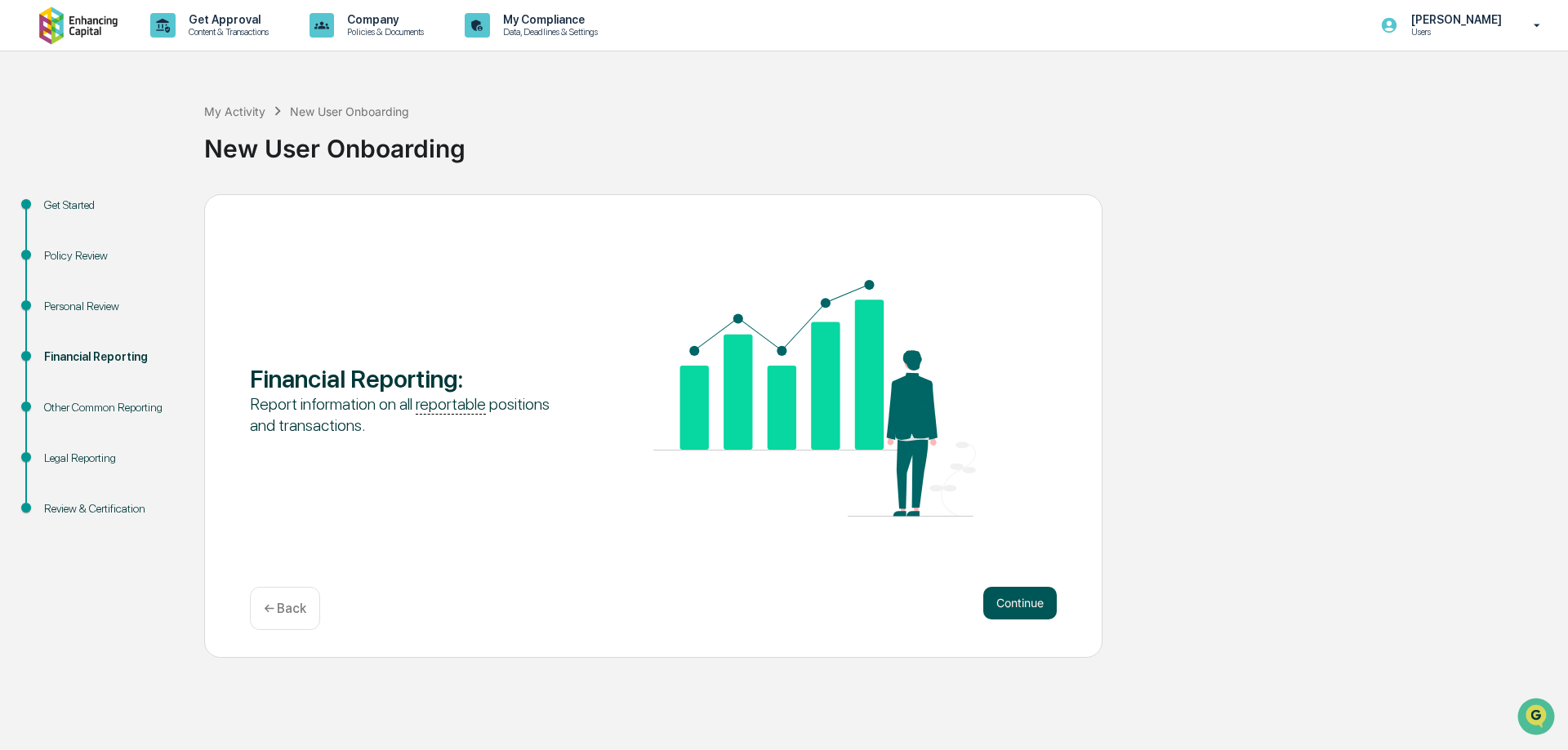
click at [1019, 604] on button "Continue" at bounding box center [1019, 604] width 74 height 33
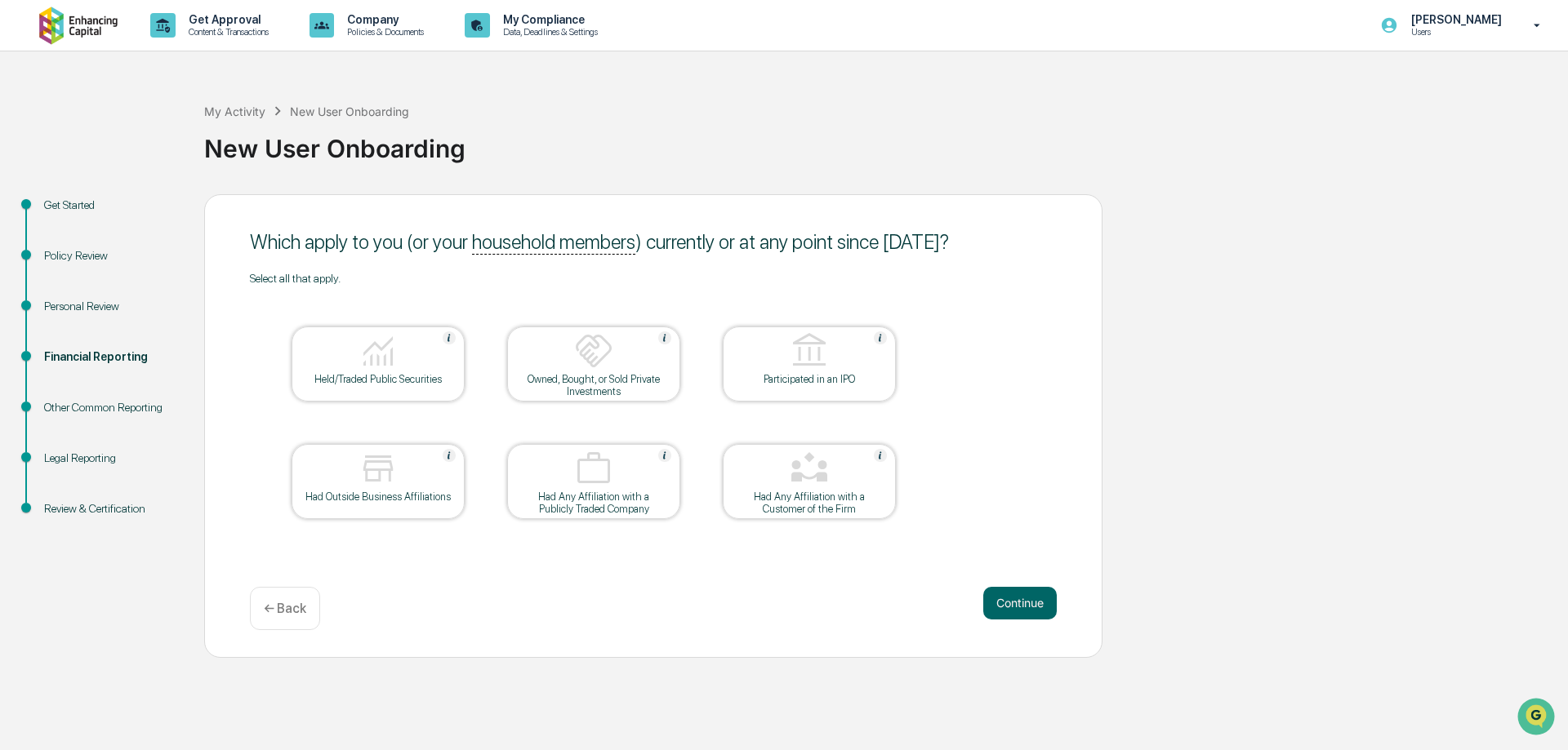
click at [393, 390] on div "Held/Traded Public Securities" at bounding box center [378, 363] width 173 height 75
click at [1058, 597] on div "Which apply to you (or your household members ) currently or at any point since…" at bounding box center [653, 426] width 898 height 464
click at [1037, 602] on button "Continue" at bounding box center [1019, 604] width 74 height 33
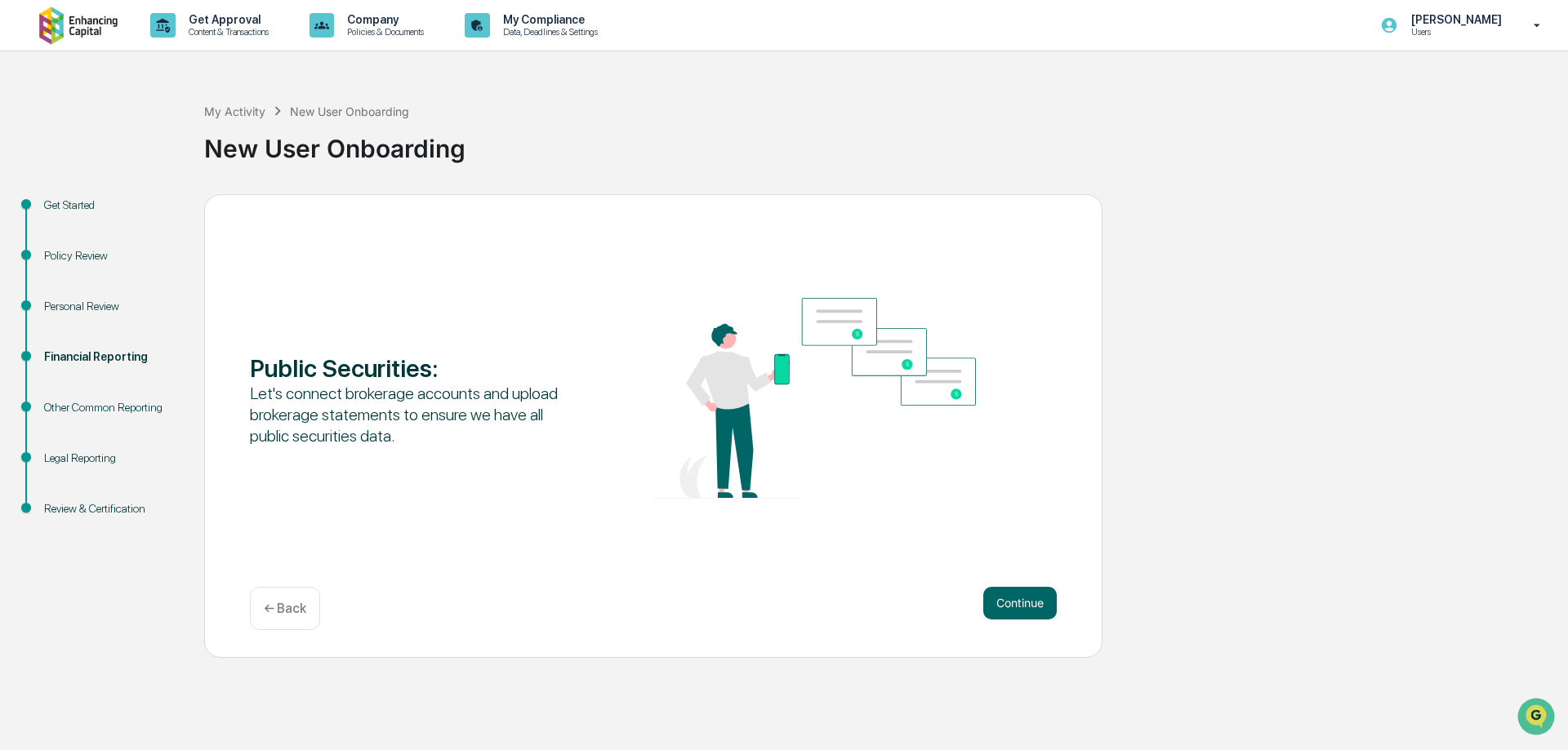
click at [1037, 602] on button "Continue" at bounding box center [1019, 604] width 74 height 33
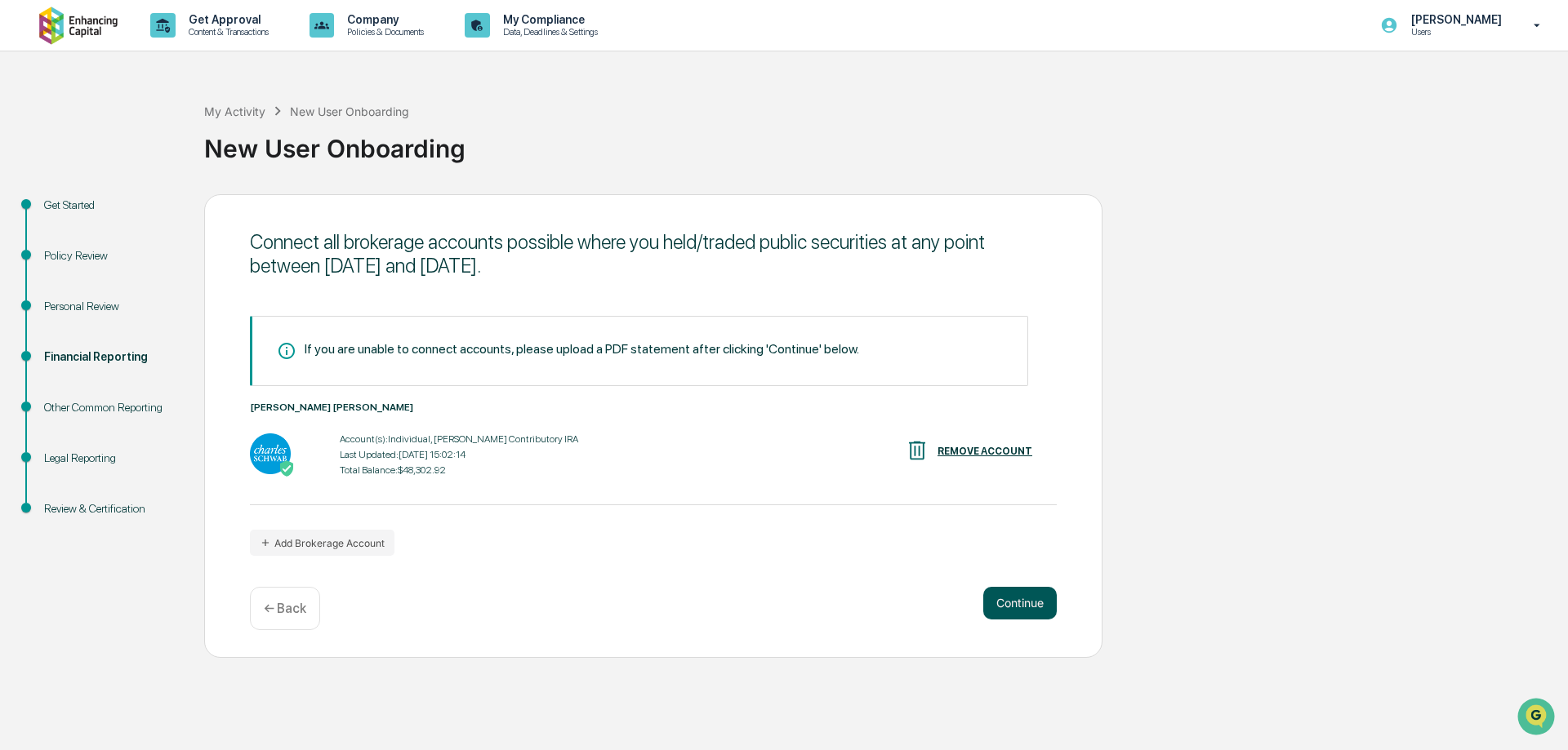
click at [1038, 605] on button "Continue" at bounding box center [1019, 604] width 74 height 33
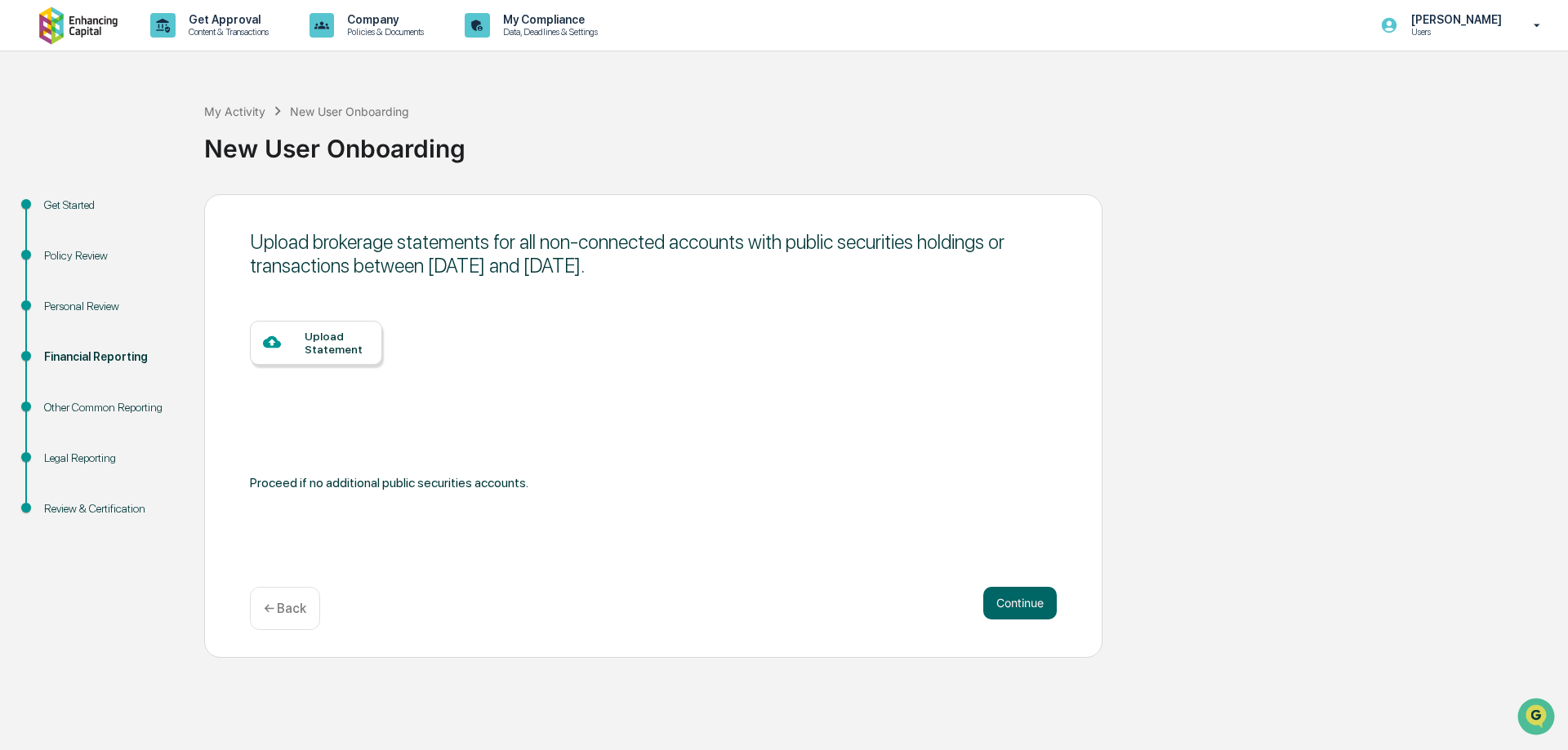
click at [304, 606] on p "← Back" at bounding box center [285, 609] width 42 height 16
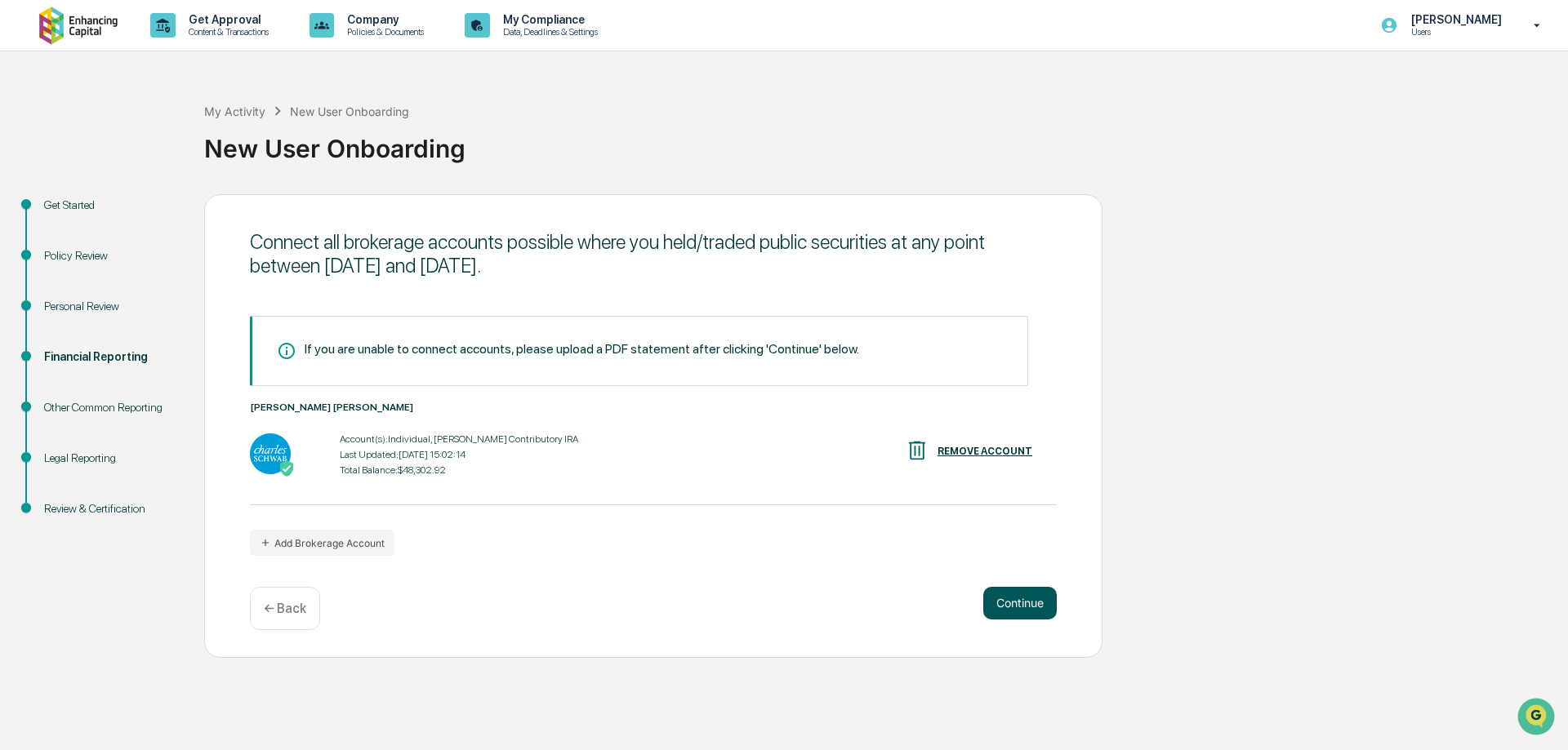
click at [1019, 606] on button "Continue" at bounding box center [1019, 604] width 74 height 33
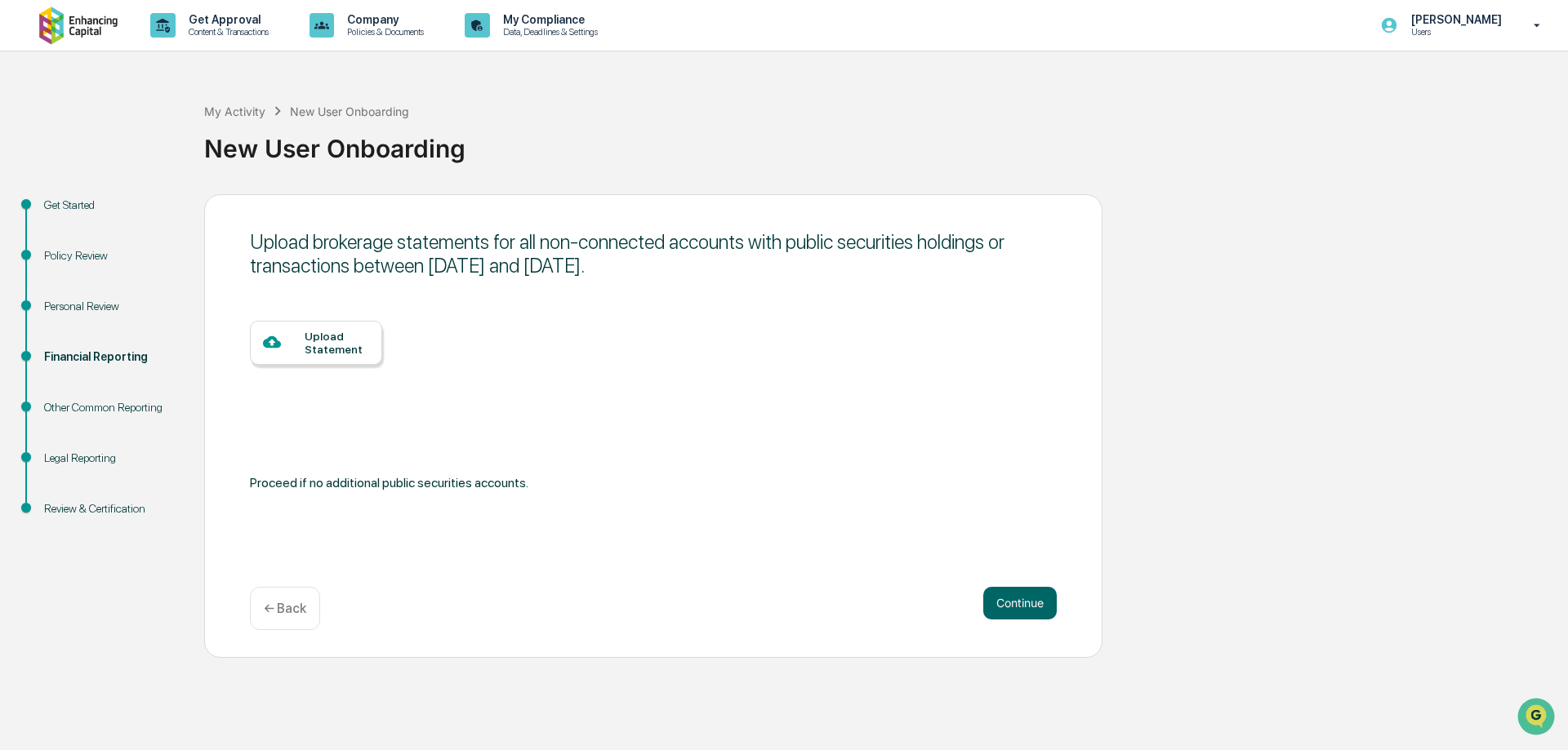
drag, startPoint x: 1031, startPoint y: 599, endPoint x: 320, endPoint y: 613, distance: 711.1
click at [320, 613] on div "Continue ← Back" at bounding box center [653, 609] width 806 height 43
click at [298, 611] on p "← Back" at bounding box center [285, 609] width 42 height 16
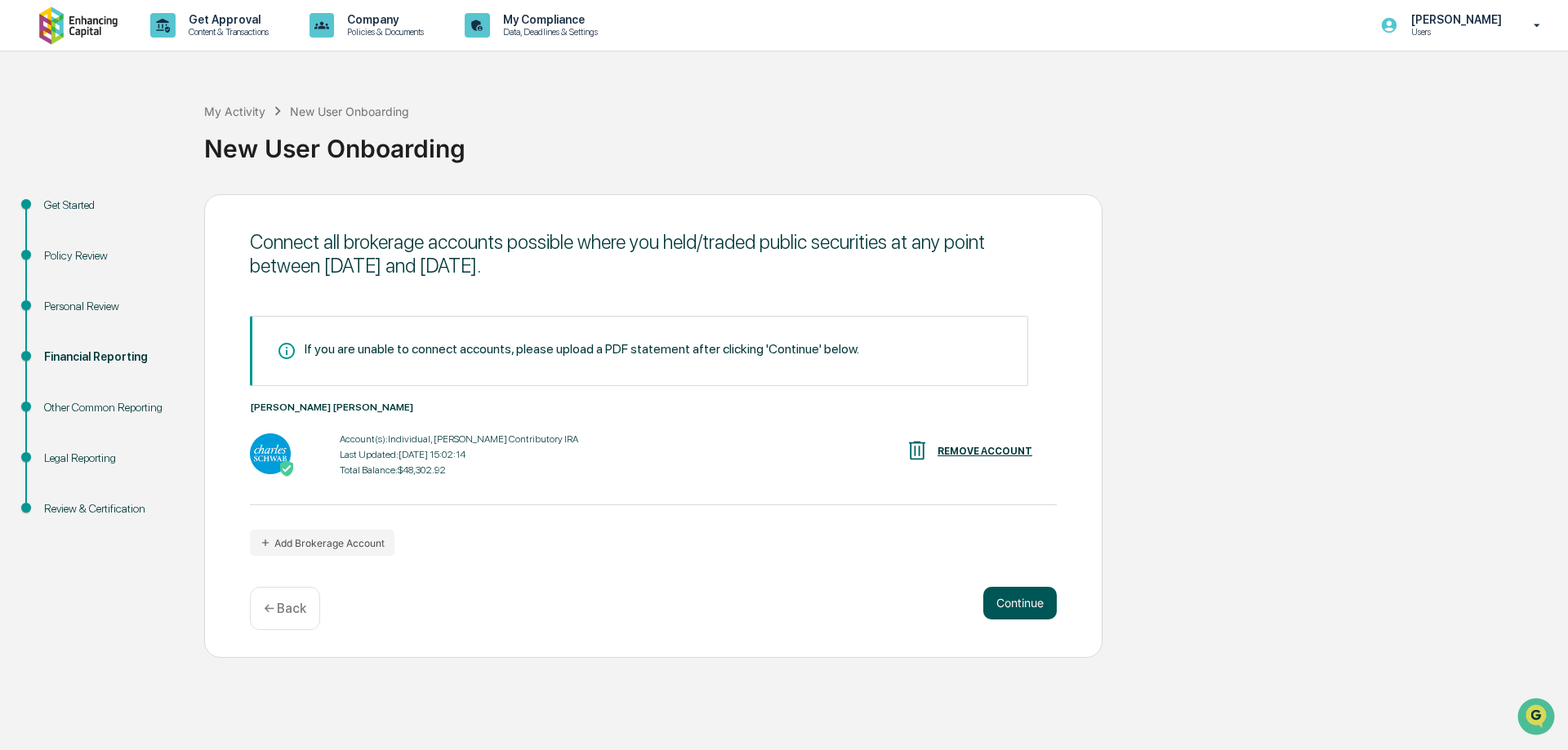
click at [1033, 609] on button "Continue" at bounding box center [1019, 604] width 74 height 33
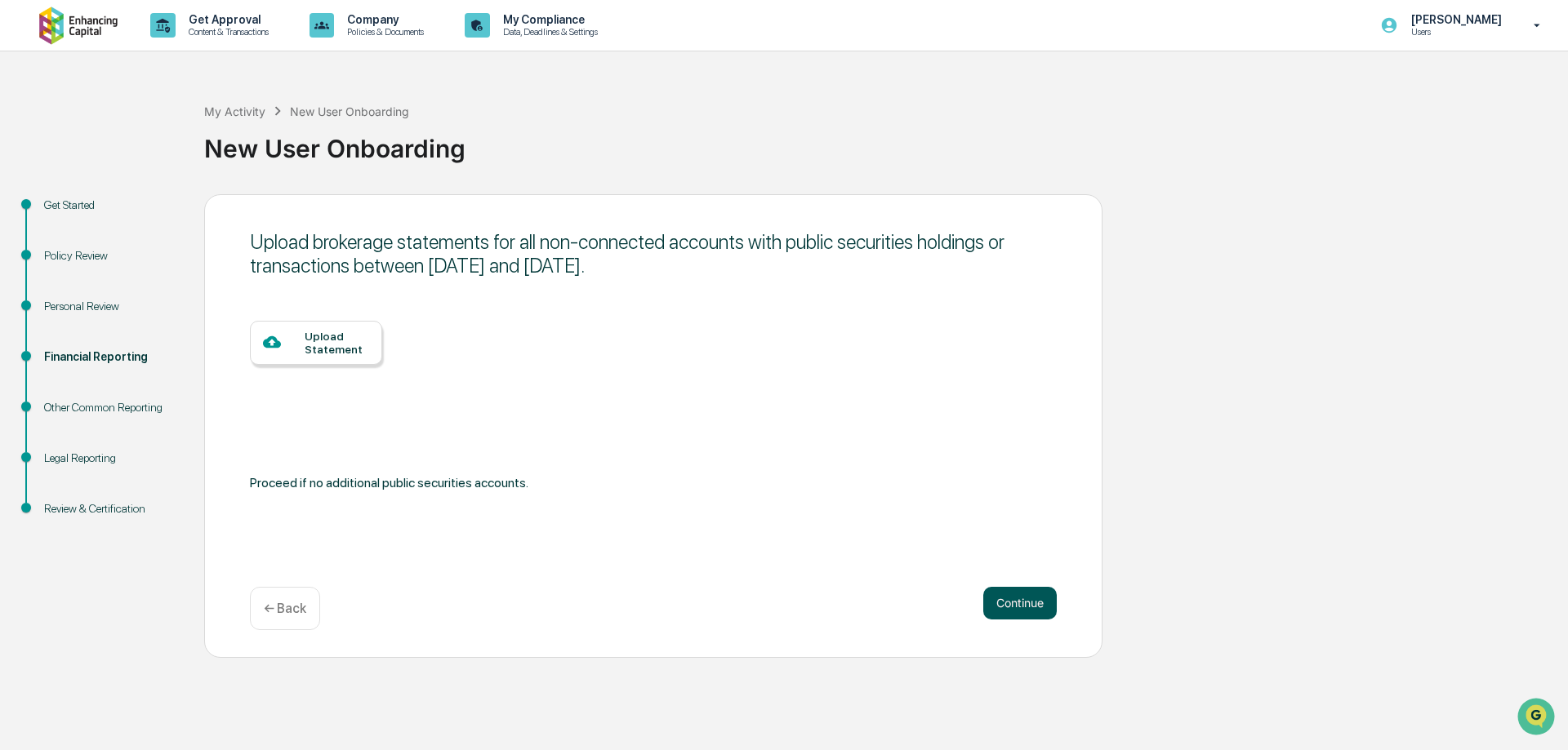
click at [1033, 609] on button "Continue" at bounding box center [1019, 604] width 74 height 33
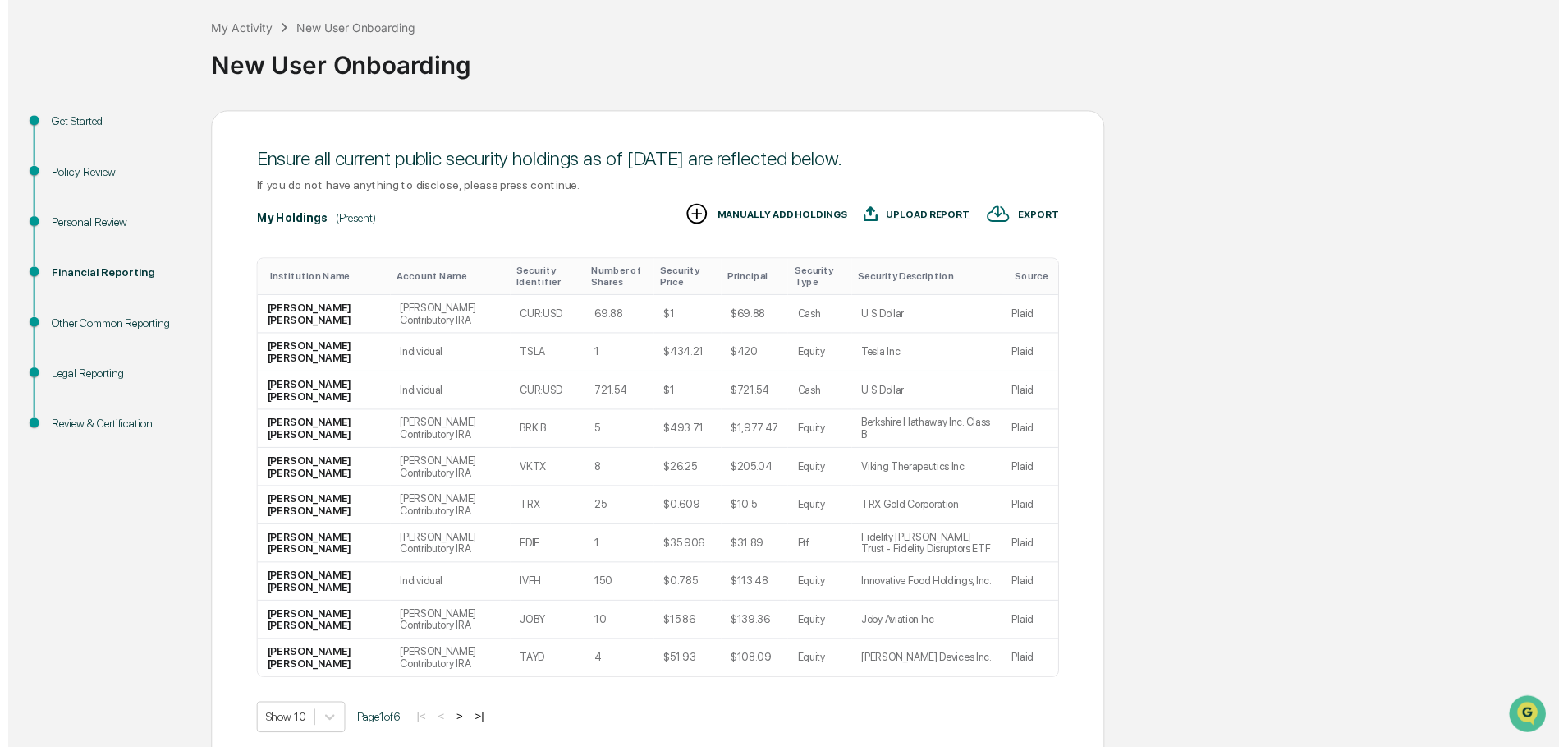
scroll to position [156, 0]
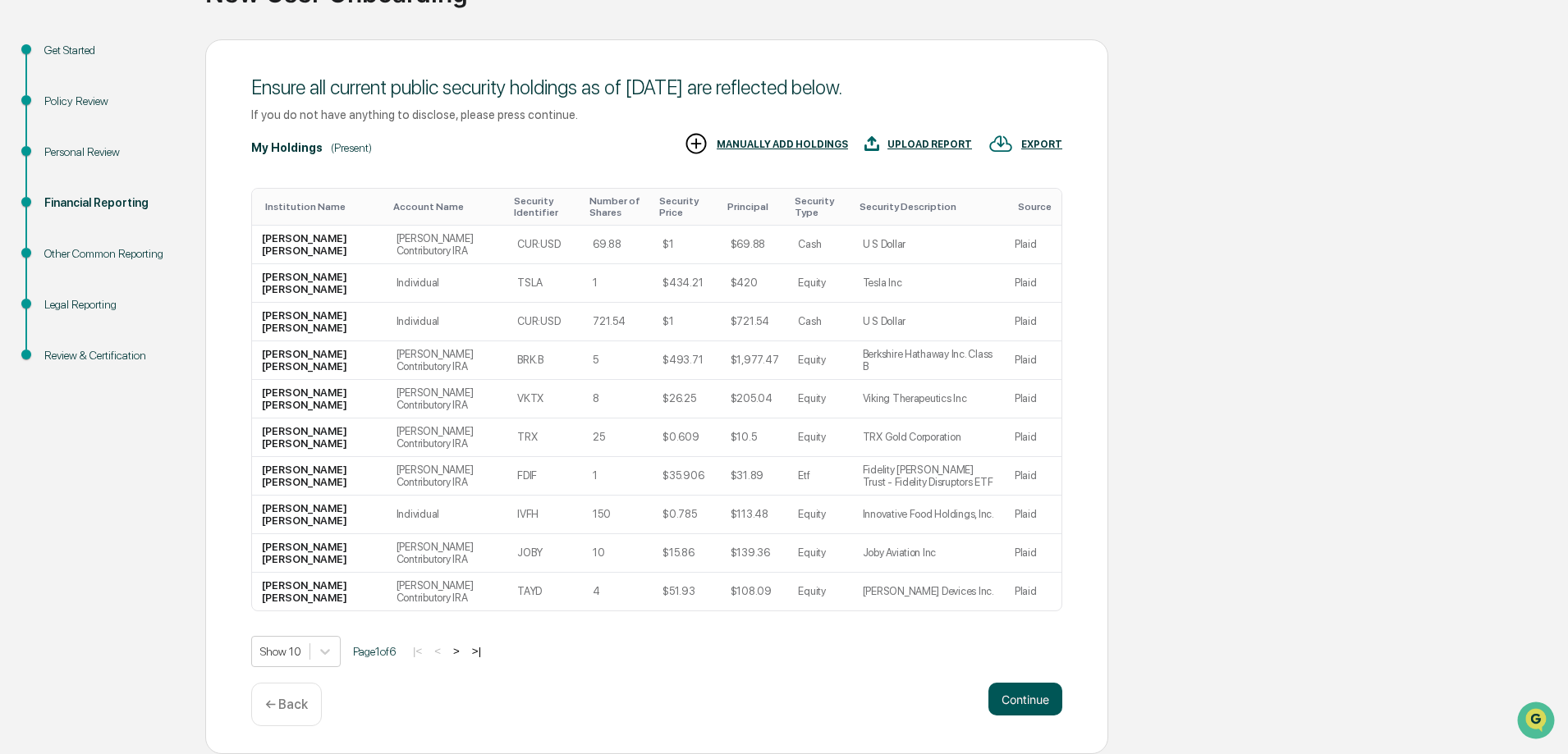
click at [1039, 695] on button "Continue" at bounding box center [1025, 699] width 74 height 33
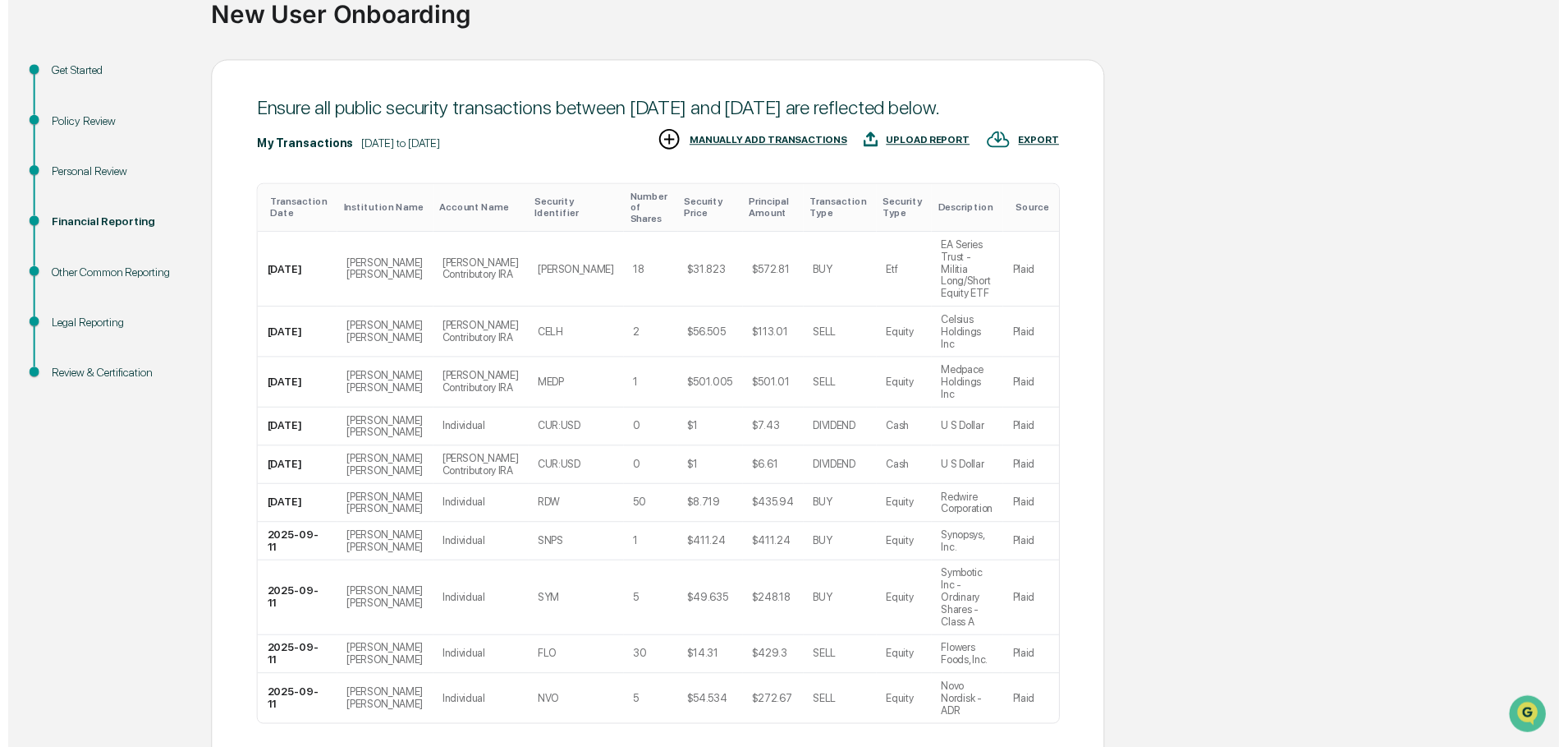
scroll to position [218, 0]
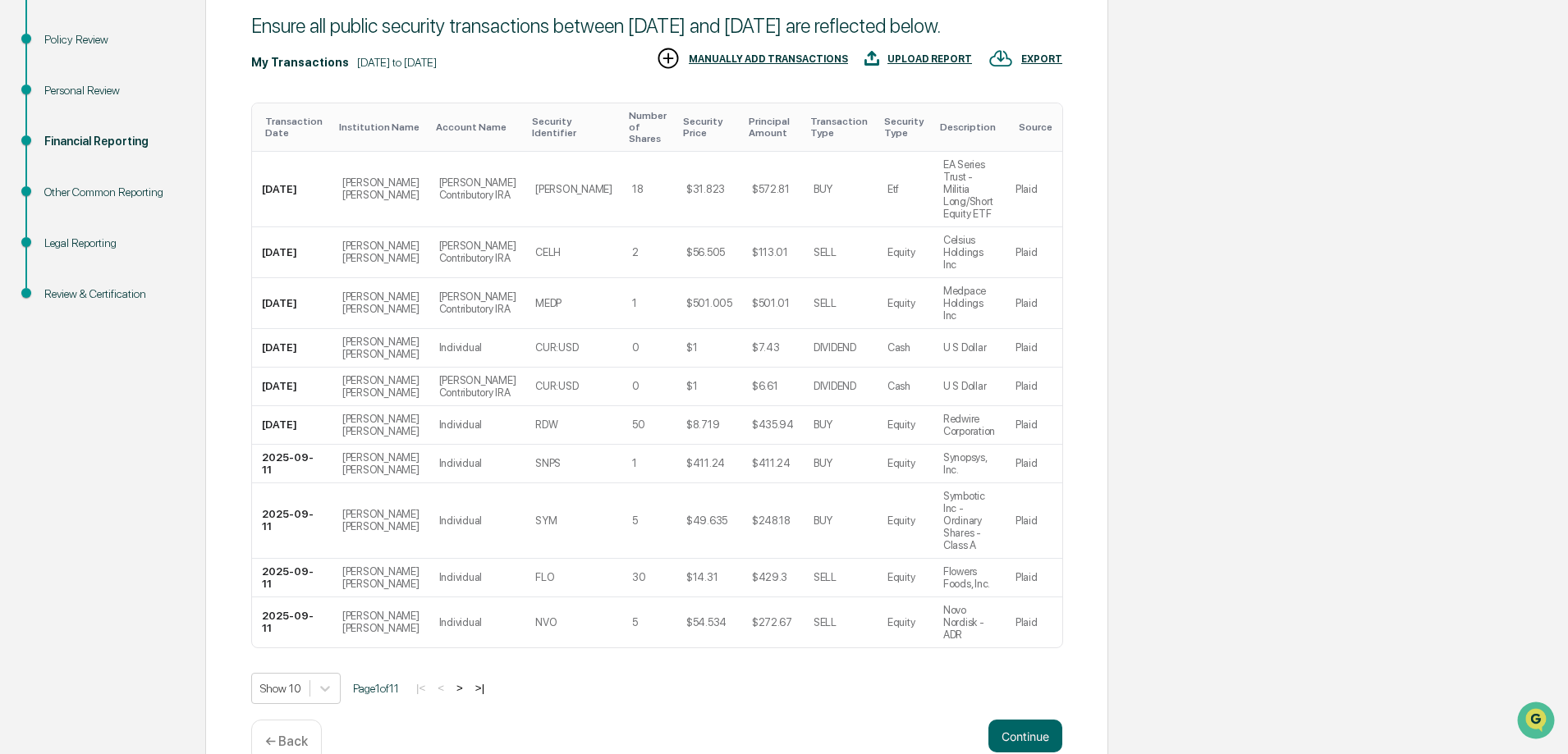
click at [1014, 677] on div "Ensure all public security transactions between June 18, 2025 and September 18,…" at bounding box center [657, 385] width 903 height 814
click at [1014, 720] on button "Continue" at bounding box center [1025, 737] width 74 height 33
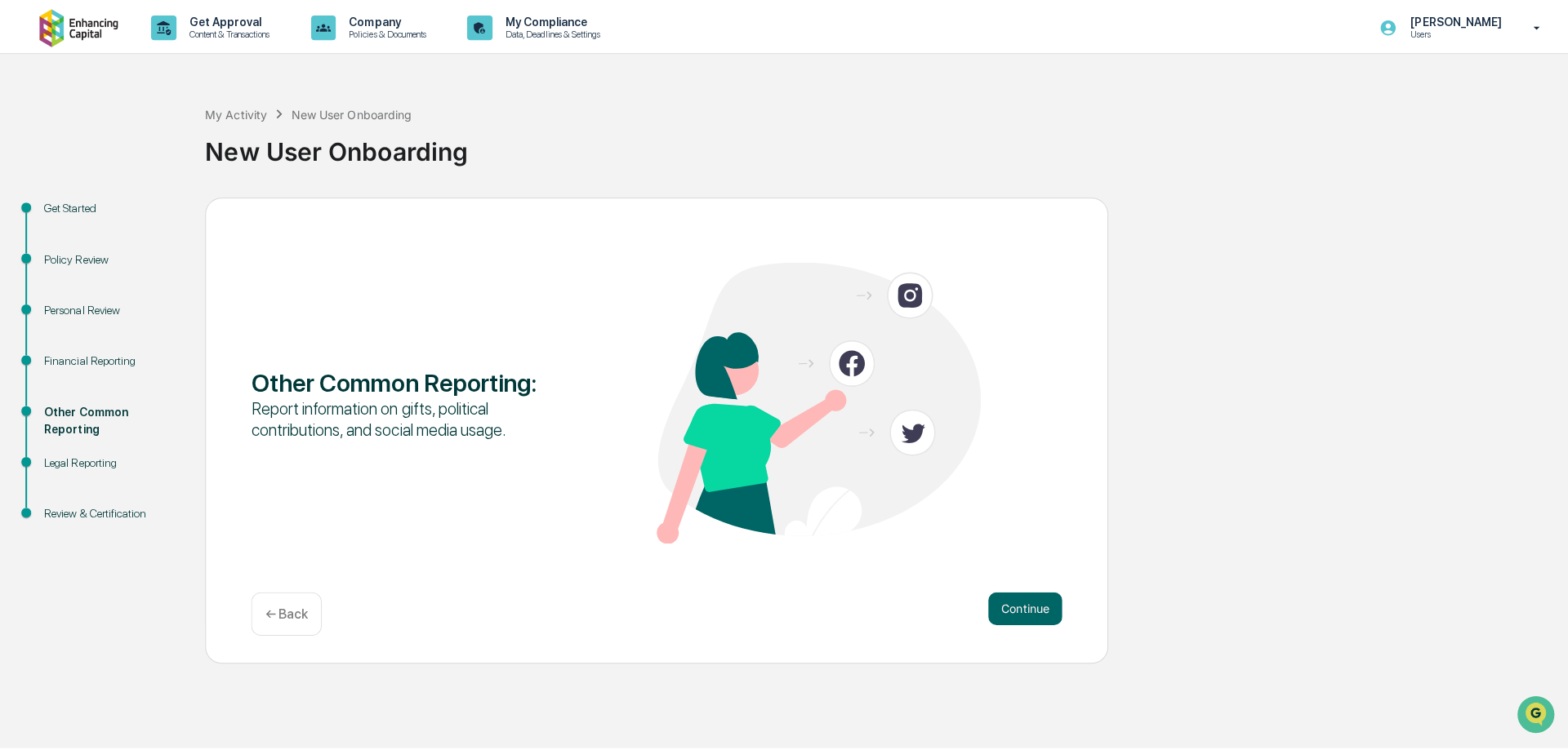
scroll to position [0, 0]
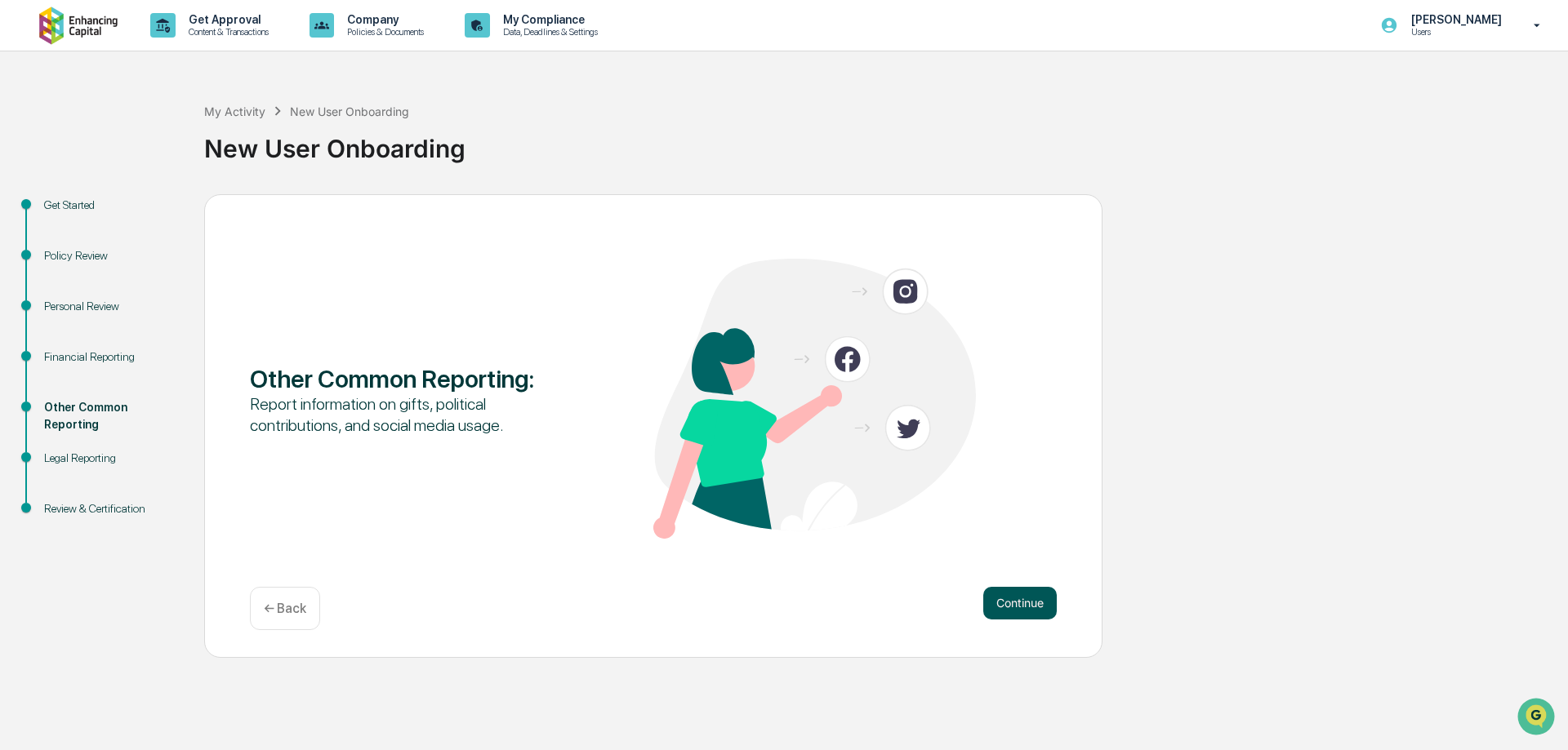
click at [1029, 603] on button "Continue" at bounding box center [1019, 604] width 74 height 33
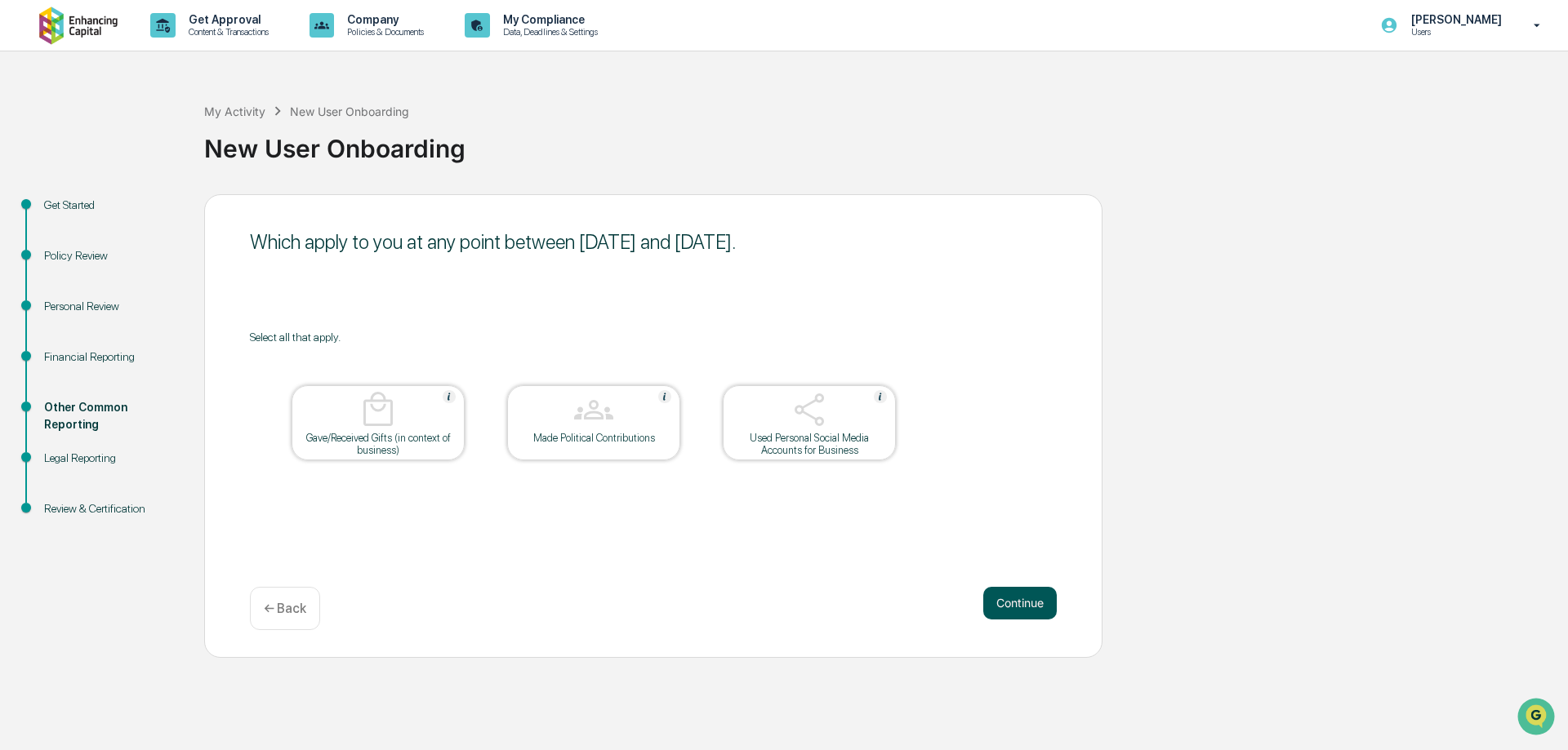
click at [1029, 605] on button "Continue" at bounding box center [1019, 604] width 74 height 33
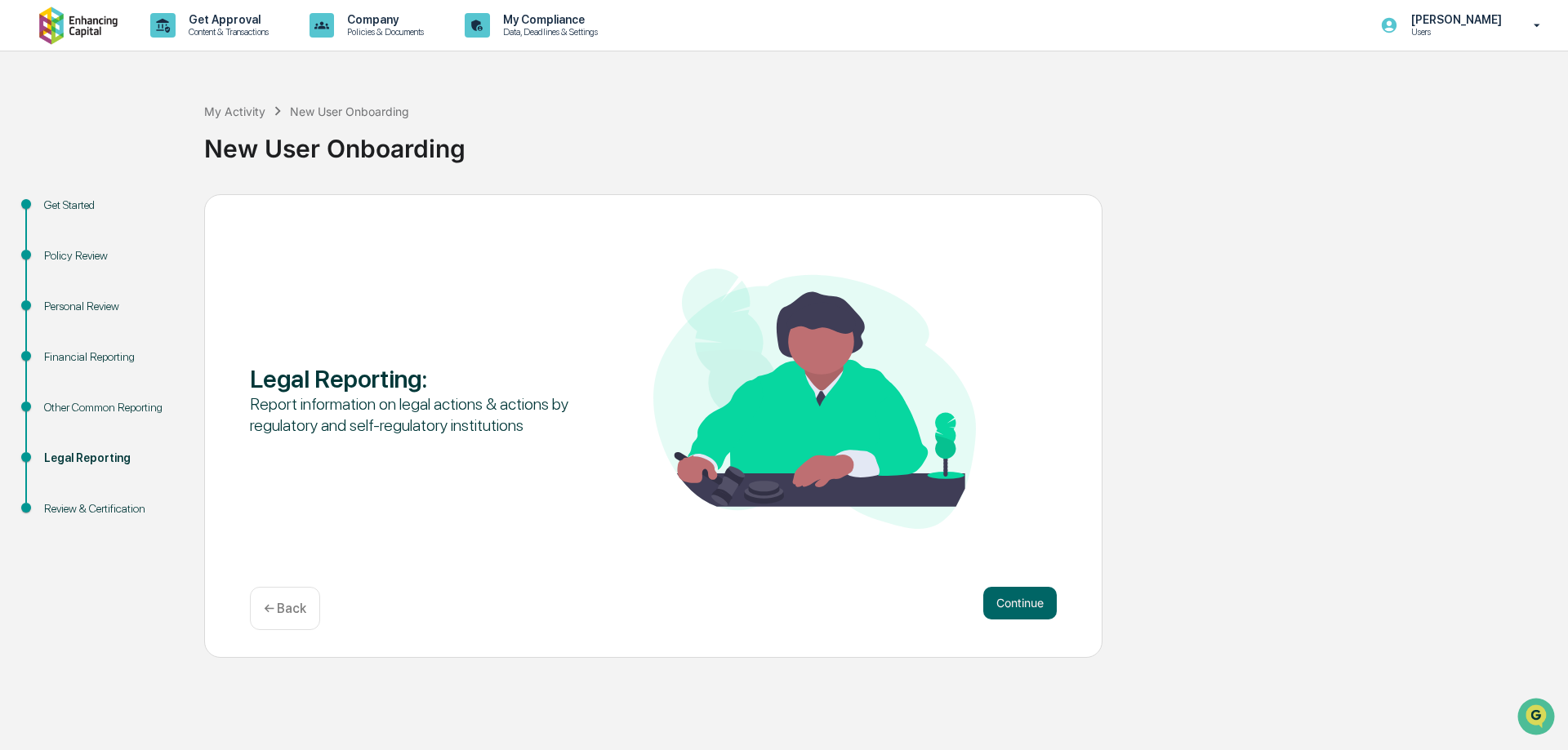
click at [1029, 605] on button "Continue" at bounding box center [1019, 604] width 74 height 33
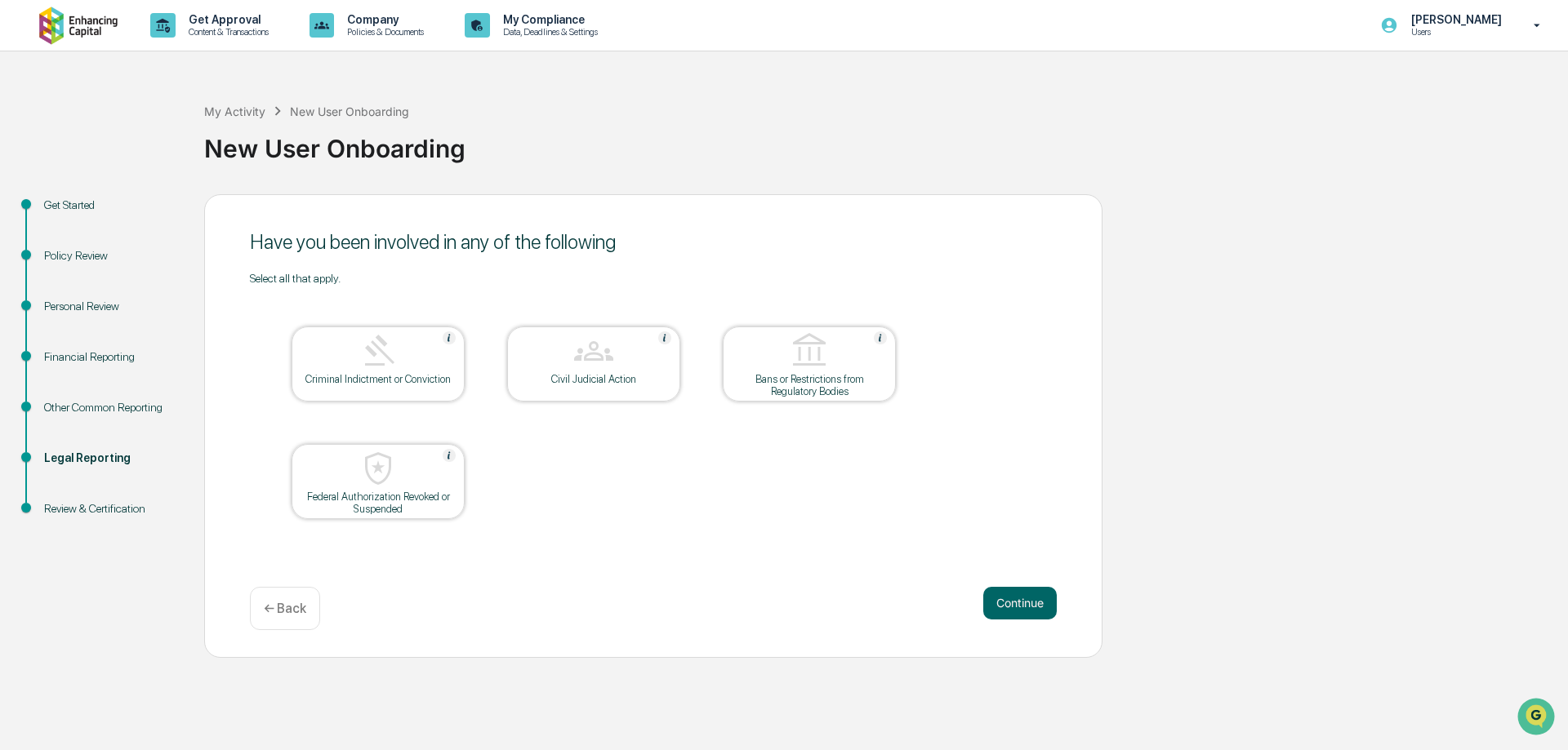
click at [1029, 605] on button "Continue" at bounding box center [1019, 604] width 74 height 33
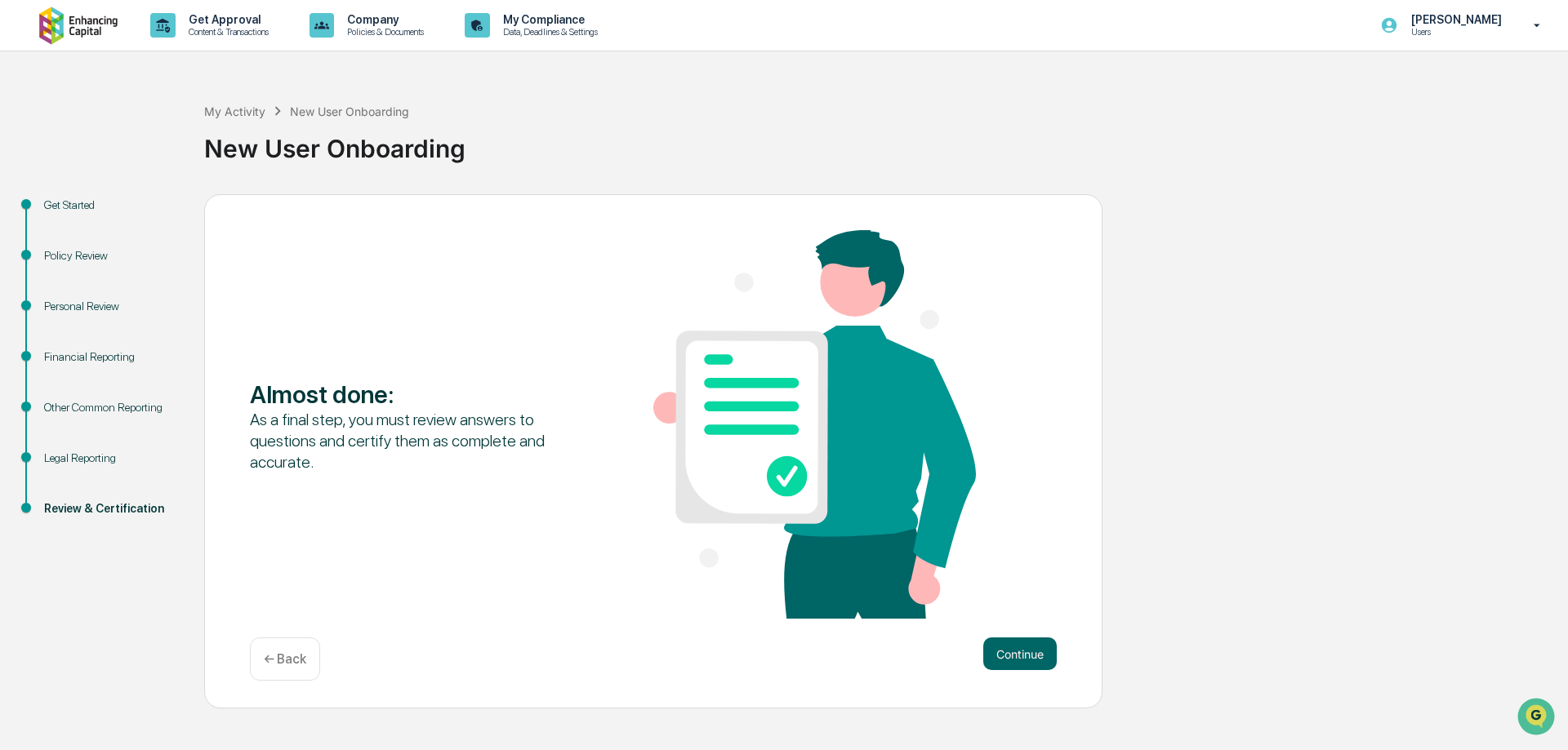
click at [1022, 626] on div "Almost done : As a final step, you must review answers to questions and certify…" at bounding box center [653, 452] width 898 height 515
click at [1016, 645] on button "Continue" at bounding box center [1019, 654] width 74 height 33
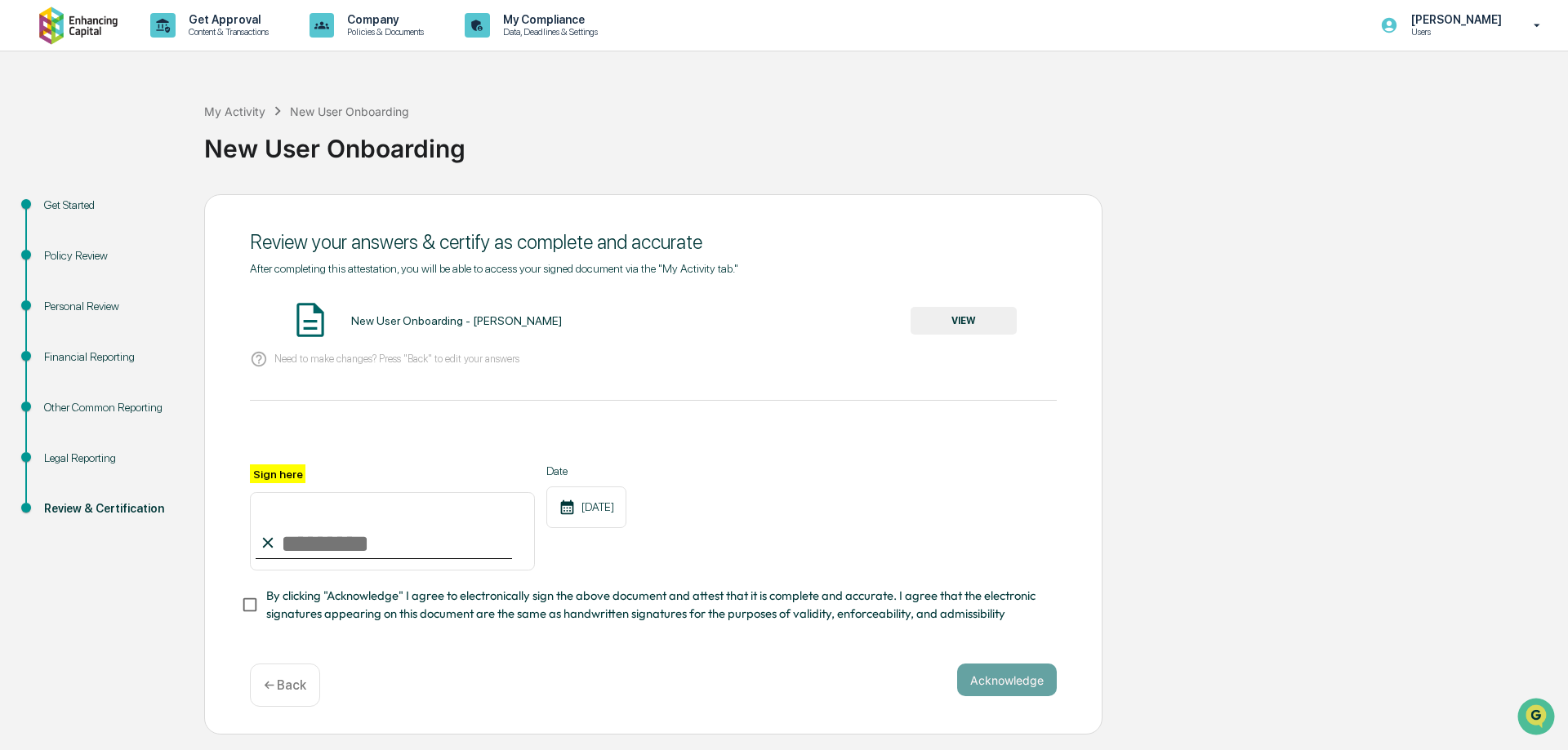
drag, startPoint x: 954, startPoint y: 319, endPoint x: 909, endPoint y: 484, distance: 171.0
click at [909, 483] on div "After completing this attestation, you will be able to access your signed docum…" at bounding box center [653, 443] width 806 height 362
click at [337, 550] on input "Sign here" at bounding box center [392, 531] width 285 height 79
type input "**********"
click at [316, 612] on span "By clicking "Acknowledge" I agree to electronically sign the above document and…" at bounding box center [655, 606] width 777 height 36
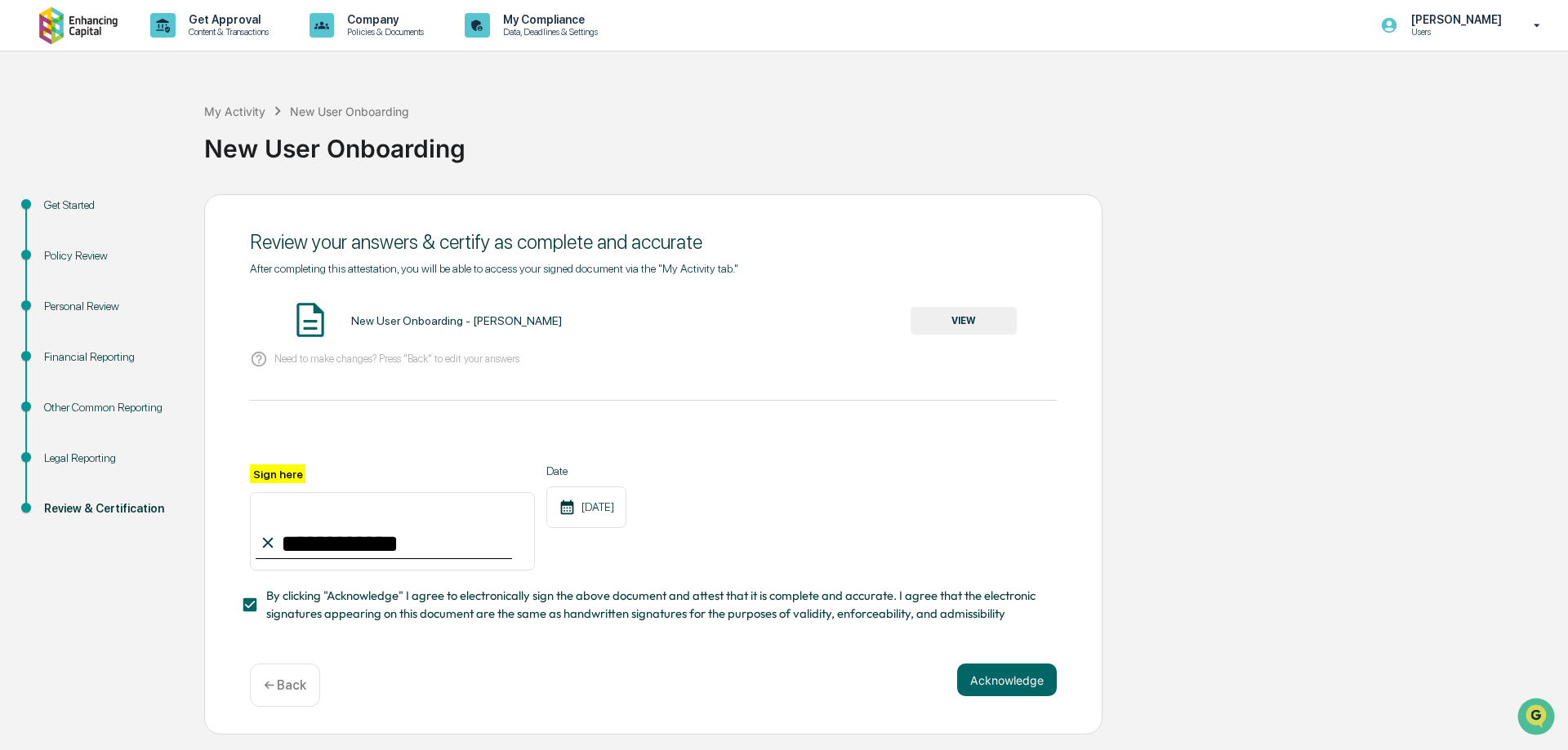
click at [964, 305] on div "New User Onboarding - Mo Lutz VIEW" at bounding box center [653, 321] width 806 height 43
click at [966, 317] on button "VIEW" at bounding box center [963, 321] width 106 height 28
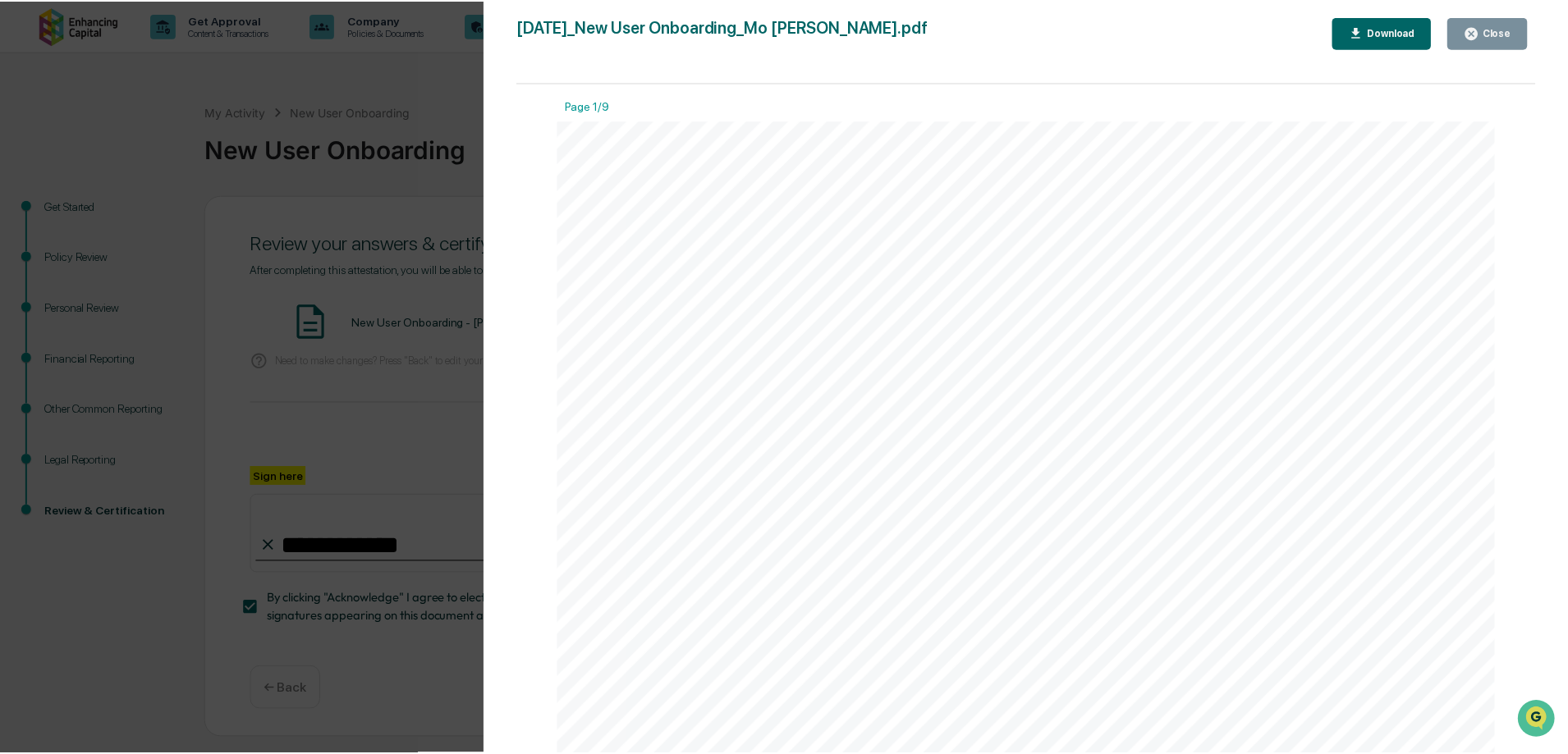
scroll to position [492, 0]
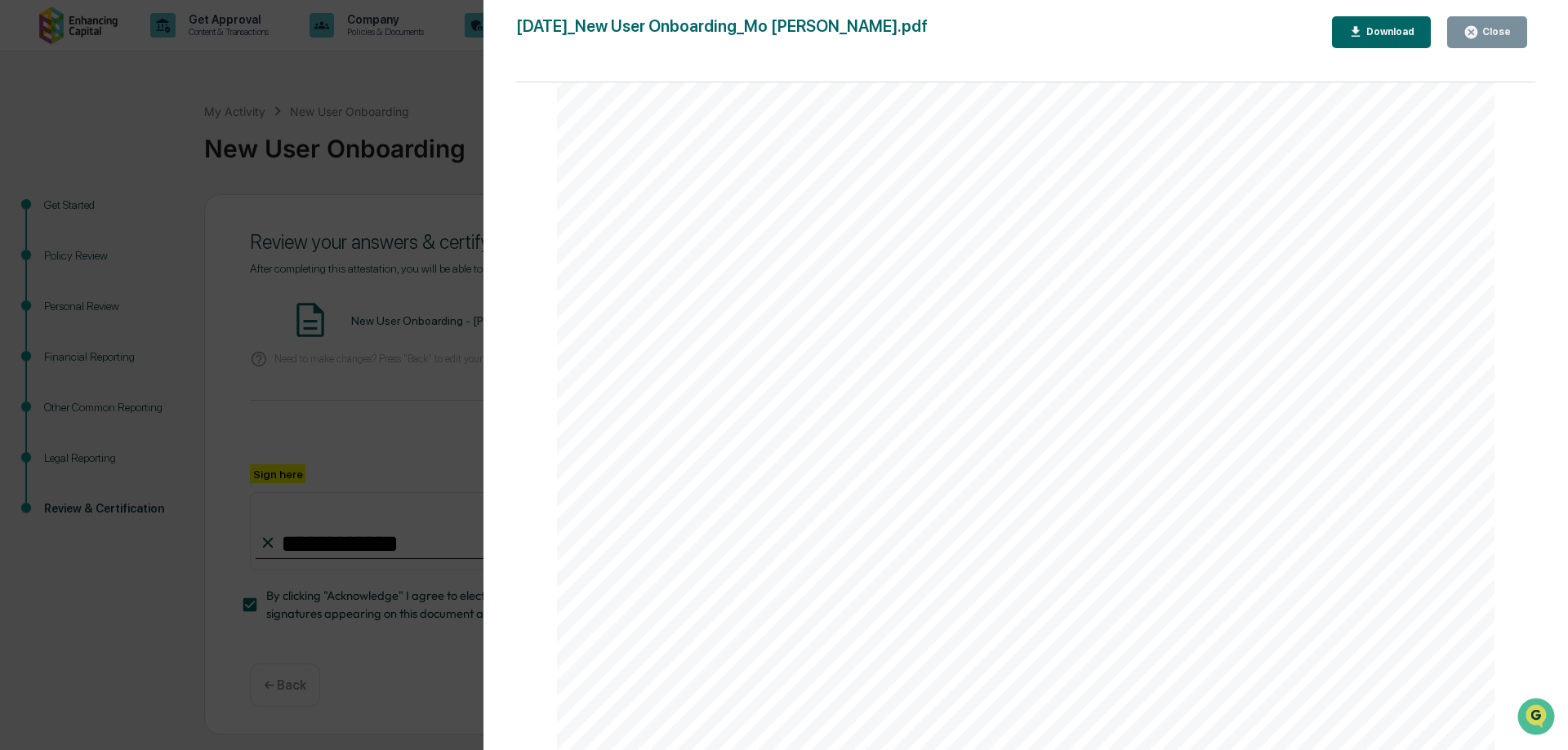
click at [427, 436] on div "Version History 09/23/2025, 03:04 PM Mo Lutz 2025-09-23_New User Onboarding_Mo …" at bounding box center [784, 375] width 1568 height 750
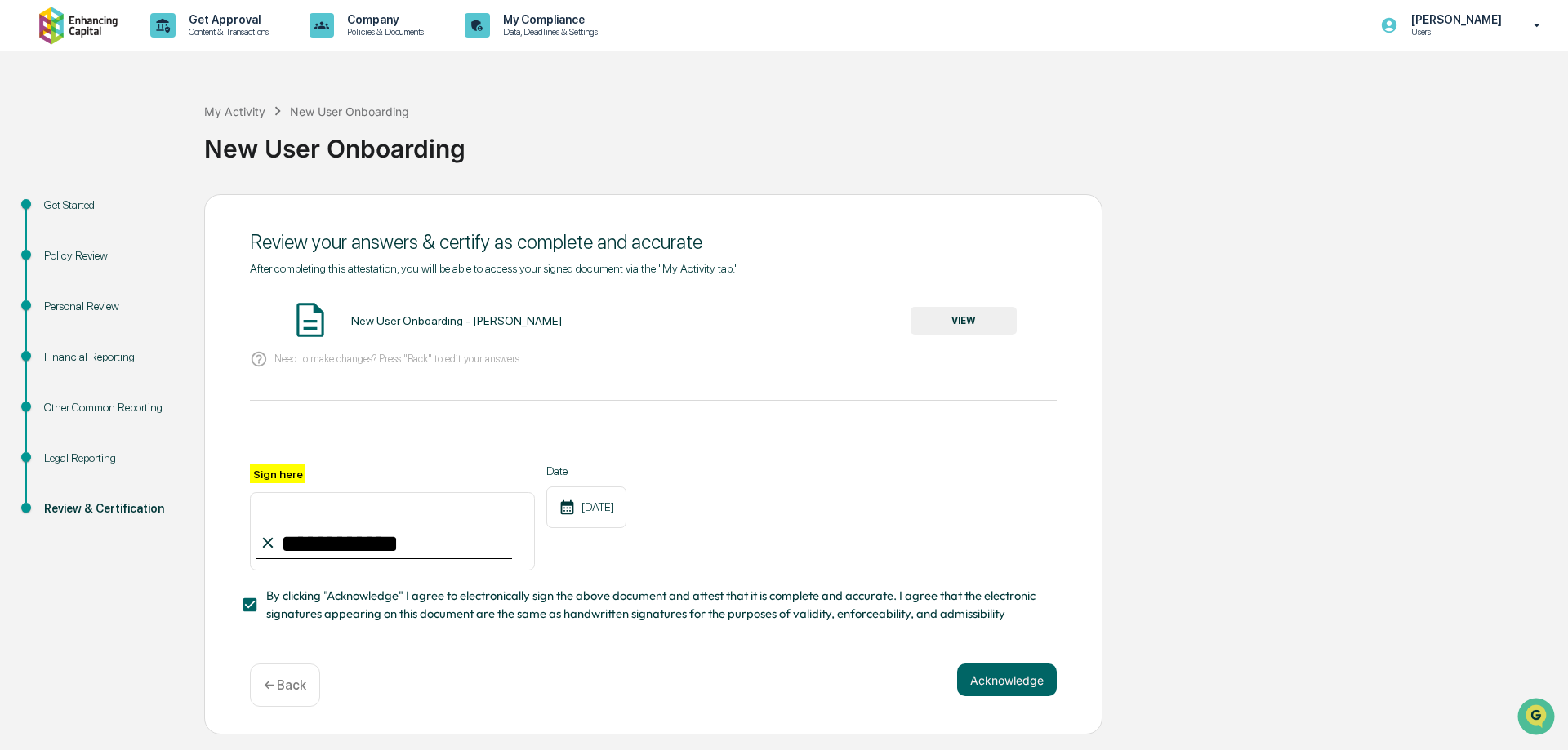
click at [89, 356] on div "Financial Reporting" at bounding box center [111, 357] width 134 height 17
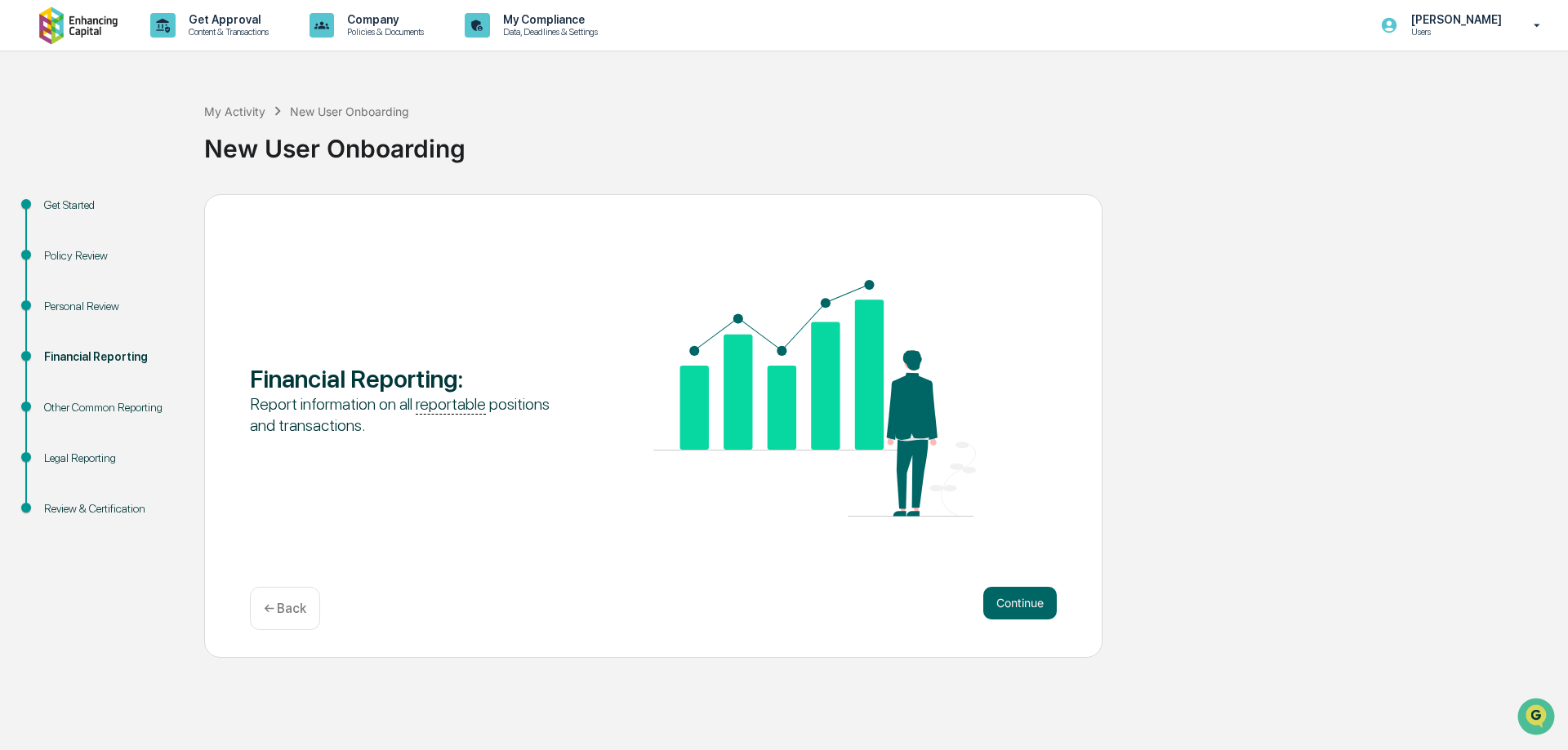
click at [77, 310] on div "Personal Review" at bounding box center [111, 306] width 134 height 17
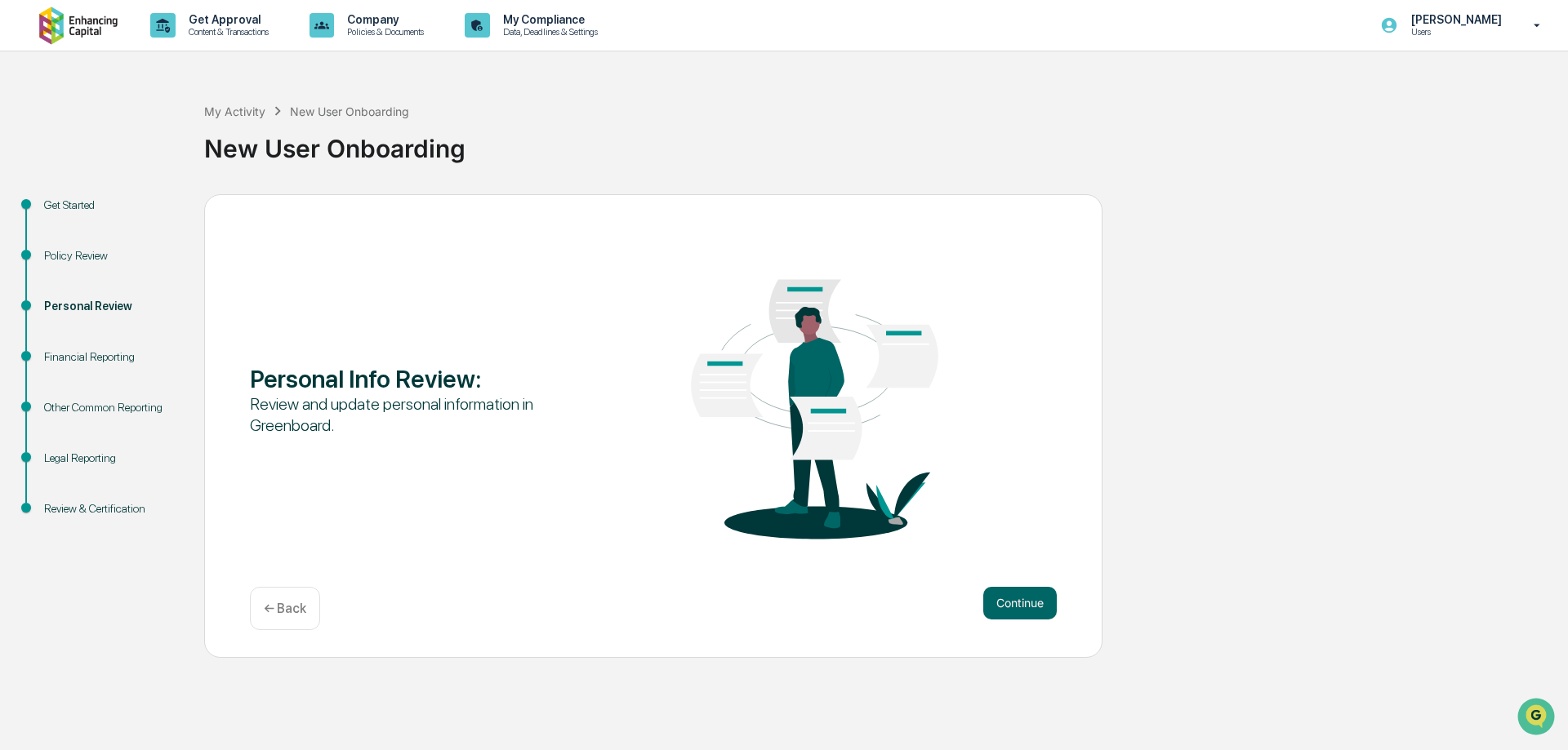
click at [70, 349] on div "Financial Reporting" at bounding box center [111, 357] width 134 height 17
click at [99, 356] on div "Financial Reporting" at bounding box center [111, 357] width 134 height 17
click at [87, 353] on div "Financial Reporting" at bounding box center [111, 357] width 134 height 17
click at [47, 349] on div "Financial Reporting" at bounding box center [111, 357] width 134 height 17
click at [1008, 612] on button "Continue" at bounding box center [1019, 604] width 74 height 33
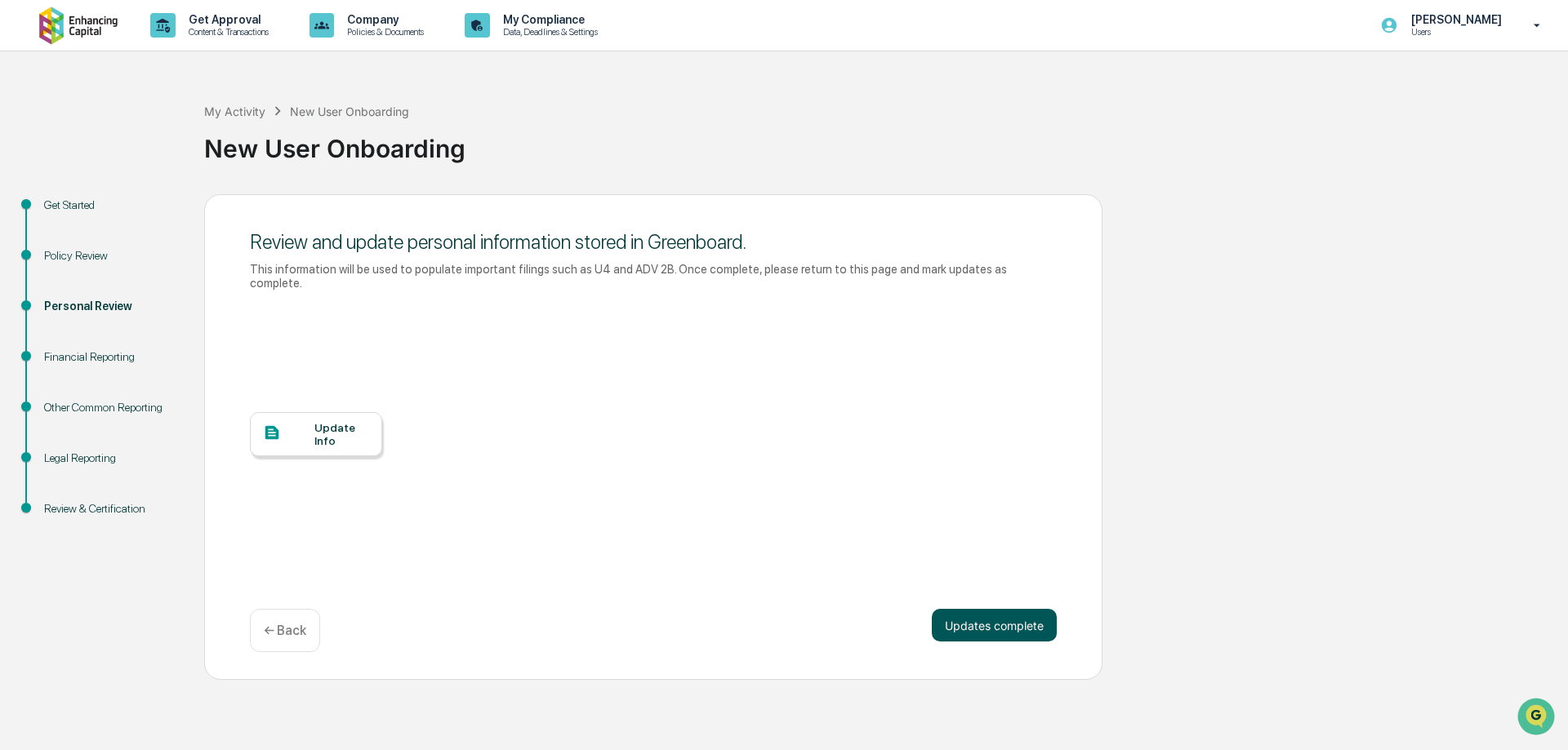
click at [981, 609] on button "Updates complete" at bounding box center [994, 625] width 125 height 33
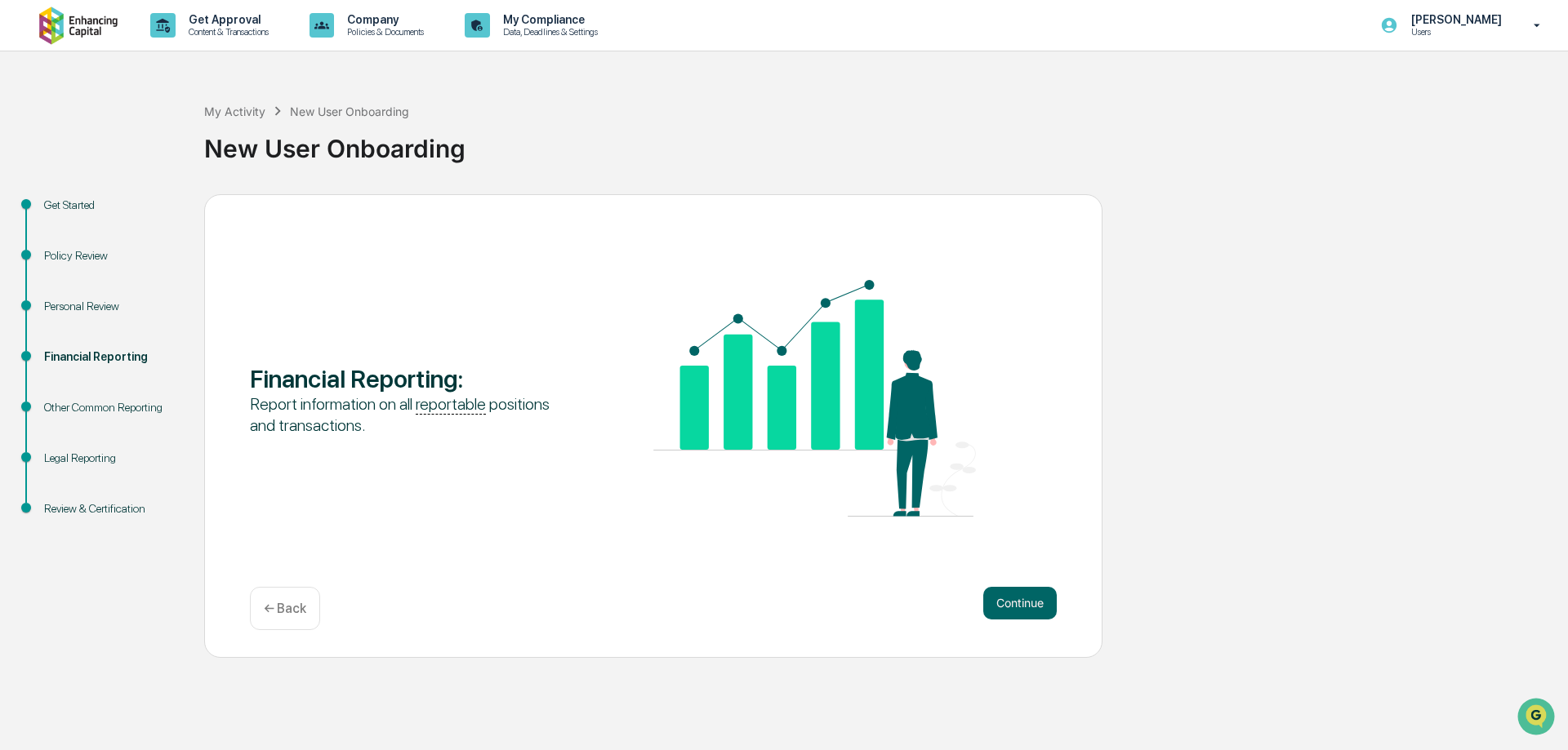
click at [462, 401] on u "reportable" at bounding box center [450, 405] width 70 height 21
click at [1044, 611] on button "Continue" at bounding box center [1019, 604] width 74 height 33
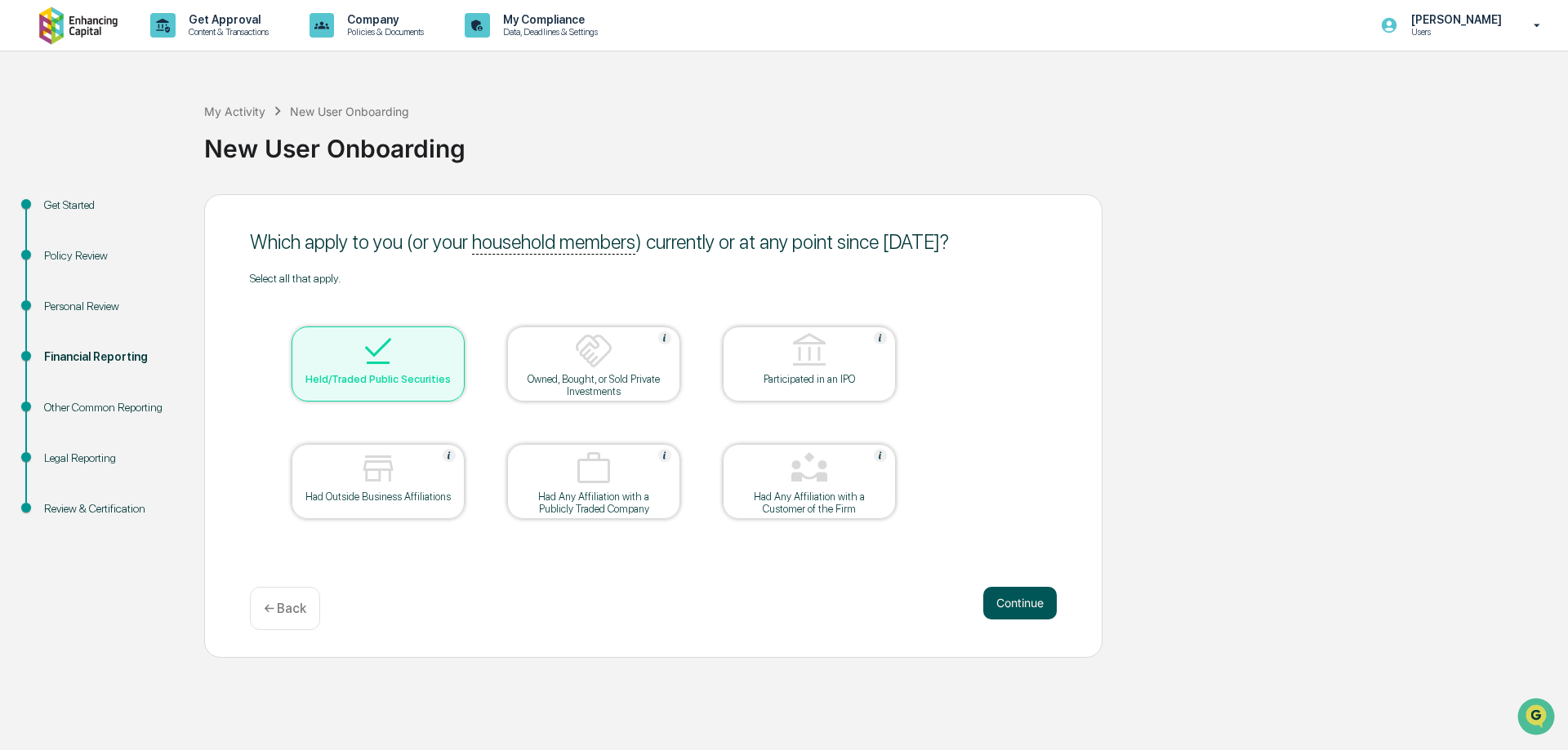
click at [1024, 600] on button "Continue" at bounding box center [1019, 604] width 74 height 33
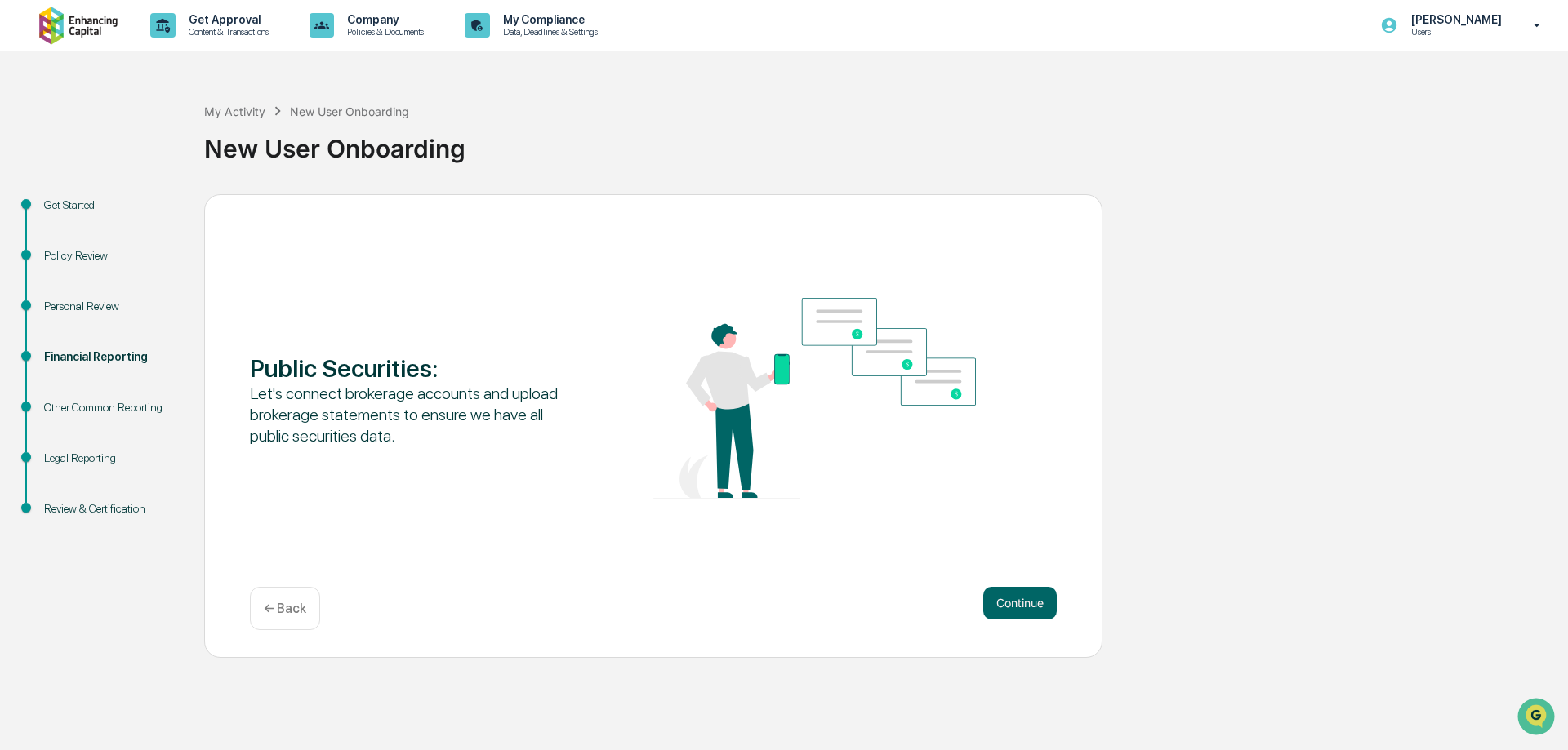
click at [94, 500] on div "Review & Certification" at bounding box center [111, 509] width 134 height 17
click at [100, 512] on div "Review & Certification" at bounding box center [111, 509] width 134 height 17
click at [991, 607] on button "Continue" at bounding box center [1019, 604] width 74 height 33
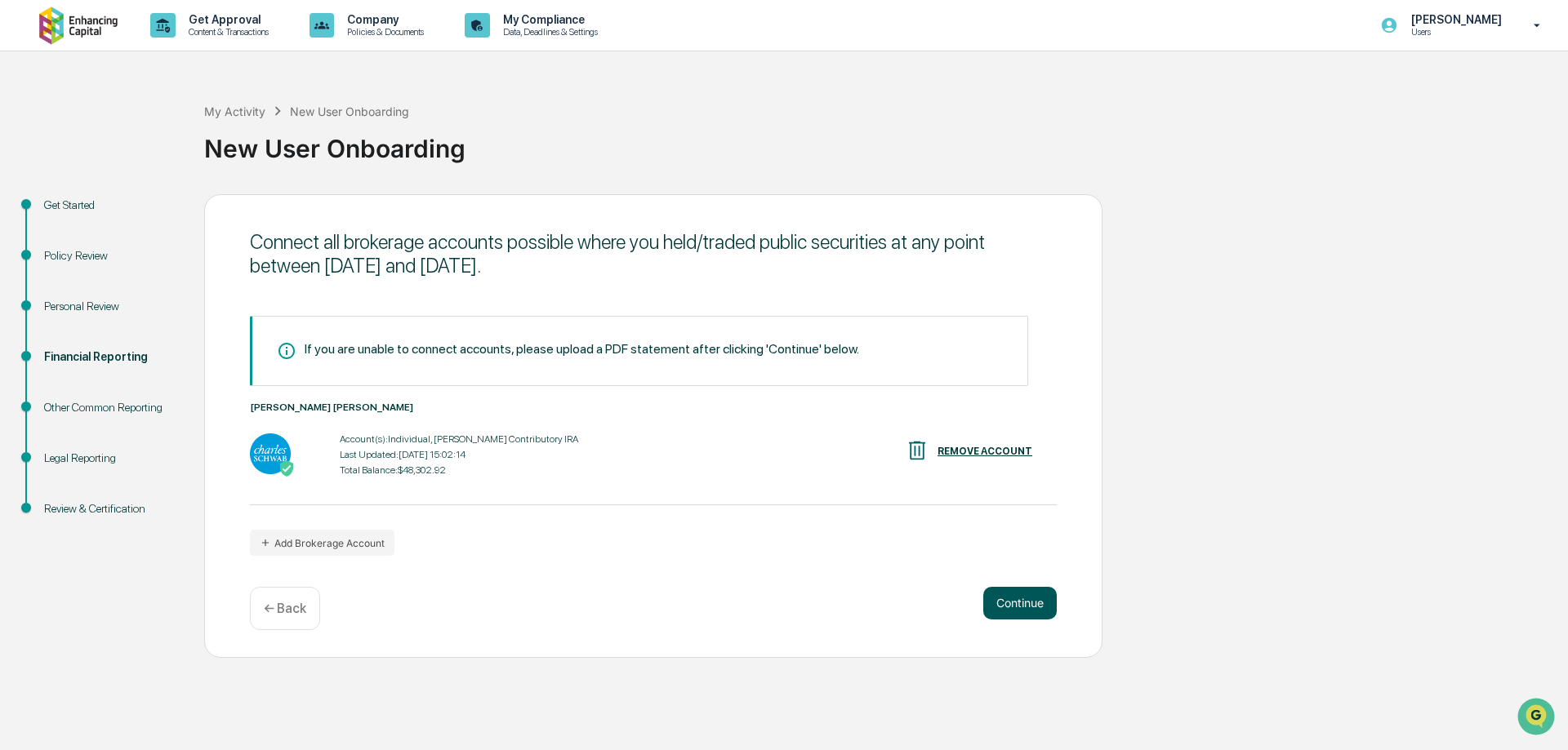
click at [1037, 609] on button "Continue" at bounding box center [1019, 604] width 74 height 33
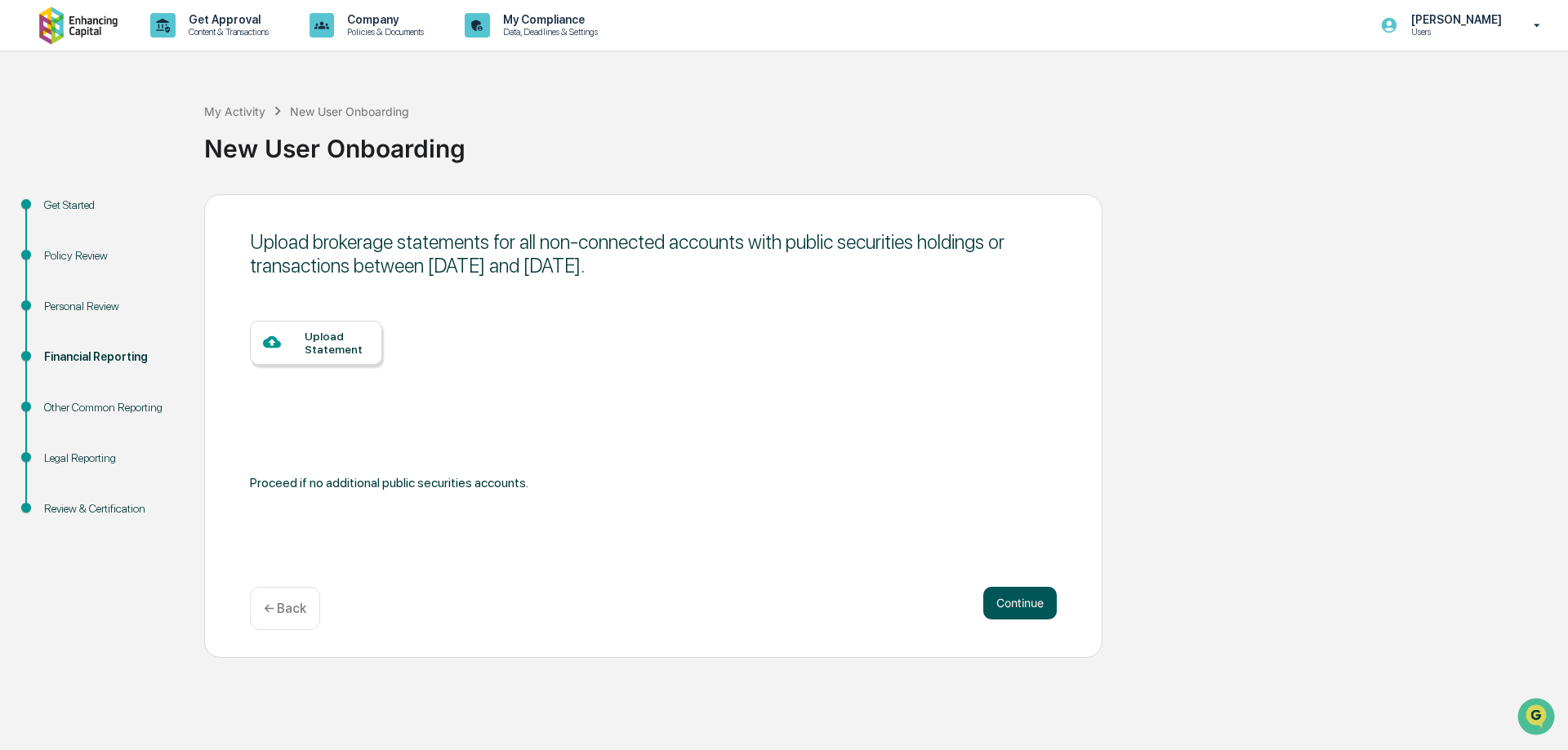
click at [1034, 607] on button "Continue" at bounding box center [1019, 604] width 74 height 33
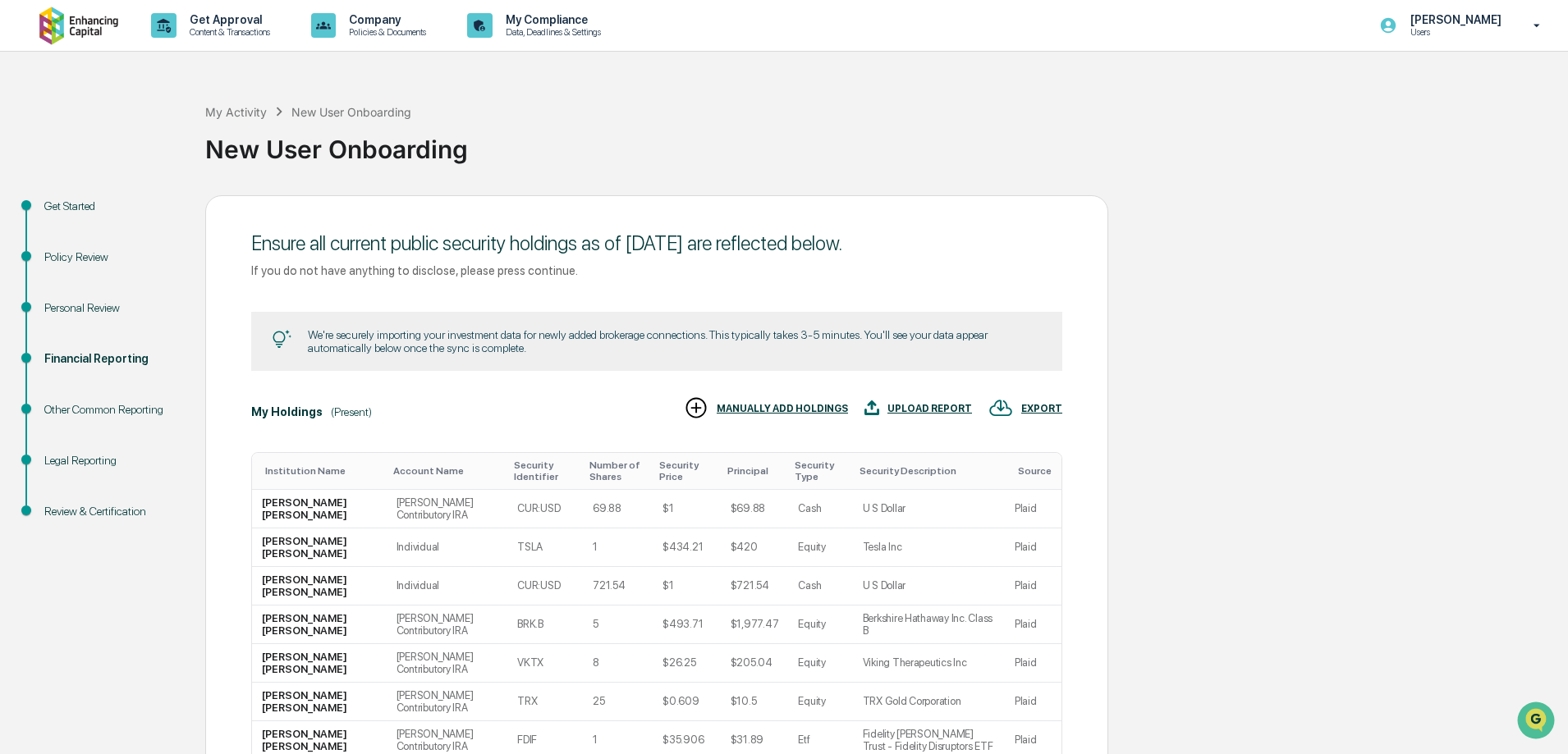
click at [1037, 610] on td "Plaid" at bounding box center [1033, 624] width 57 height 38
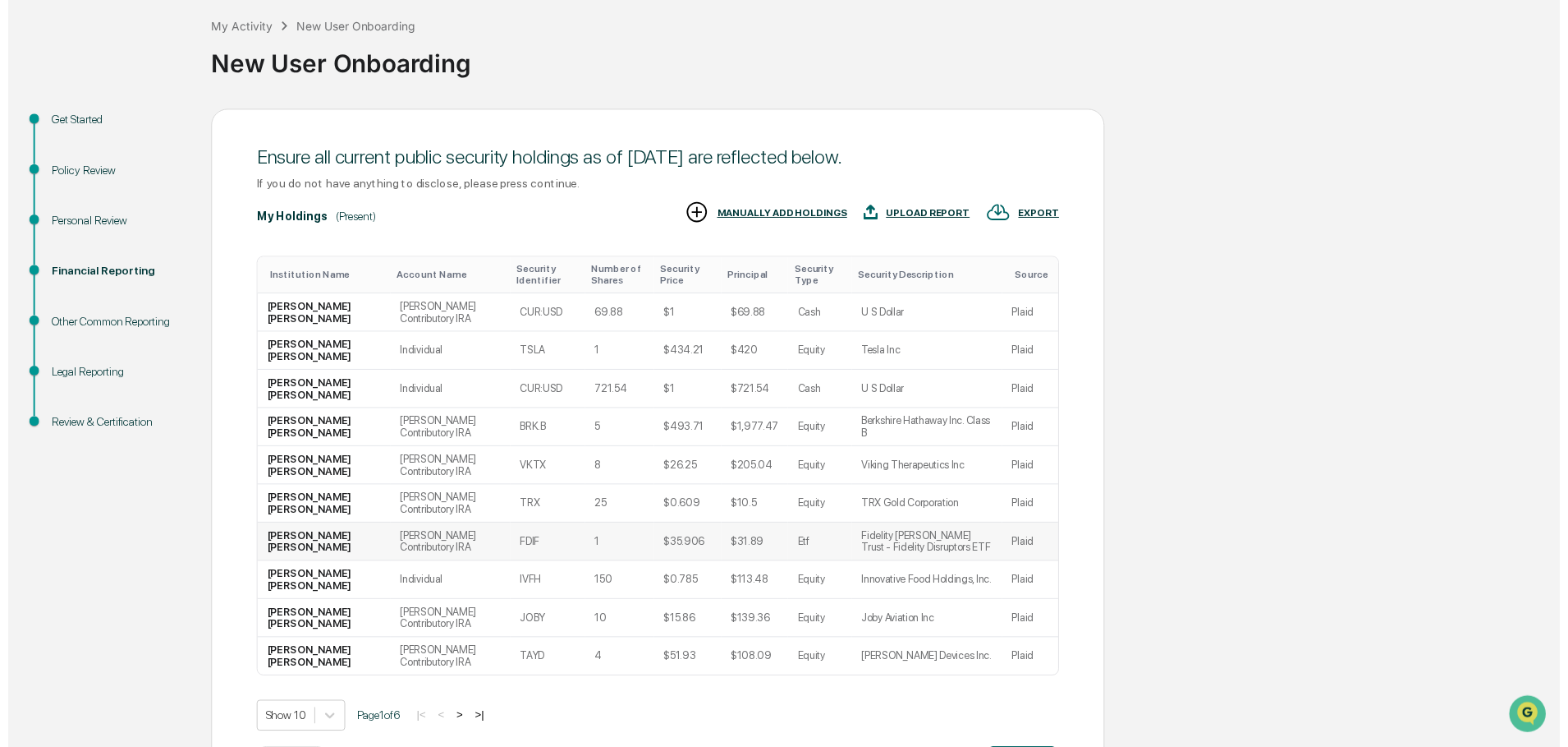
scroll to position [156, 0]
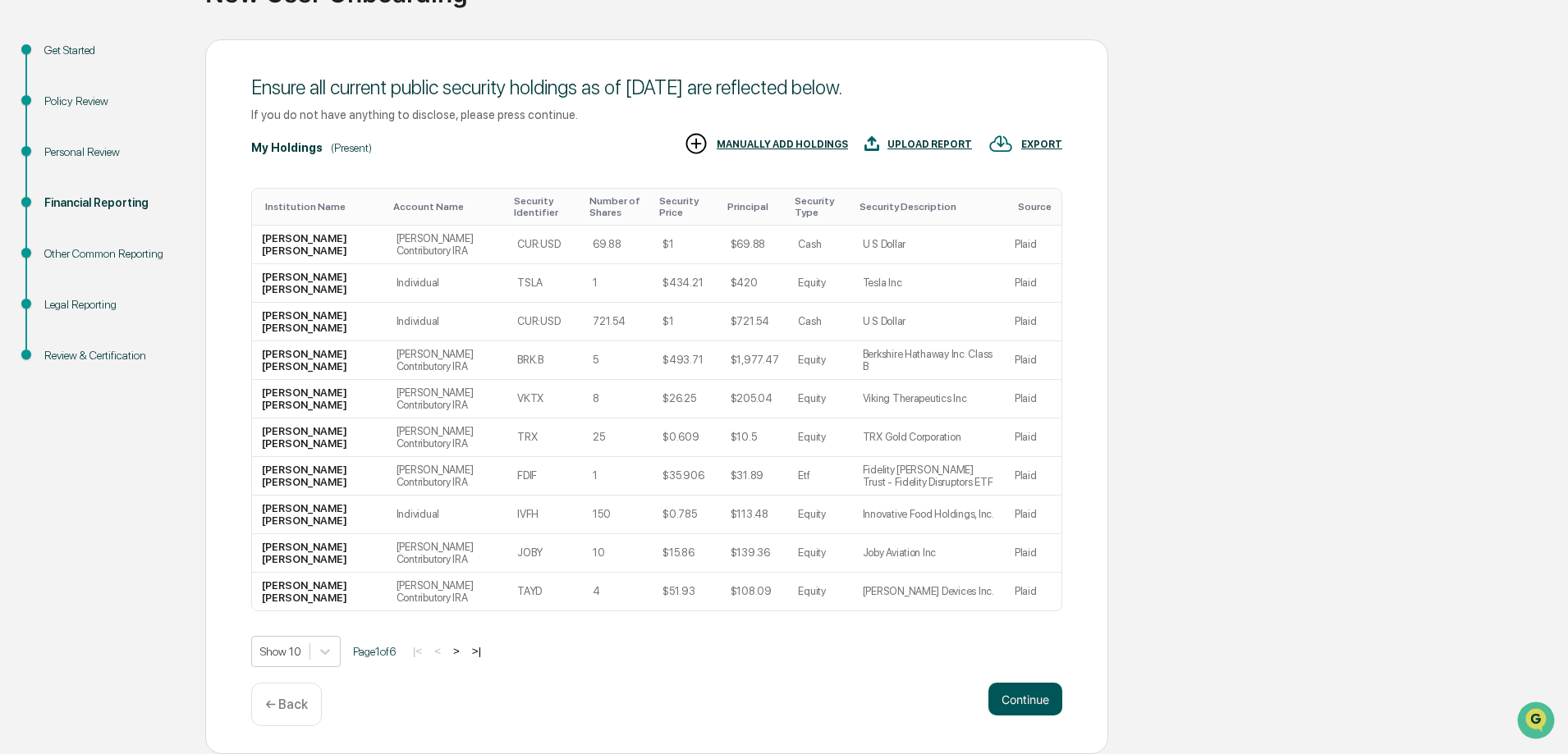
click at [1032, 701] on button "Continue" at bounding box center [1025, 699] width 74 height 33
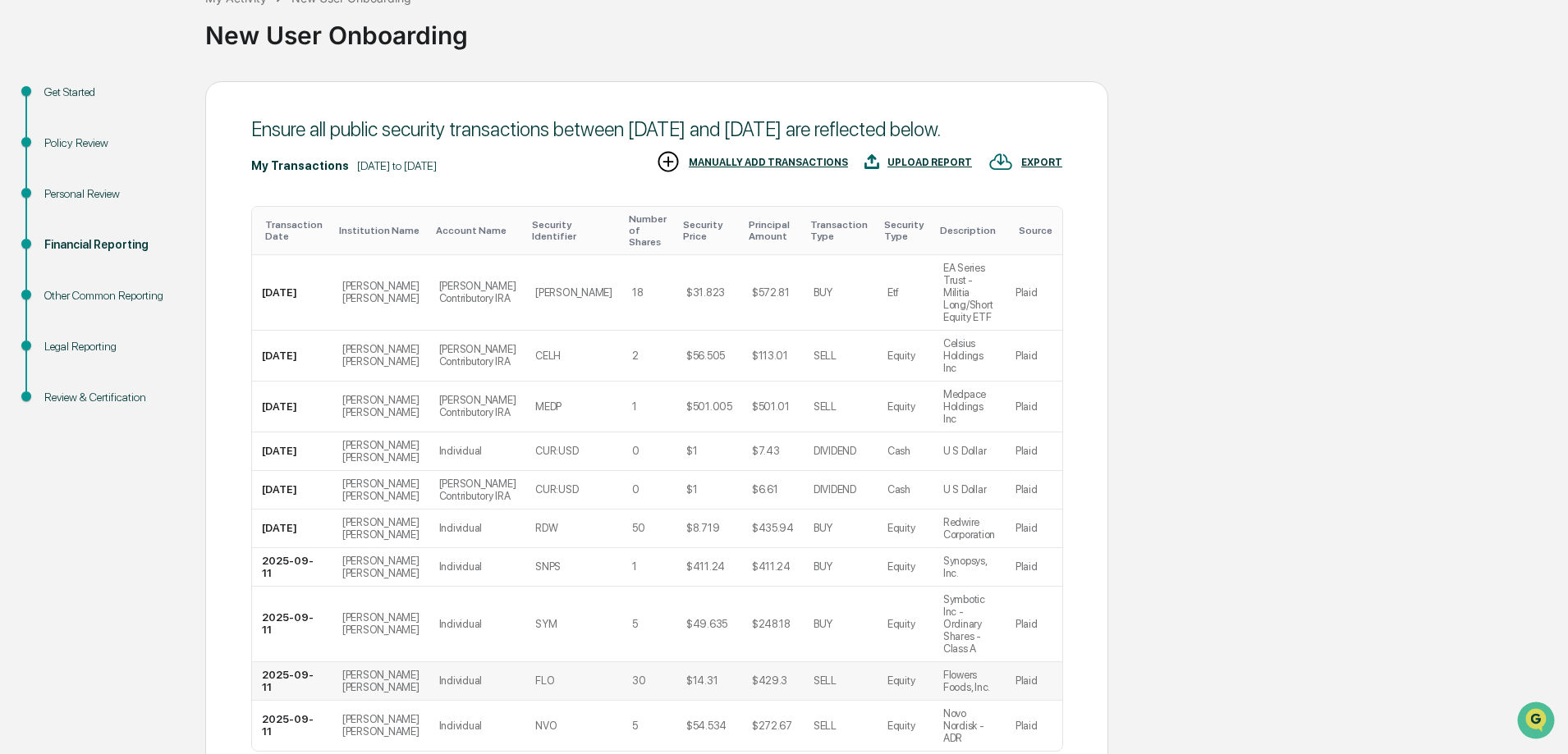
scroll to position [217, 0]
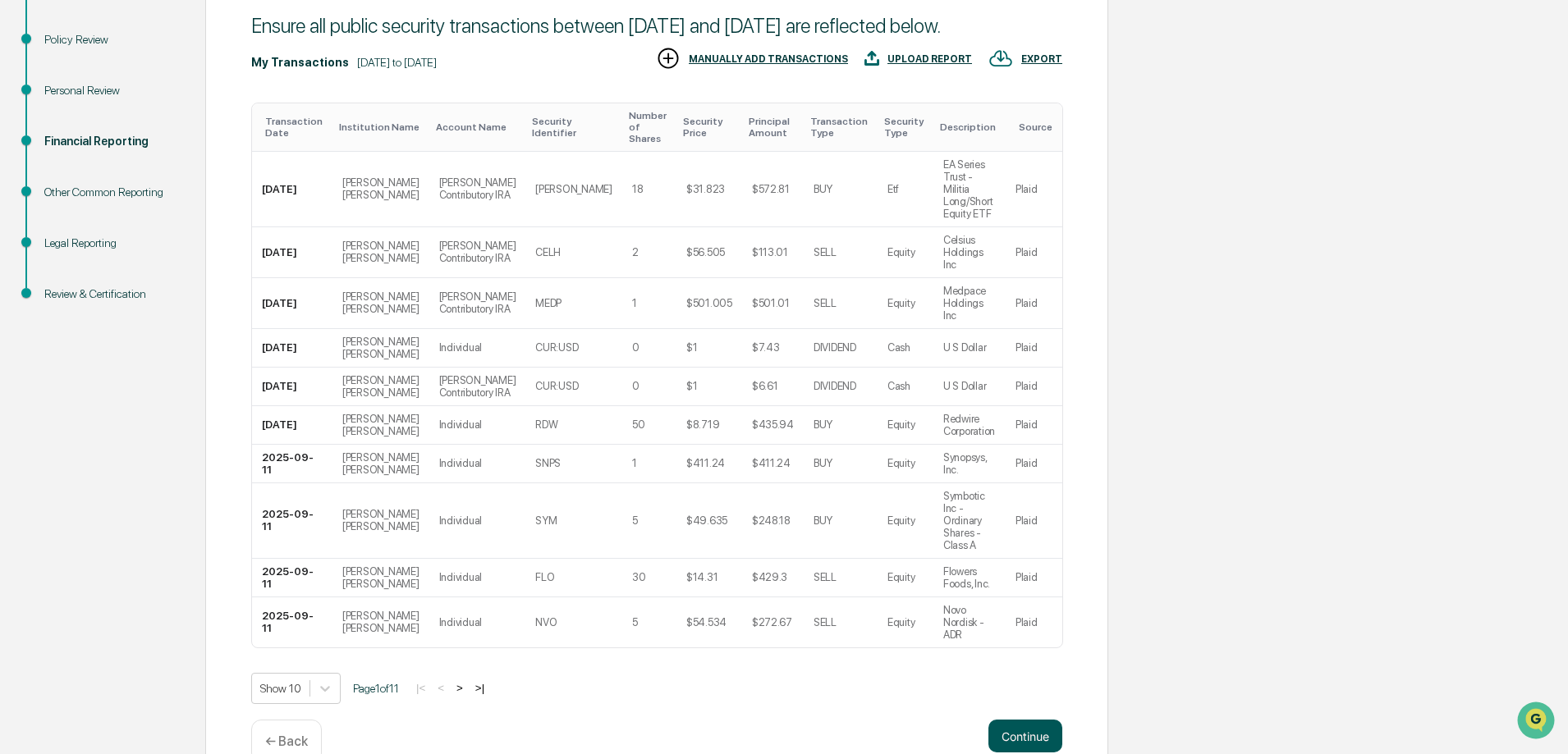
click at [1025, 720] on button "Continue" at bounding box center [1025, 737] width 74 height 33
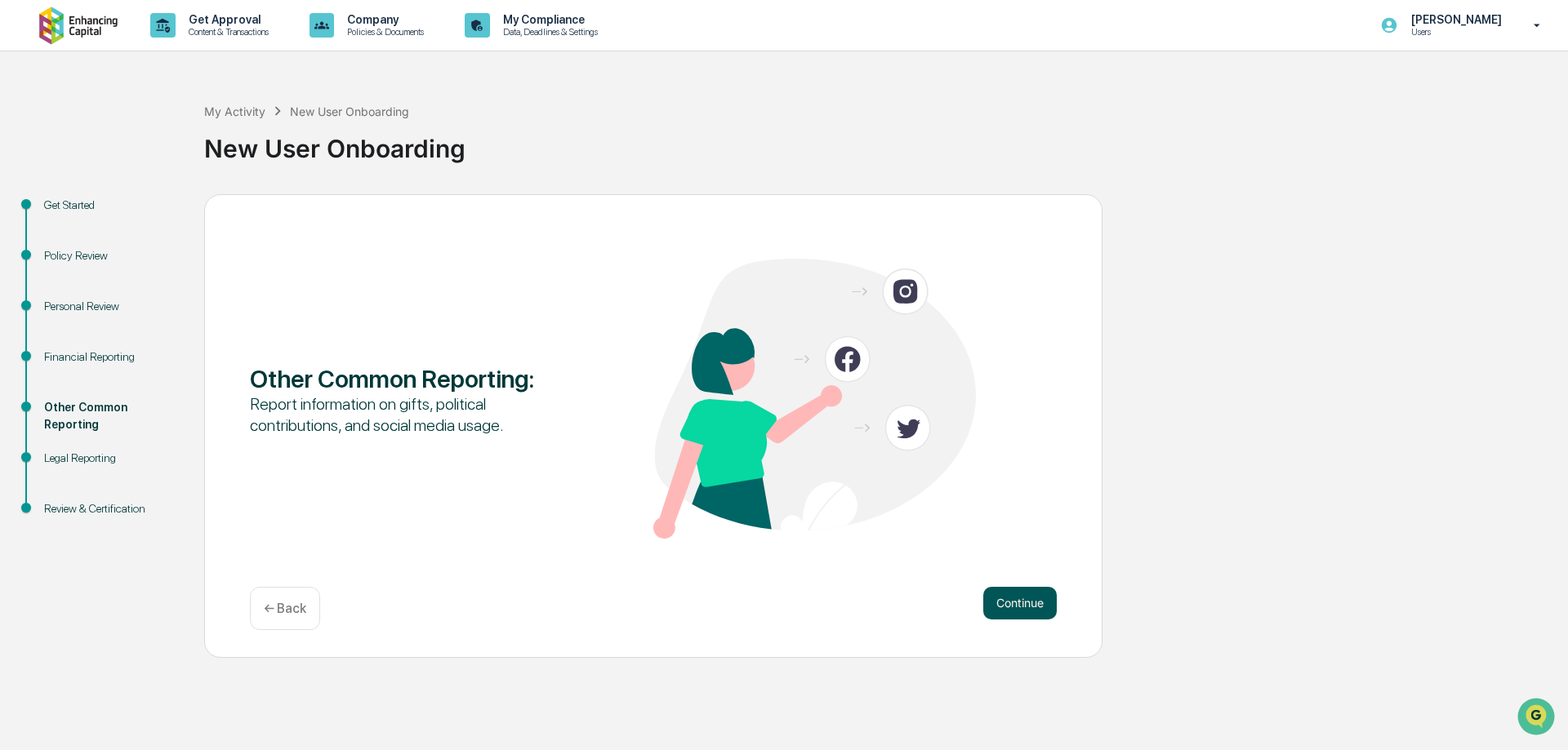
click at [1023, 604] on button "Continue" at bounding box center [1019, 604] width 74 height 33
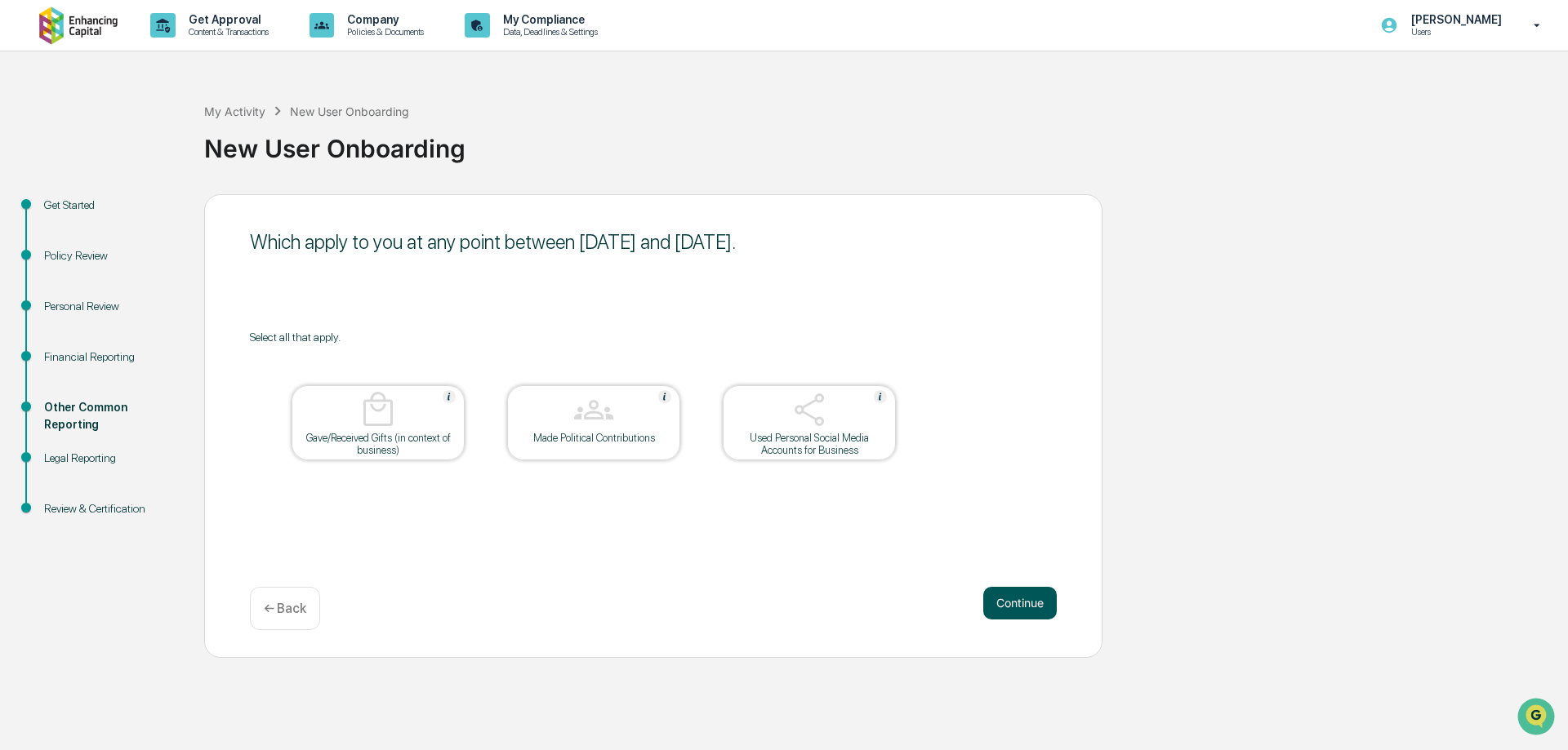
click at [1019, 609] on button "Continue" at bounding box center [1019, 604] width 74 height 33
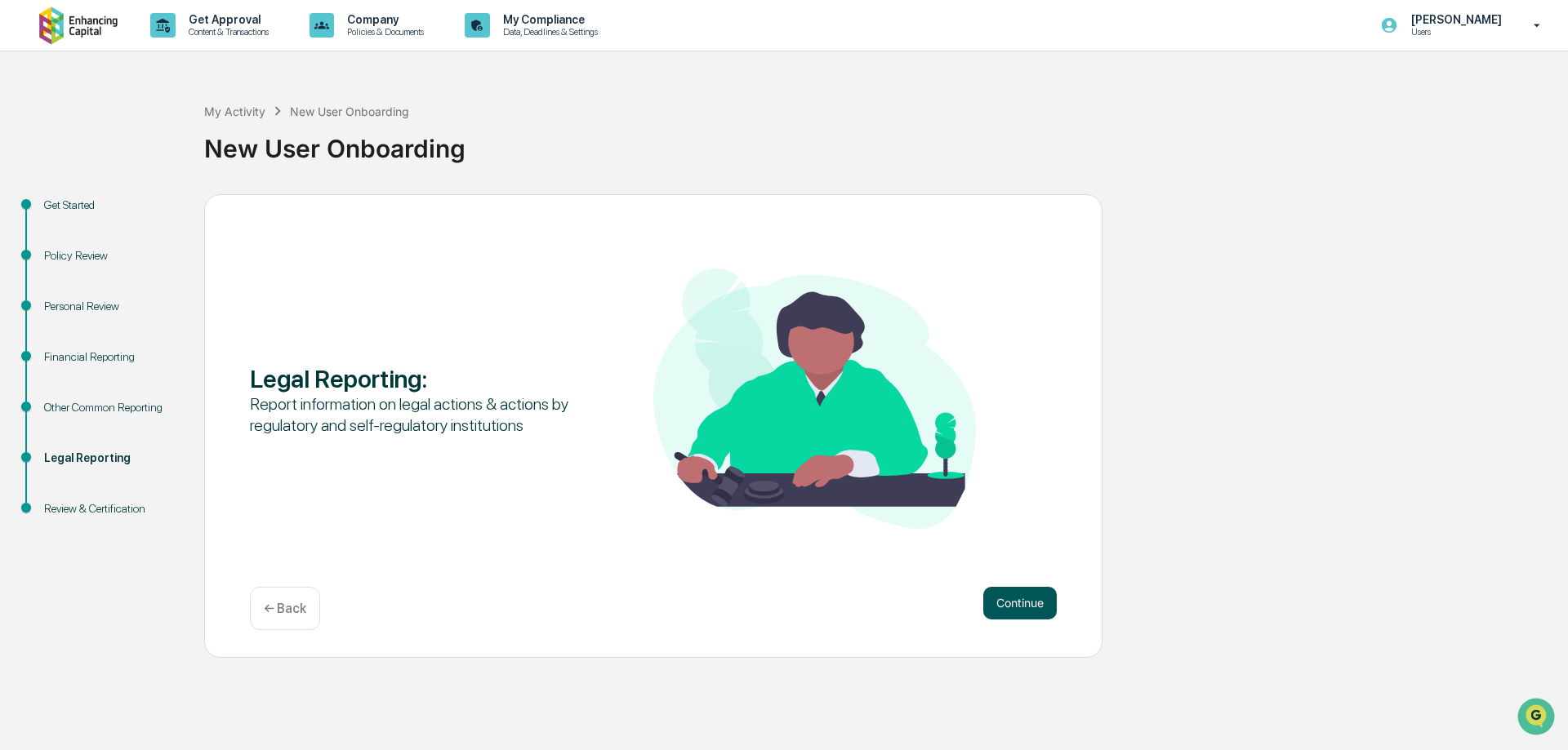
click at [1015, 606] on button "Continue" at bounding box center [1019, 604] width 74 height 33
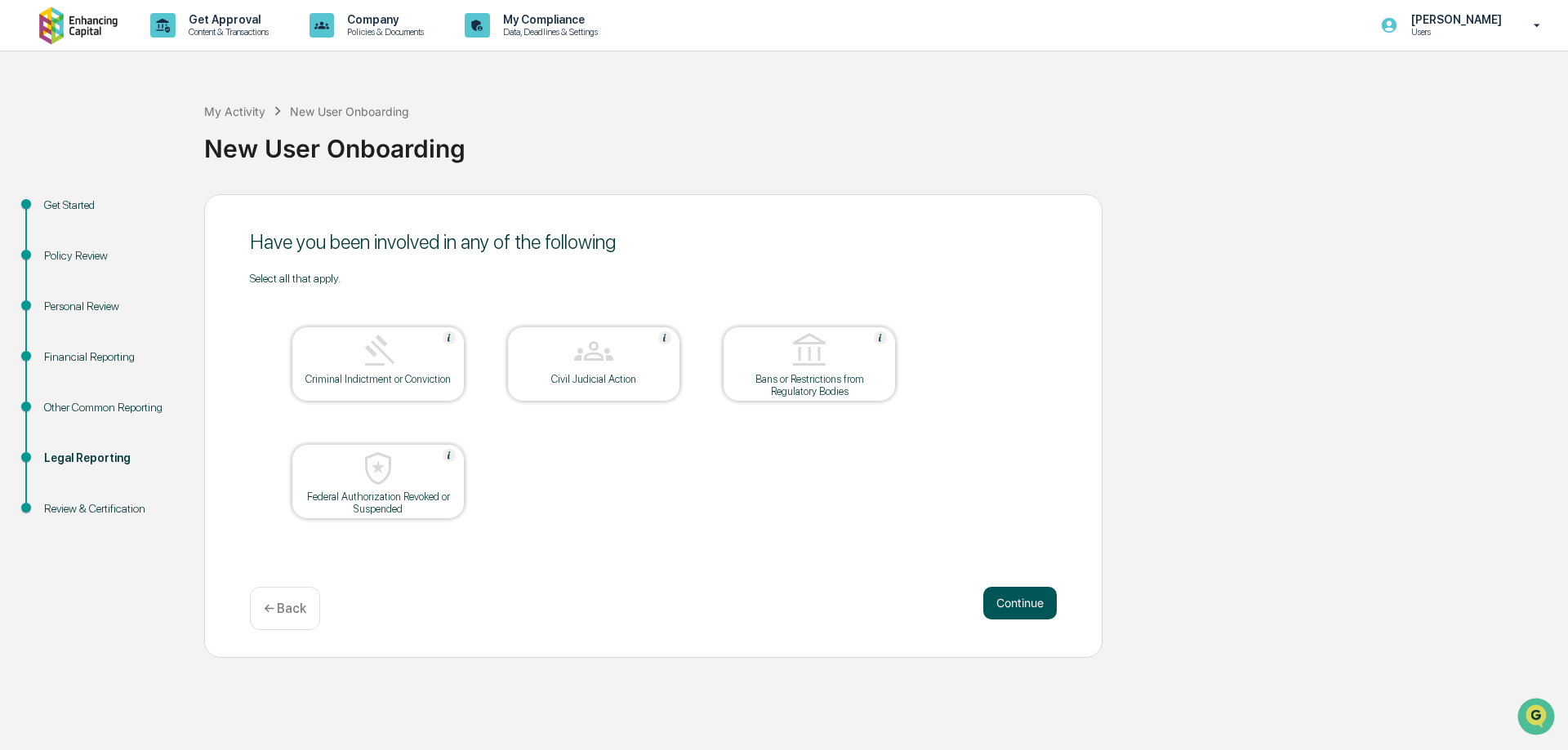
click at [1014, 610] on button "Continue" at bounding box center [1019, 604] width 74 height 33
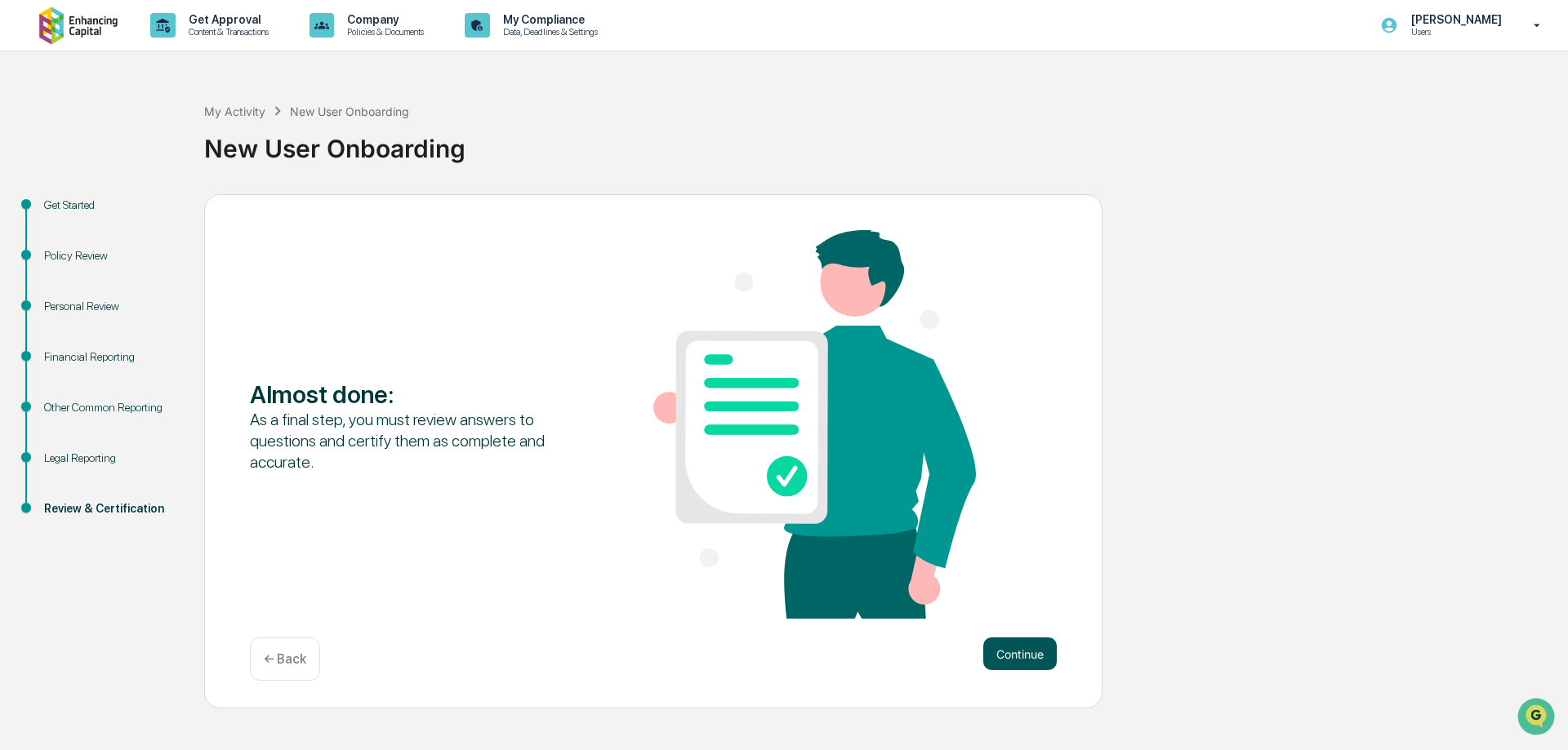
click at [1031, 651] on button "Continue" at bounding box center [1019, 654] width 74 height 33
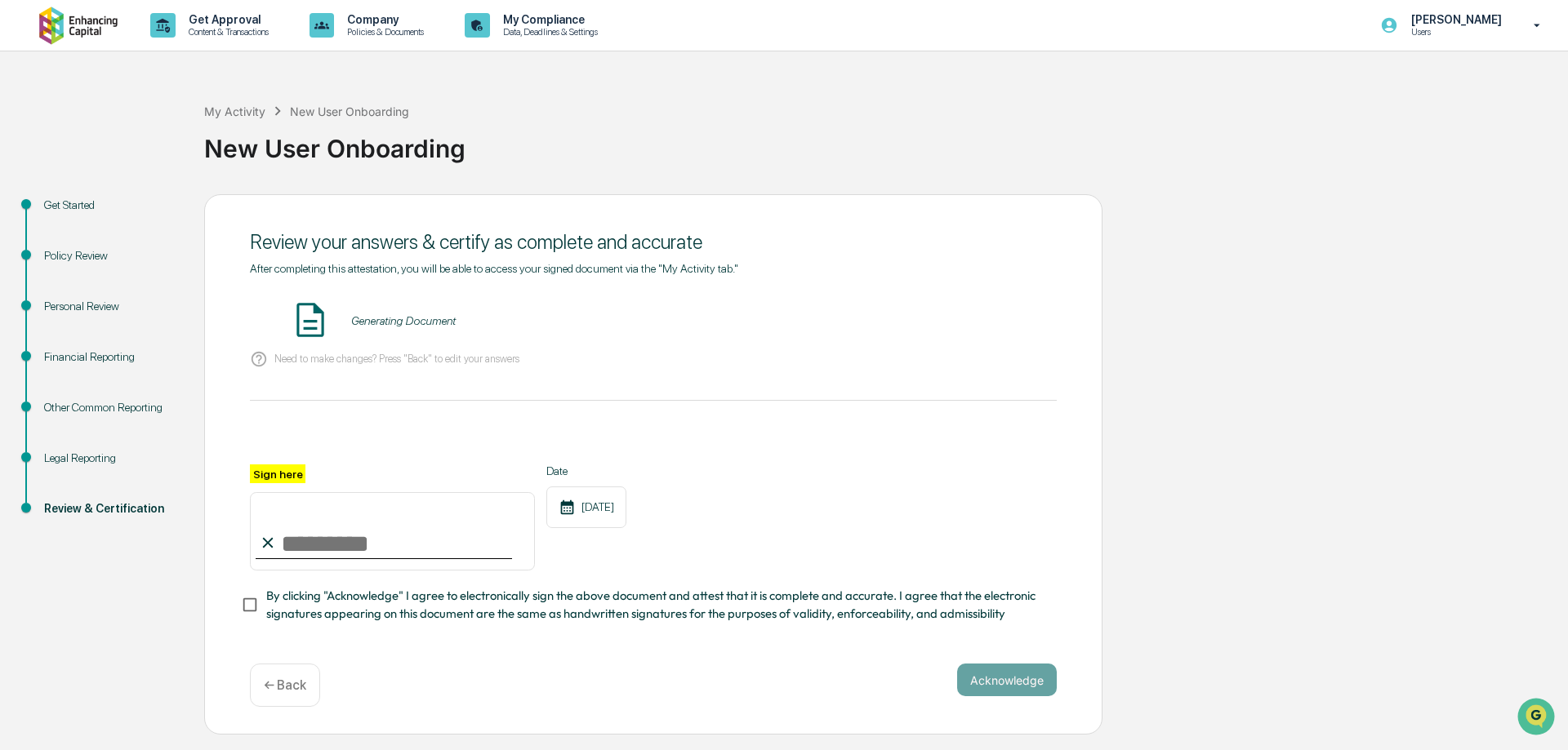
click at [457, 559] on input "Sign here" at bounding box center [392, 531] width 285 height 79
click at [486, 575] on div "**********" at bounding box center [653, 543] width 806 height 158
type input "**********"
click at [1020, 677] on button "Acknowledge" at bounding box center [1006, 680] width 100 height 33
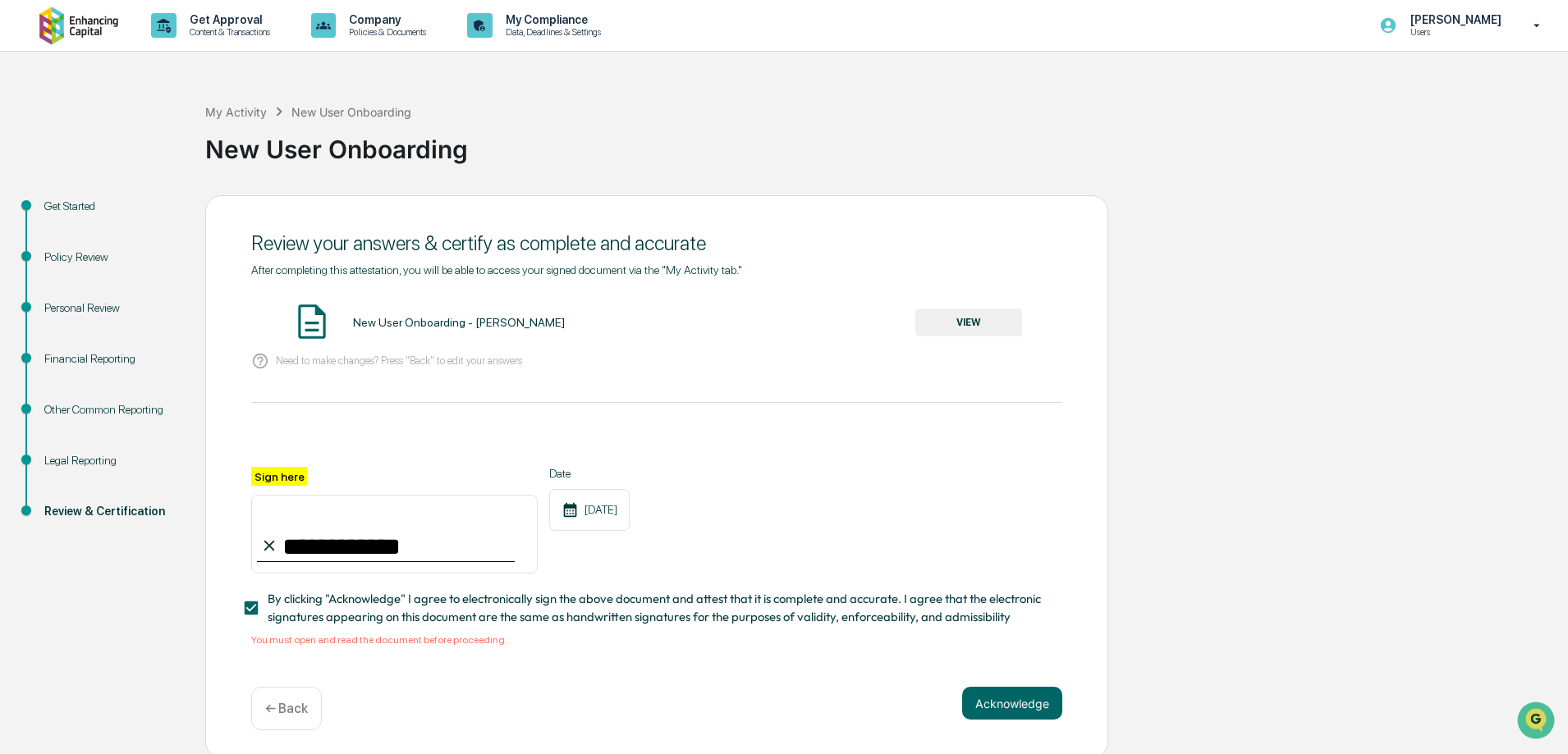
click at [923, 318] on button "VIEW" at bounding box center [968, 323] width 107 height 28
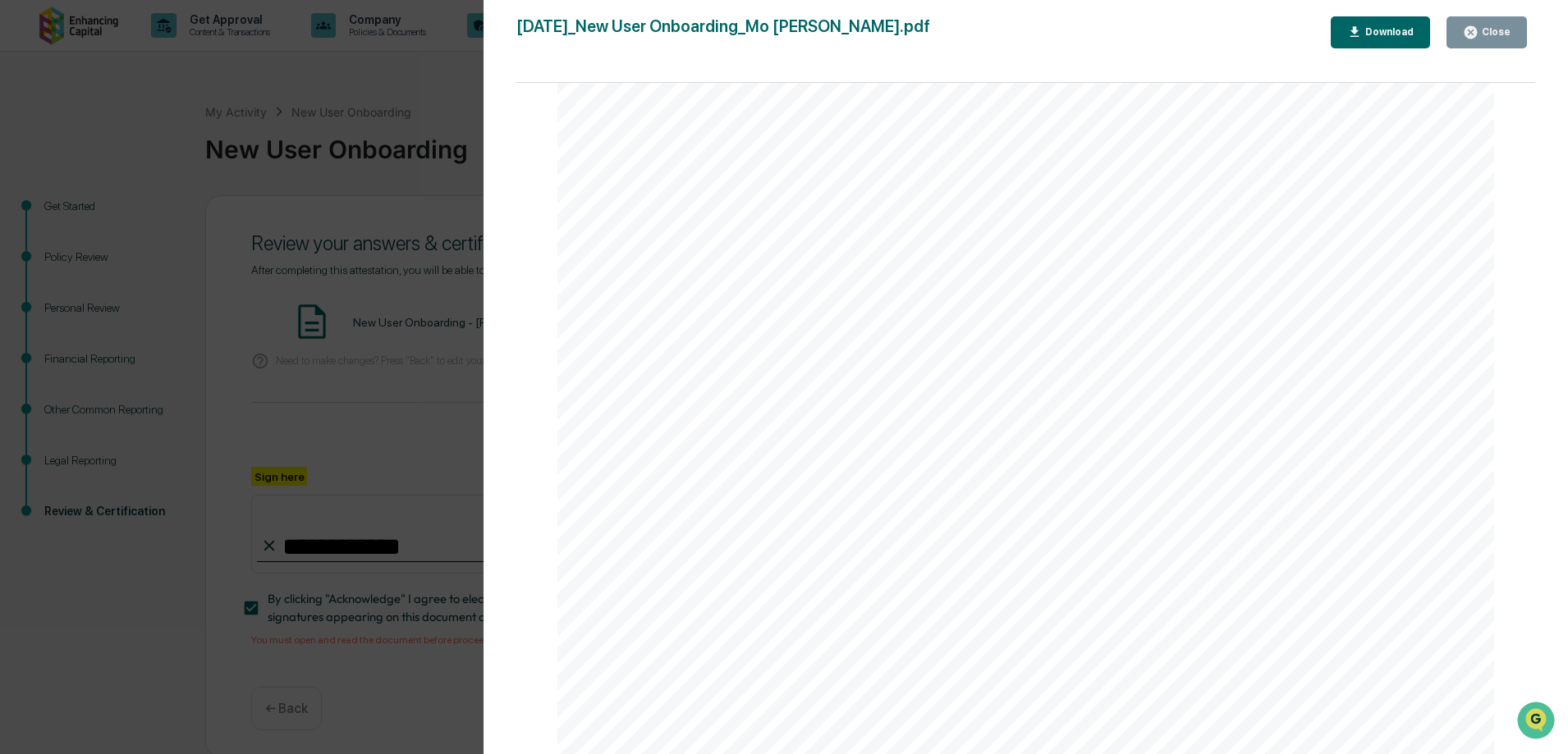
scroll to position [10162, 0]
click at [506, 420] on div "Version History 09/23/2025, 03:08 PM Mo Lutz 2025-09-23_New User Onboarding_Mo …" at bounding box center [1027, 393] width 1086 height 787
click at [402, 419] on div "Version History 09/23/2025, 03:08 PM Mo Lutz 2025-09-23_New User Onboarding_Mo …" at bounding box center [784, 377] width 1568 height 754
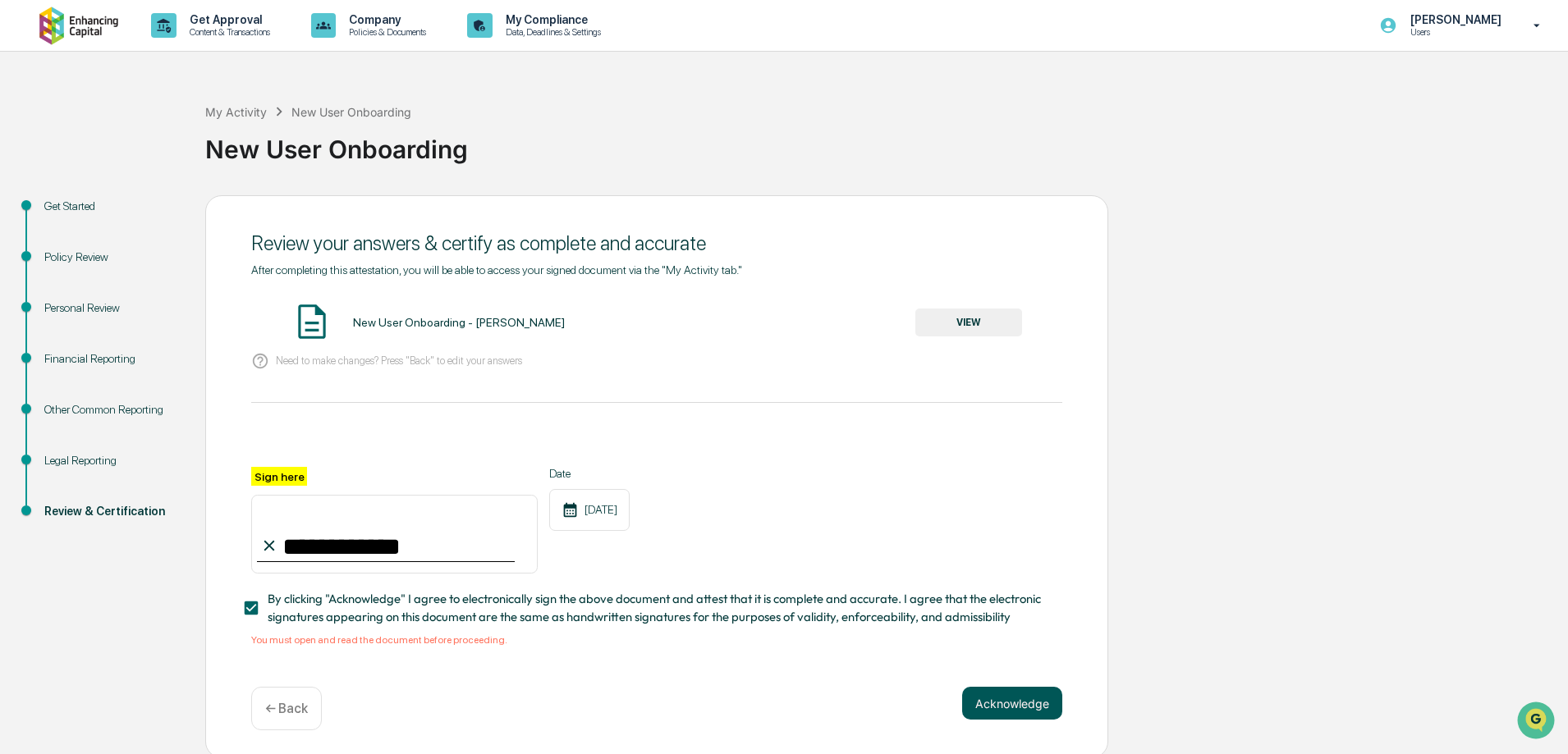
click at [1010, 705] on button "Acknowledge" at bounding box center [1012, 704] width 100 height 33
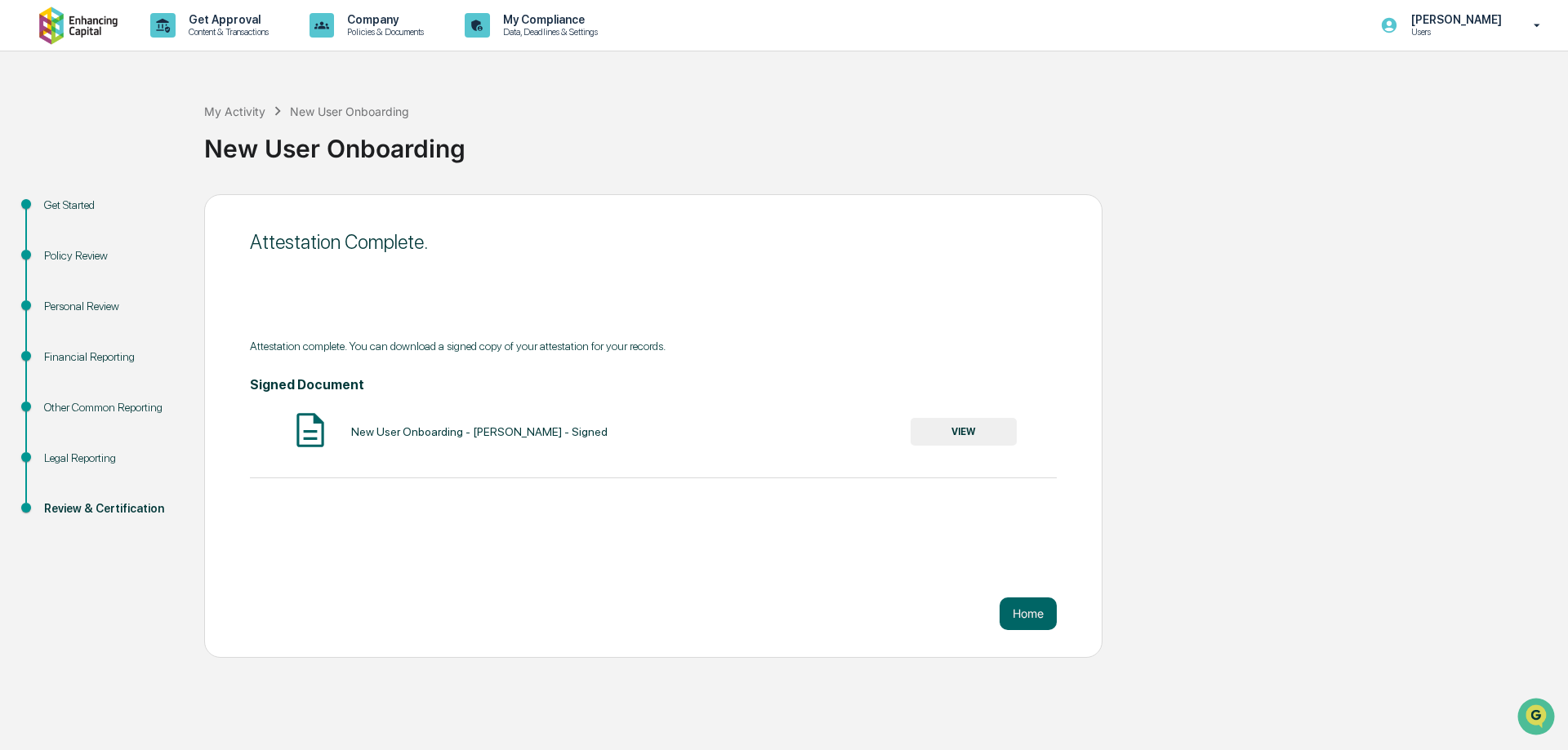
click at [975, 443] on button "VIEW" at bounding box center [963, 432] width 106 height 28
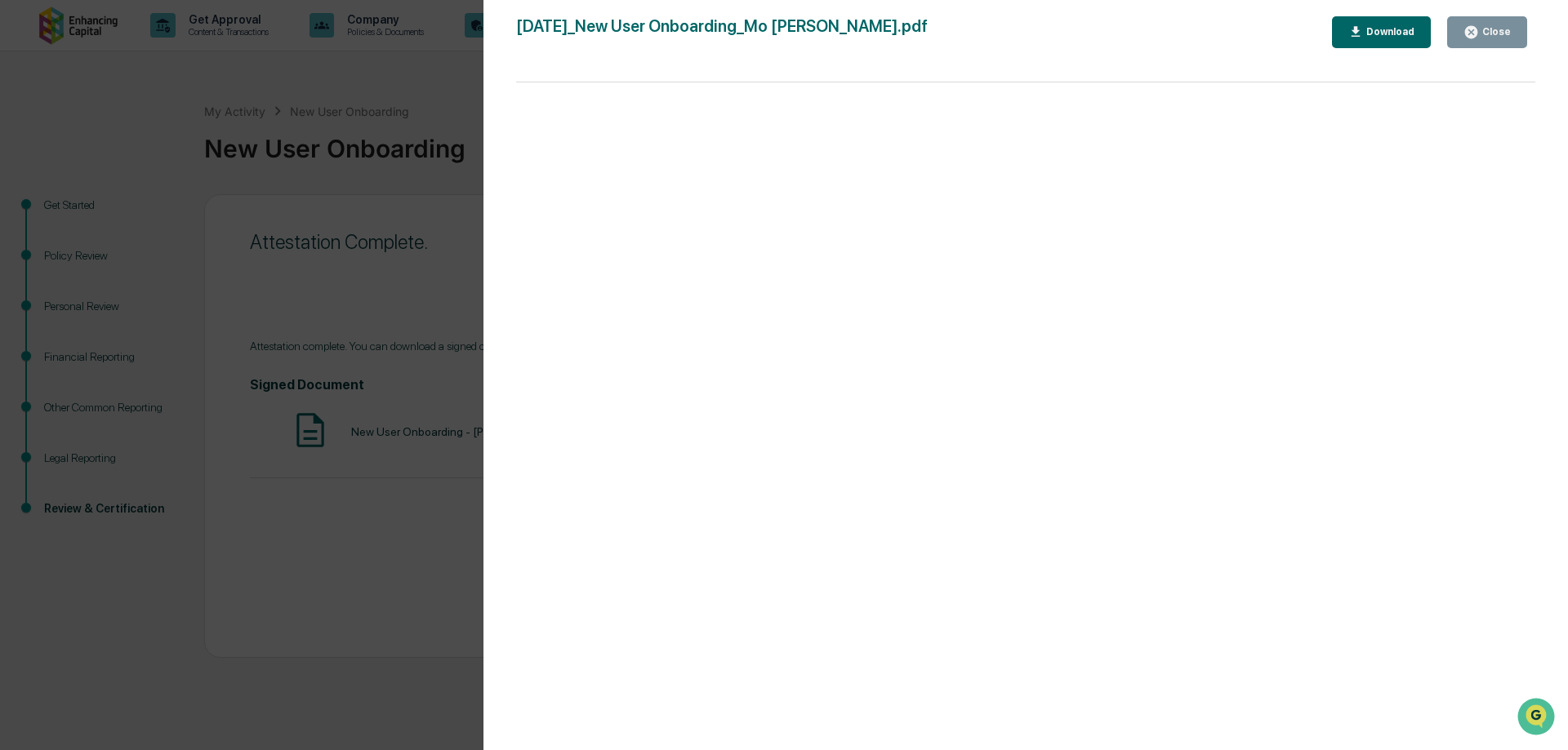
click at [1371, 48] on div "2025-09-23_New User Onboarding_Mo Lutz.pdf Close Download" at bounding box center [1025, 391] width 1019 height 750
click at [1377, 34] on div "Download" at bounding box center [1388, 31] width 51 height 11
click at [1497, 40] on button "Close" at bounding box center [1487, 32] width 80 height 32
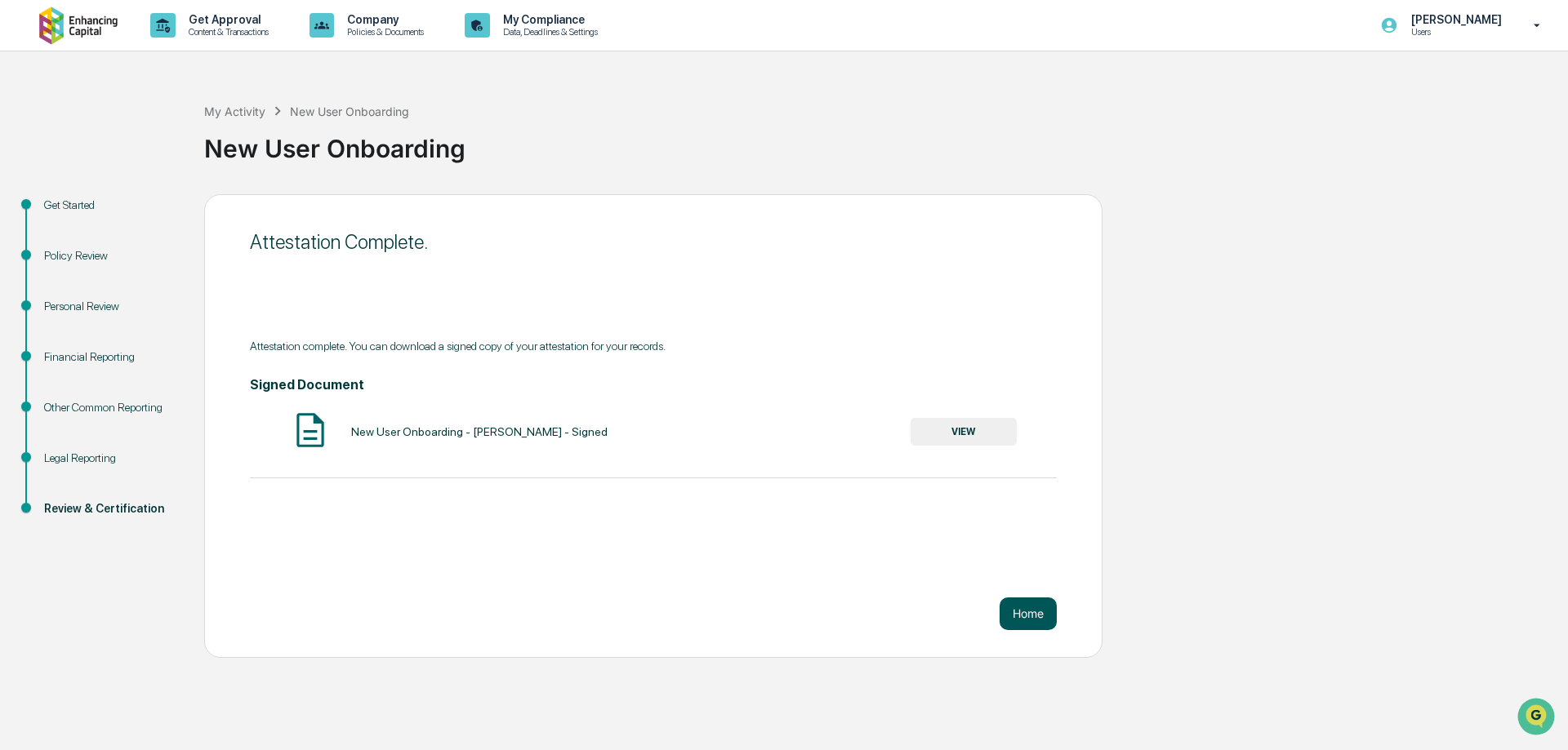
click at [1044, 618] on button "Home" at bounding box center [1028, 614] width 57 height 33
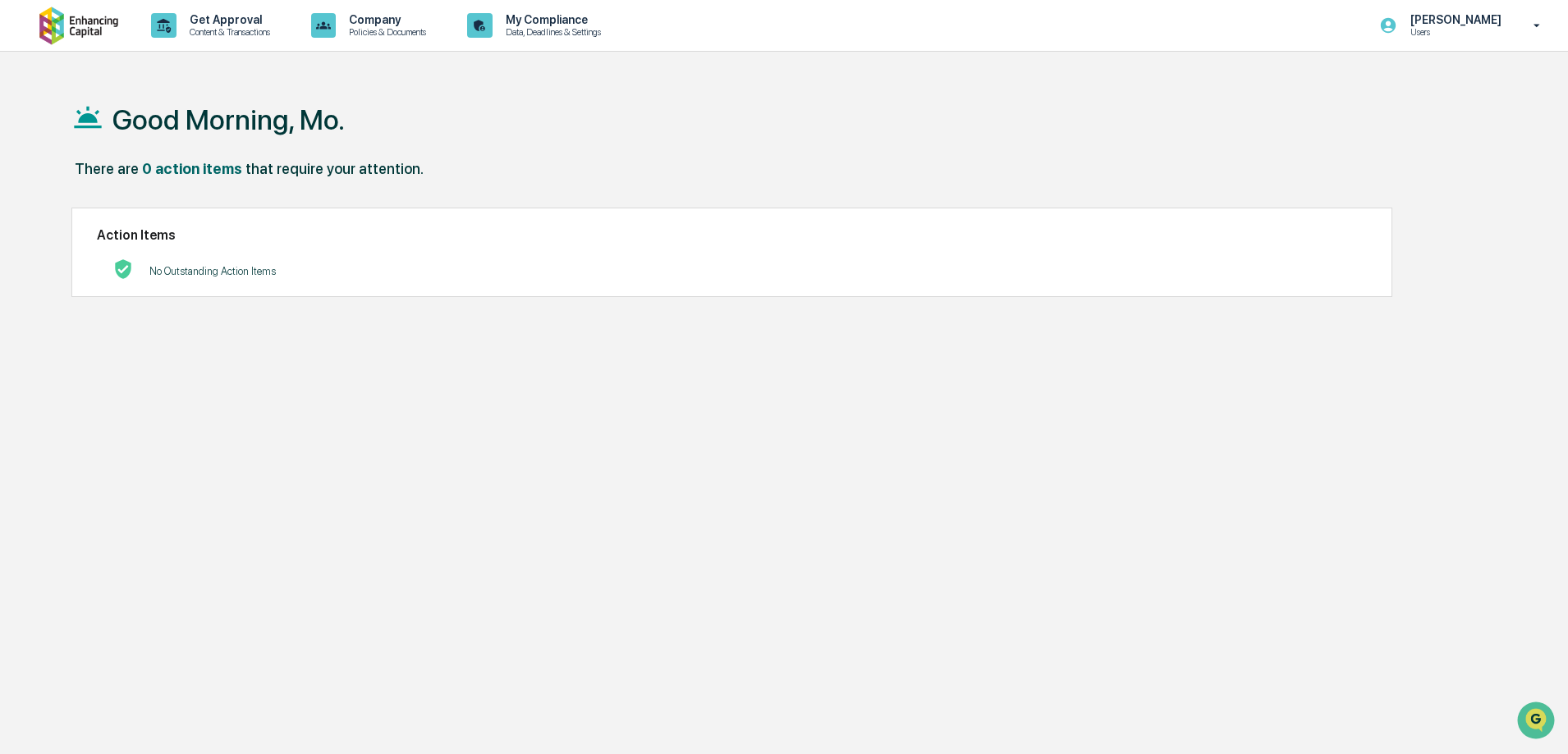
click at [816, 442] on div "Good Morning, Mo. There are 0 action items that require your attention. Action …" at bounding box center [777, 455] width 1461 height 754
